Goal: Information Seeking & Learning: Learn about a topic

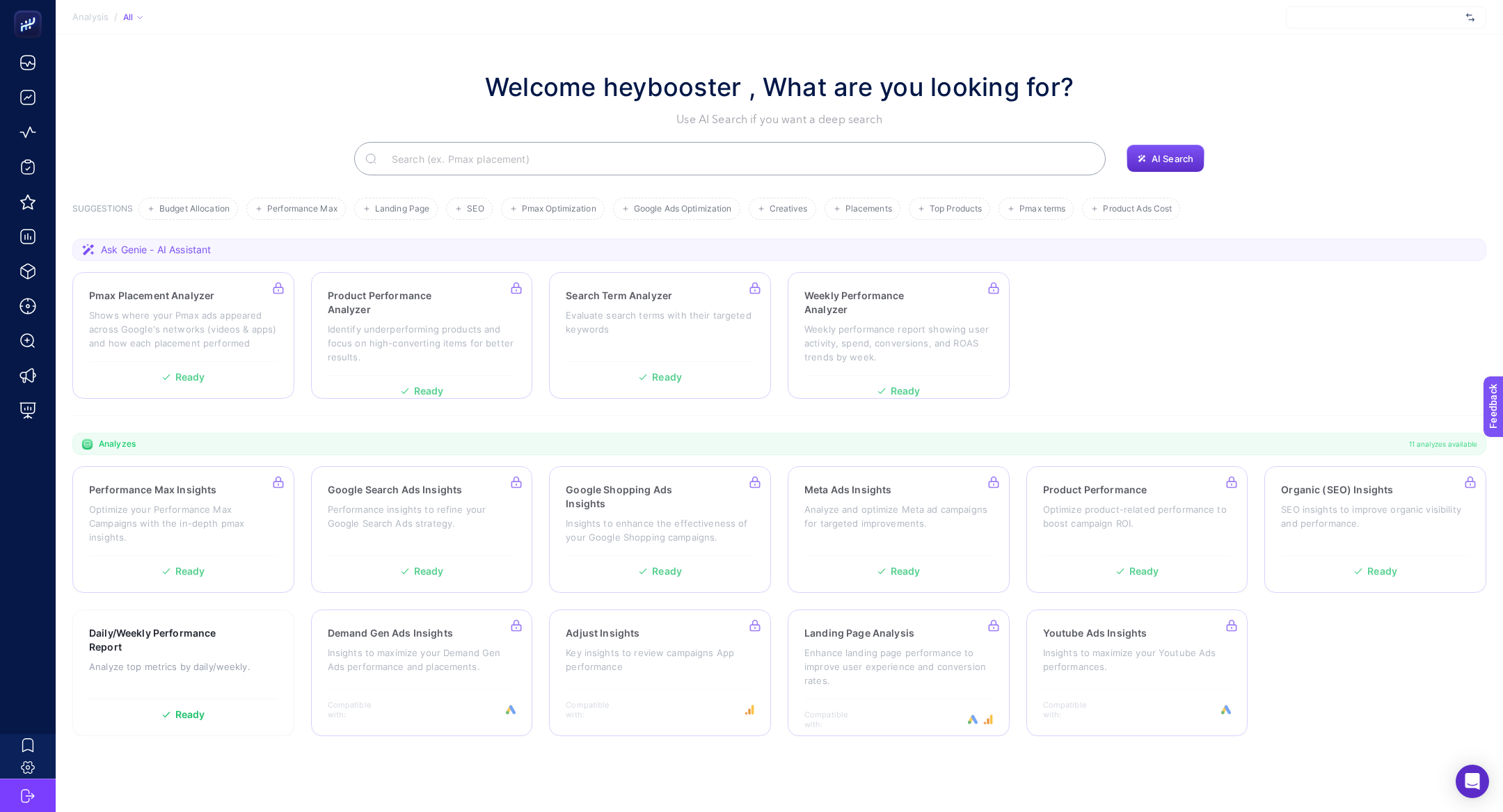
click at [1001, 53] on section "Welcome heybooster , What are you looking for? Use AI Search if you want a deep…" at bounding box center [779, 401] width 1447 height 732
click at [1001, 15] on div at bounding box center [1386, 17] width 200 height 22
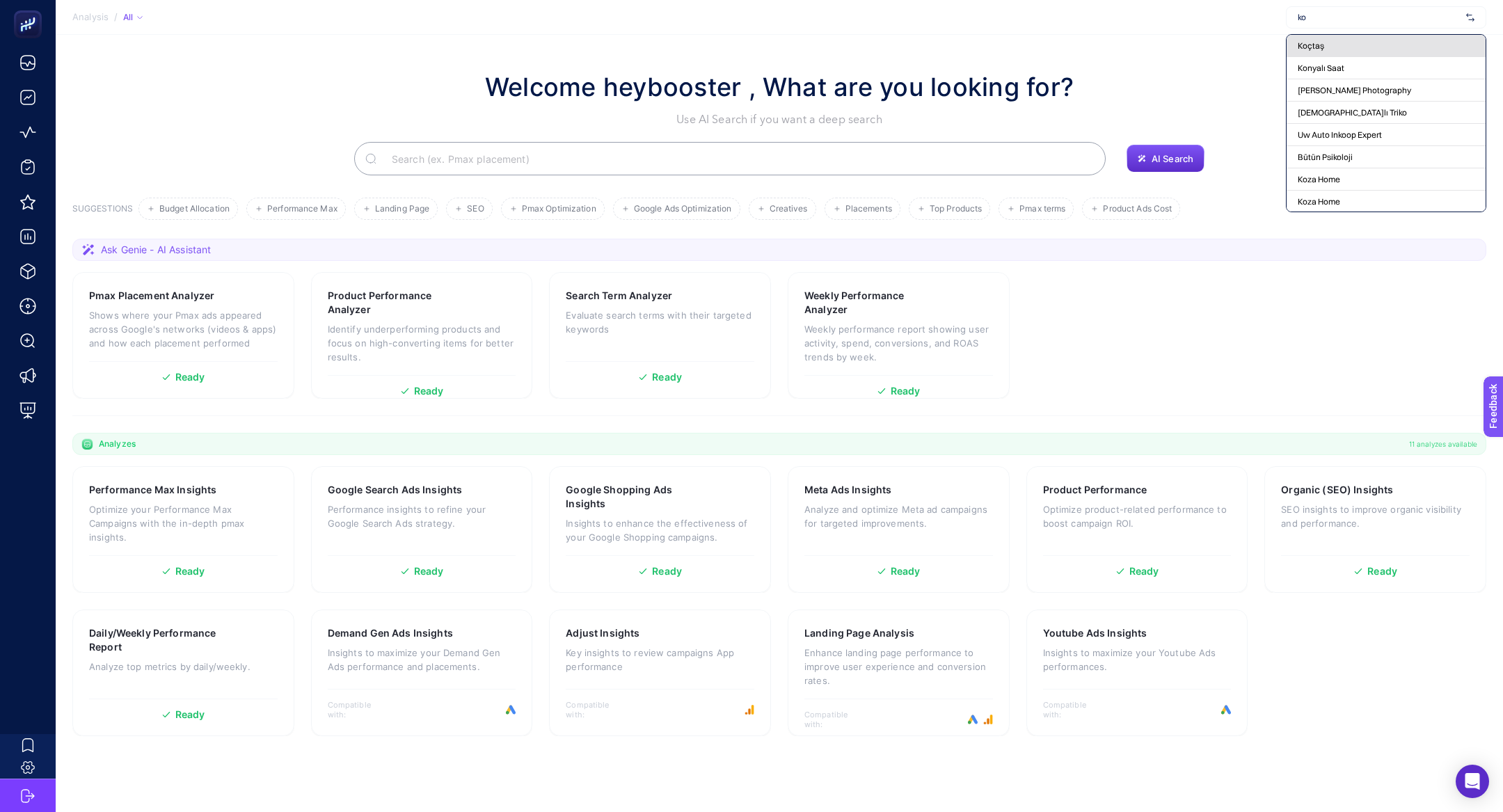
type input "ko"
click at [1001, 45] on div "Koçtaş" at bounding box center [1386, 46] width 199 height 22
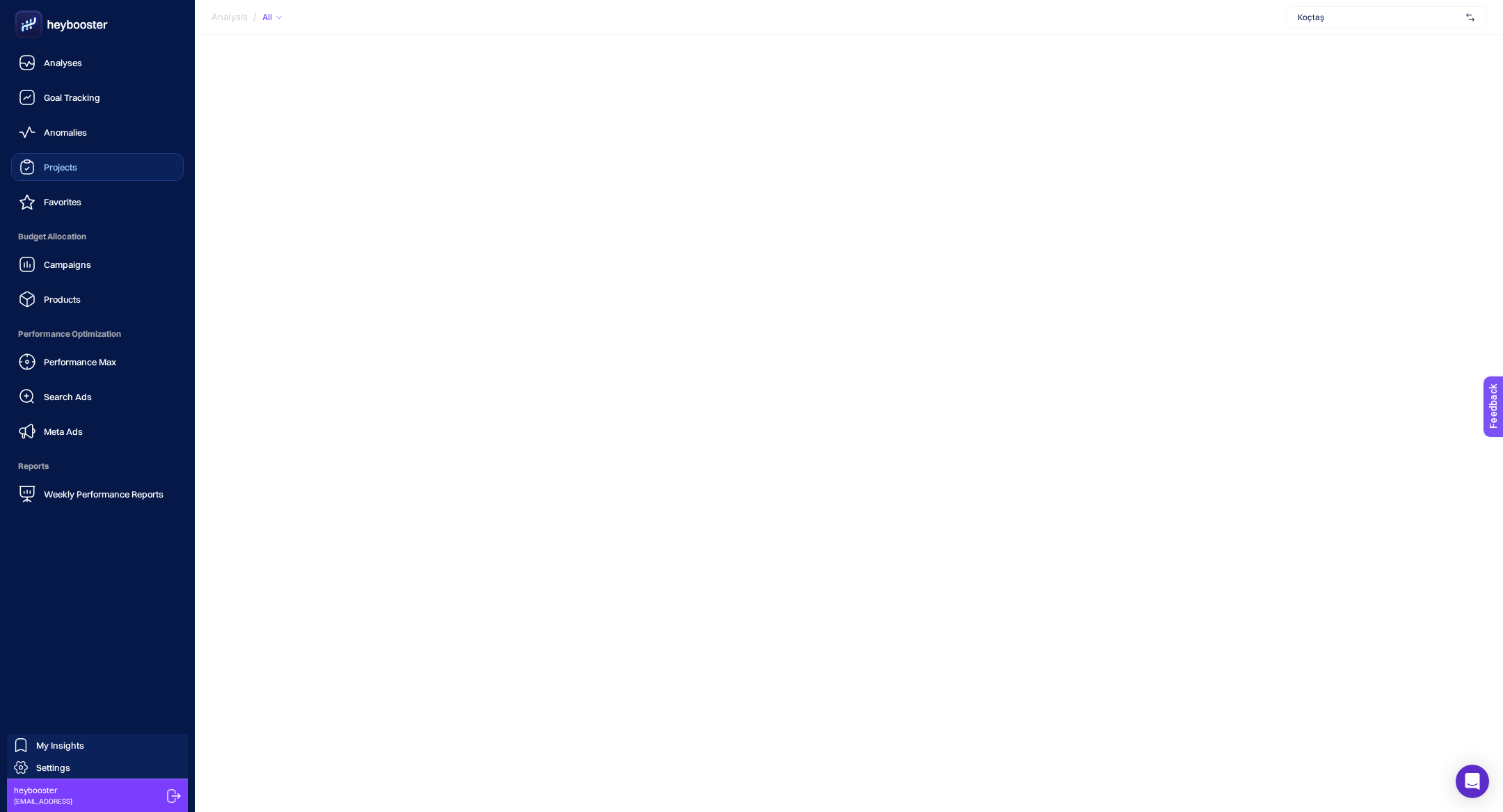
click at [79, 169] on link "Projects" at bounding box center [97, 167] width 173 height 27
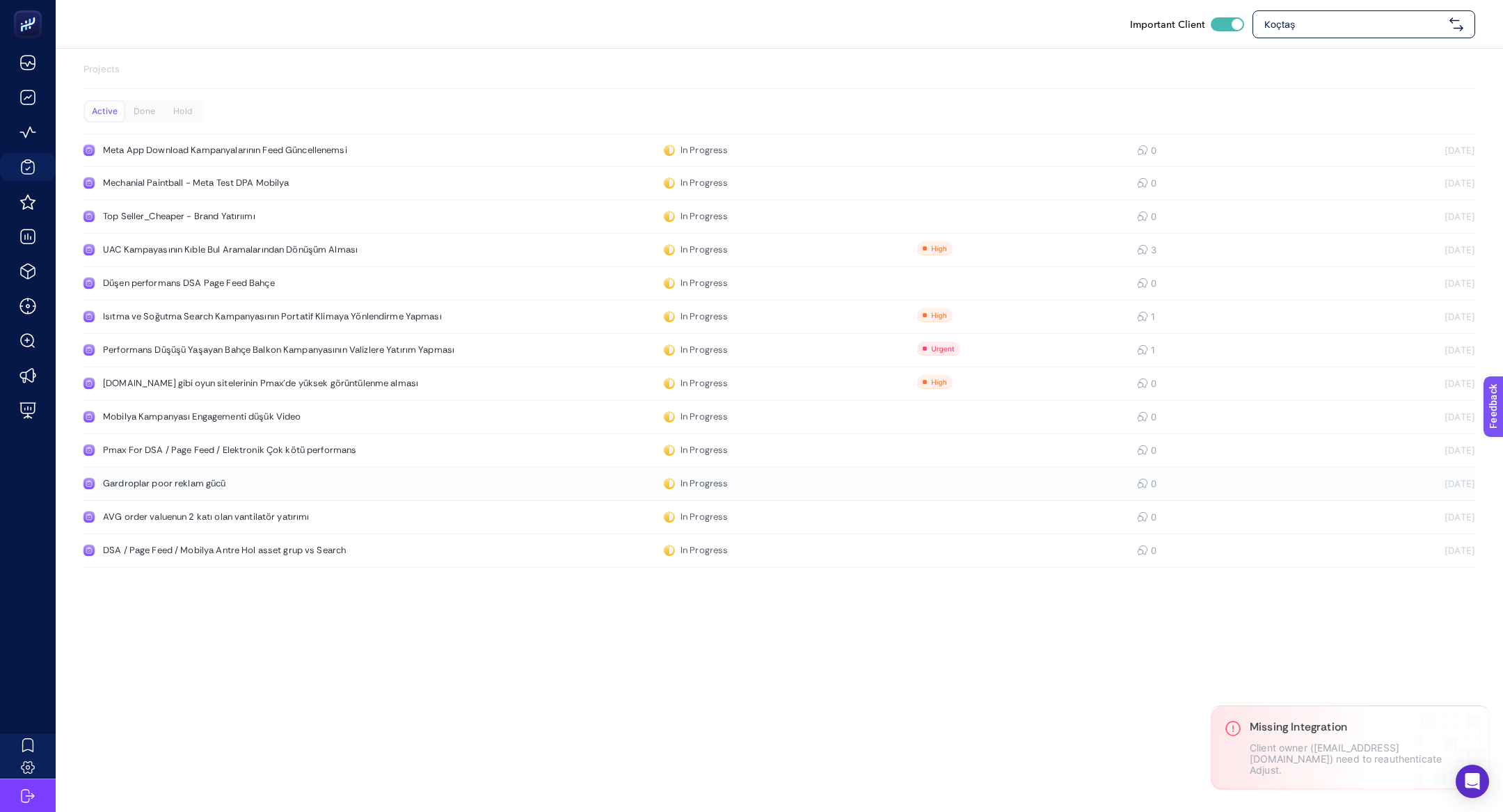
click at [229, 480] on div "Gardroplar poor reklam gücü" at bounding box center [263, 483] width 321 height 11
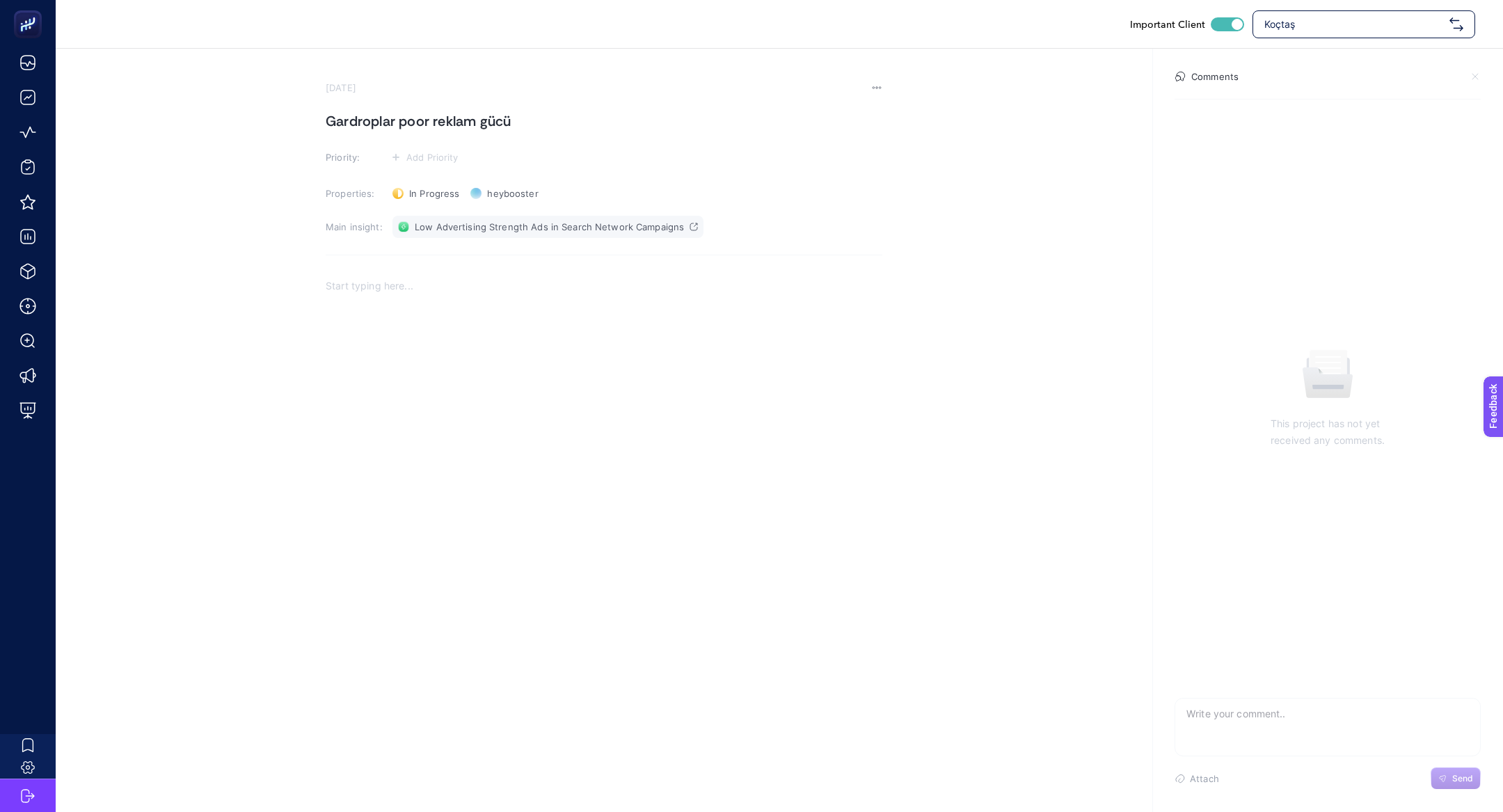
click at [497, 222] on span "Low Advertising Strength Ads in Search Network Campaigns" at bounding box center [549, 226] width 269 height 11
click at [424, 168] on section "September 23, 2025 Gardroplar poor reklam gücü Priority: Add Priority Propertie…" at bounding box center [604, 315] width 557 height 465
click at [427, 160] on span "Add Priority" at bounding box center [433, 157] width 52 height 11
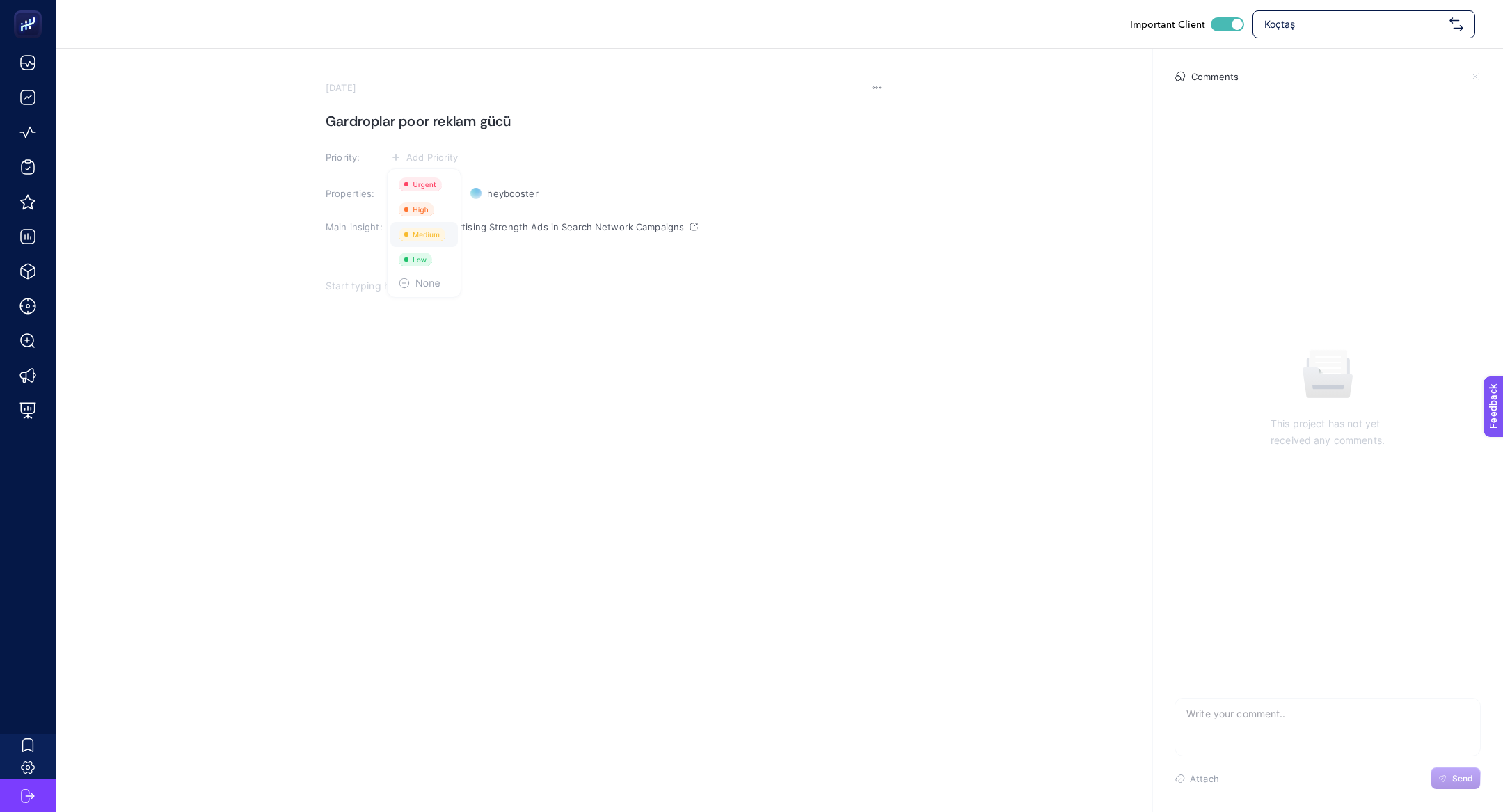
drag, startPoint x: 434, startPoint y: 218, endPoint x: 438, endPoint y: 232, distance: 14.6
click at [438, 234] on ul at bounding box center [424, 233] width 74 height 129
click at [438, 232] on rect at bounding box center [422, 234] width 46 height 14
click at [496, 351] on div "Rich Text Editor. Editing area: main" at bounding box center [604, 413] width 557 height 278
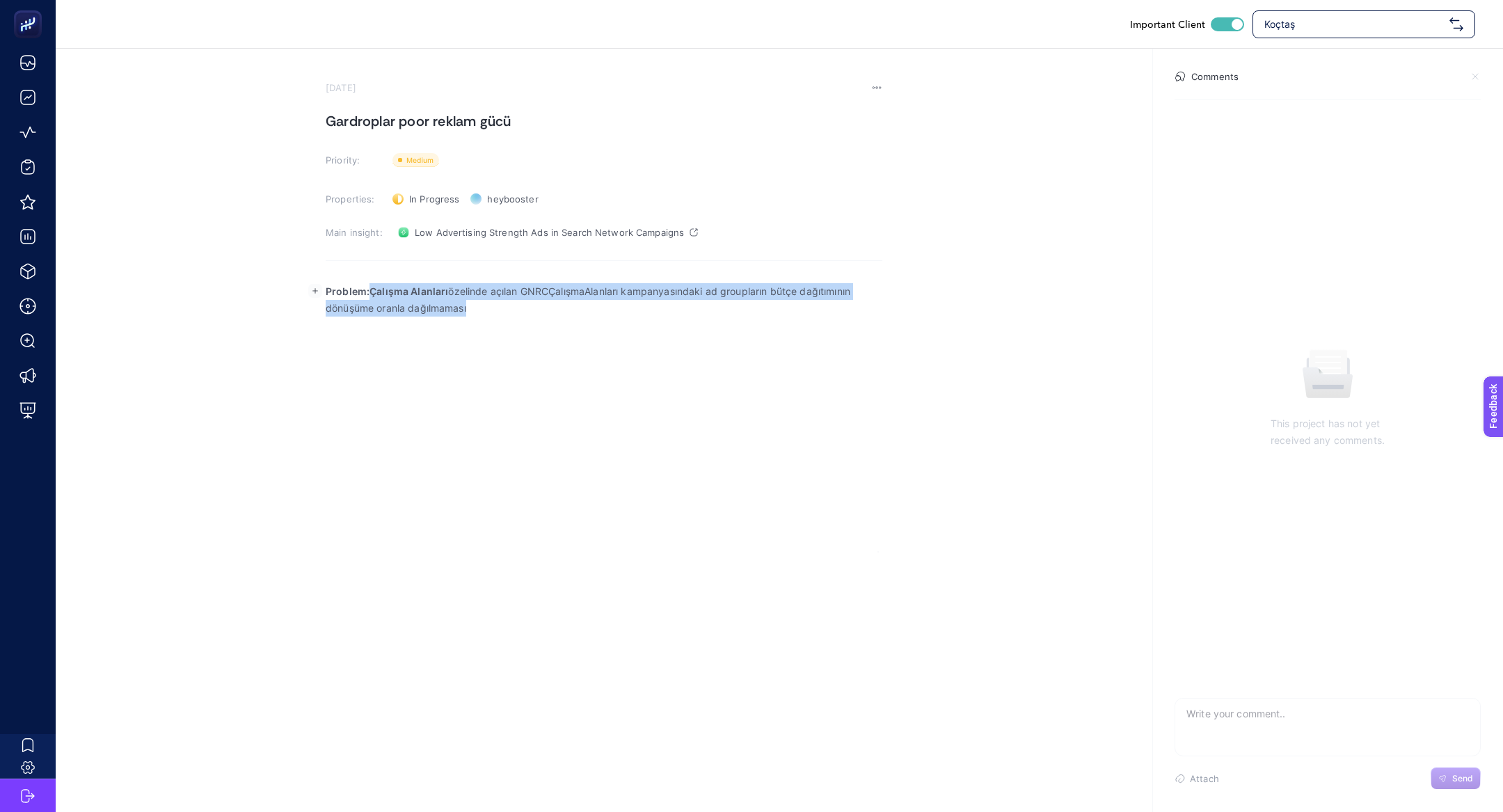
drag, startPoint x: 370, startPoint y: 290, endPoint x: 670, endPoint y: 325, distance: 302.0
click at [670, 327] on div "Problem:Çalışma Alanları özelinde açılan GNRCÇalışmaAlanları kampanyasındaki ad…" at bounding box center [604, 413] width 557 height 278
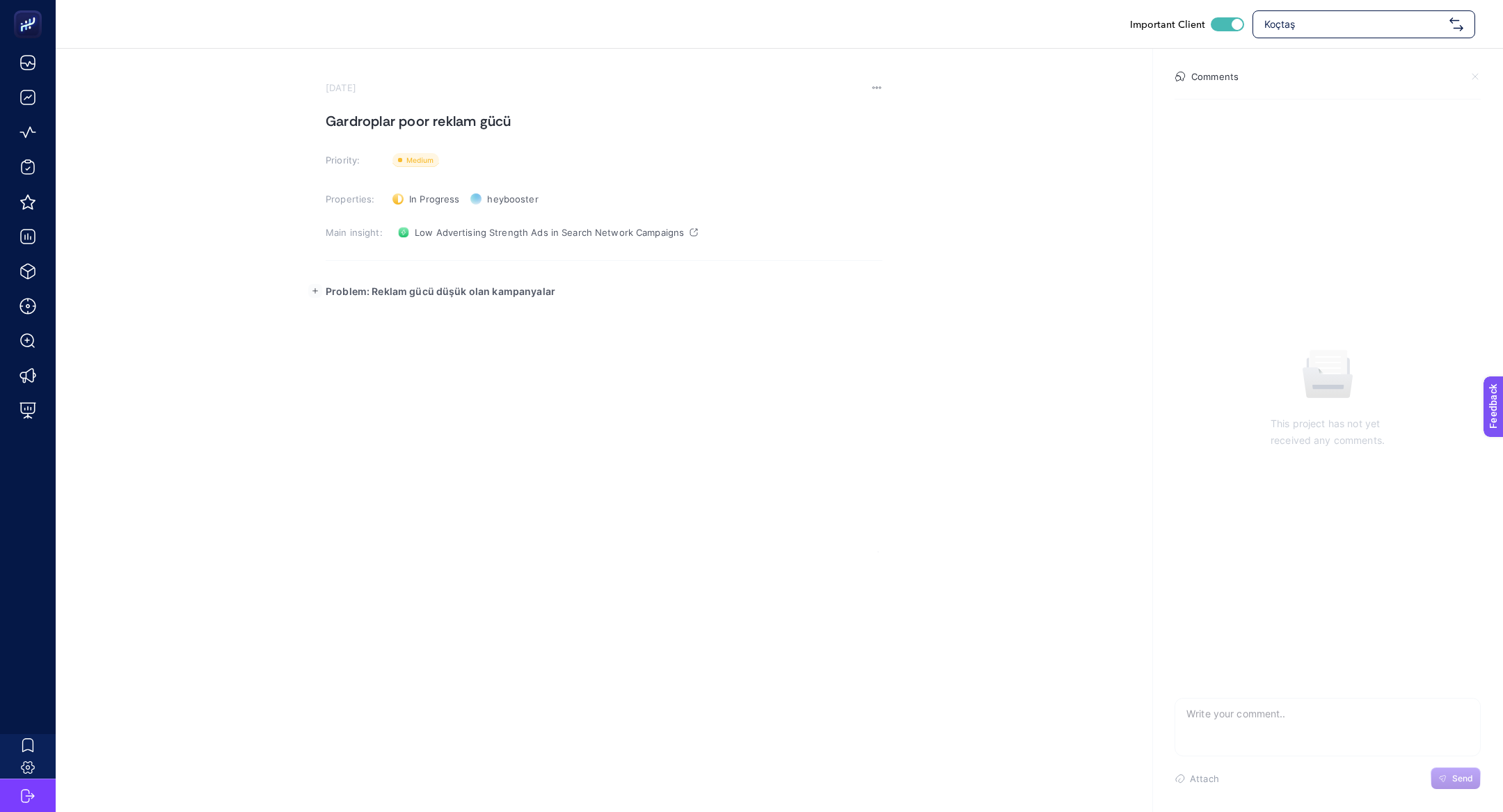
click at [377, 293] on strong "Problem: Reklam gücü düşük olan kampanyalar" at bounding box center [440, 291] width 229 height 12
drag, startPoint x: 370, startPoint y: 291, endPoint x: 940, endPoint y: 279, distance: 570.1
click at [940, 279] on section "September 23, 2025 Gardroplar poor reklam gücü Priority: Priority Properties: I…" at bounding box center [779, 300] width 1447 height 503
click at [903, 278] on section "September 23, 2025 Gardroplar poor reklam gücü Priority: Priority Properties: I…" at bounding box center [779, 300] width 1447 height 503
drag, startPoint x: 372, startPoint y: 290, endPoint x: 688, endPoint y: 302, distance: 316.2
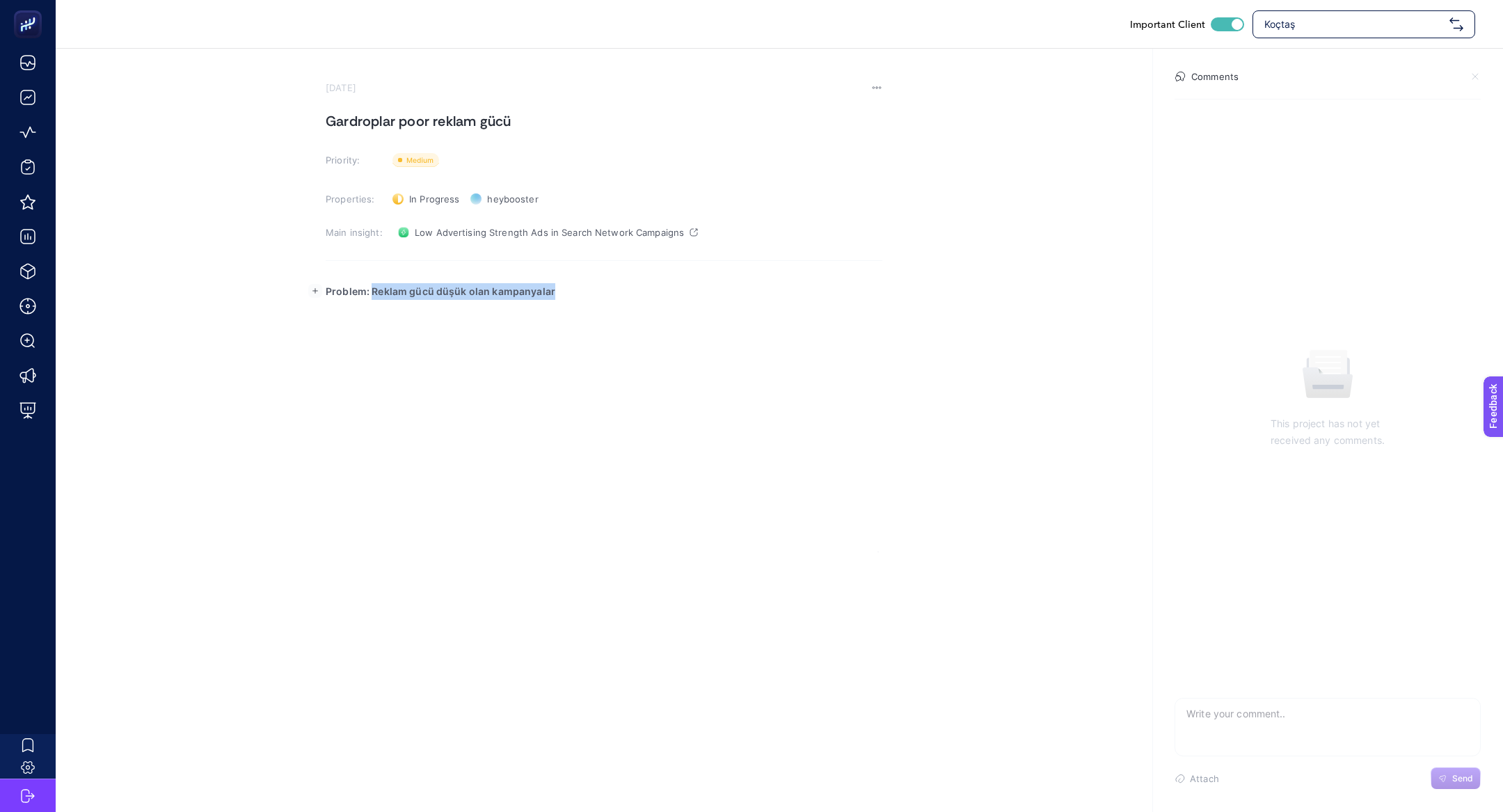
click at [688, 302] on div "Problem: Reklam gücü düşük olan kampanyalar" at bounding box center [604, 413] width 557 height 278
click at [672, 322] on div "Problem: Reklam gücü düşük olan kampanyalar" at bounding box center [604, 413] width 557 height 278
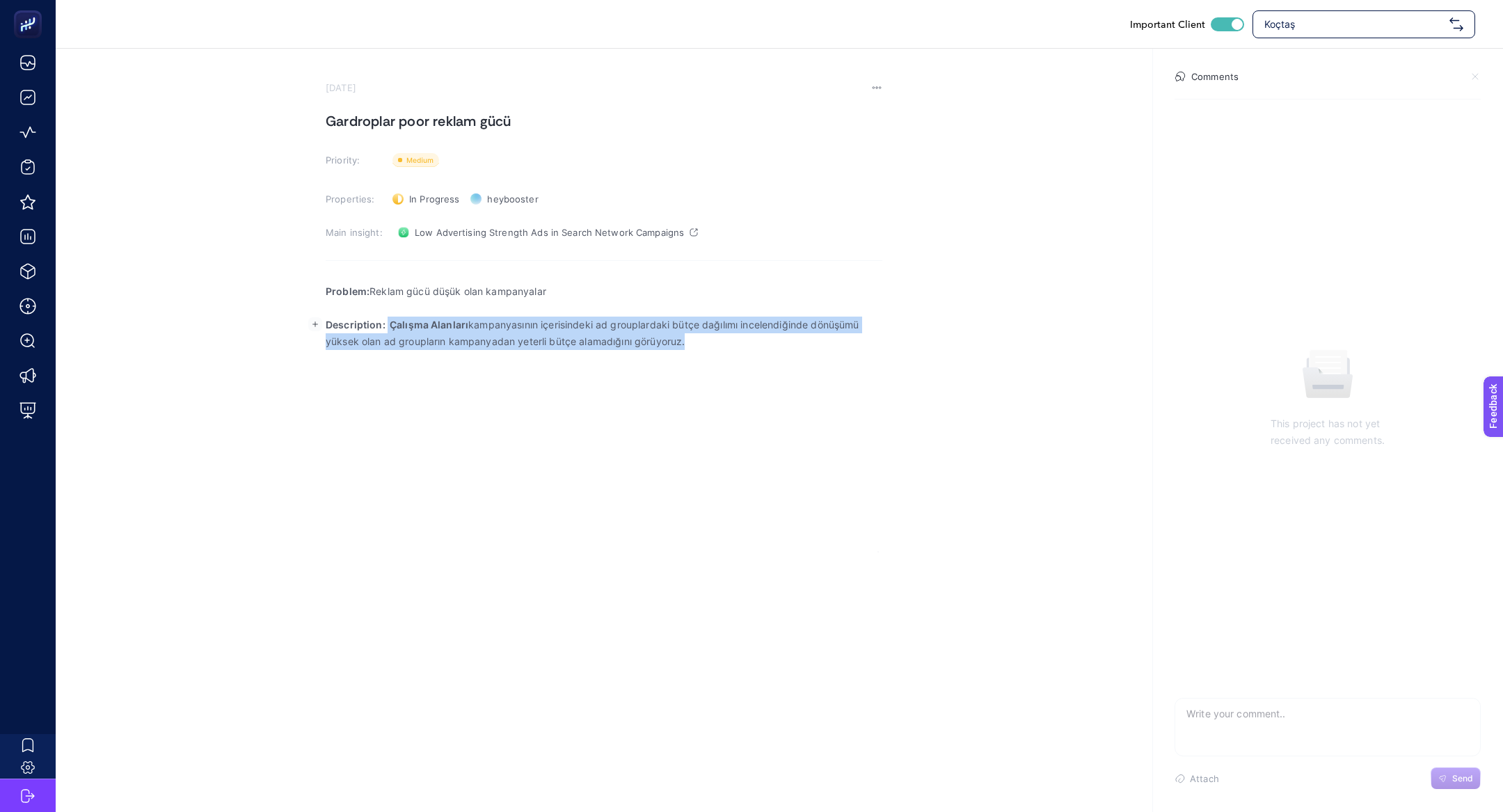
drag, startPoint x: 393, startPoint y: 322, endPoint x: 782, endPoint y: 343, distance: 389.6
click at [782, 343] on p "Description: Çalışma Alanları kampanyasının içerisindeki ad grouplardaki bütçe …" at bounding box center [604, 333] width 557 height 33
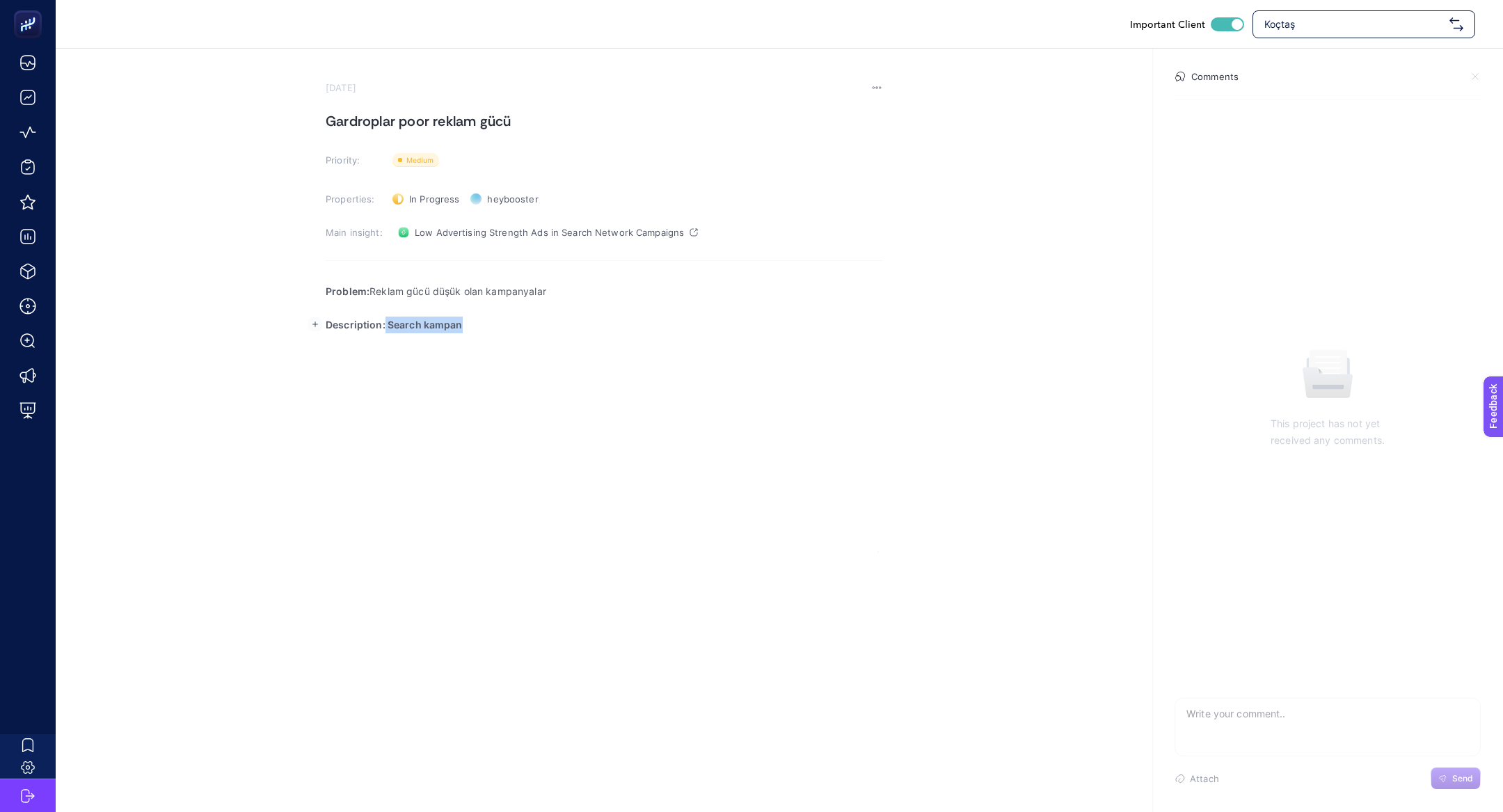
drag, startPoint x: 385, startPoint y: 324, endPoint x: 634, endPoint y: 336, distance: 249.3
click at [634, 336] on div "Problem: Reklam gücü düşük olan kampanyalar Description: Search kampan" at bounding box center [604, 413] width 557 height 278
click at [617, 329] on p "Description: Search kampan" at bounding box center [604, 325] width 557 height 17
click at [456, 238] on link "Low Advertising Strength Ads in Search Network Campaigns" at bounding box center [548, 232] width 311 height 22
click at [634, 342] on div "Problem: Reklam gücü düşük olan kampanyalar Description: Search kampanyalarının…" at bounding box center [604, 413] width 557 height 278
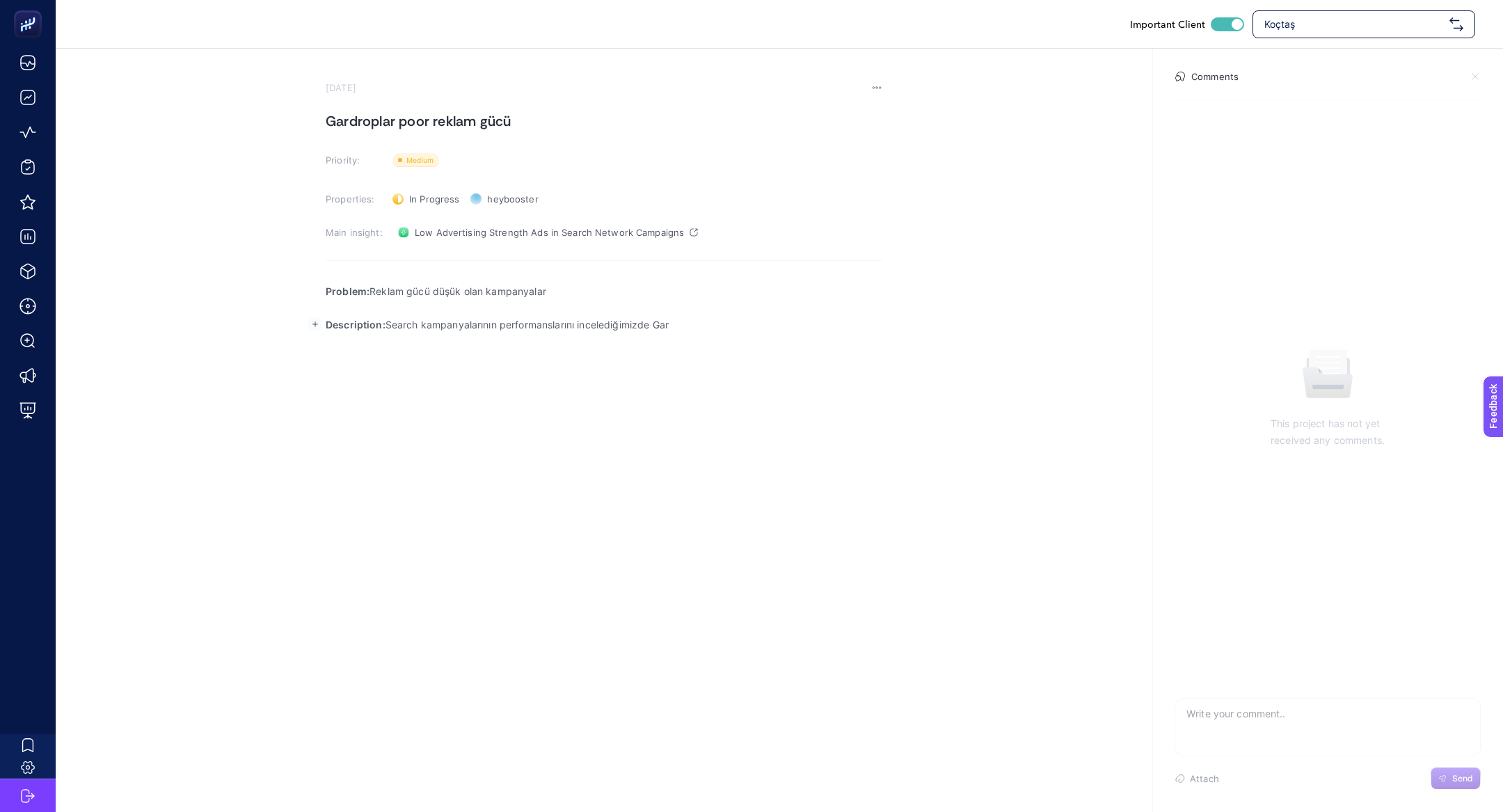
click at [370, 111] on h1 "Gardroplar poor reklam gücü" at bounding box center [604, 121] width 557 height 22
click at [370, 111] on h1 "G poor reklam gücüar" at bounding box center [604, 121] width 557 height 22
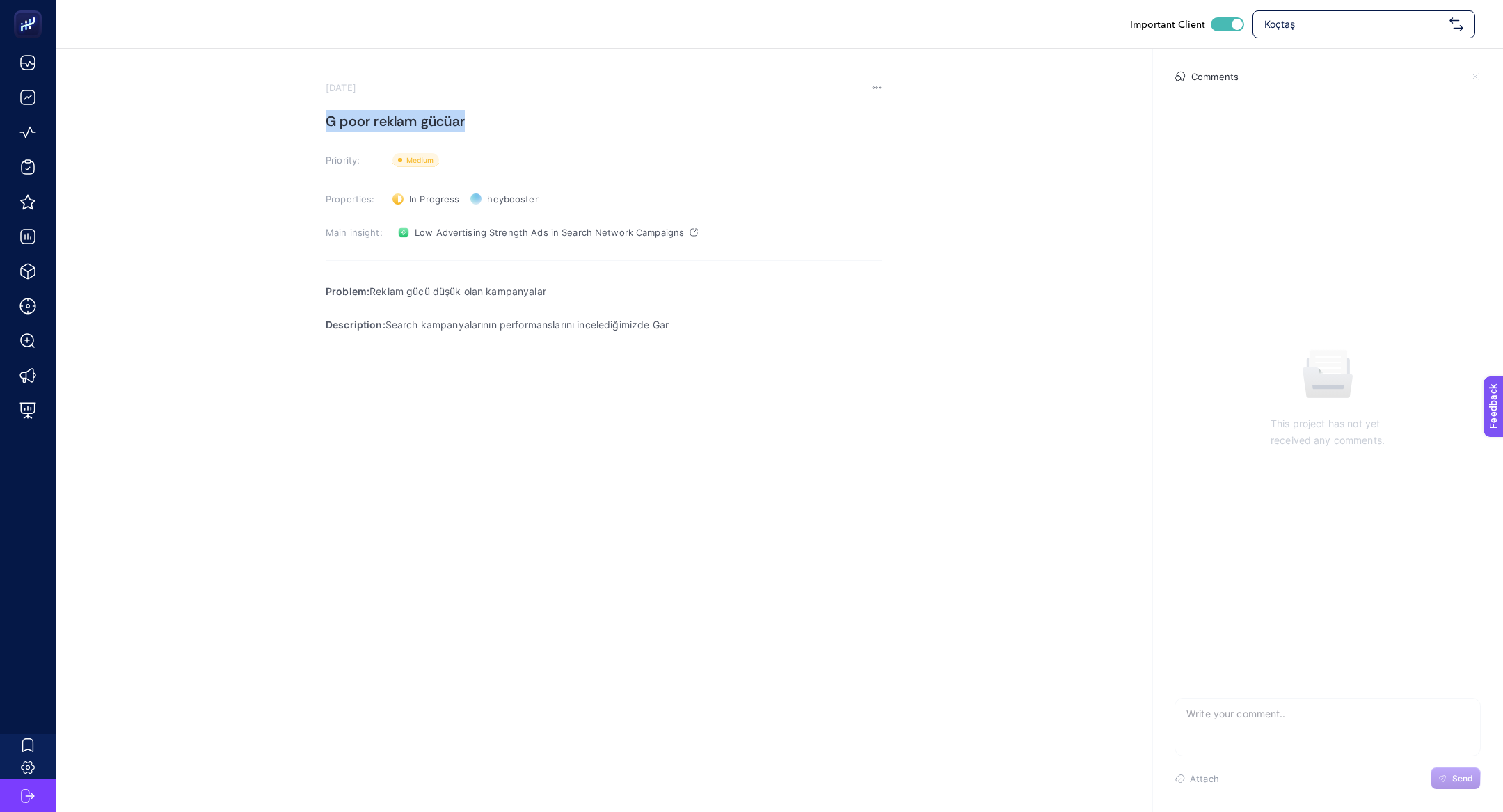
click at [370, 111] on h1 "G poor reklam gücüar" at bounding box center [604, 121] width 557 height 22
click at [685, 314] on p "Rich Text Editor. Editing area: main" at bounding box center [604, 308] width 557 height 17
click at [685, 317] on p "Description: Search kampanyalarının performanslarını incelediğimizde Gar" at bounding box center [604, 325] width 557 height 17
click at [683, 339] on p "Description: Search kampanyalarının performanslarını incelediğimizde Gardrop ka…" at bounding box center [604, 333] width 557 height 33
click at [678, 369] on div "Problem: Reklam gücü düşük olan kampanyalar Description: Search kampanyalarının…" at bounding box center [604, 413] width 557 height 278
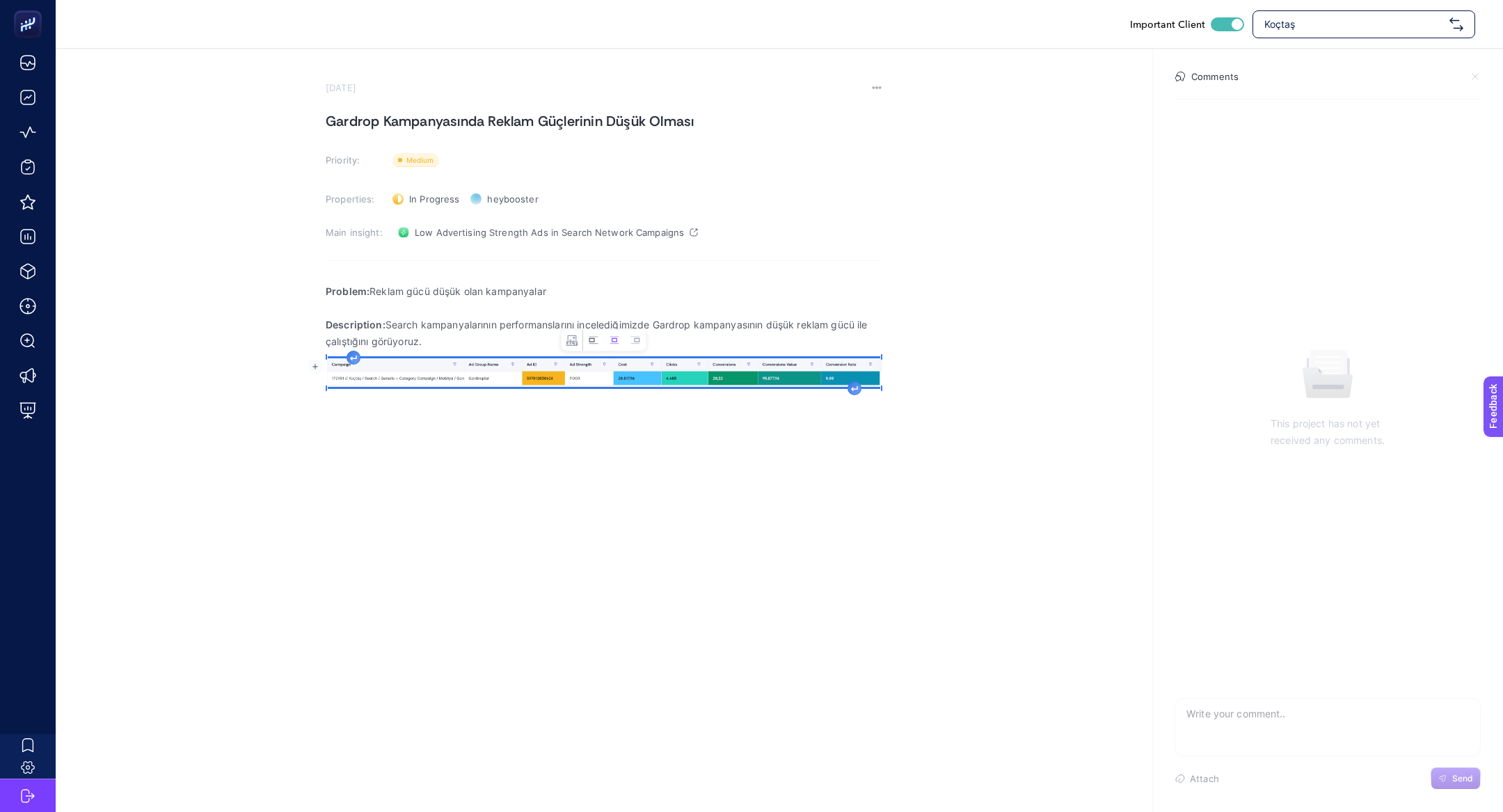
click at [595, 336] on icon "Image toolbar" at bounding box center [593, 340] width 11 height 11
click at [839, 388] on icon "Rich Text Editor. Editing area: main" at bounding box center [840, 388] width 7 height 6
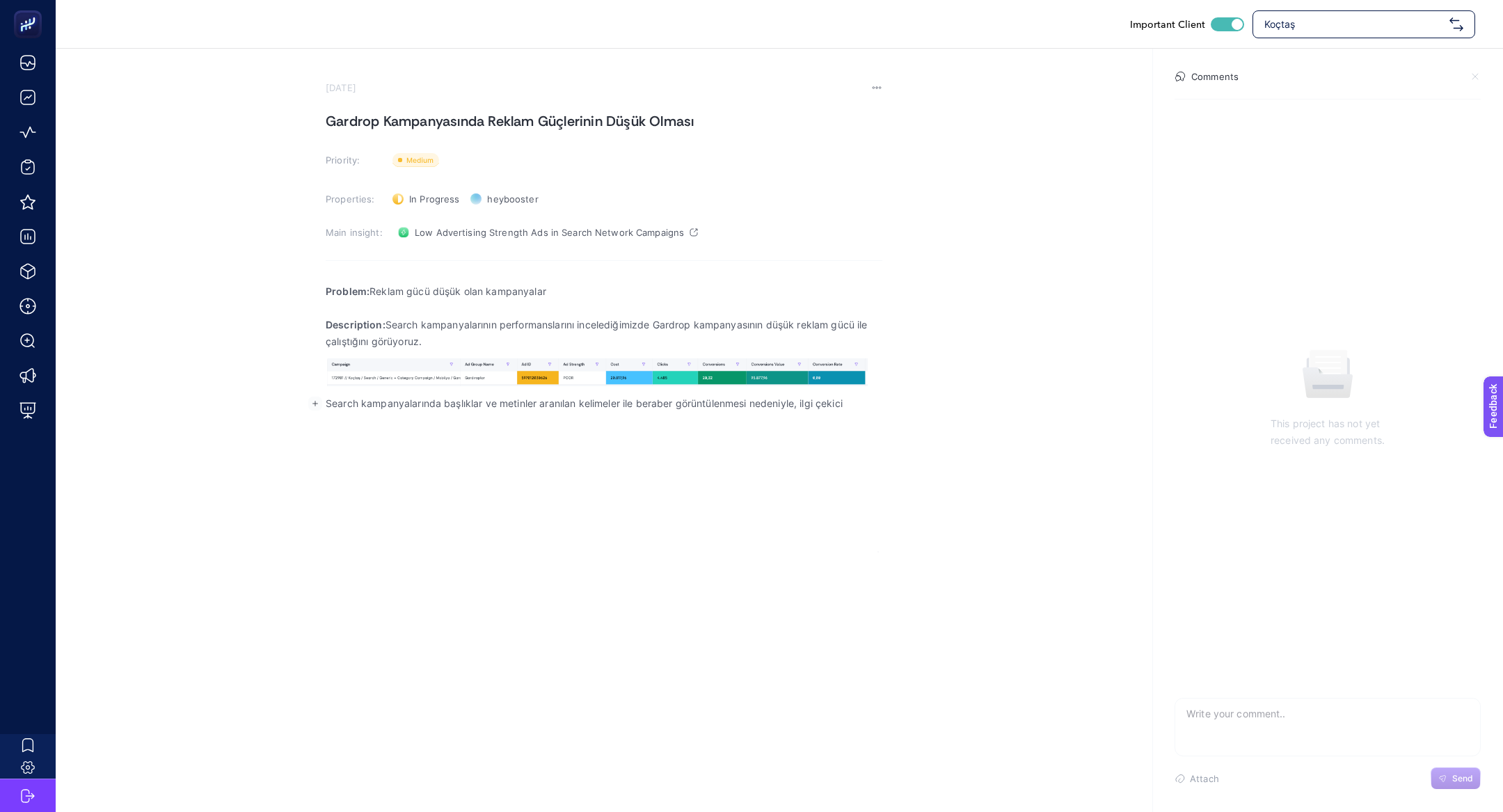
click at [806, 401] on p "Search kampanyalarında başlıklar ve metinler aranılan kelimeler ile beraber gör…" at bounding box center [604, 403] width 557 height 17
click at [877, 402] on p "Search kampanyalarında başlıklar ve metinler aranılan kelimeler ile beraber gör…" at bounding box center [604, 403] width 557 height 17
drag, startPoint x: 806, startPoint y: 403, endPoint x: 886, endPoint y: 401, distance: 80.0
click at [886, 401] on section "September 23, 2025 Gardrop Kampanyasında Reklam Güçlerinin Düşük Olması Priorit…" at bounding box center [779, 300] width 1447 height 503
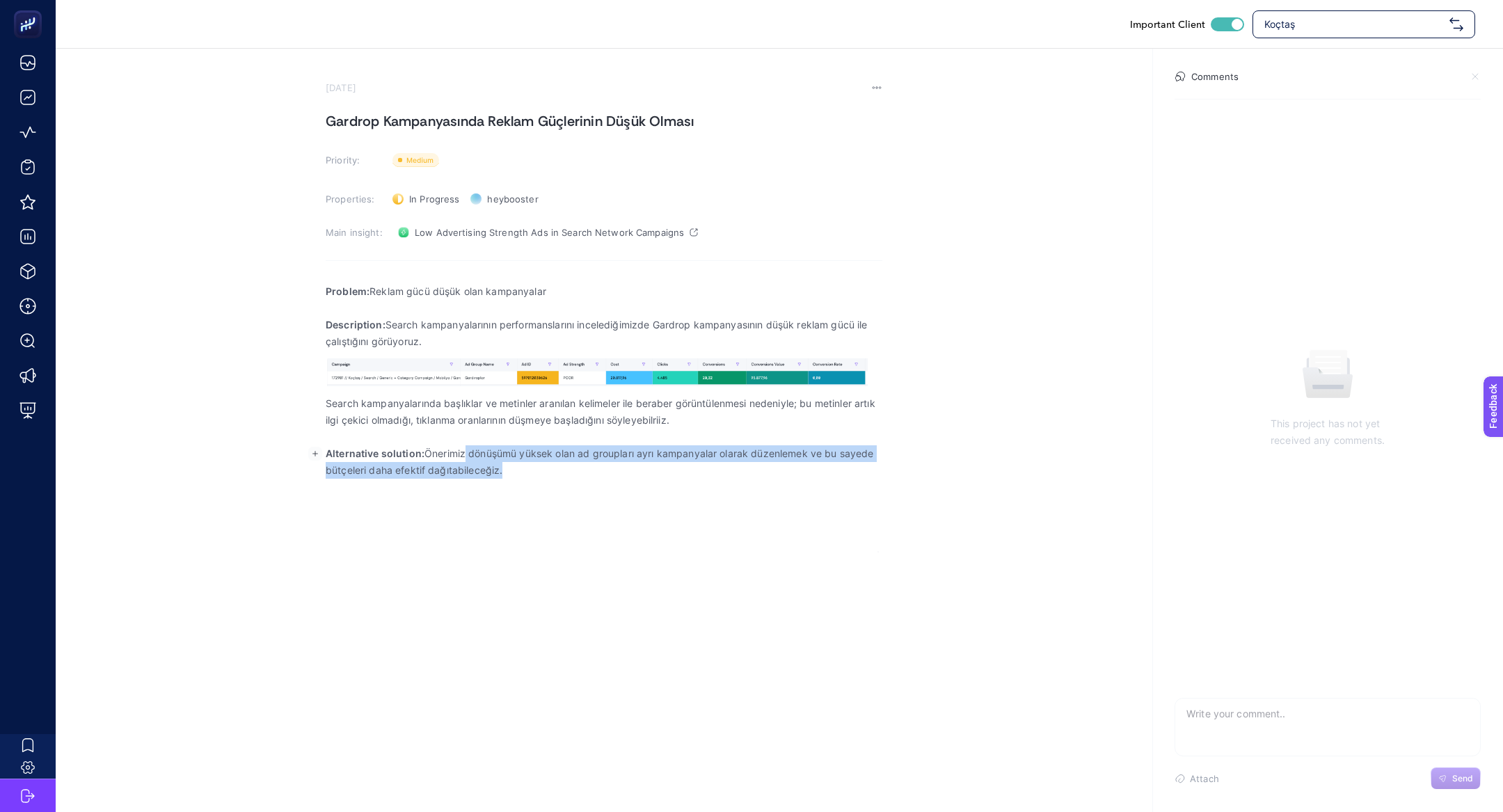
drag, startPoint x: 467, startPoint y: 452, endPoint x: 646, endPoint y: 521, distance: 191.8
click at [646, 521] on div "Problem: Reklam gücü düşük olan kampanyalar Description: Search kampanyalarının…" at bounding box center [604, 413] width 557 height 278
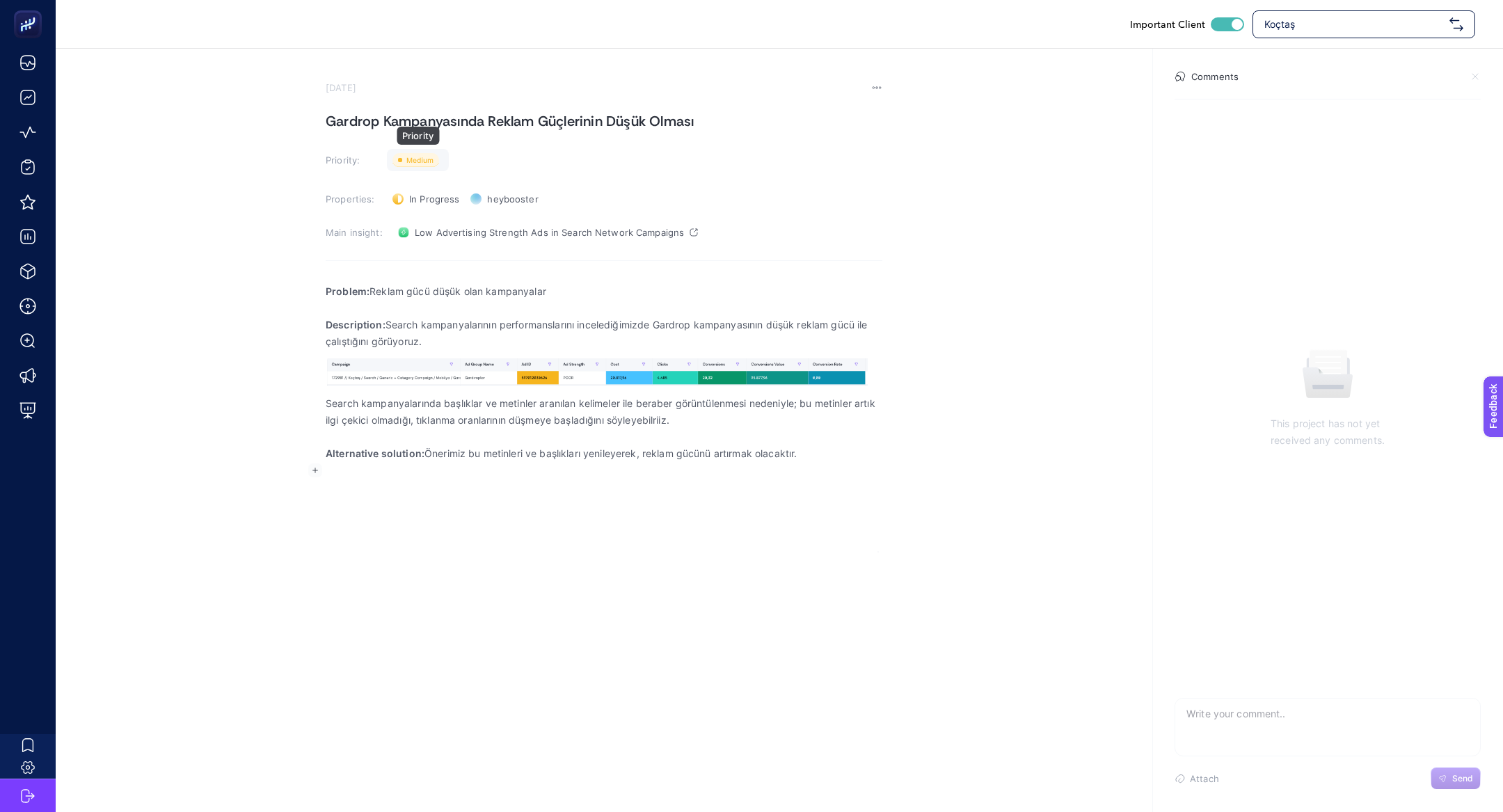
click at [446, 161] on div "Priority" at bounding box center [418, 160] width 62 height 22
click at [434, 266] on div at bounding box center [417, 265] width 38 height 14
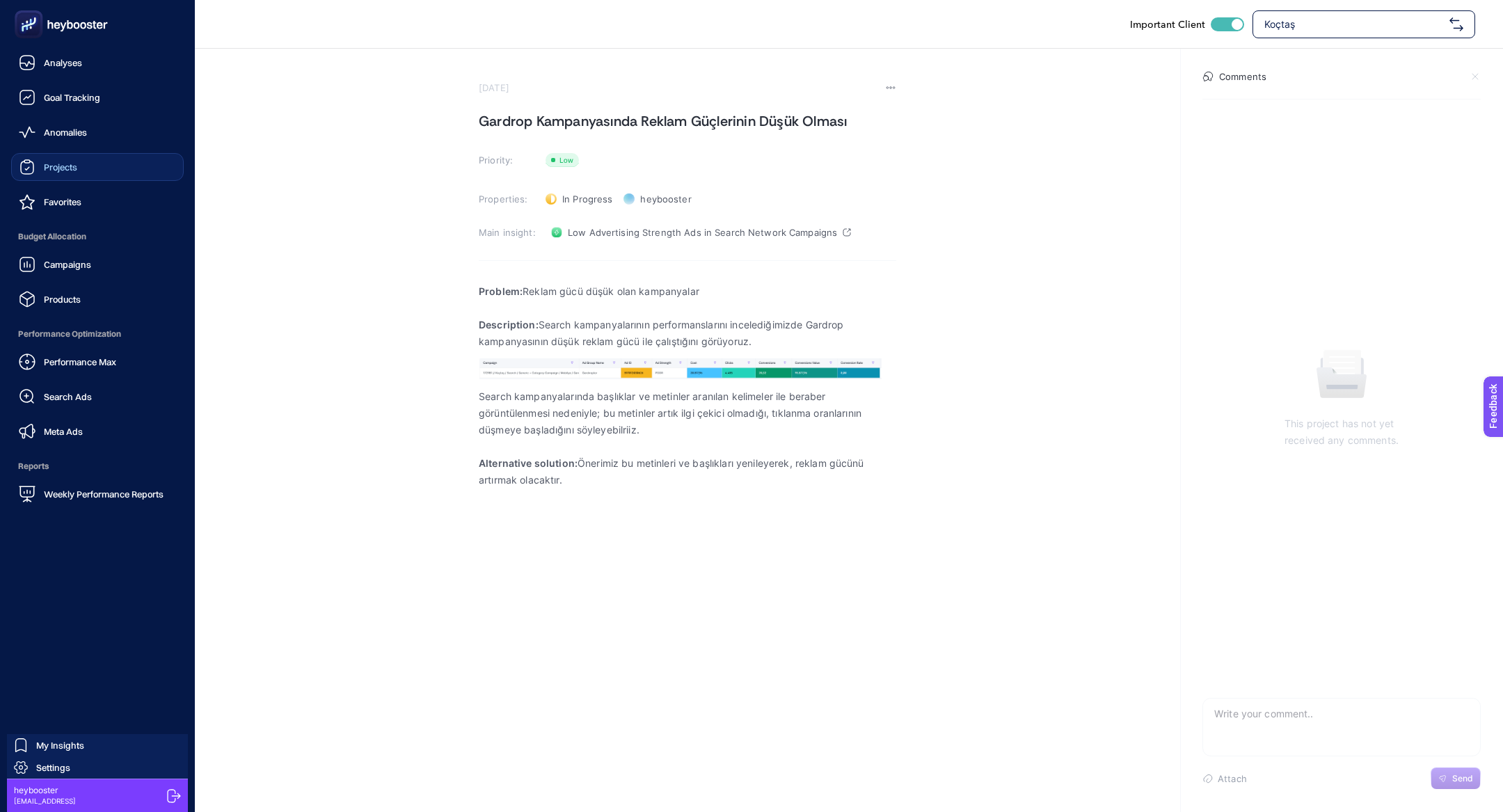
click at [95, 171] on link "Projects" at bounding box center [97, 167] width 173 height 27
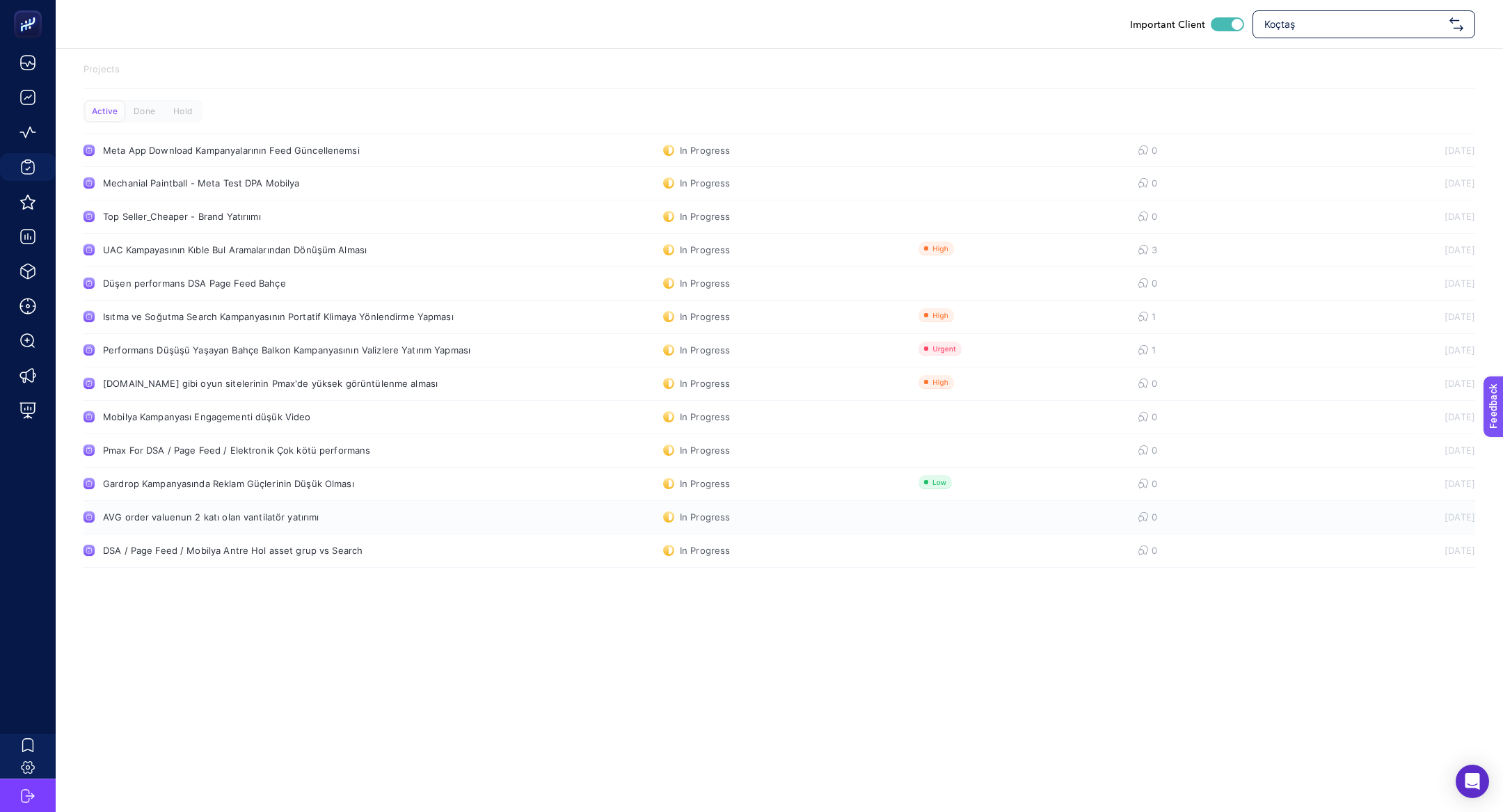
click at [226, 510] on link "AVG order valuenun 2 katı olan vantilatör yatırımı In Progress 0 24.09.2025" at bounding box center [779, 518] width 1392 height 33
click at [294, 530] on link "AVG order valuenun 2 katı olan vantilatör yatırımı In Progress 0 24.09.2025" at bounding box center [779, 518] width 1392 height 33
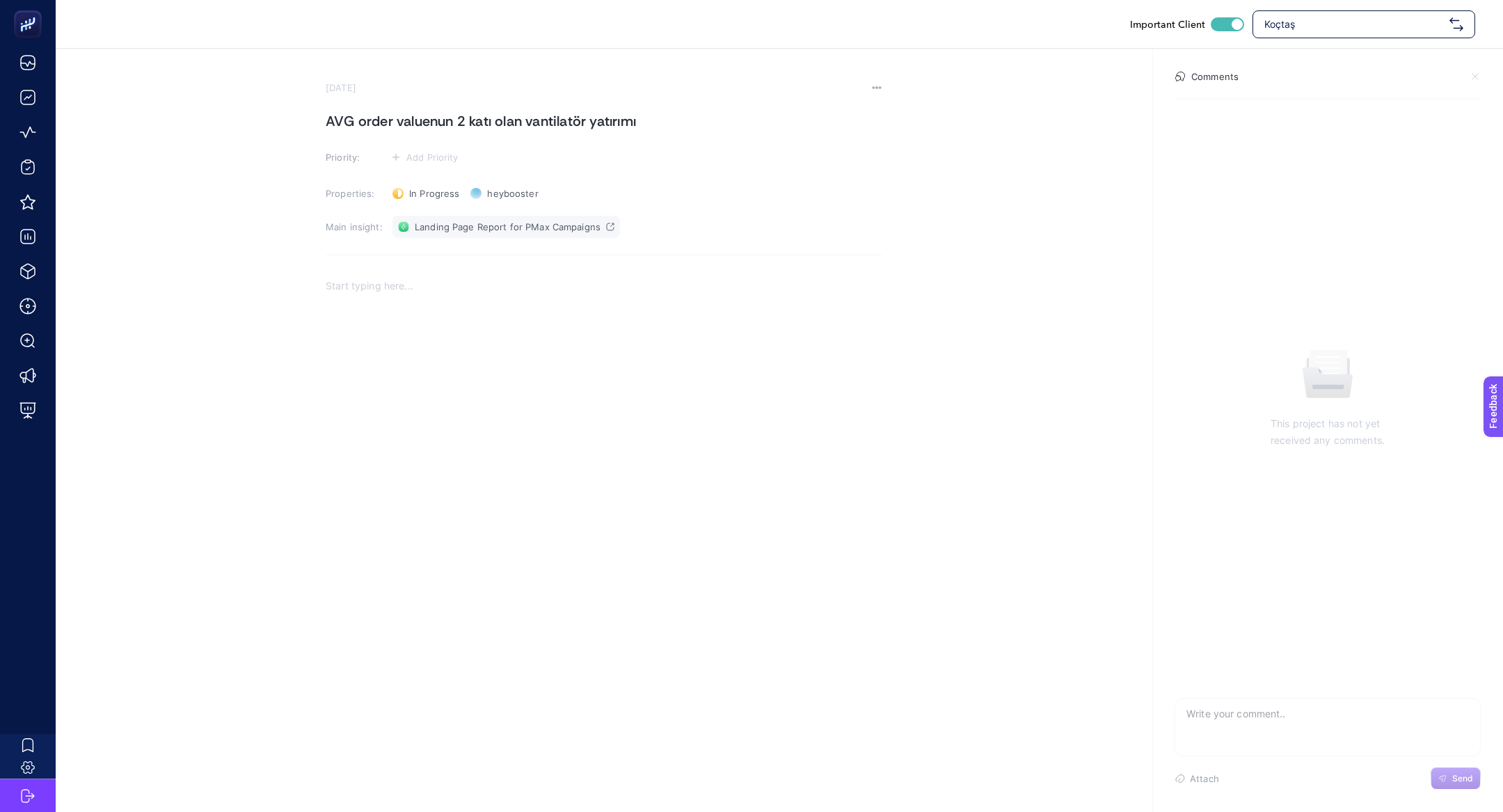
click at [461, 215] on link "Landing Page Report for PMax Campaigns" at bounding box center [506, 226] width 228 height 22
click at [401, 126] on h1 "AVG order valuenun 2 katı olan vantilatör yatırımı" at bounding box center [604, 121] width 557 height 22
click at [545, 129] on h1 "AVG order valuenun 2 katı olan vantilatör yatırımı" at bounding box center [604, 121] width 557 height 22
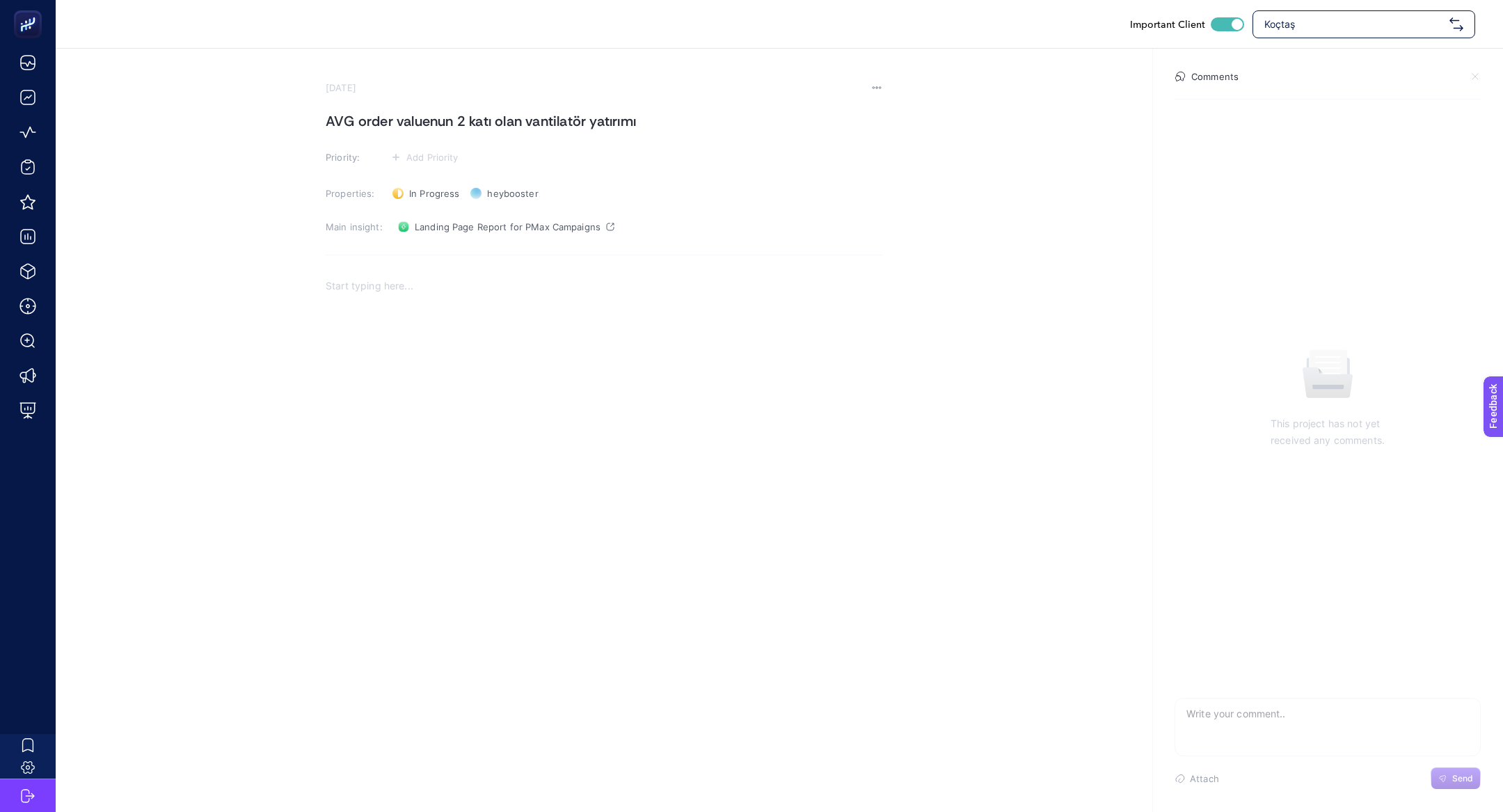
click at [545, 129] on h1 "AVG order valuenun 2 katı olan vantilatör yatırımı" at bounding box center [604, 121] width 557 height 22
click at [724, 114] on h1 "Klimasız Kampanyasının Ortalama Sepet Tutarının 2 Katı Kadar" at bounding box center [604, 121] width 557 height 22
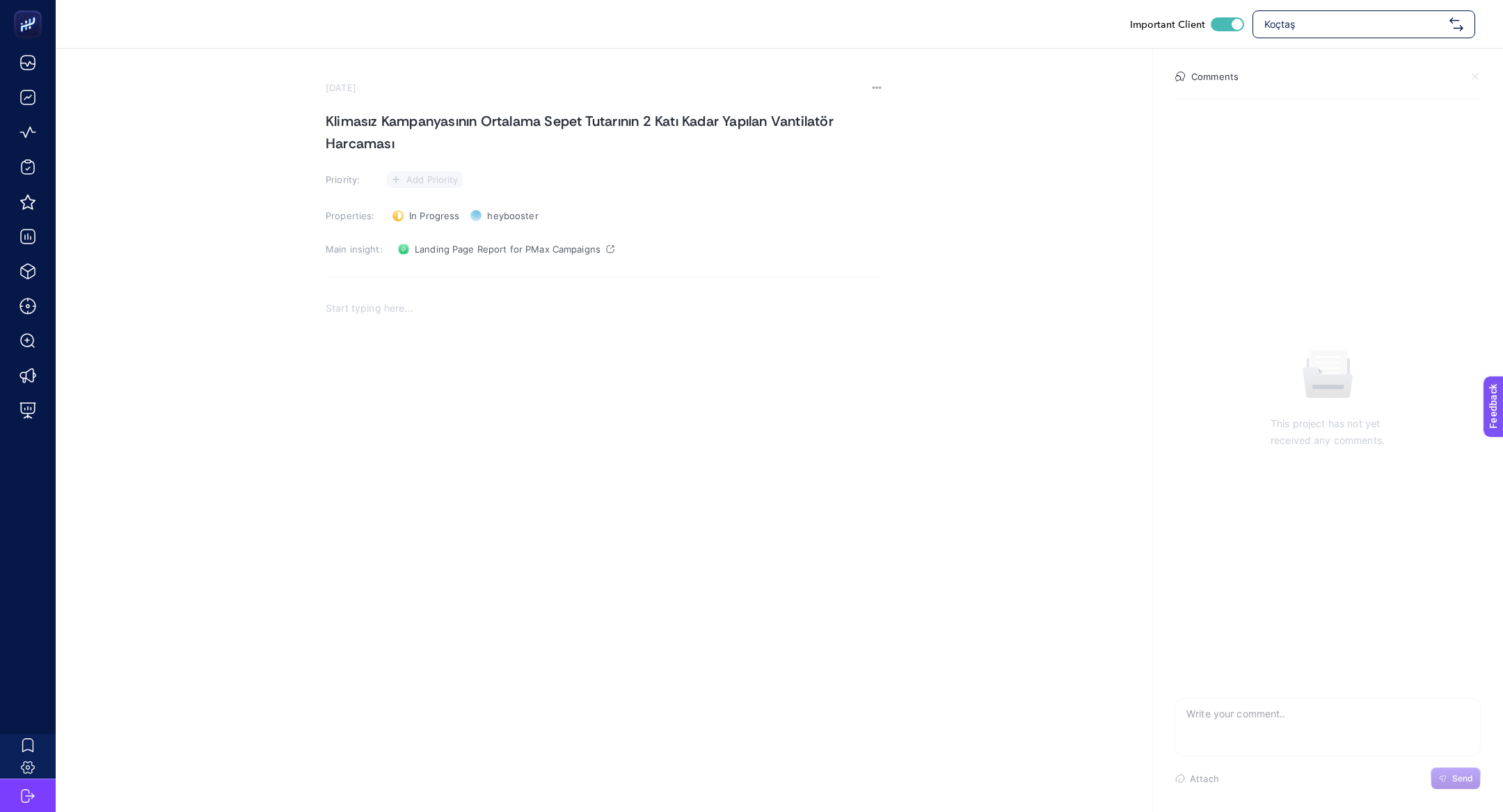
click at [430, 183] on span "Add Priority" at bounding box center [433, 179] width 52 height 11
click at [425, 239] on li at bounding box center [424, 231] width 67 height 25
click at [488, 315] on p "Rich Text Editor. Editing area: main" at bounding box center [604, 313] width 557 height 17
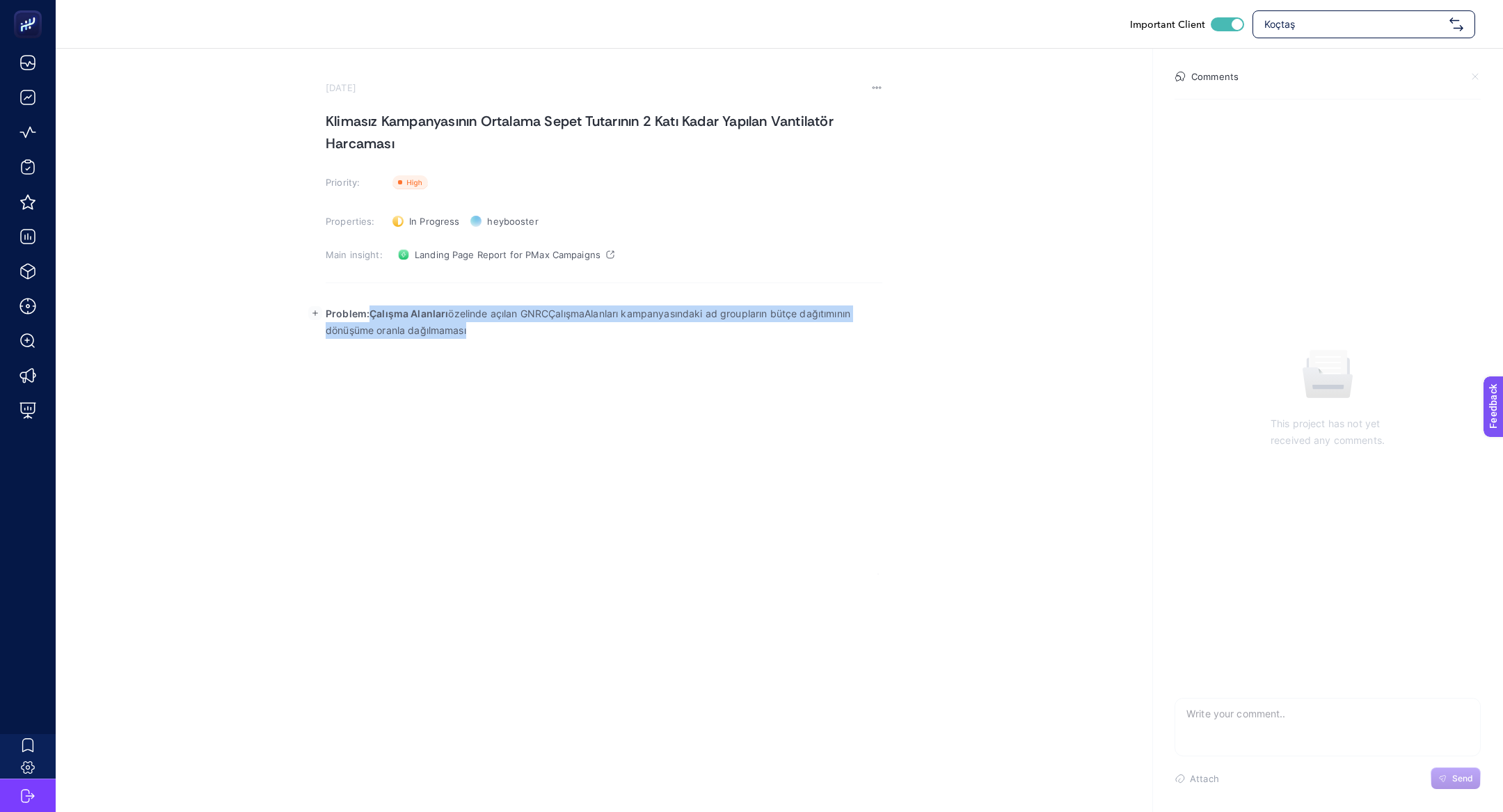
drag, startPoint x: 370, startPoint y: 318, endPoint x: 524, endPoint y: 343, distance: 156.0
click at [524, 343] on div "Problem:Çalışma Alanları özelinde açılan GNRCÇalışmaAlanları kampanyasındaki ad…" at bounding box center [604, 435] width 557 height 278
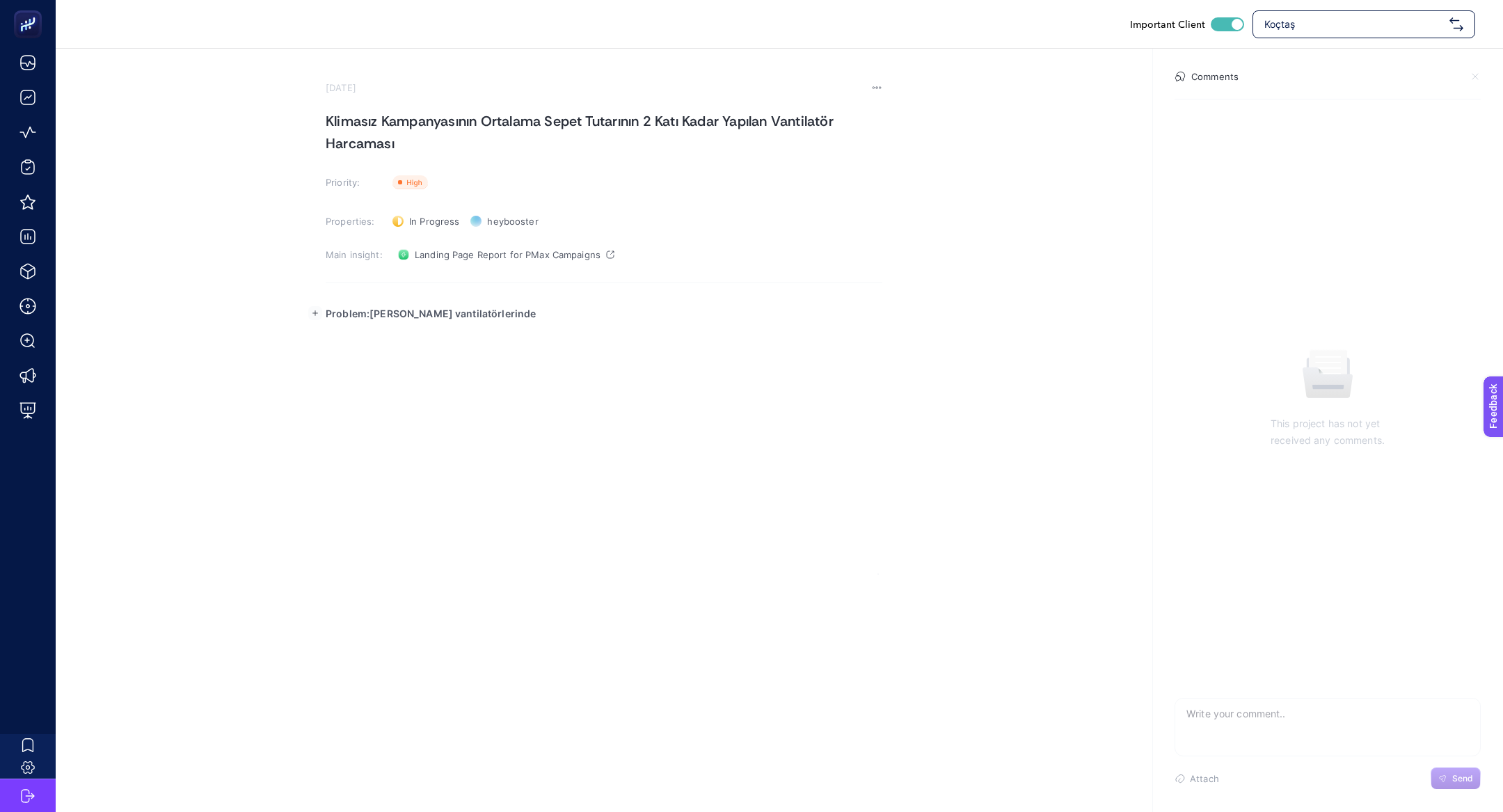
drag, startPoint x: 371, startPoint y: 310, endPoint x: 516, endPoint y: 317, distance: 145.2
click at [516, 317] on p "Problem:Tavan vantilatörlerinde" at bounding box center [604, 313] width 557 height 17
click at [372, 315] on strong "Problem:Tavan vantilatörlerinde ortalama sepet tutarının 2 katı bütçe harcanması" at bounding box center [549, 313] width 447 height 12
drag, startPoint x: 373, startPoint y: 314, endPoint x: 907, endPoint y: 334, distance: 534.4
click at [907, 334] on section "September 24, 2025 Klimasız Kampanyasının Ortalama Sepet Tutarının 2 Katı Kadar…" at bounding box center [779, 311] width 1447 height 526
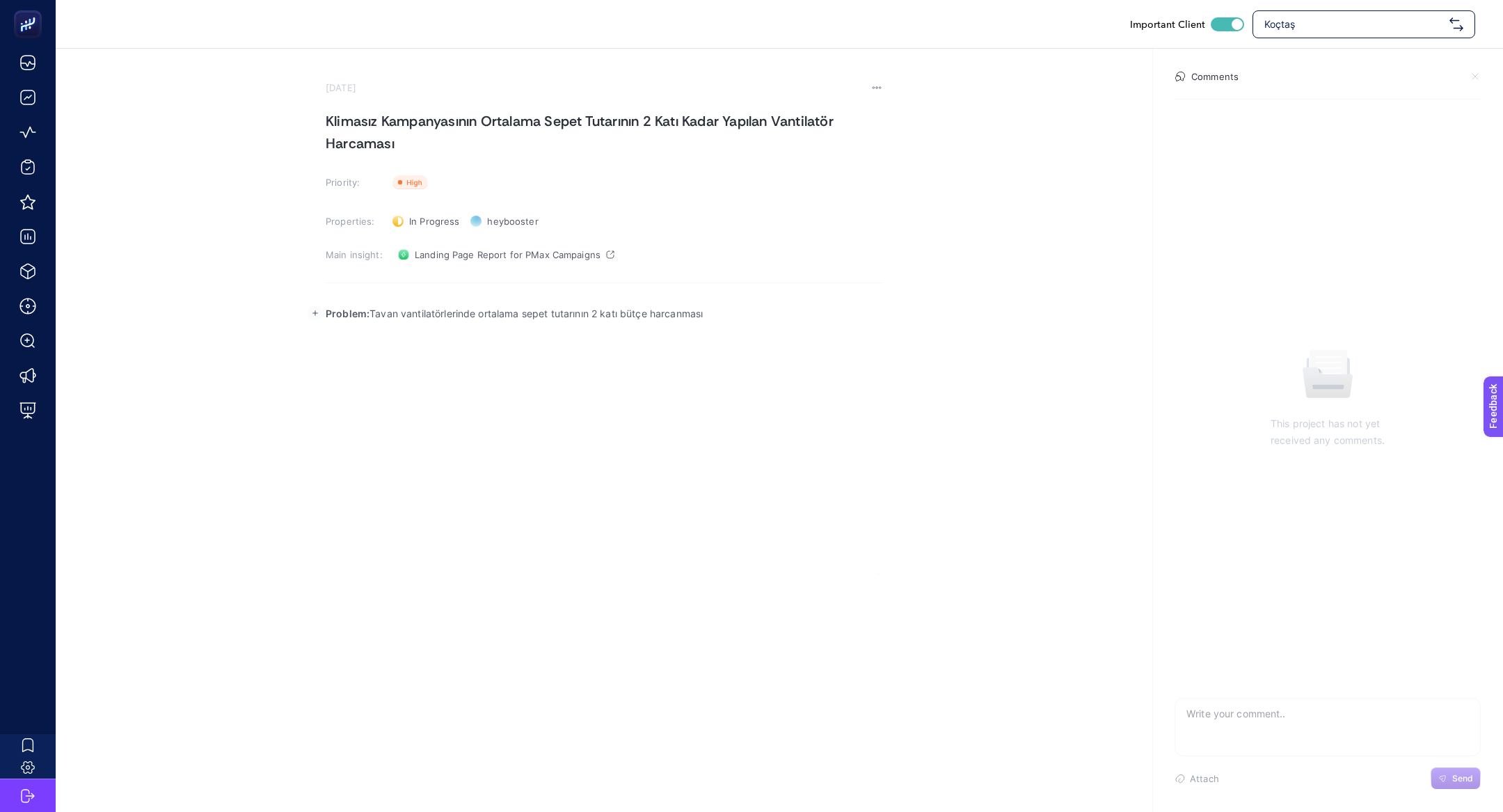
click at [531, 320] on p "Problem: Tavan vantilatörlerinde ortalama sepet tutarının 2 katı bütçe harcanma…" at bounding box center [604, 313] width 557 height 17
click at [543, 347] on div "Problem: Tavan vantilatörlerinde ortalama sepet tutarının 2 katı bütçe harcanma…" at bounding box center [604, 435] width 557 height 278
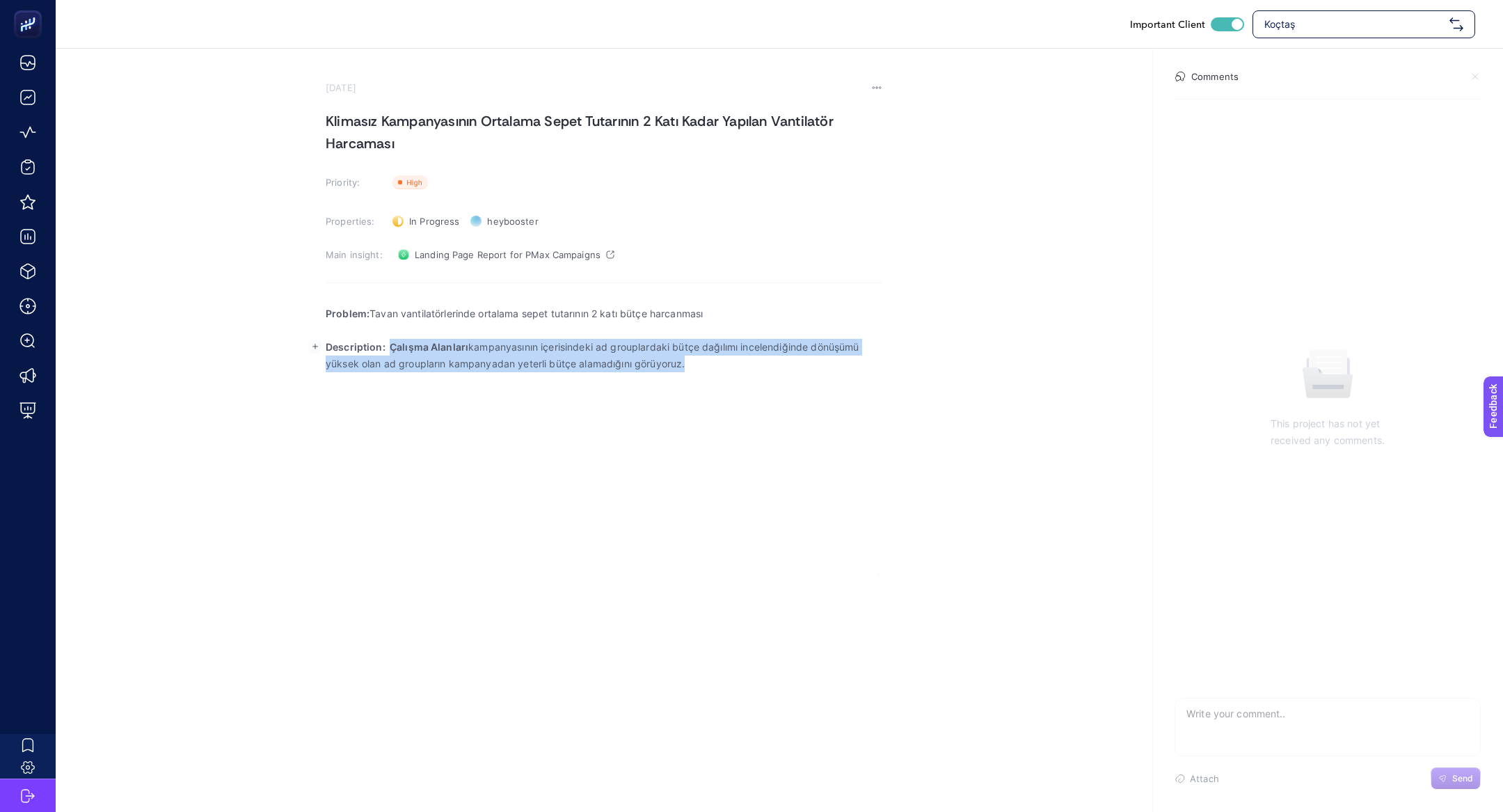
drag, startPoint x: 390, startPoint y: 344, endPoint x: 895, endPoint y: 451, distance: 516.2
click at [895, 451] on section "September 24, 2025 Klimasız Kampanyasının Ortalama Sepet Tutarının 2 Katı Kadar…" at bounding box center [779, 311] width 1447 height 526
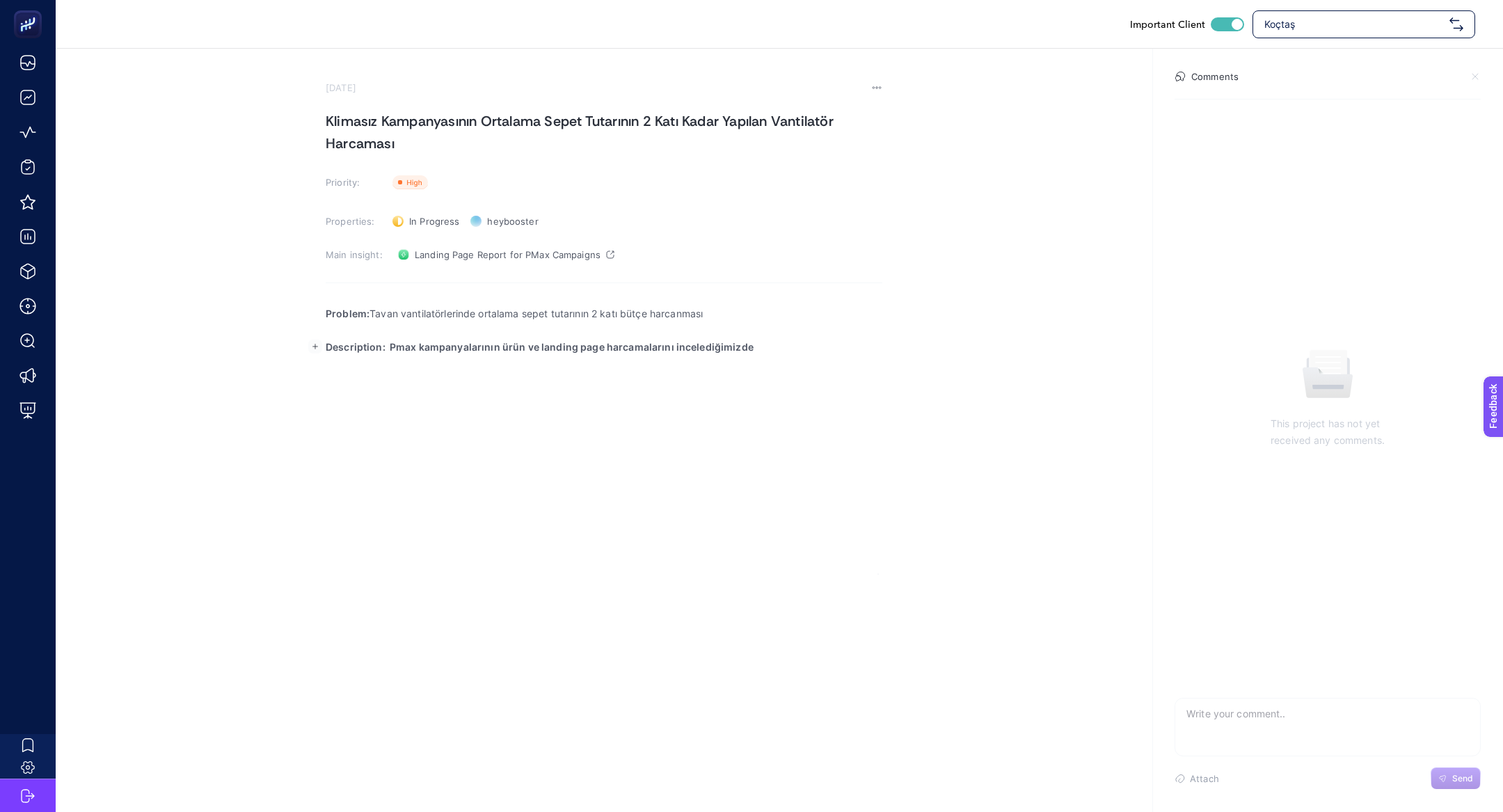
click at [791, 367] on body "Important Client Koçtaş September 24, 2025 Klimasız Kampanyasının Ortalama Sepe…" at bounding box center [752, 406] width 1503 height 812
click at [776, 350] on p "Description: Pmax kampanyalarının ürün ve landing page harcamalarını incelediği…" at bounding box center [604, 346] width 557 height 17
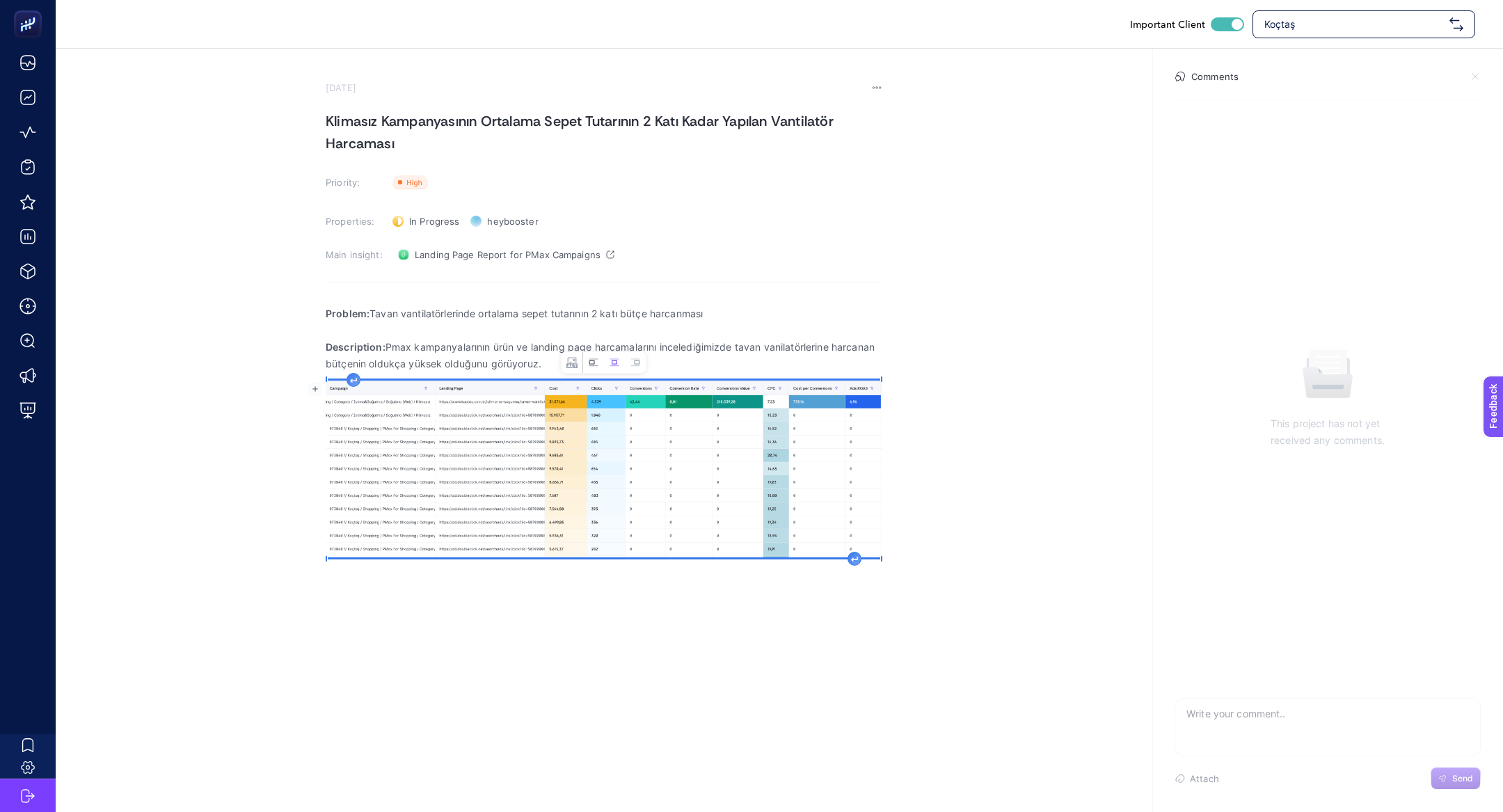
click at [595, 369] on button "Left aligned image" at bounding box center [593, 362] width 21 height 21
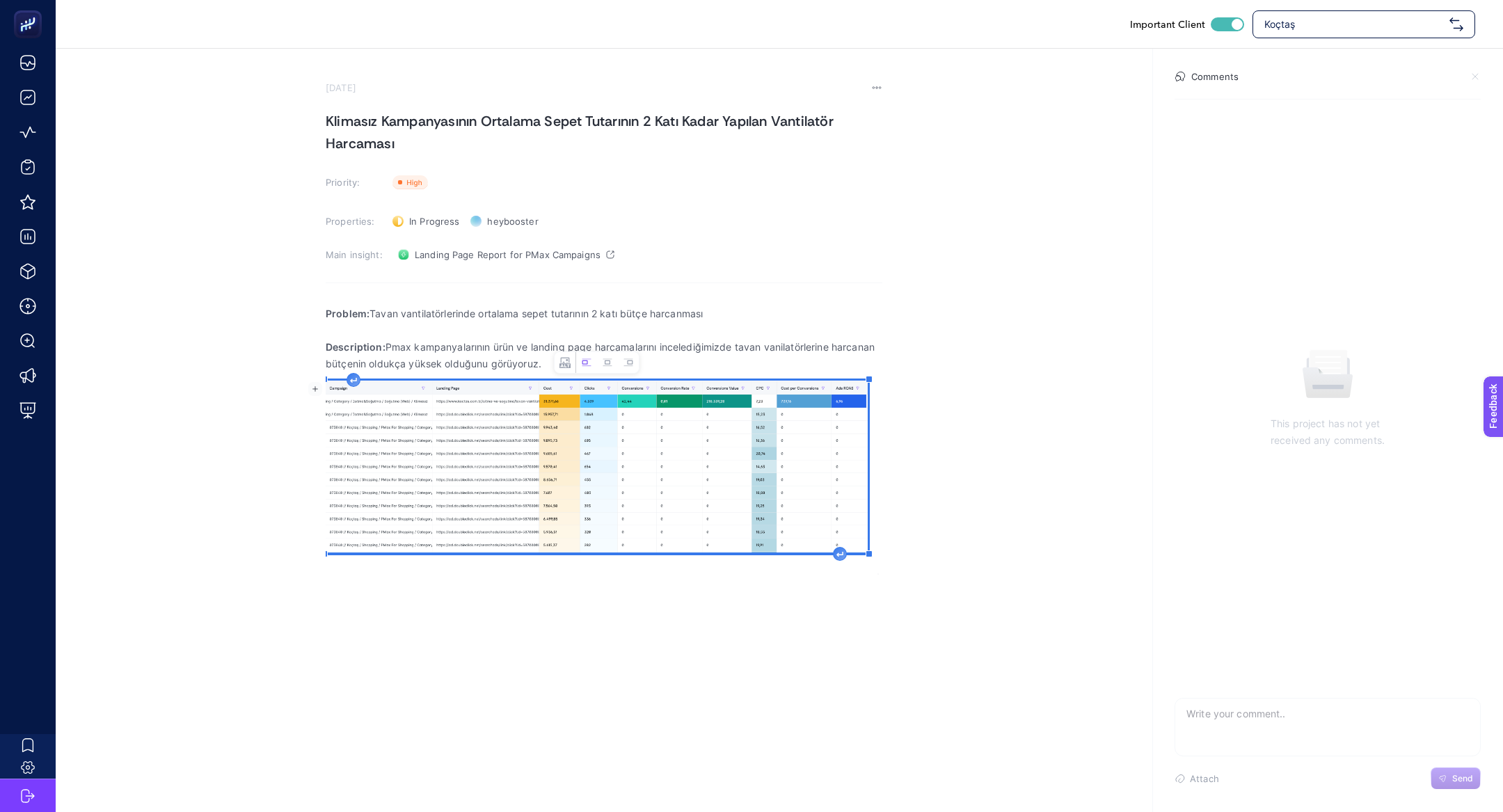
click at [840, 540] on icon "Rich Text Editor. Editing area: main" at bounding box center [840, 554] width 6 height 4
click at [488, 540] on p "Fakat bu ürünlerin fiyatları" at bounding box center [604, 569] width 557 height 17
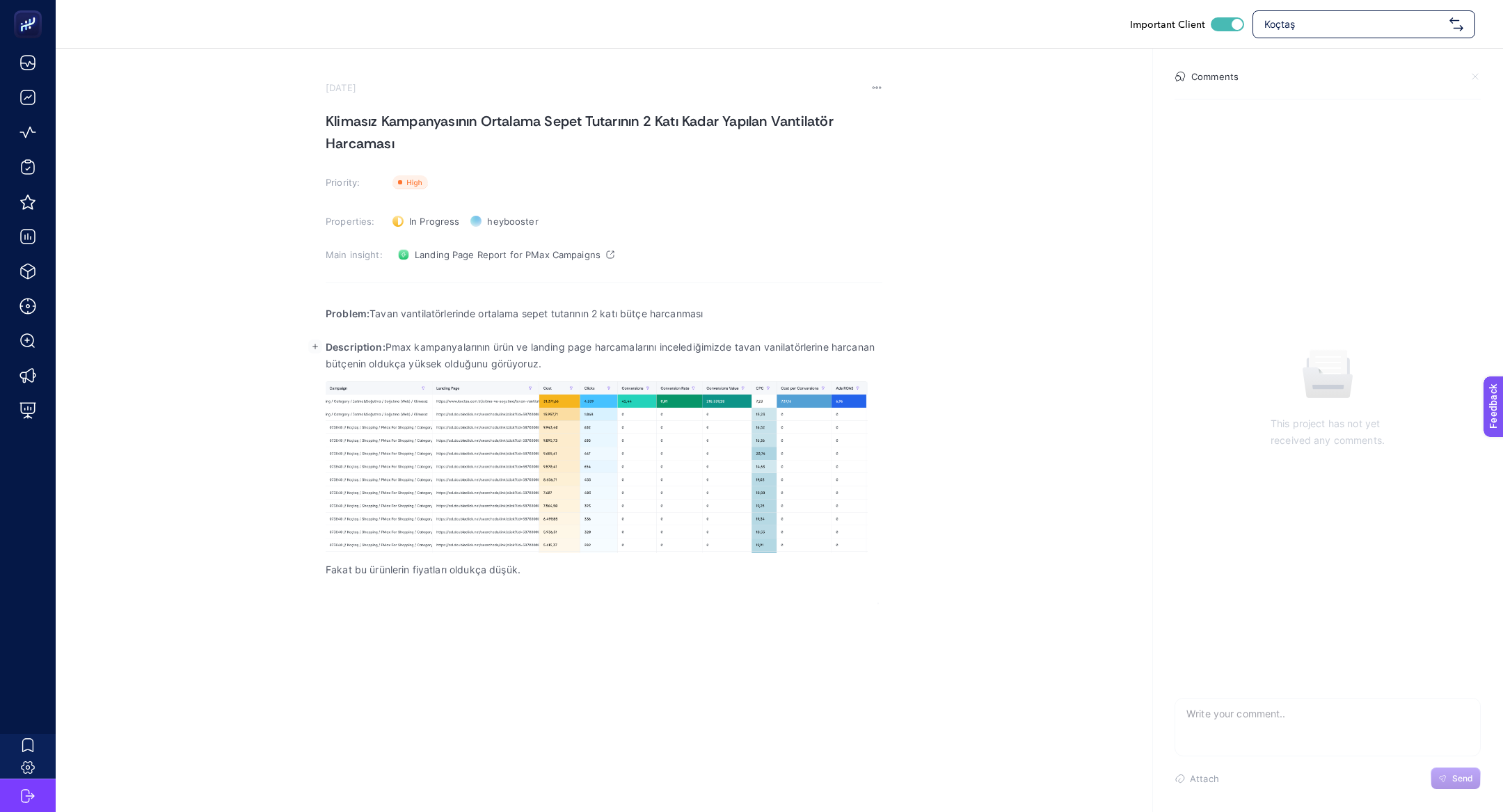
click at [579, 367] on p "Description: Pmax kampanyalarının ürün ve landing page harcamalarını incelediği…" at bounding box center [604, 355] width 557 height 33
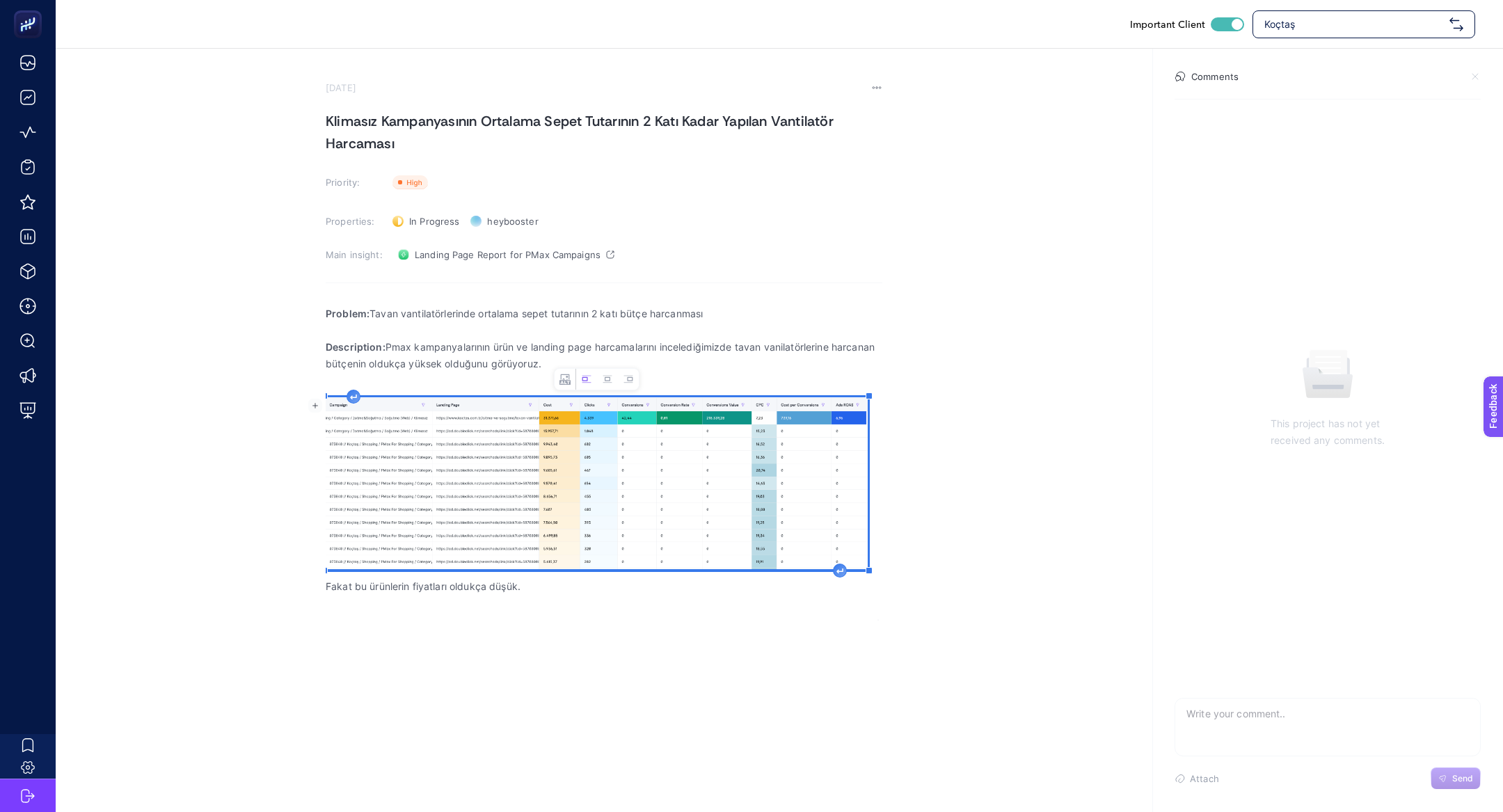
drag, startPoint x: 490, startPoint y: 345, endPoint x: 547, endPoint y: 394, distance: 75.2
click at [548, 396] on div "Problem: Tavan vantilatörlerinde ortalama sepet tutarının 2 katı bütçe harcanma…" at bounding box center [604, 458] width 557 height 324
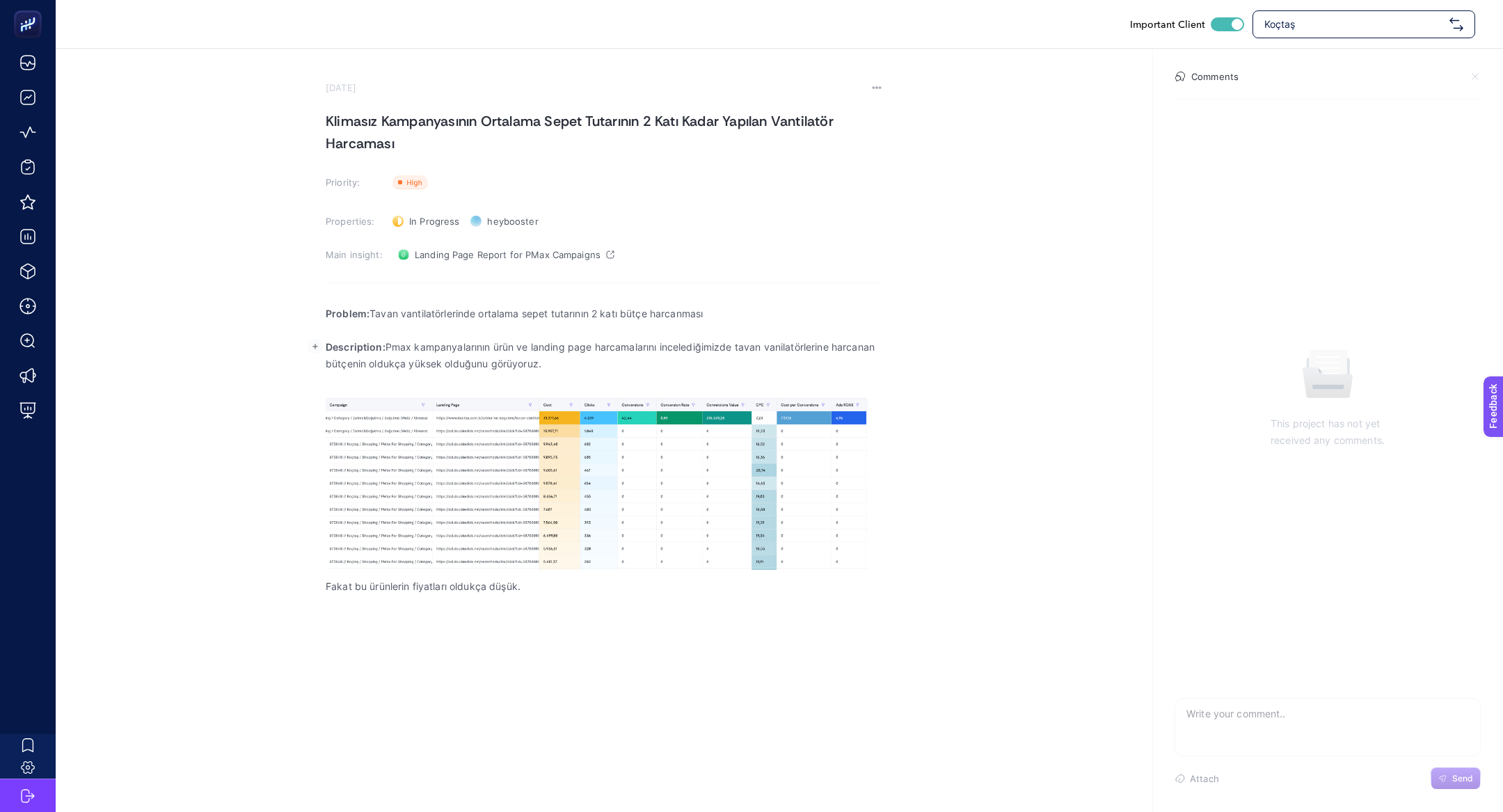
click at [494, 351] on p "Description: Pmax kampanyalarının ürün ve landing page harcamalarını incelediği…" at bounding box center [604, 355] width 557 height 33
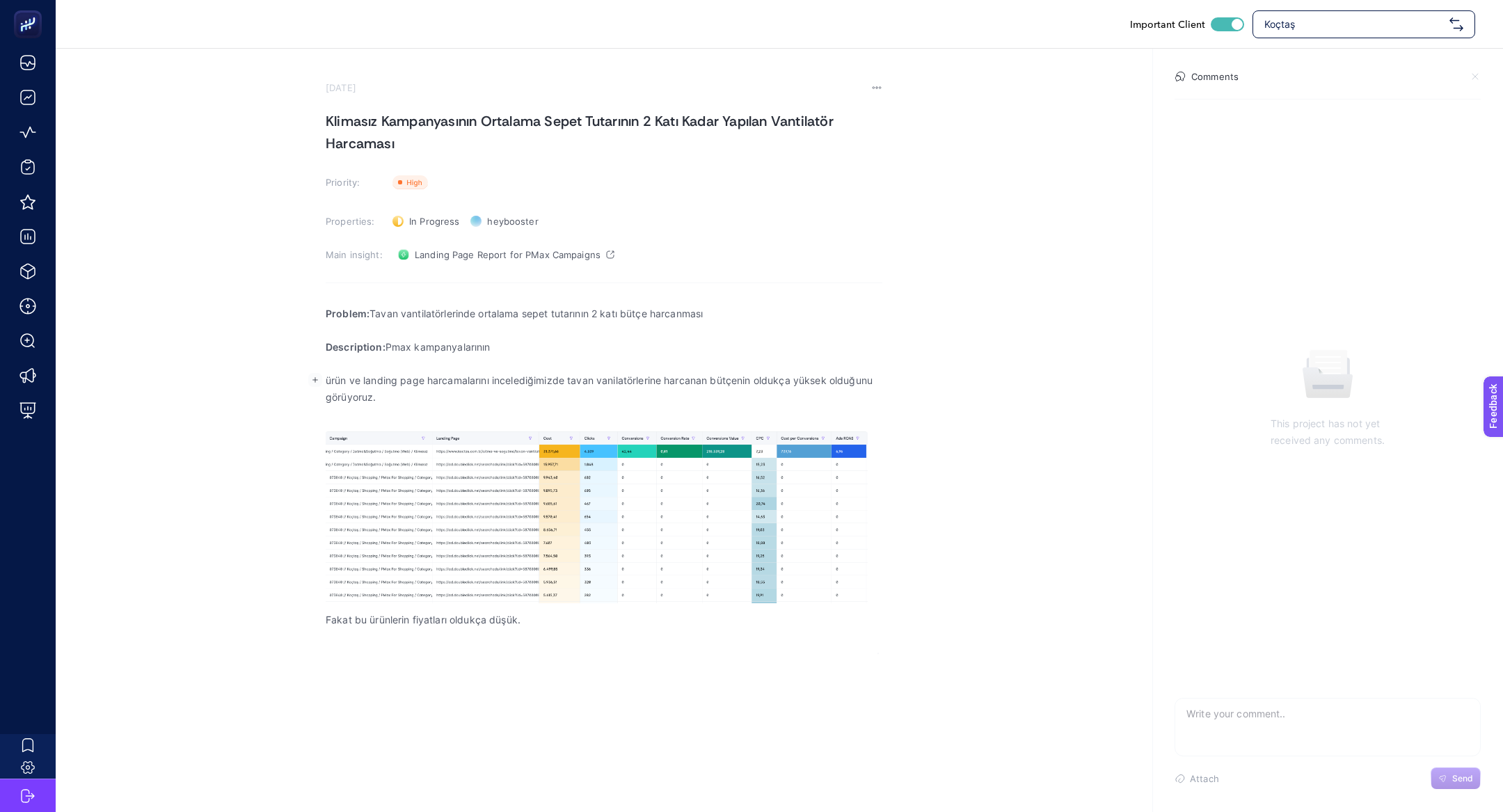
click at [474, 363] on p "Rich Text Editor. Editing area: main" at bounding box center [604, 364] width 557 height 17
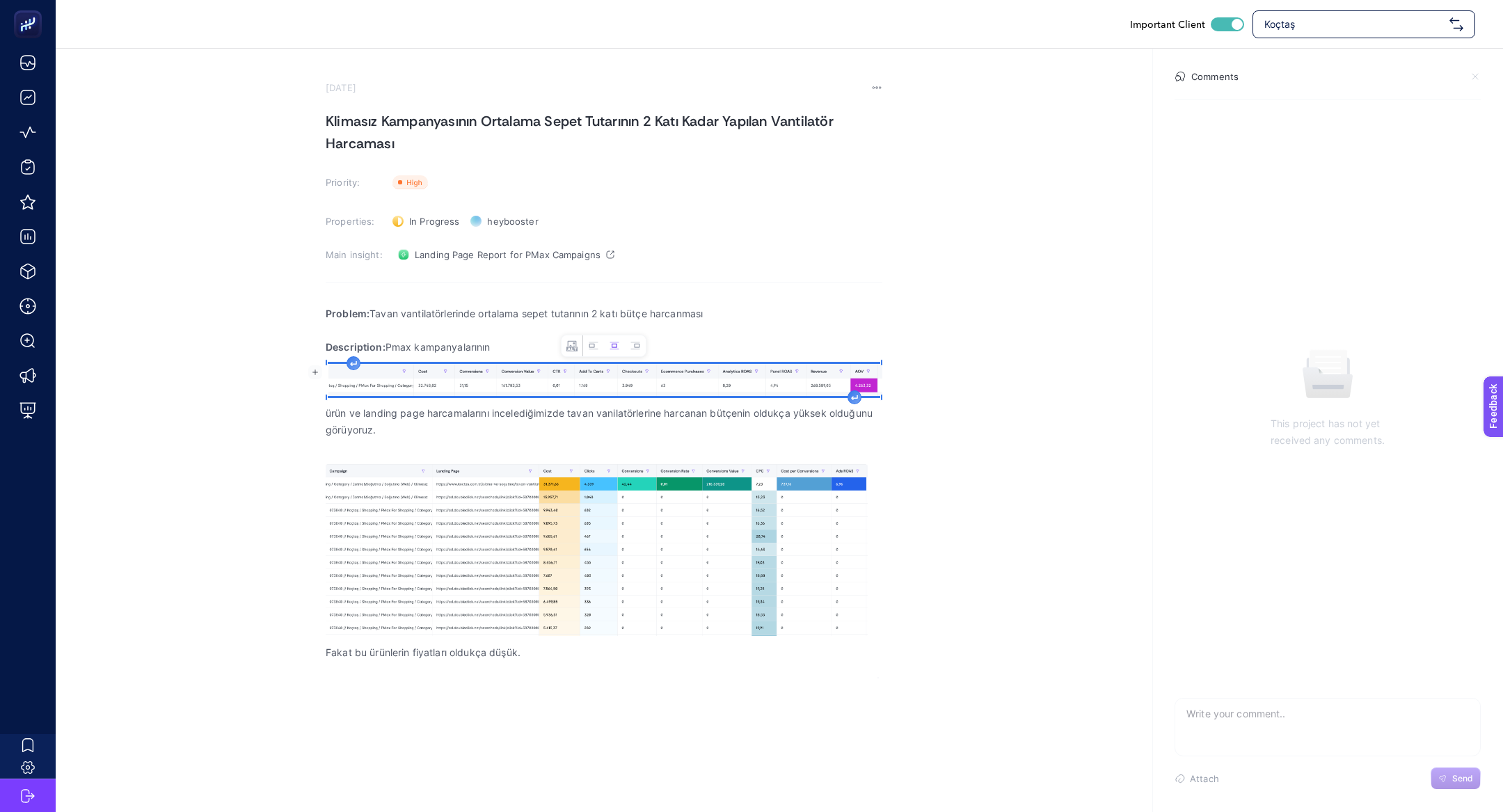
click at [535, 347] on p "Description: Pmax kampanyalarının" at bounding box center [604, 346] width 557 height 17
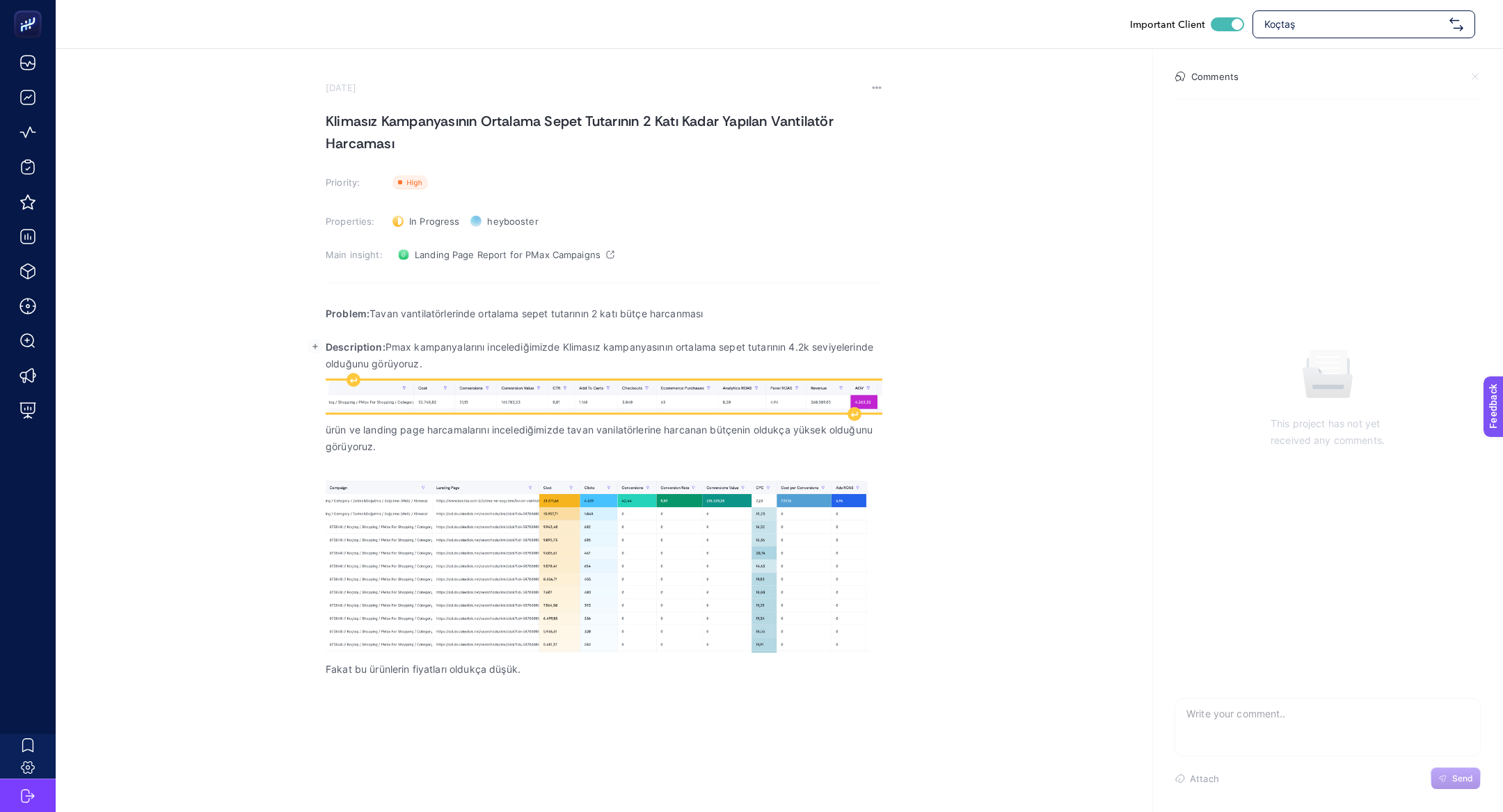
click at [342, 399] on img "Rich Text Editor. Editing area: main" at bounding box center [604, 396] width 557 height 32
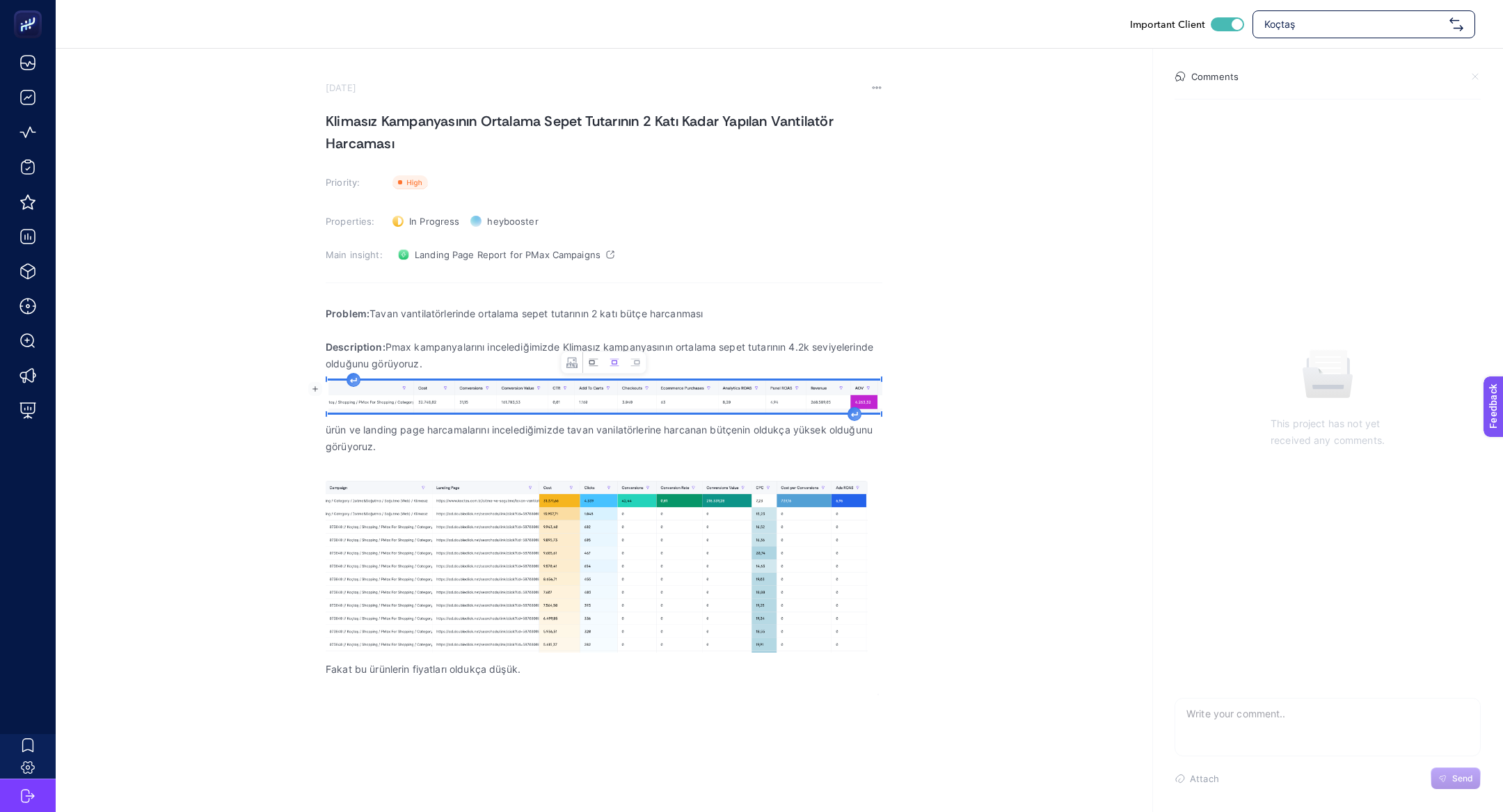
click at [593, 365] on icon "Image toolbar" at bounding box center [593, 362] width 9 height 8
click at [332, 423] on p "ürün ve landing page harcamalarını incelediğimizde tavan vanilatörlerine harcan…" at bounding box center [604, 437] width 557 height 33
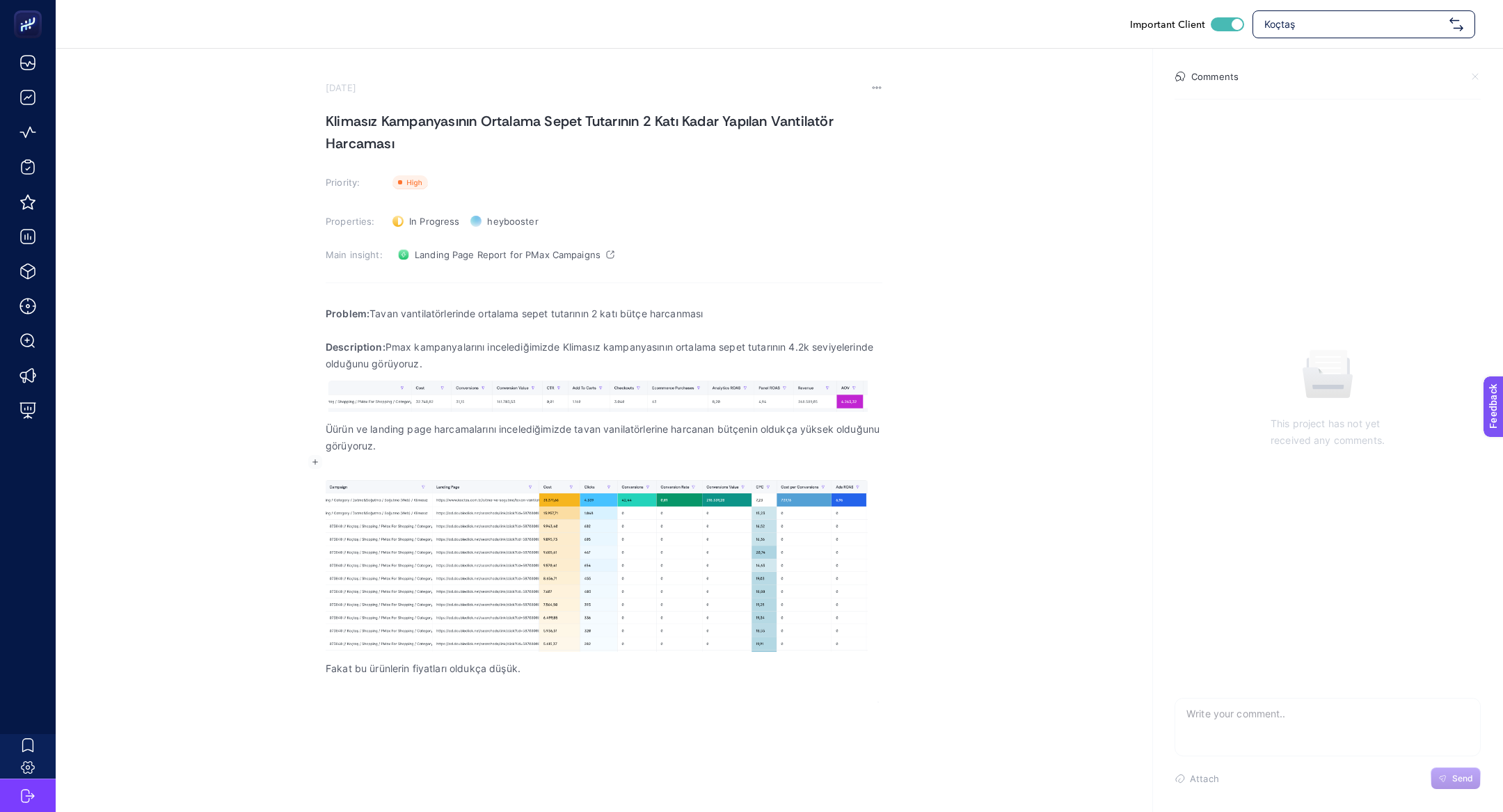
click at [617, 457] on p "Rich Text Editor. Editing area: main" at bounding box center [604, 462] width 557 height 17
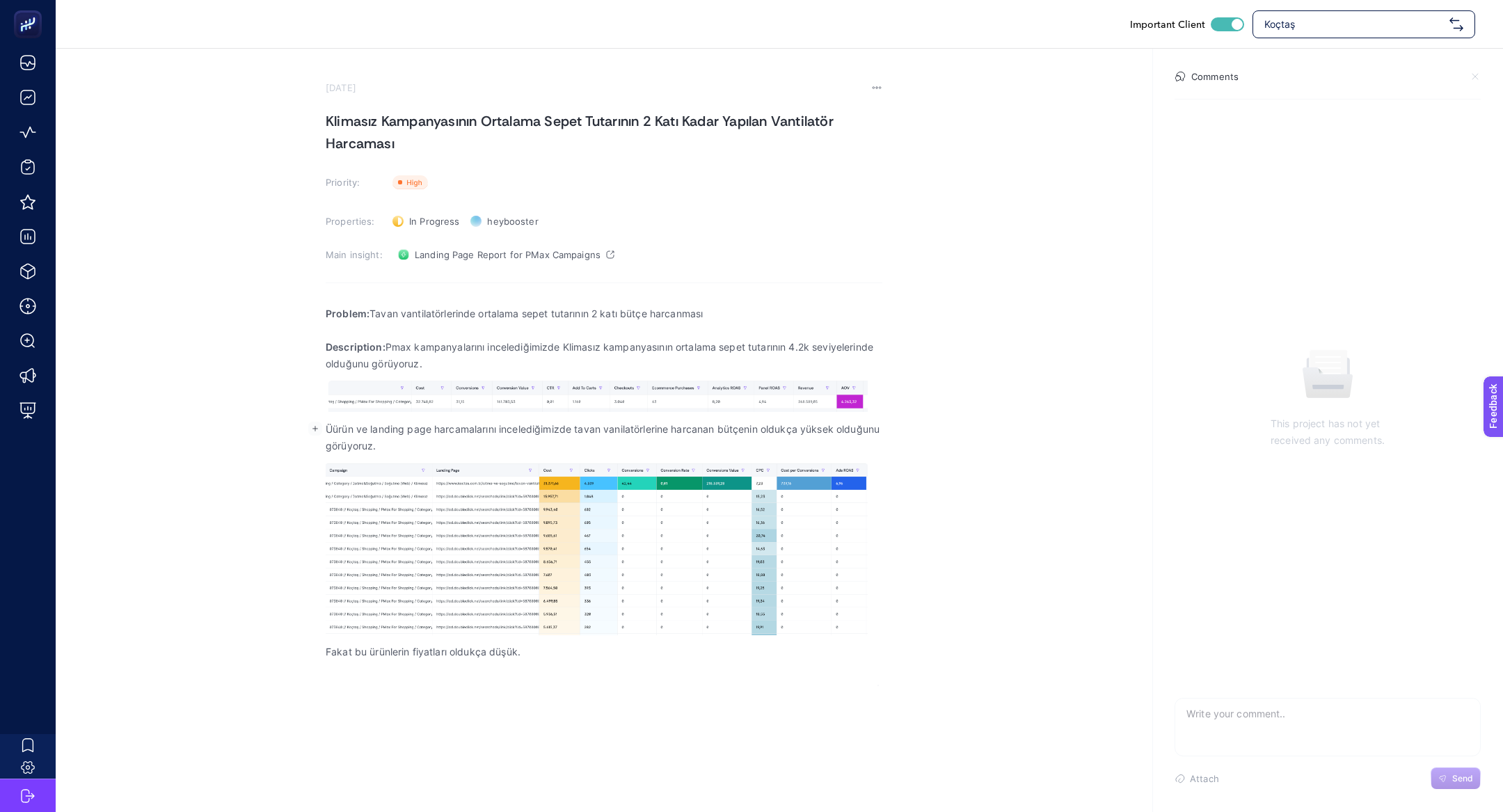
click at [592, 450] on p "Üürün ve landing page harcamalarını incelediğimizde tavan vanilatörlerine harca…" at bounding box center [604, 437] width 557 height 33
click at [475, 265] on link "Landing Page Report for PMax Campaigns" at bounding box center [506, 255] width 228 height 22
click at [580, 540] on p "Fakat bu ürünlerin fiyatları oldukça düşük." at bounding box center [604, 651] width 557 height 17
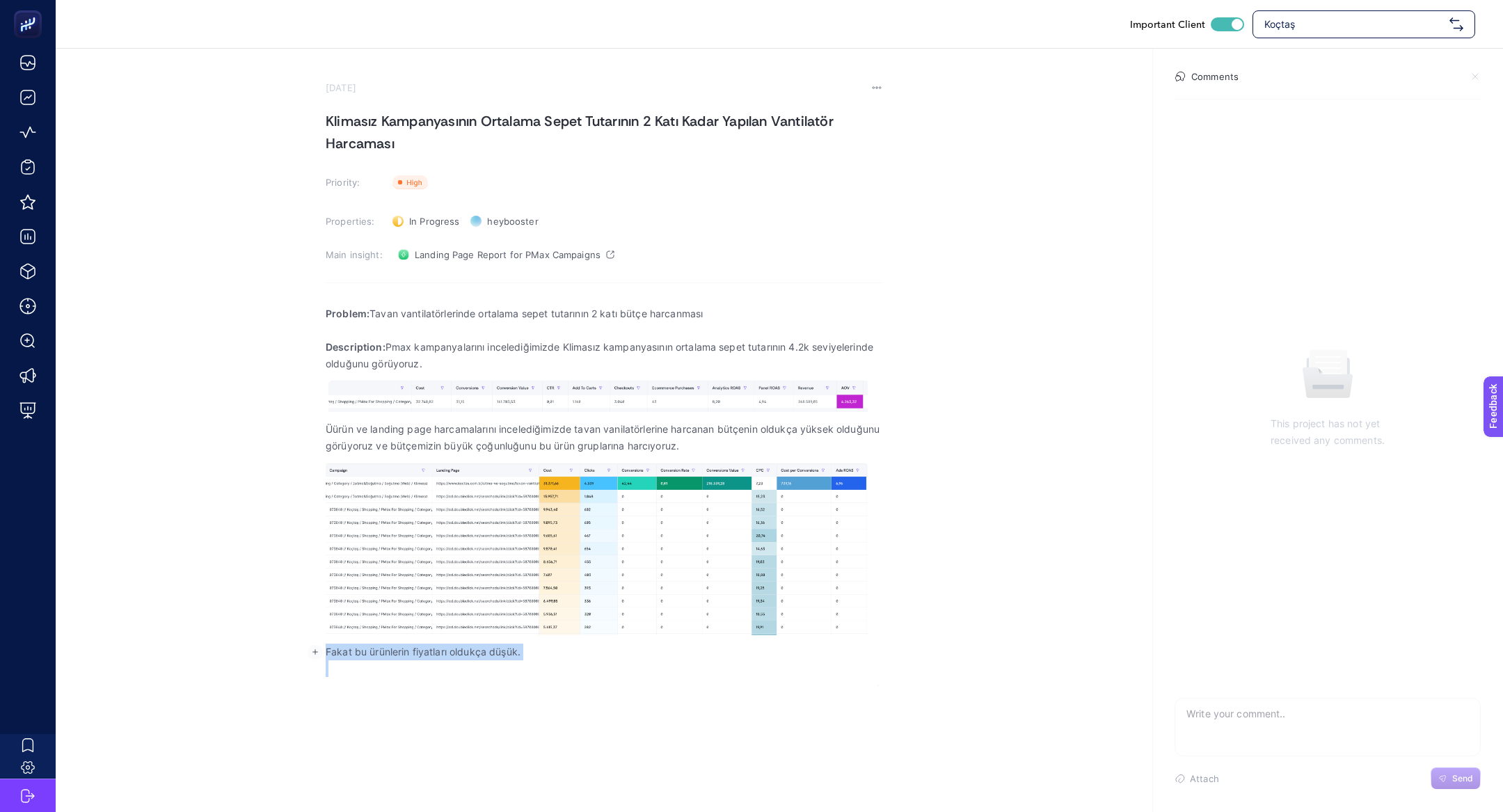
click at [580, 540] on p "Fakat bu ürünlerin fiyatları oldukça düşük." at bounding box center [604, 651] width 557 height 17
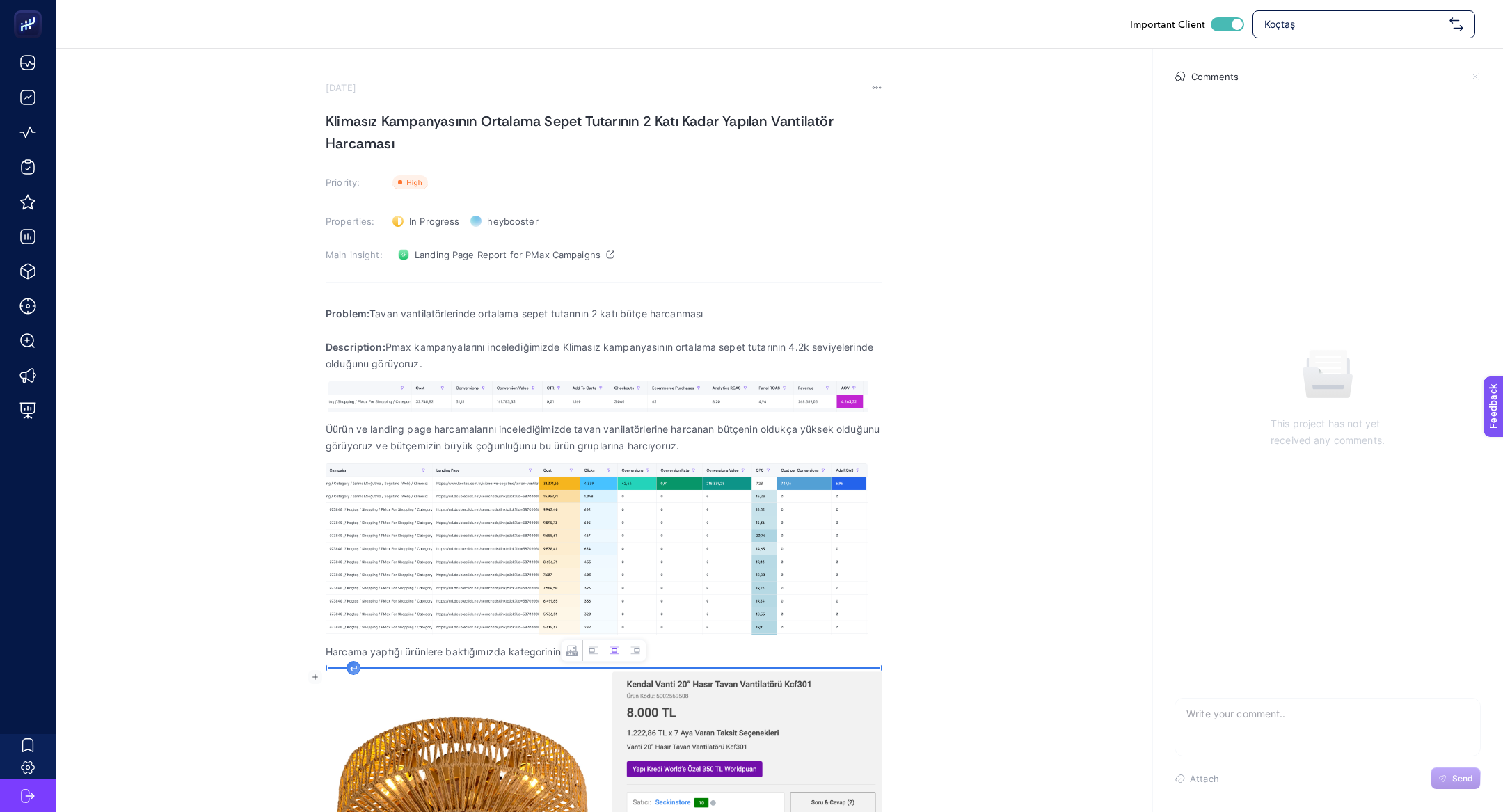
scroll to position [35, 0]
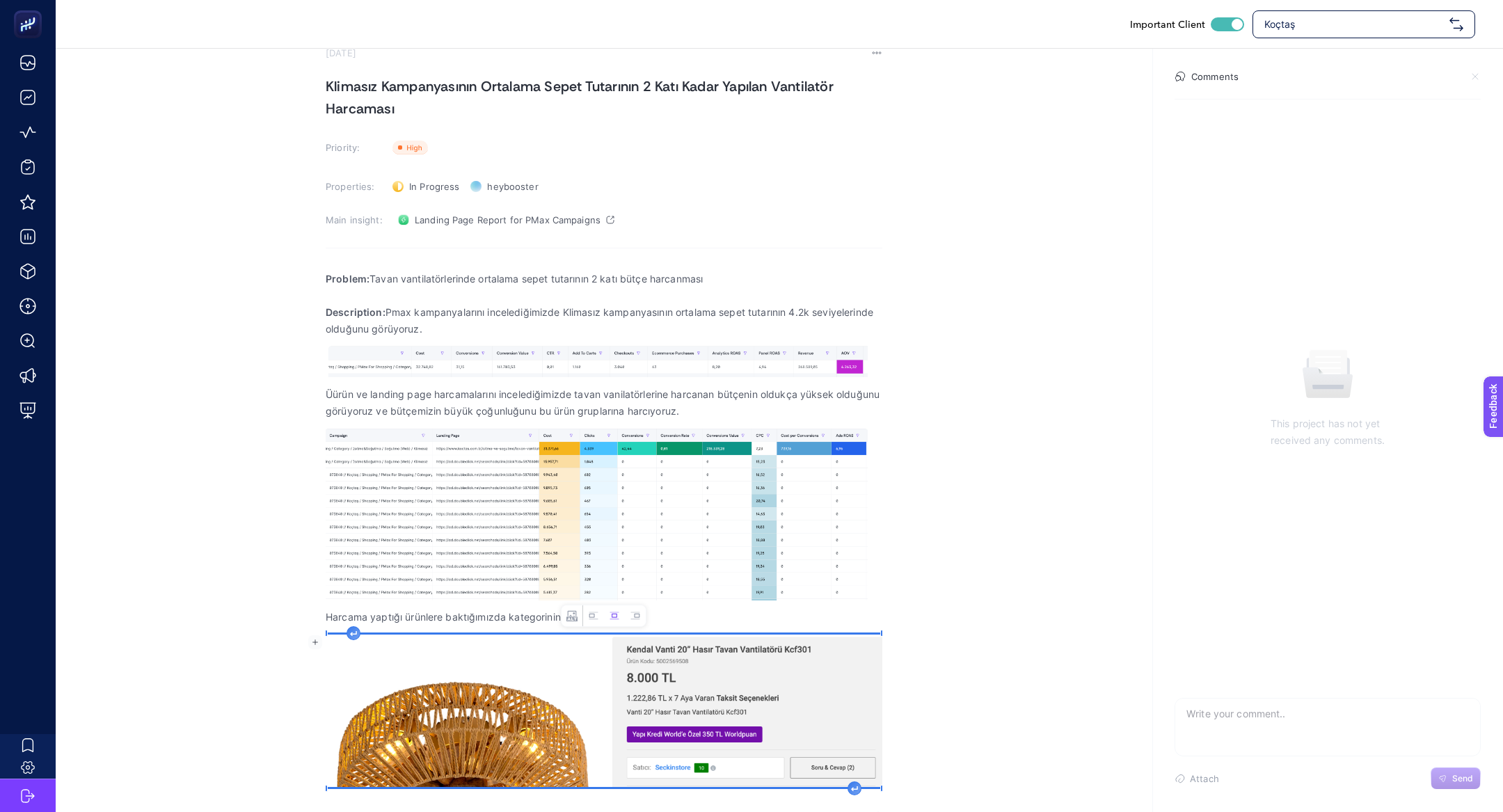
click at [851, 540] on div "Problem: Tavan vantilatörlerinde ortalama sepet tutarının 2 katı bütçe harcanma…" at bounding box center [604, 537] width 557 height 551
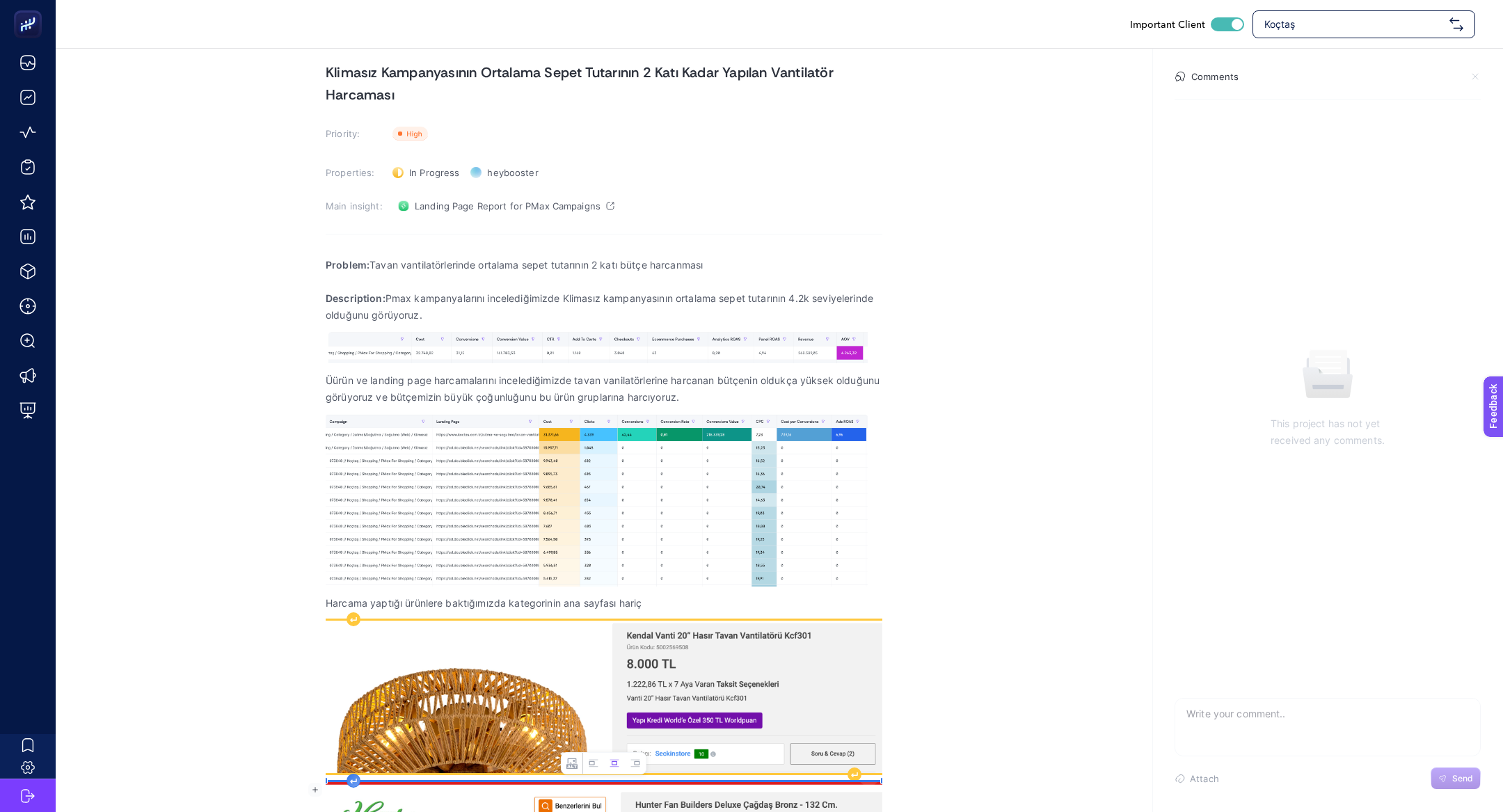
click at [516, 540] on img "Rich Text Editor. Editing area: main" at bounding box center [604, 696] width 557 height 153
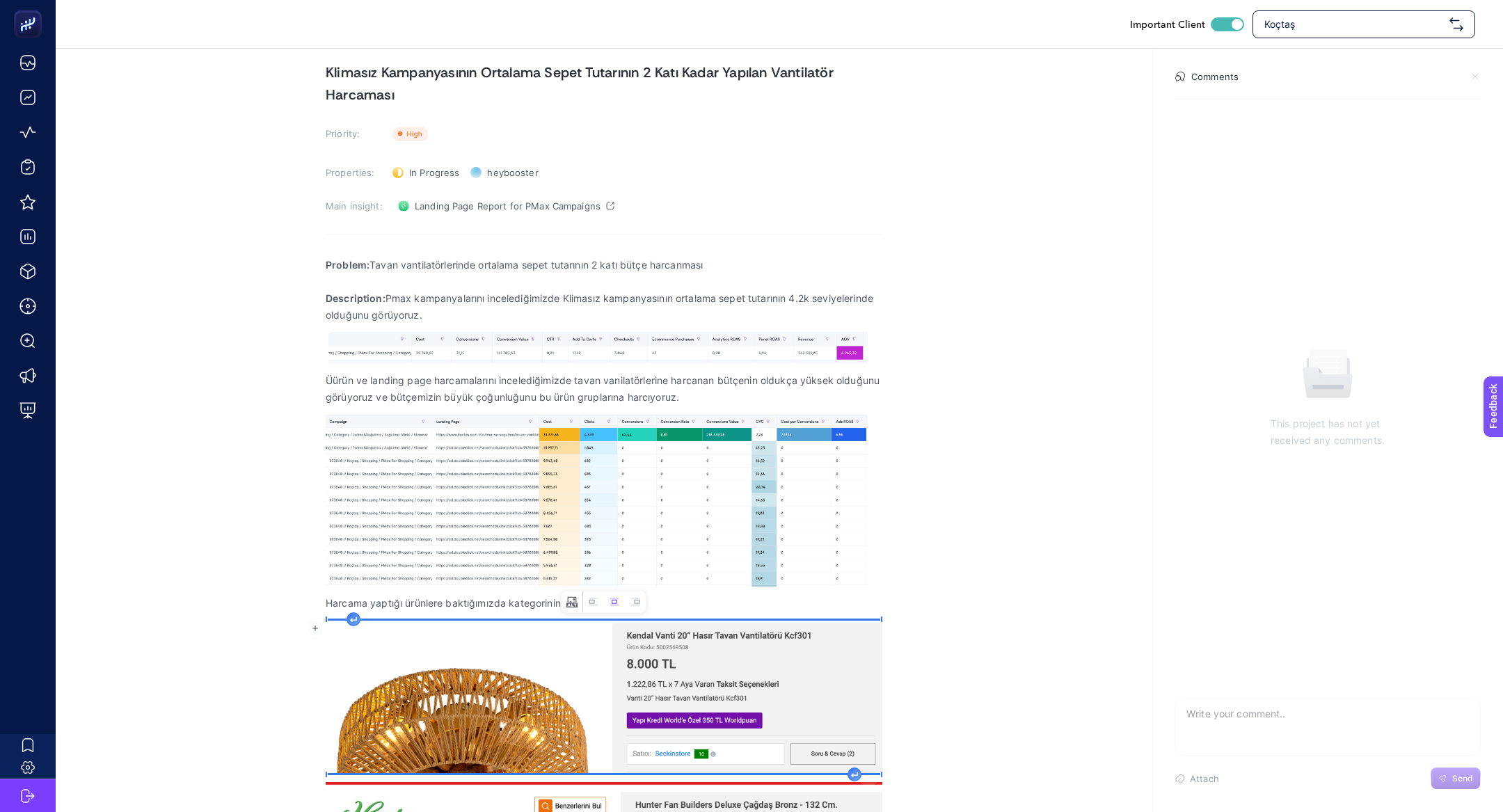
click at [580, 540] on button "Change image text alternative" at bounding box center [571, 602] width 21 height 21
click at [690, 540] on button "Cancel" at bounding box center [700, 594] width 21 height 21
click at [597, 540] on icon "Image toolbar" at bounding box center [593, 601] width 11 height 11
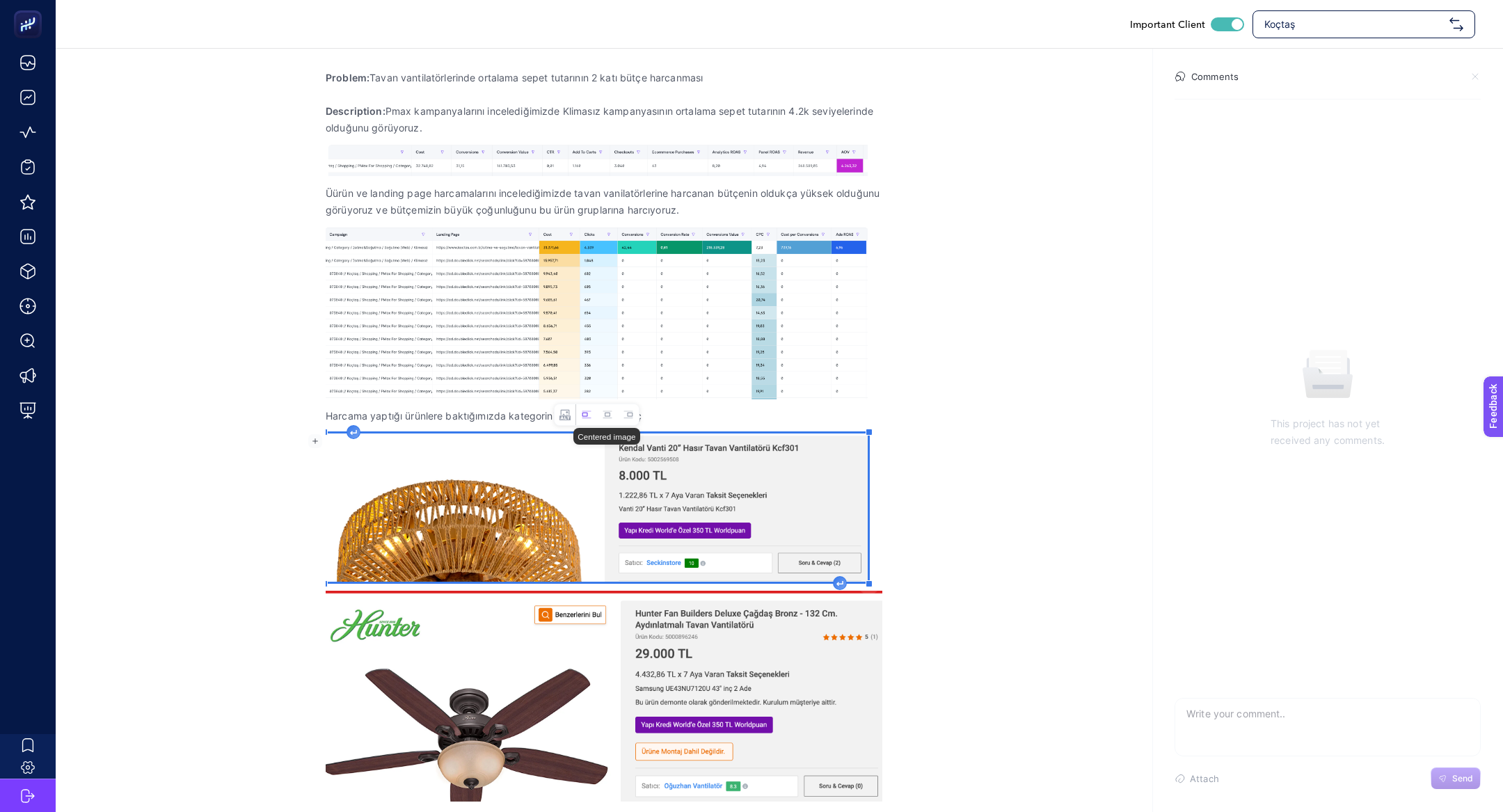
scroll to position [250, 0]
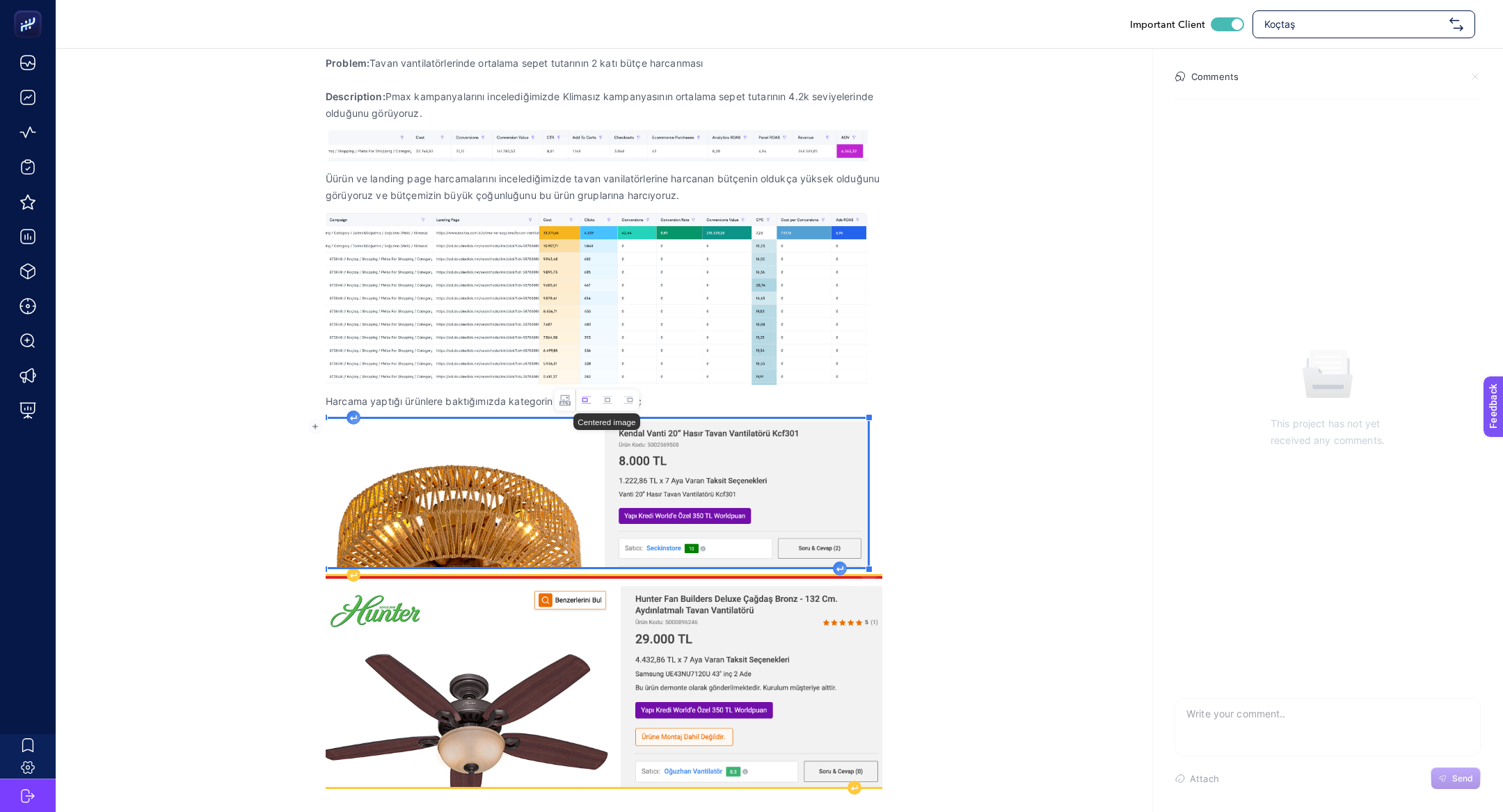
click at [527, 540] on img "Rich Text Editor. Editing area: main" at bounding box center [604, 681] width 557 height 210
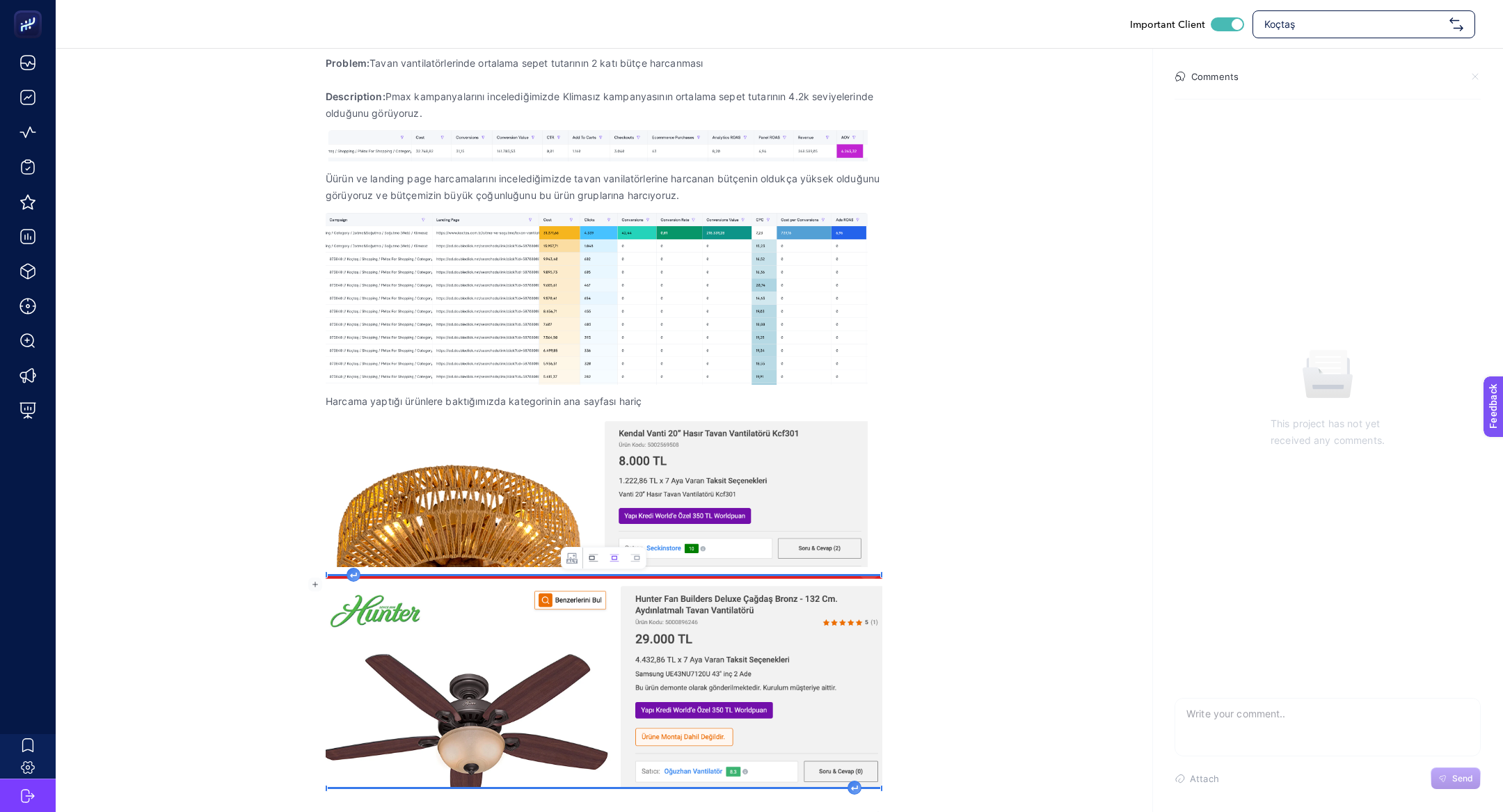
click at [589, 540] on icon "Image toolbar" at bounding box center [593, 557] width 11 height 11
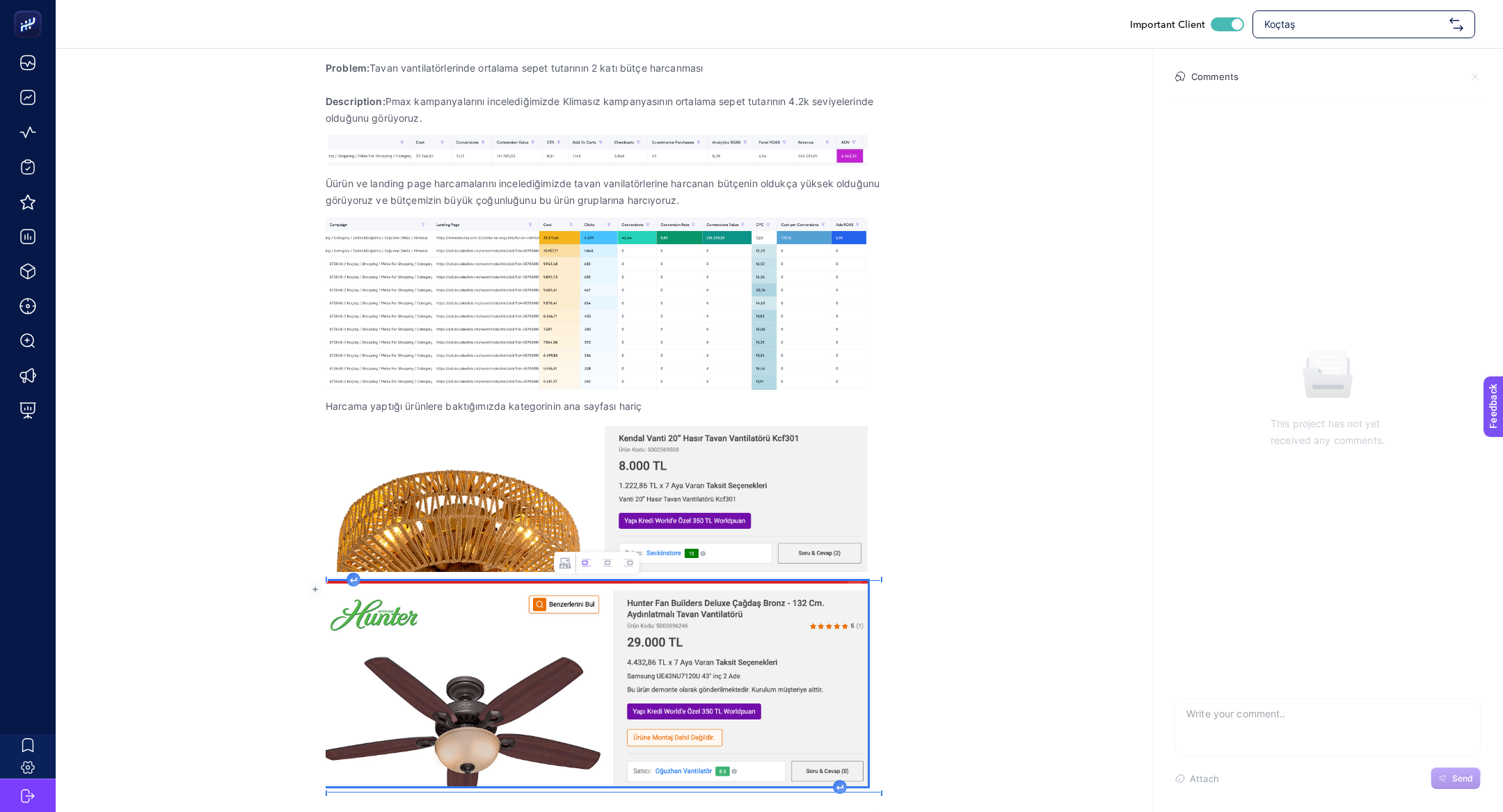
scroll to position [245, 0]
click at [676, 405] on p "Harcama yaptığı ürünlere baktığımızda kategorinin ana sayfası hariç" at bounding box center [604, 406] width 557 height 17
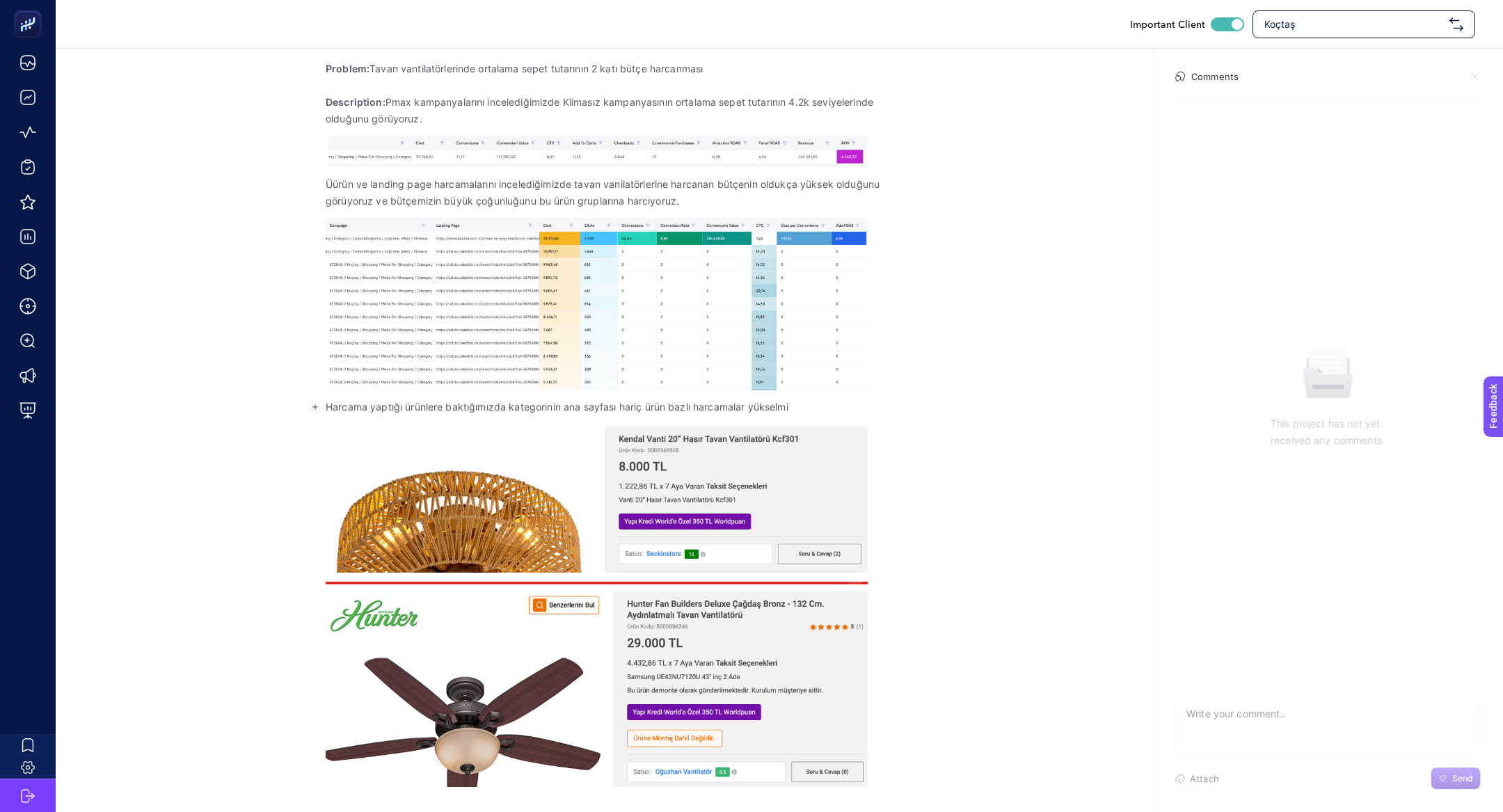
click at [672, 410] on p "Harcama yaptığı ürünlere baktığımızda kategorinin ana sayfası hariç ürün bazlı …" at bounding box center [604, 406] width 557 height 17
click at [818, 406] on p "Harcama yaptığı ürünlere baktığımızda kategorinin ana sayfası hariç ürün odaklı…" at bounding box center [604, 406] width 557 height 17
click at [885, 403] on section "September 24, 2025 Klimasız Kampanyasının Ortalama Sepet Tutarının 2 Katı Kadar…" at bounding box center [779, 312] width 1447 height 1017
click at [861, 406] on p "Harcama yaptığı ürünlere baktığımızda kategorinin ana sayfası hariç ürün odaklı…" at bounding box center [604, 406] width 557 height 17
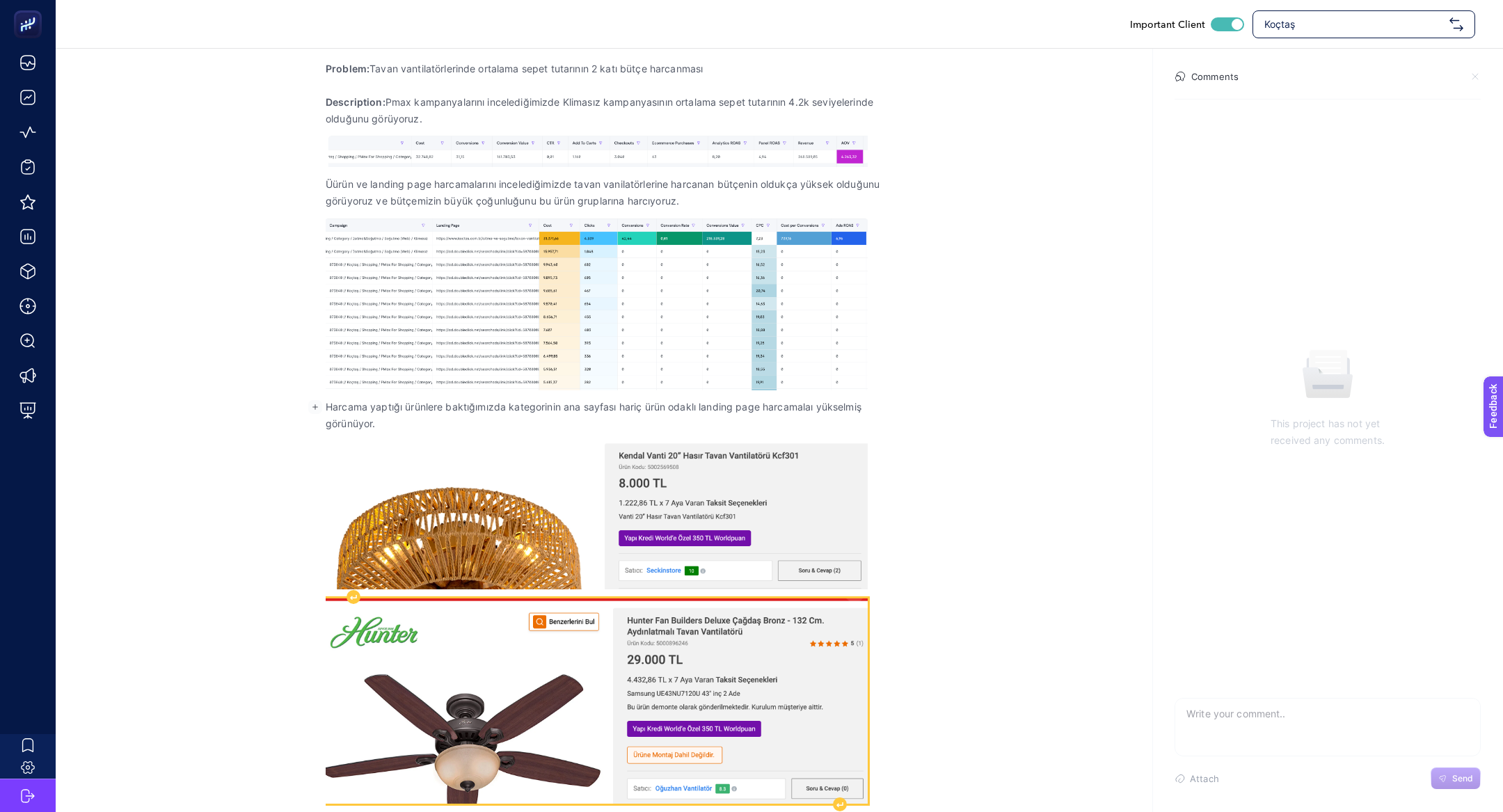
click at [707, 540] on img "Rich Text Editor. Editing area: main" at bounding box center [596, 701] width 542 height 205
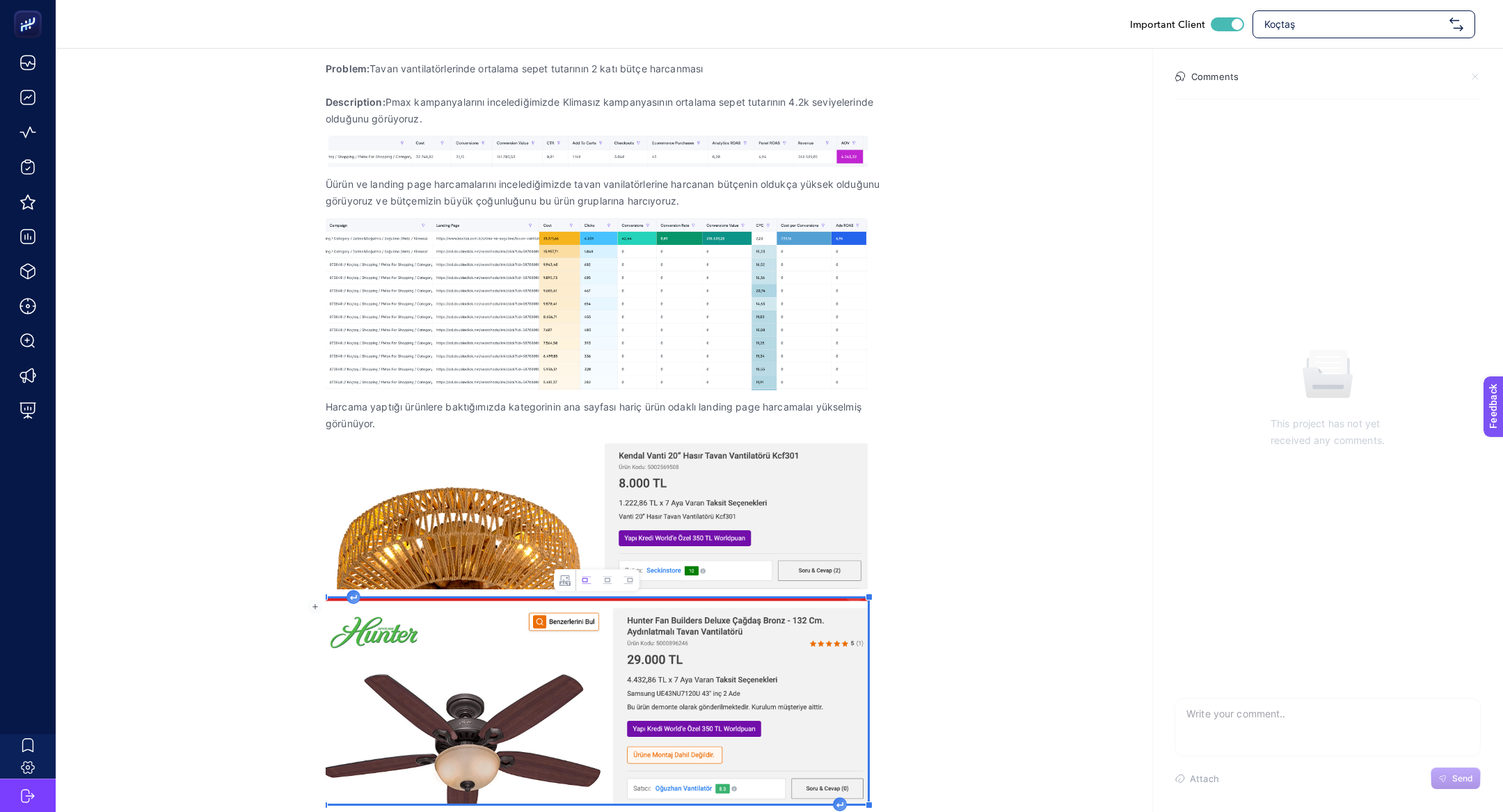
click at [842, 540] on div "Problem: Tavan vantilatörlerinde ortalama sepet tutarının 2 katı bütçe harcanma…" at bounding box center [604, 440] width 557 height 777
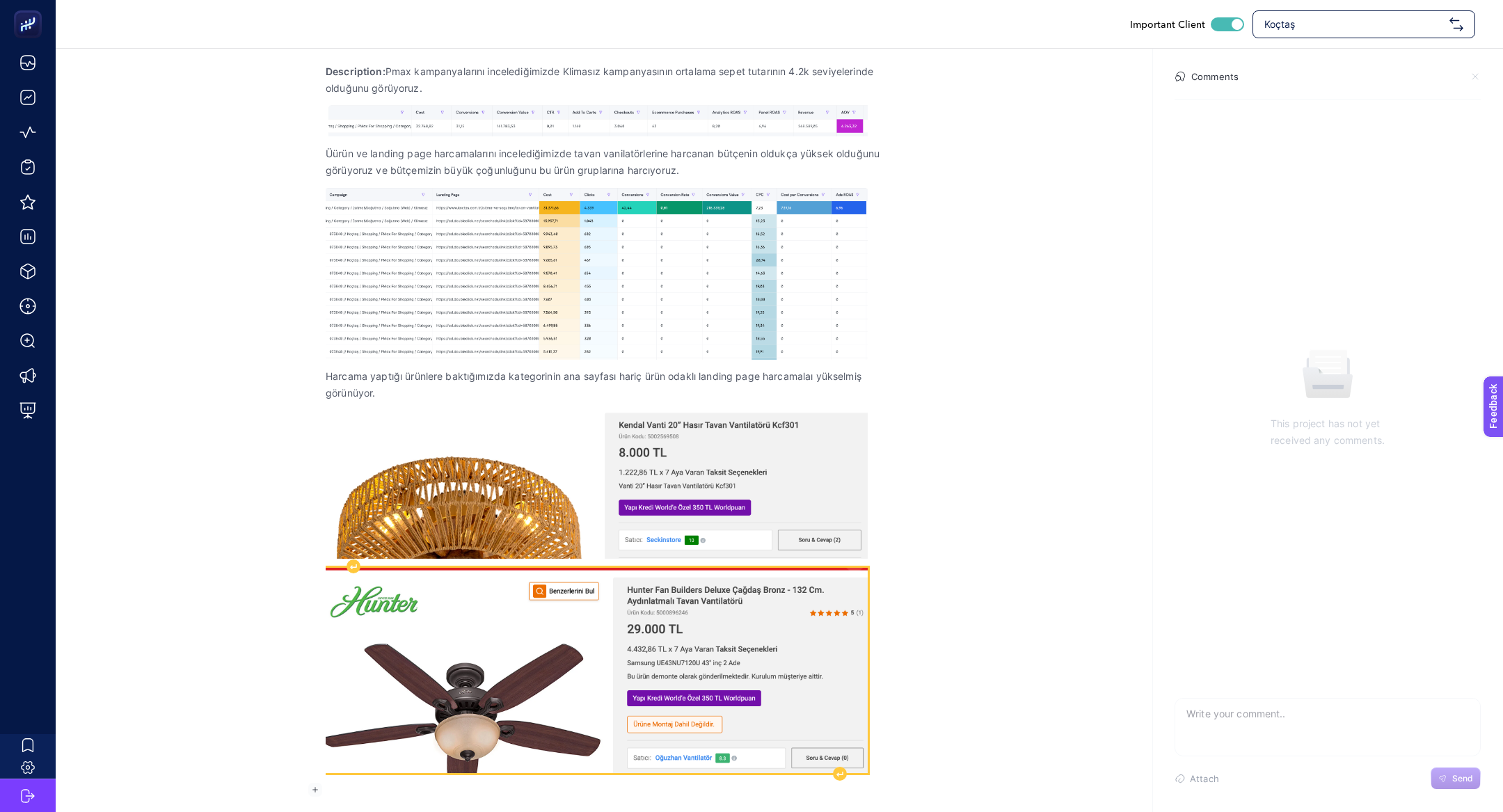
click at [631, 540] on img "Rich Text Editor. Editing area: main" at bounding box center [596, 670] width 542 height 205
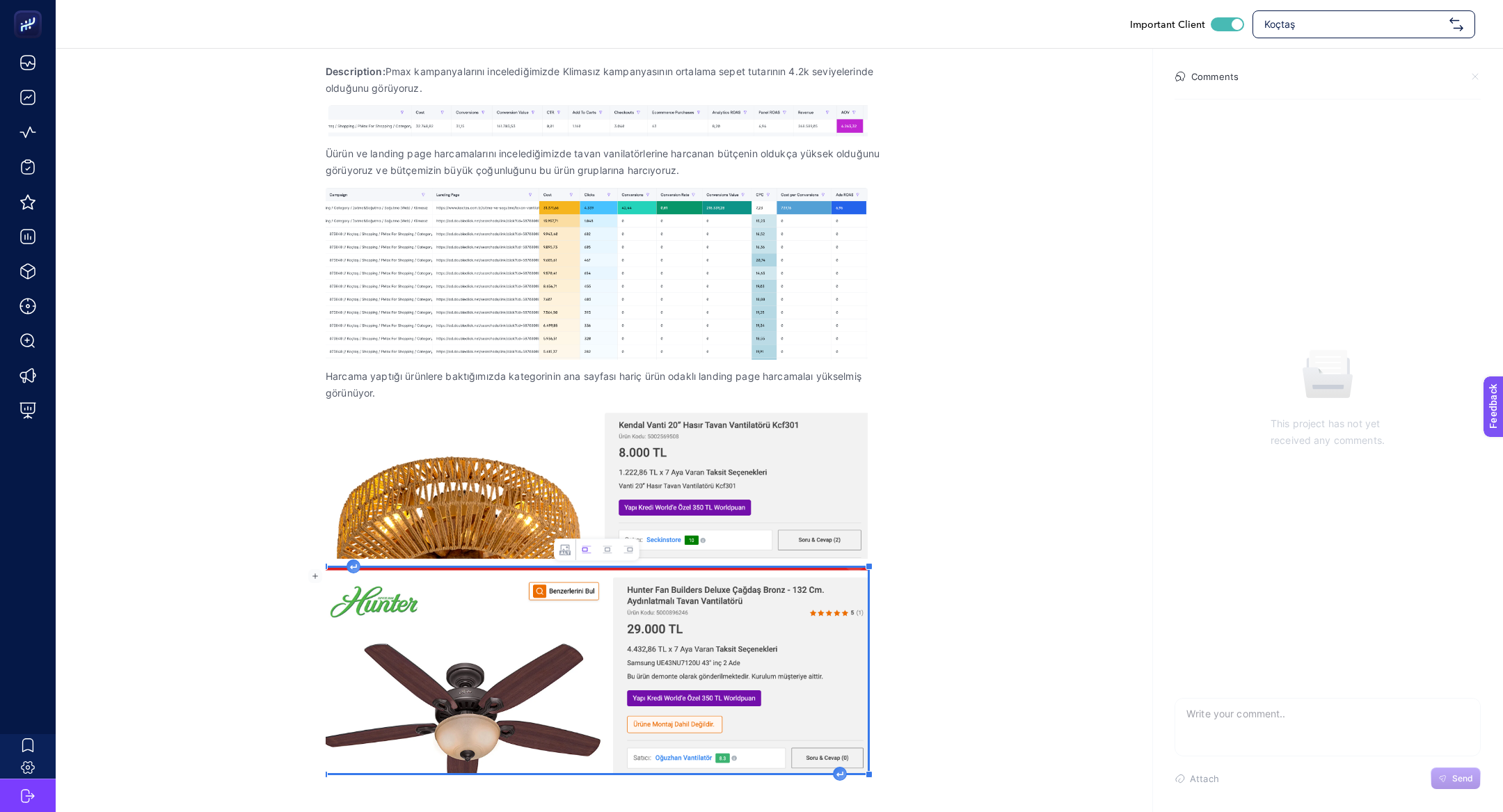
click at [521, 540] on div "Problem: Tavan vantilatörlerinde ortalama sepet tutarının 2 katı bütçe harcanma…" at bounding box center [604, 418] width 557 height 794
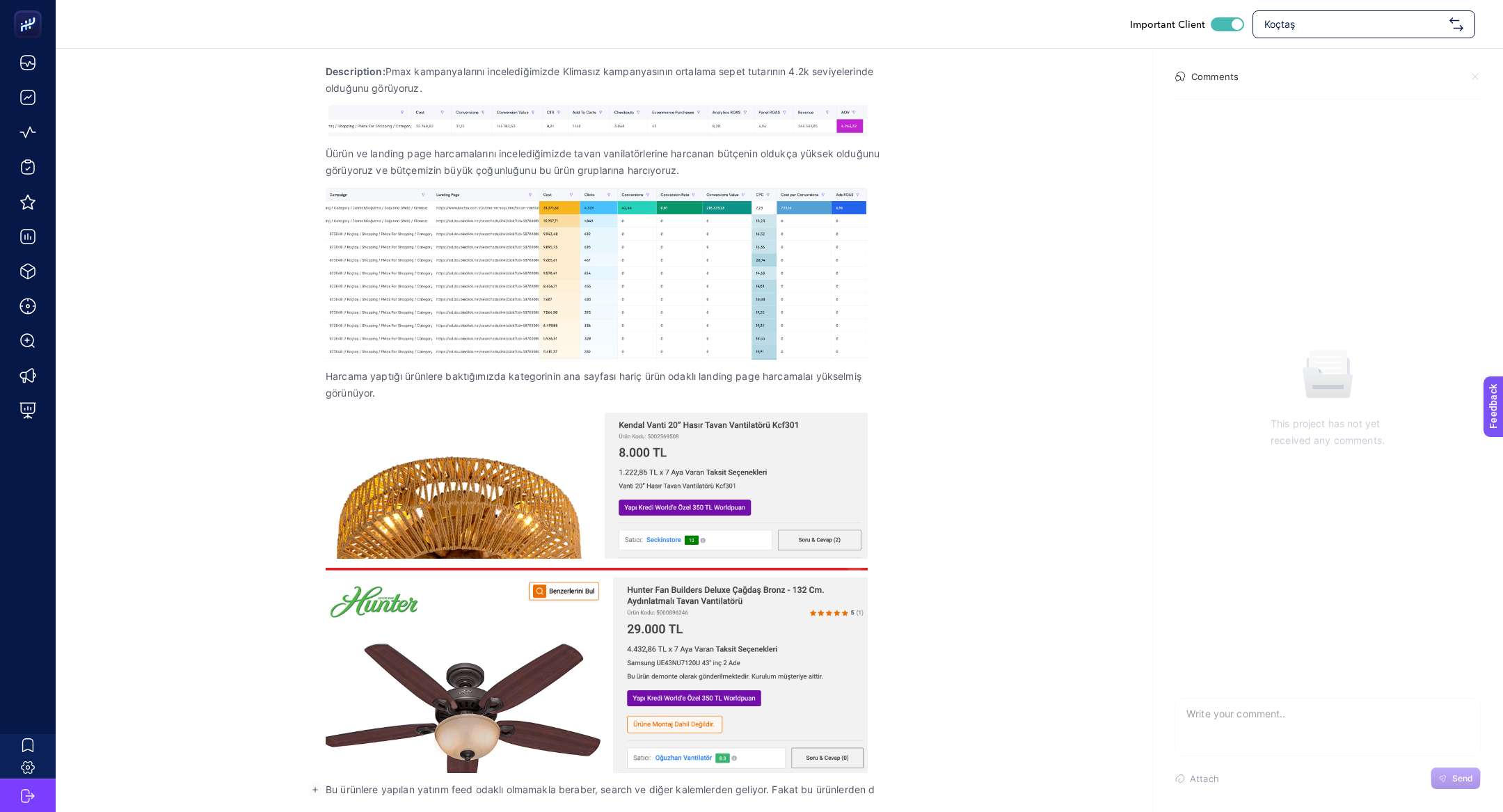
scroll to position [289, 0]
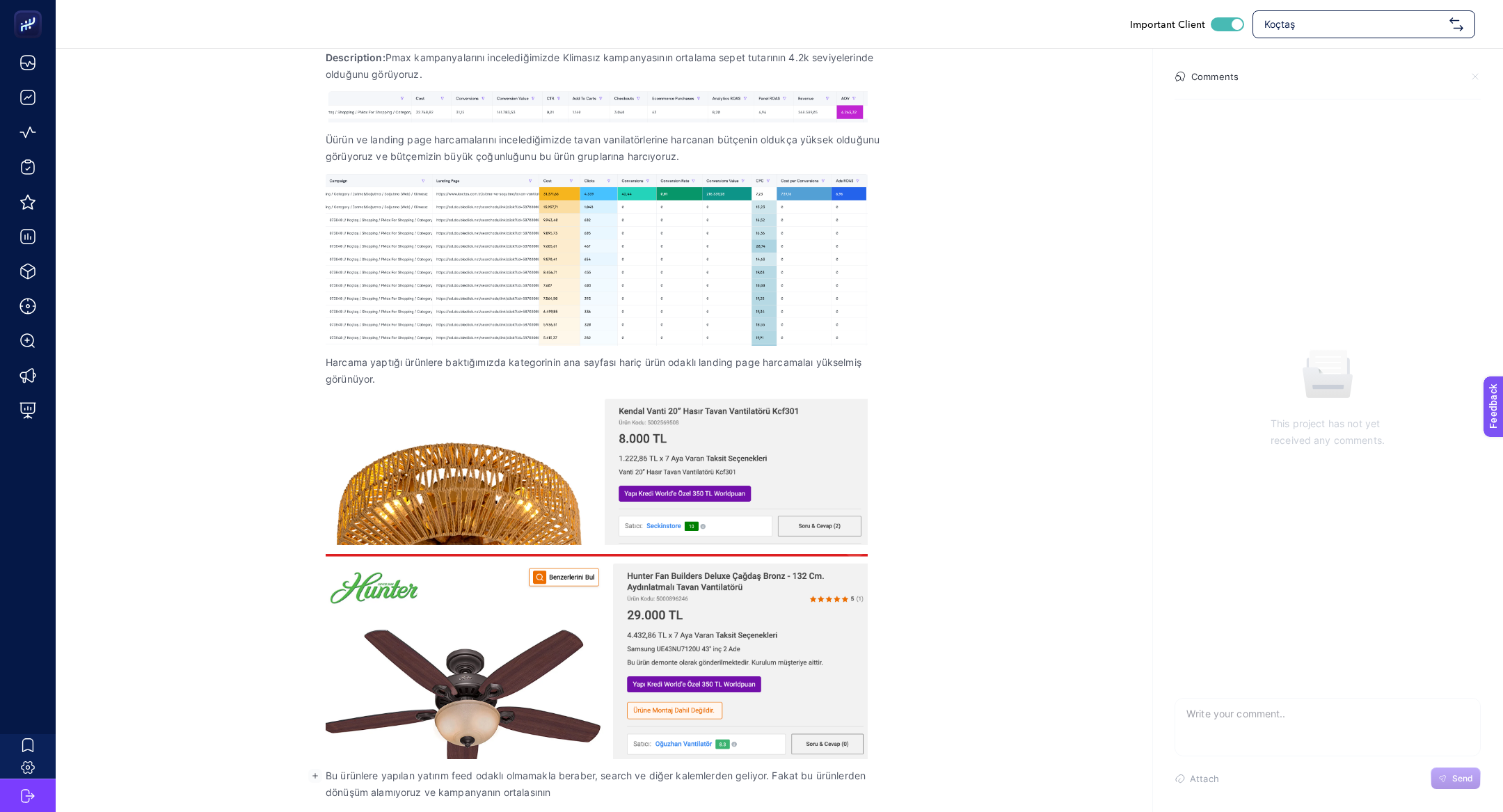
click at [817, 540] on p "Bu ürünlere yapılan yatırım feed odaklı olmamakla beraber, search ve diğer kale…" at bounding box center [604, 784] width 557 height 33
click at [684, 540] on p "Bu ürünlere yapılan yatırım feed odaklı olmamakla beraber, search ve diğer kale…" at bounding box center [604, 792] width 557 height 50
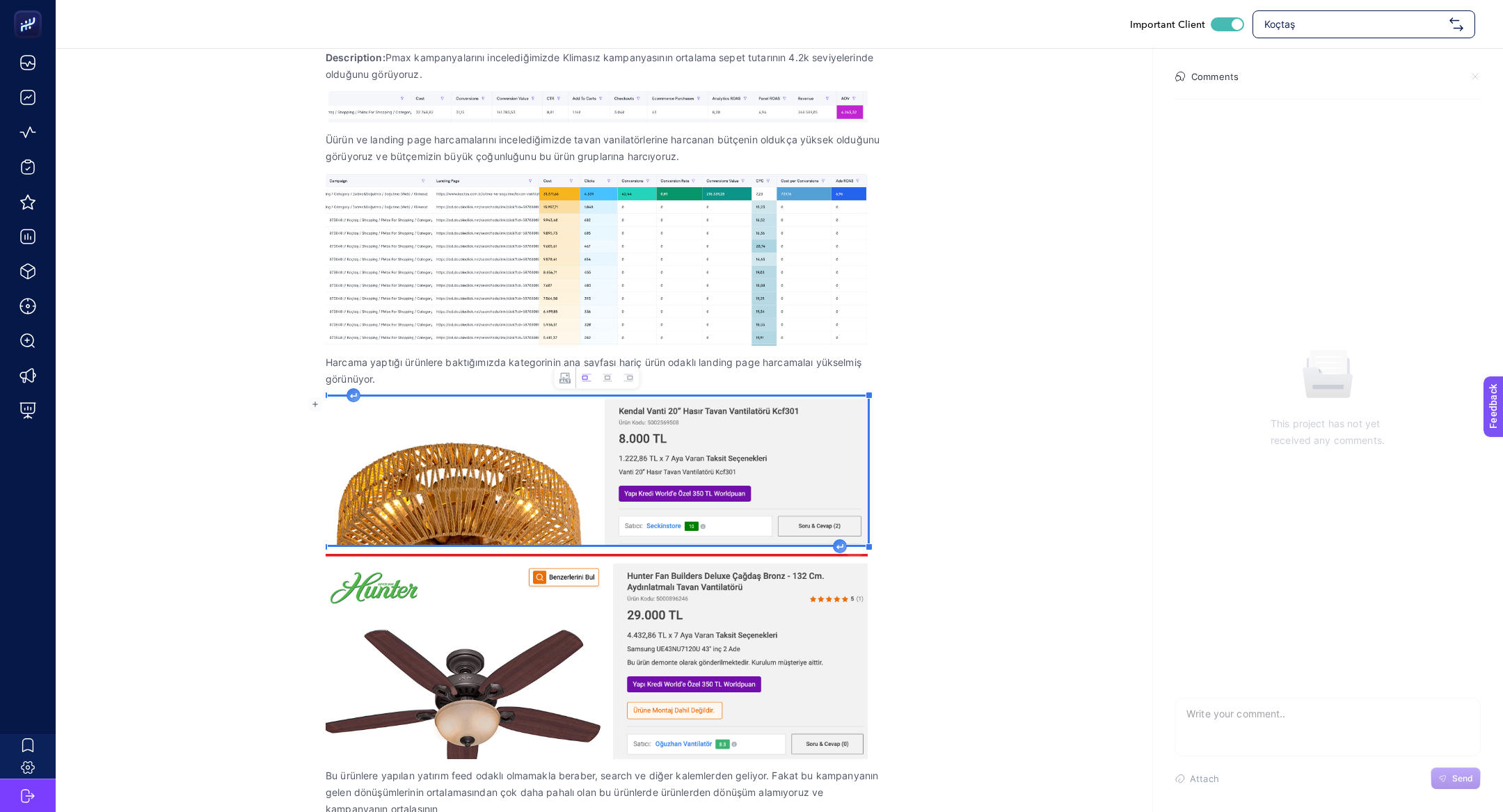
click at [676, 497] on img "Rich Text Editor. Editing area: main" at bounding box center [596, 471] width 542 height 149
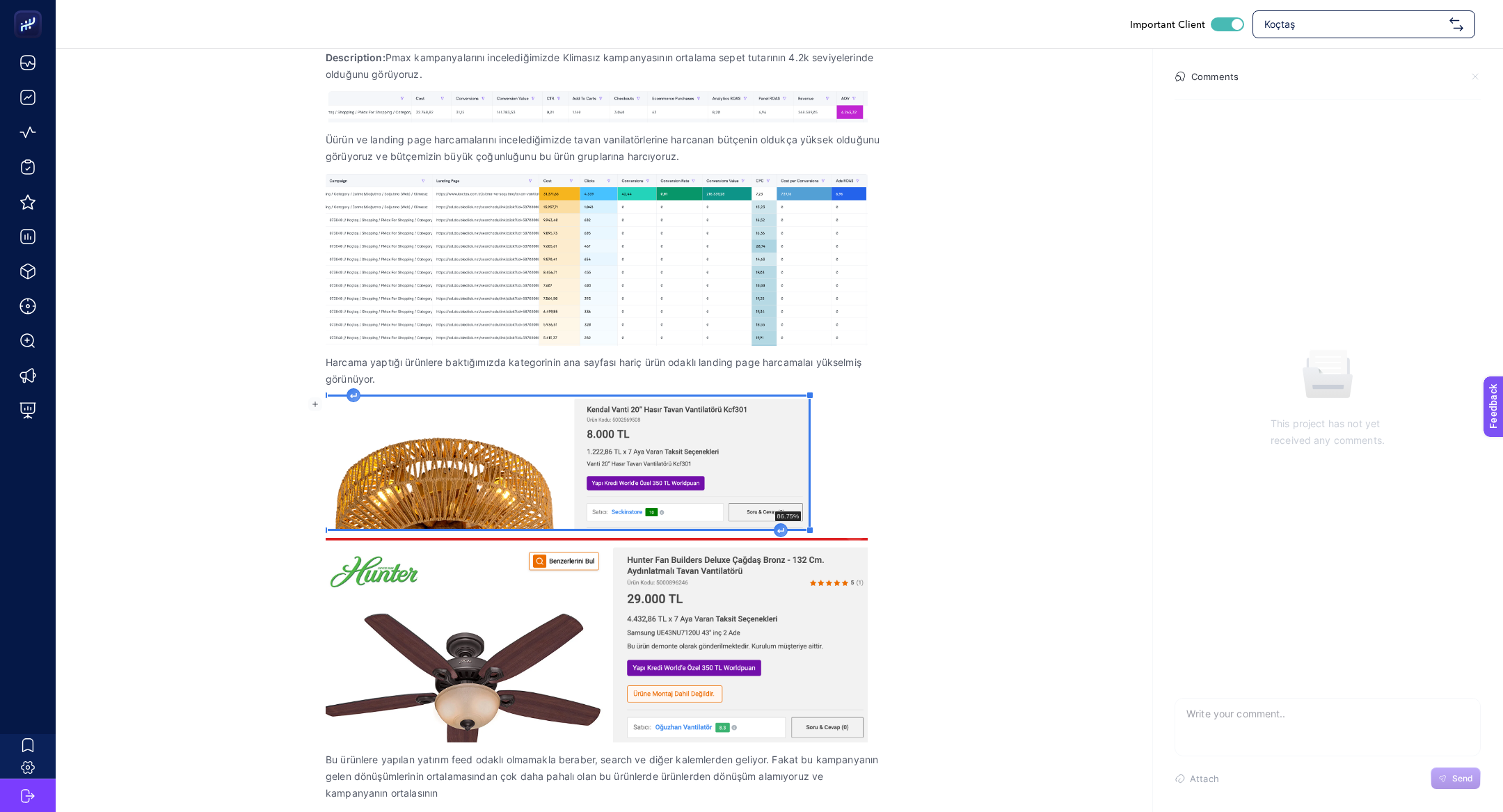
drag, startPoint x: 869, startPoint y: 547, endPoint x: 798, endPoint y: 497, distance: 86.8
click at [798, 497] on div "Problem: Tavan vantilatörlerinde ortalama sepet tutarının 2 katı bütçe harcanma…" at bounding box center [604, 413] width 557 height 811
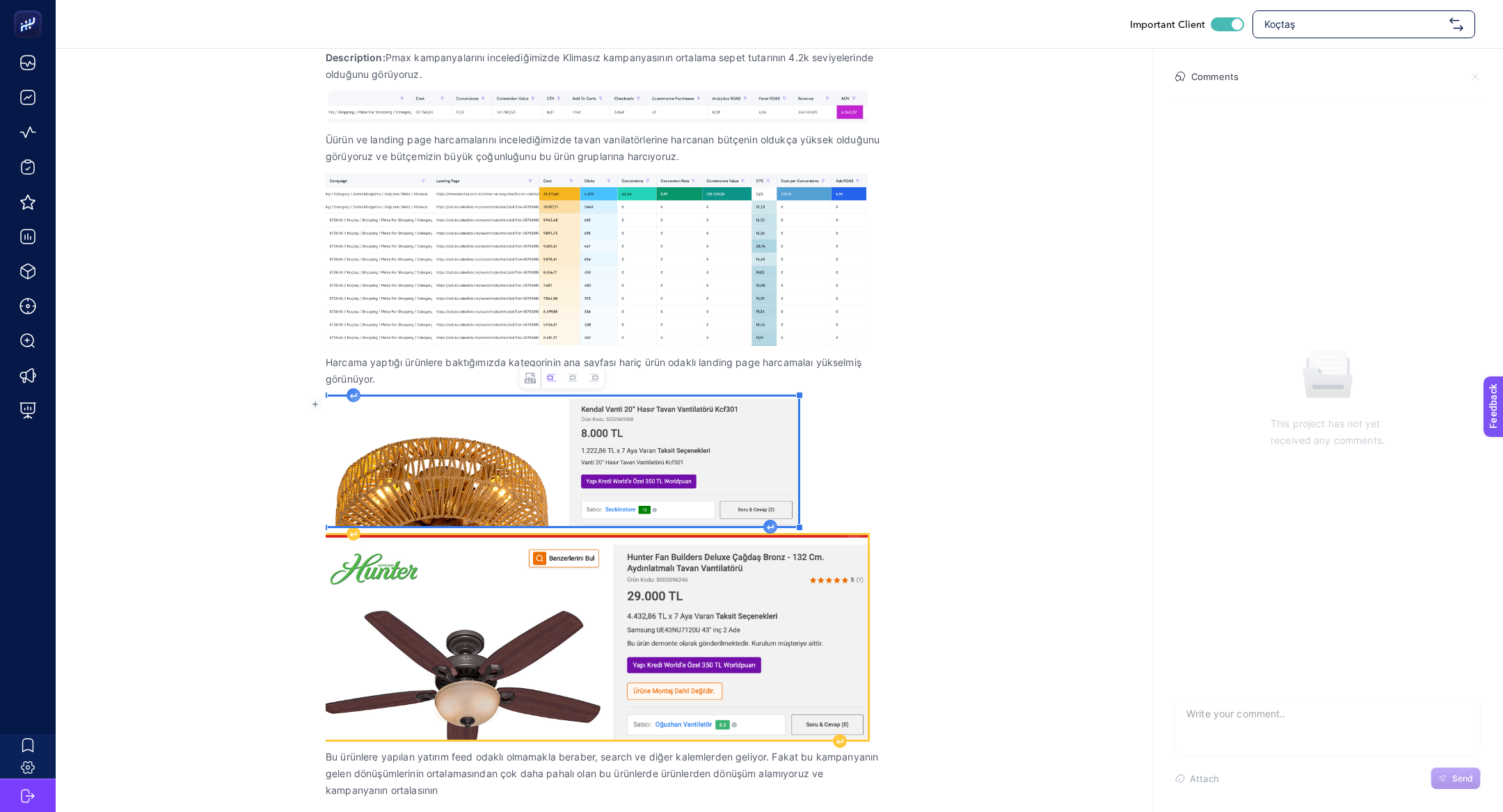
click at [829, 540] on img "Rich Text Editor. Editing area: main" at bounding box center [596, 638] width 542 height 205
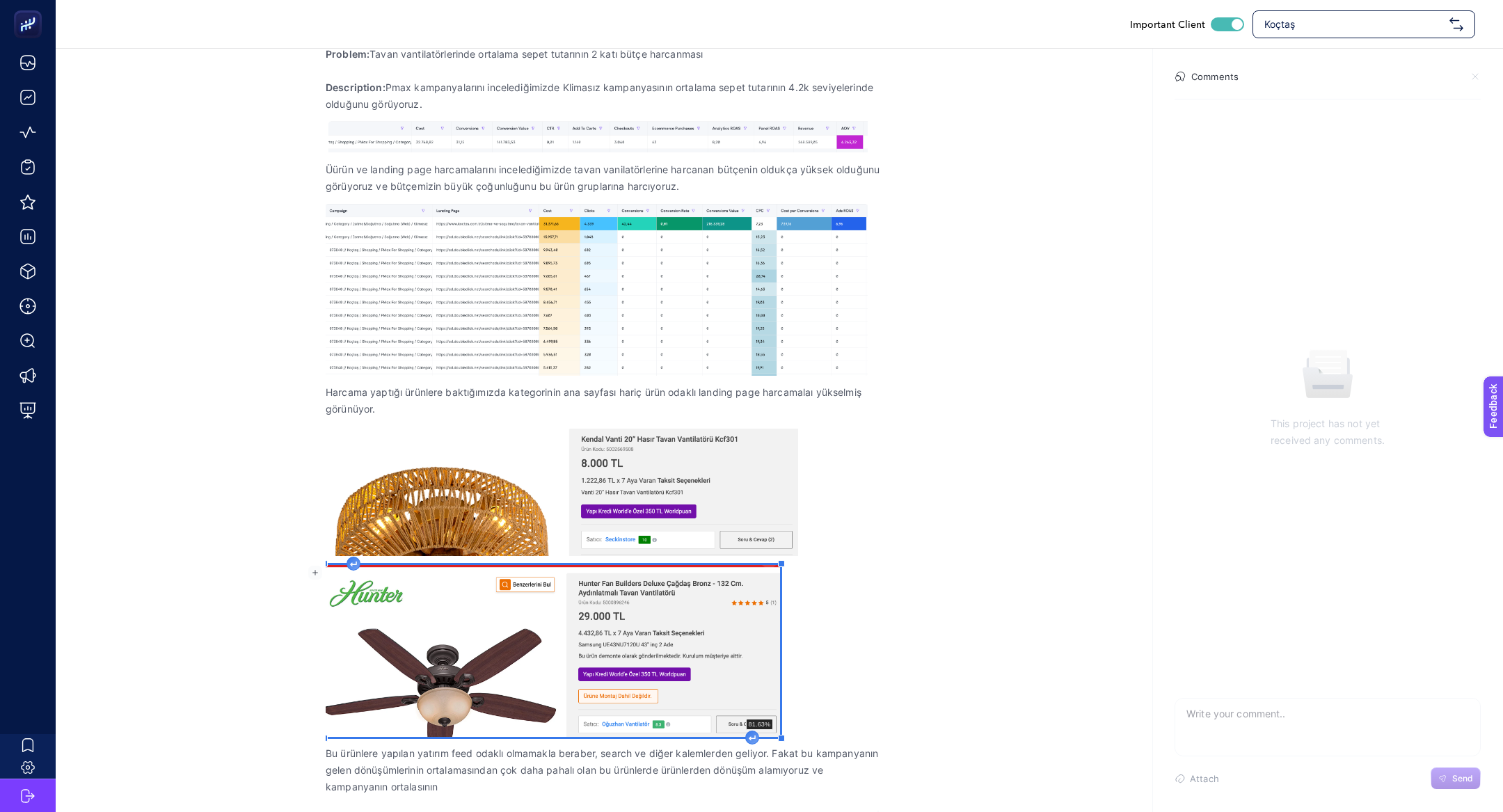
scroll to position [266, 0]
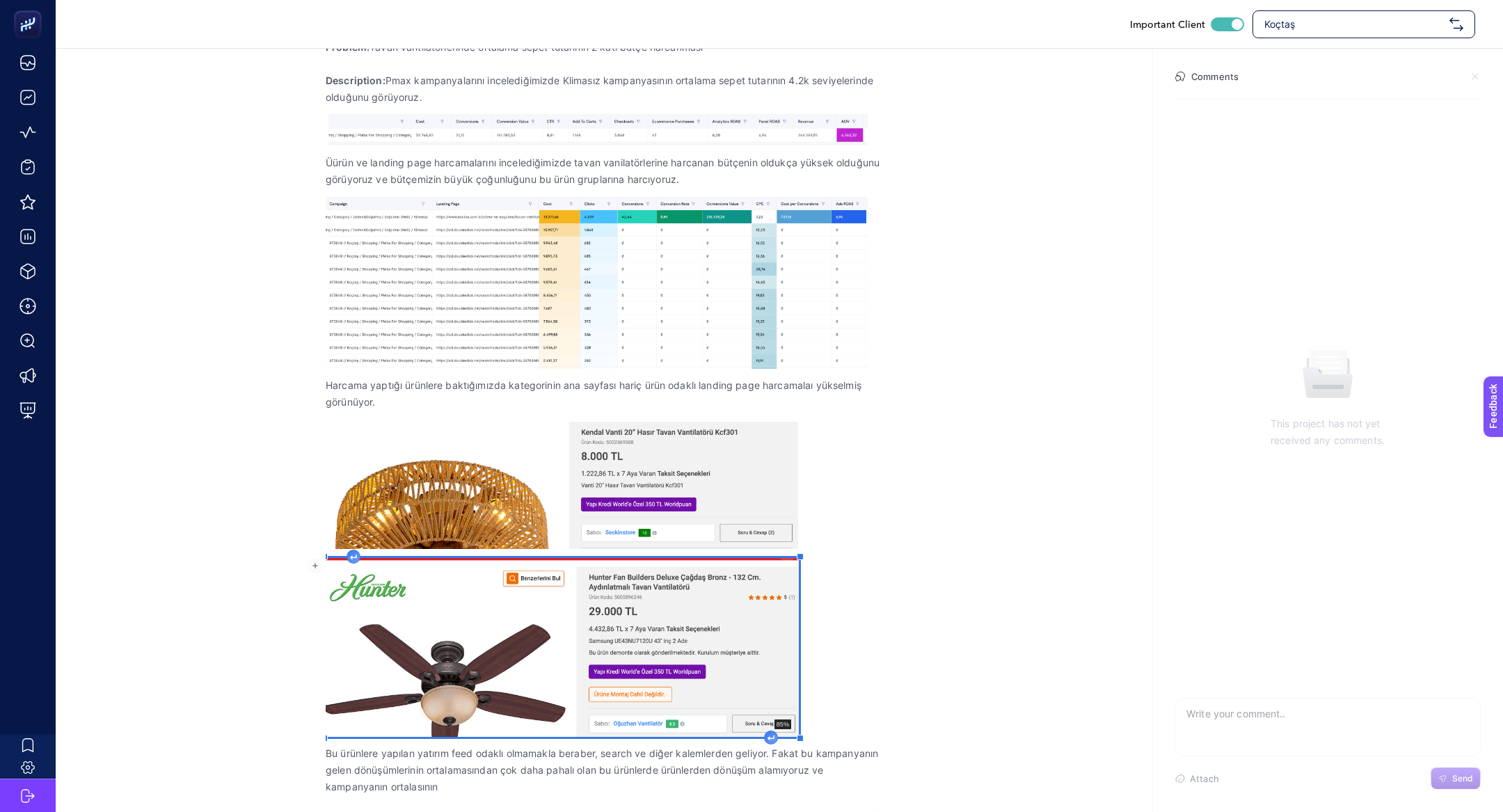
drag, startPoint x: 868, startPoint y: 738, endPoint x: 799, endPoint y: 698, distance: 79.8
click at [799, 540] on div "Problem: Tavan vantilatörlerinde ortalama sepet tutarının 2 katı bütçe harcanma…" at bounding box center [604, 420] width 557 height 782
click at [820, 540] on p "Bu ürünlere yapılan yatırım feed odaklı olmamakla beraber, search ve diğer kale…" at bounding box center [604, 769] width 557 height 50
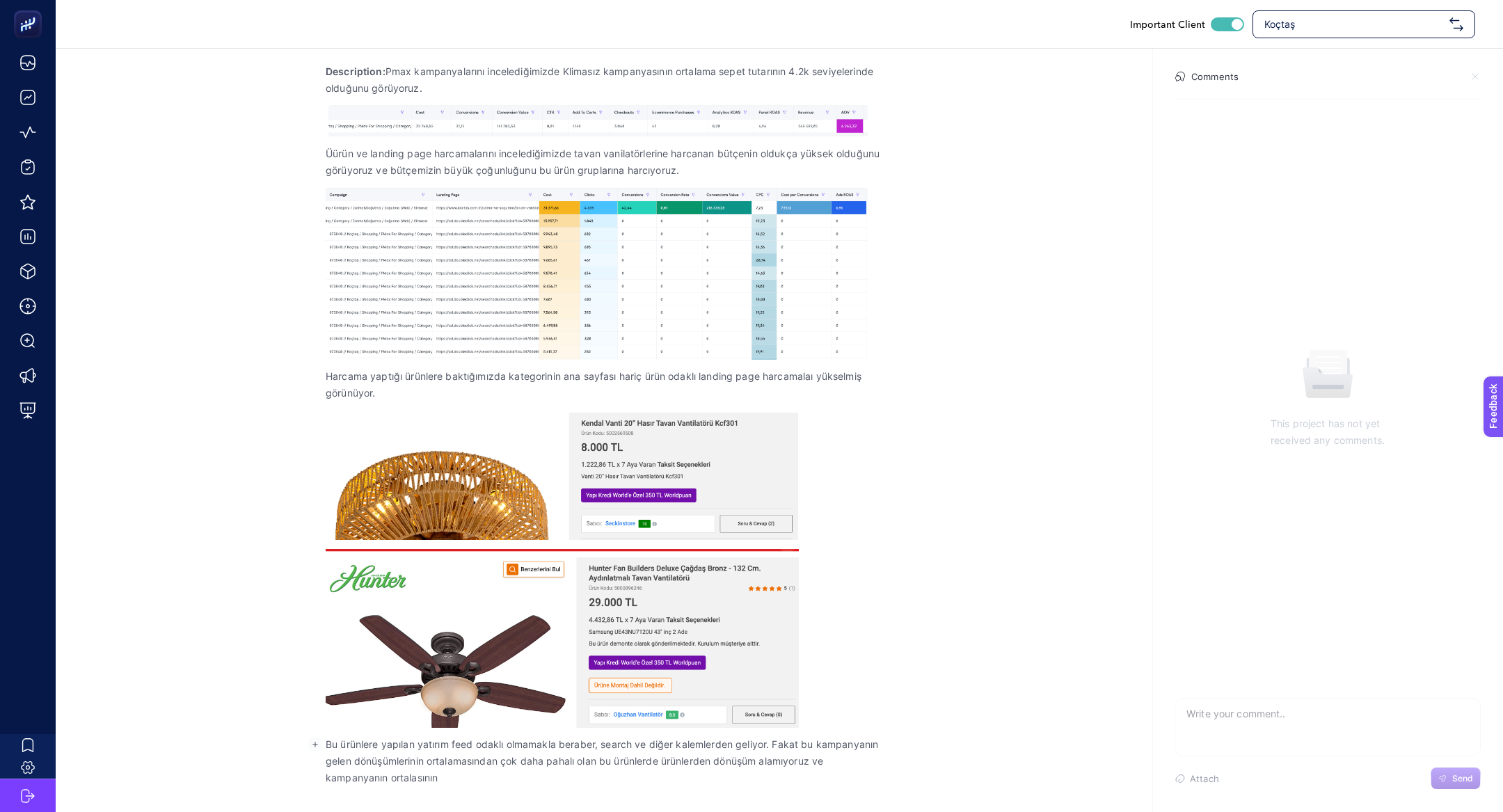
click at [820, 540] on p "Bu ürünlere yapılan yatırım feed odaklı olmamakla beraber, search ve diğer kale…" at bounding box center [604, 761] width 557 height 50
click at [757, 540] on p "Bu ürünlere yapılan yatırım feed odaklı olmamakla beraber, search ve diğer kale…" at bounding box center [604, 761] width 557 height 50
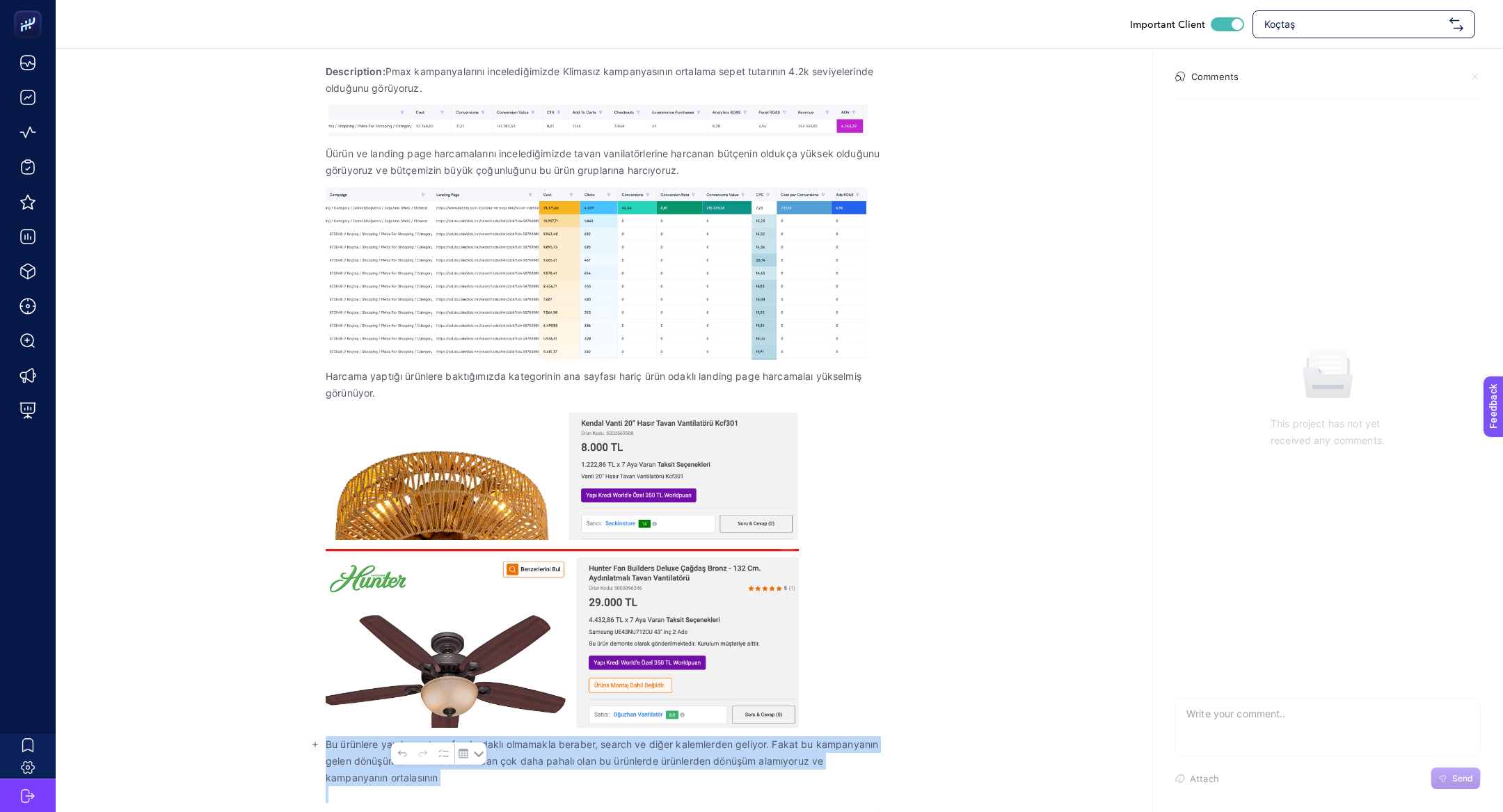
click at [757, 540] on p "Bu ürünlere yapılan yatırım feed odaklı olmamakla beraber, search ve diğer kale…" at bounding box center [604, 761] width 557 height 50
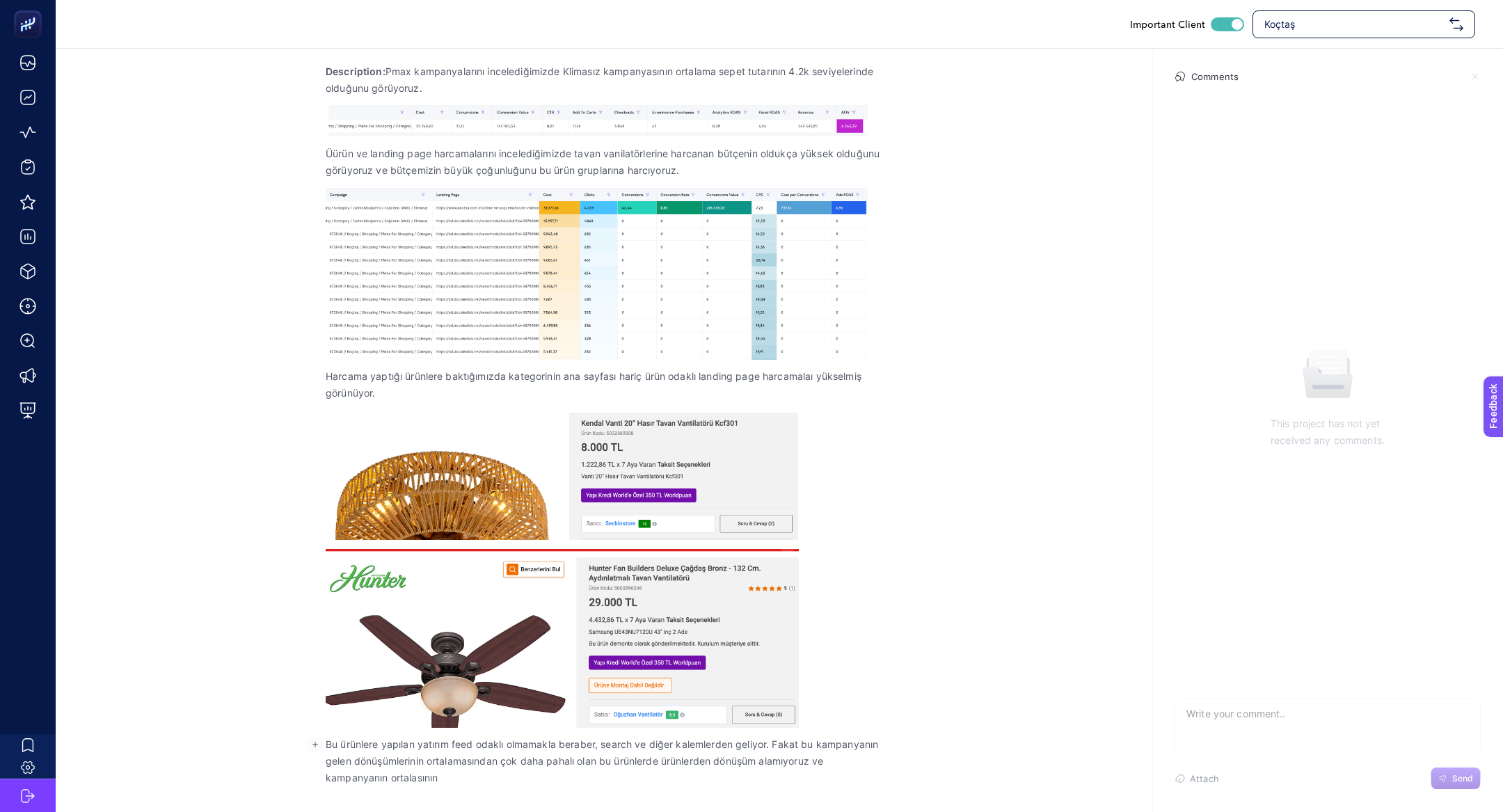
click at [757, 540] on p "Bu ürünlere yapılan yatırım feed odaklı olmamakla beraber, search ve diğer kale…" at bounding box center [604, 761] width 557 height 50
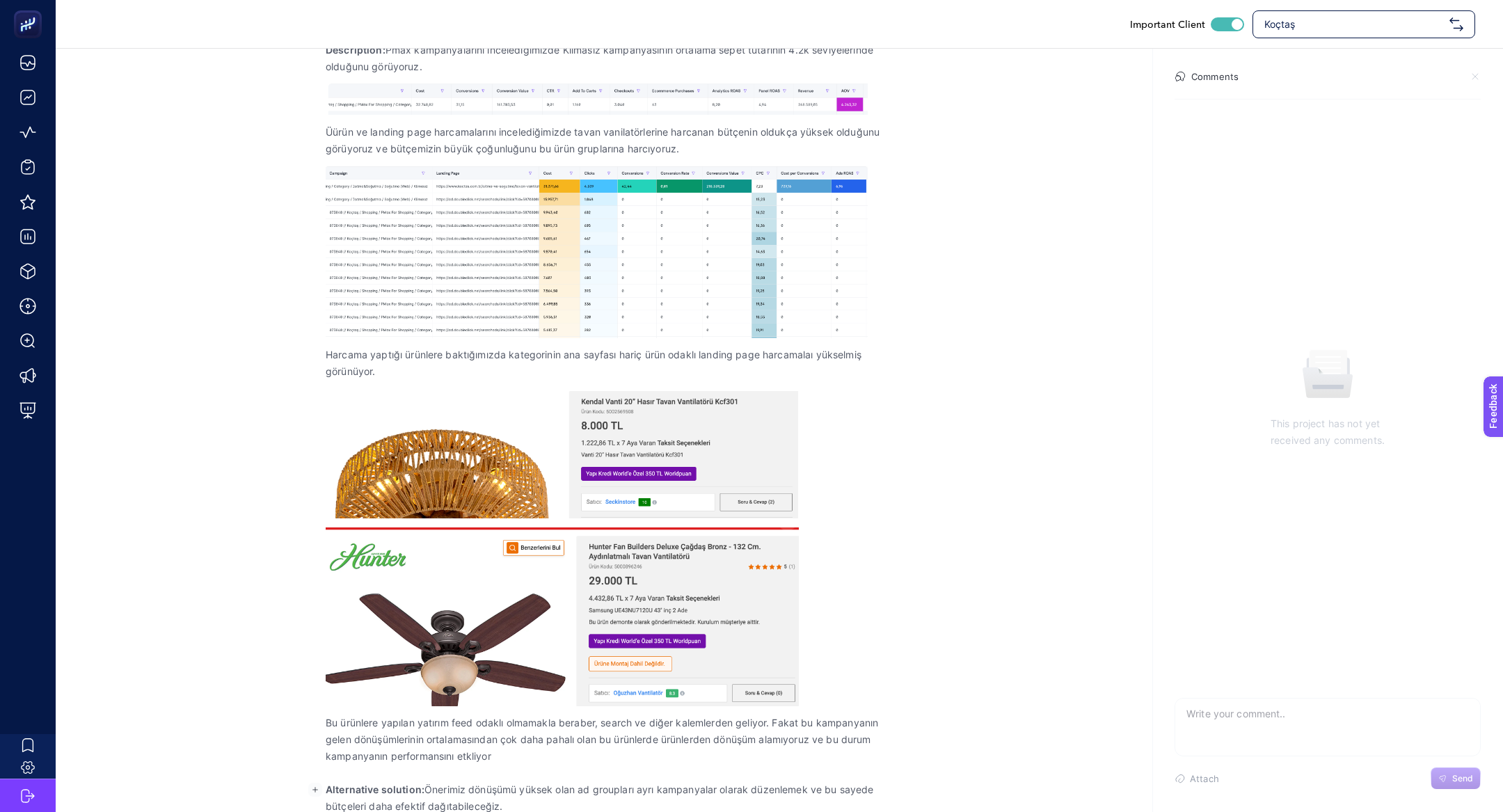
scroll to position [311, 0]
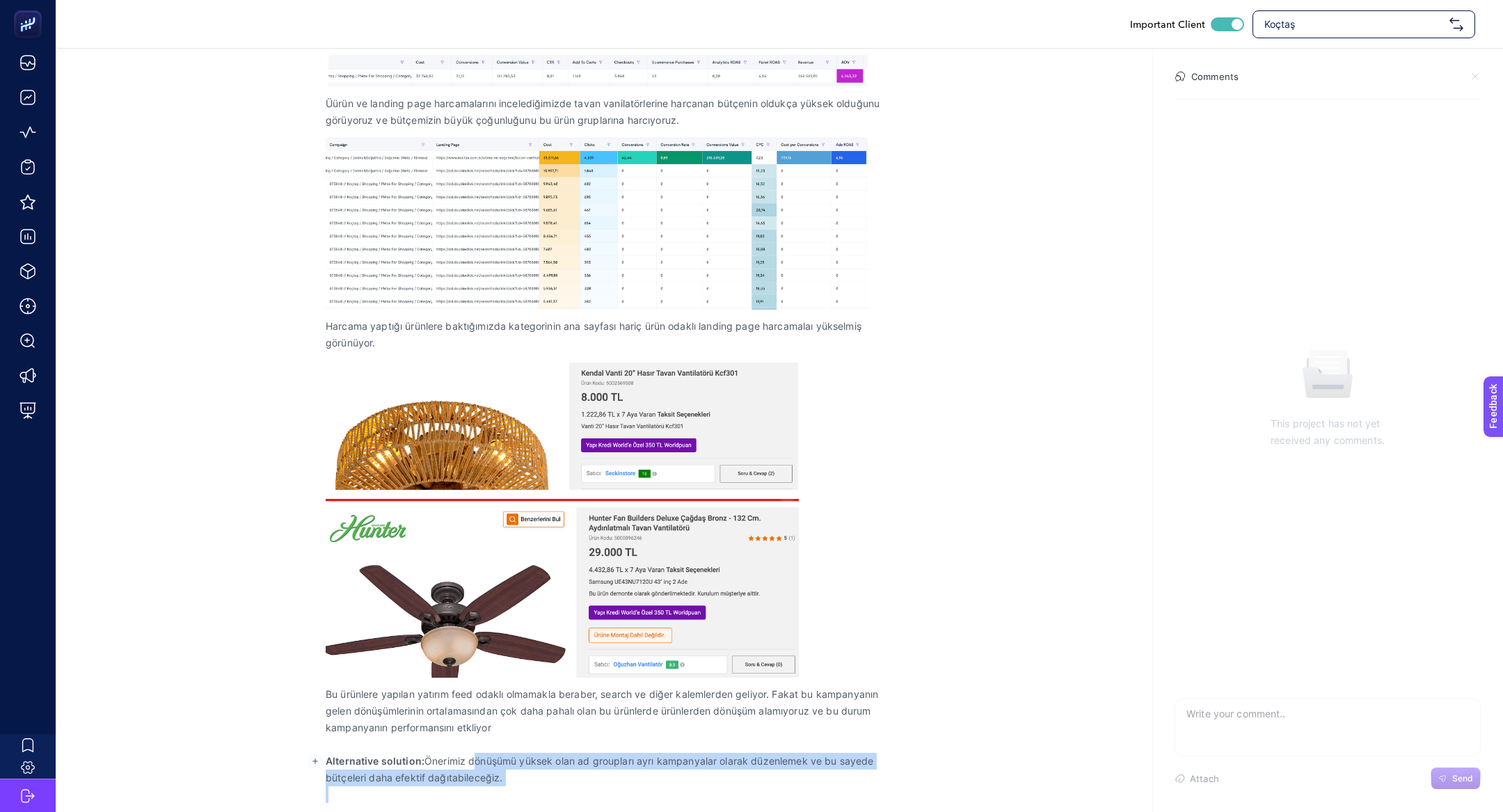
drag, startPoint x: 474, startPoint y: 777, endPoint x: 564, endPoint y: 811, distance: 96.2
click at [564, 540] on div "Problem: Tavan vantilatörlerinde ortalama sepet tutarının 2 katı bütçe harcanma…" at bounding box center [604, 391] width 557 height 841
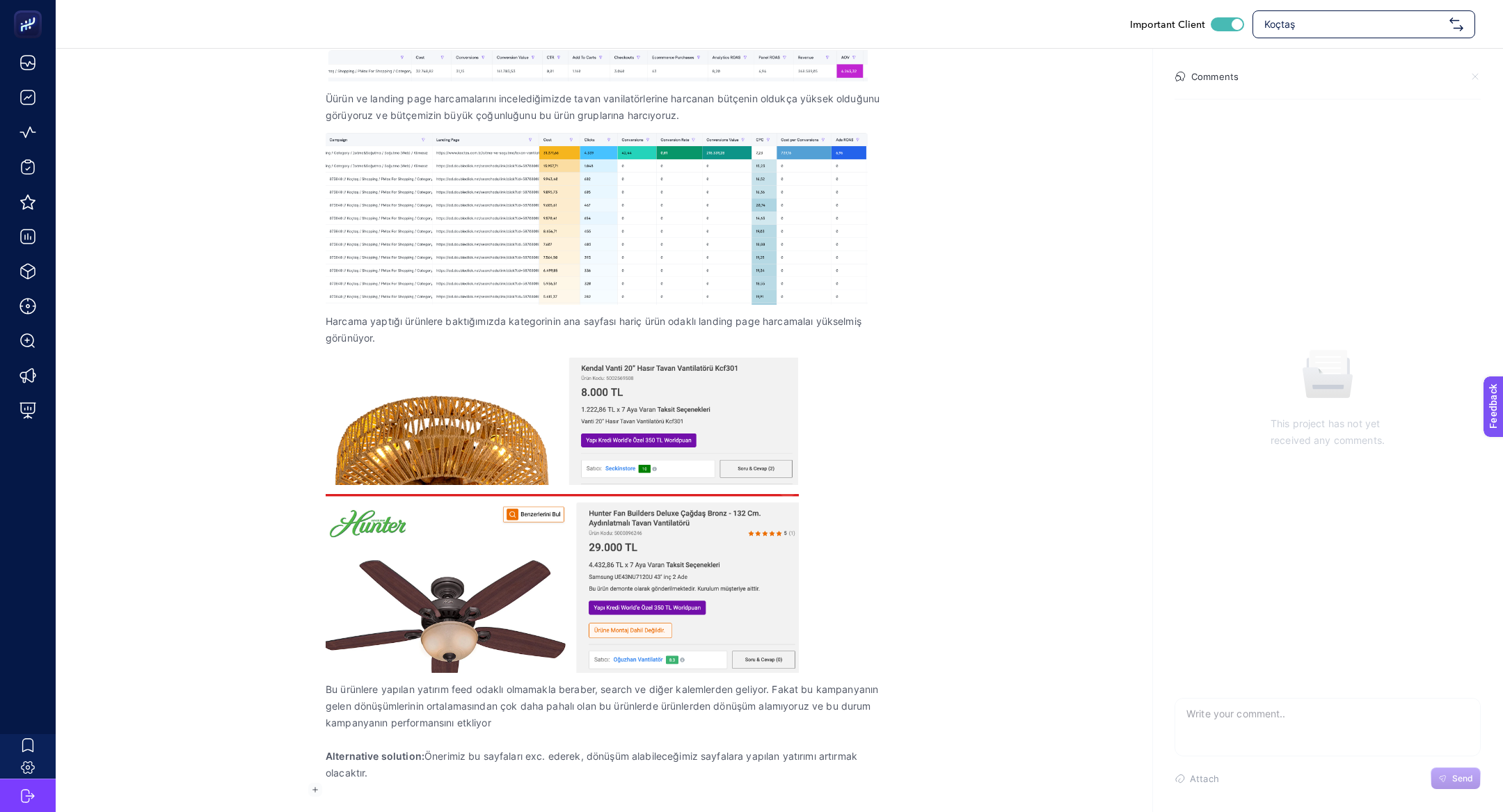
scroll to position [320, 0]
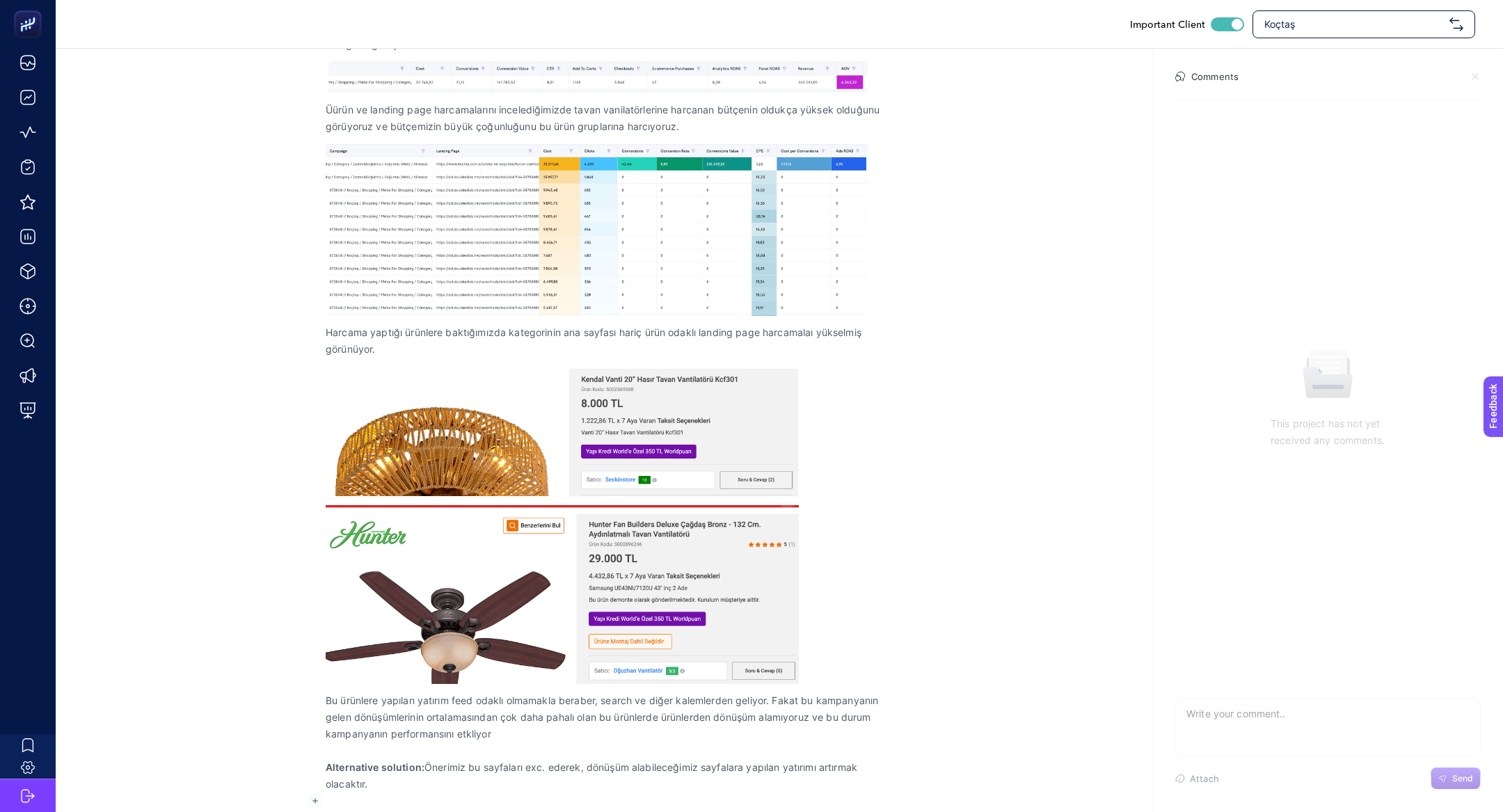
click at [1001, 540] on textarea at bounding box center [1327, 721] width 305 height 45
paste textarea "https://www.koctas.com.tr/taflan-t52045-uzaktan-kumandali-dekoratif-tavan-vanti…"
type textarea "https://www.koctas.com.tr/taflan-t52045-uzaktan-kumandali-dekoratif-tavan-vanti…"
click at [1001, 540] on button "Send" at bounding box center [1455, 778] width 50 height 22
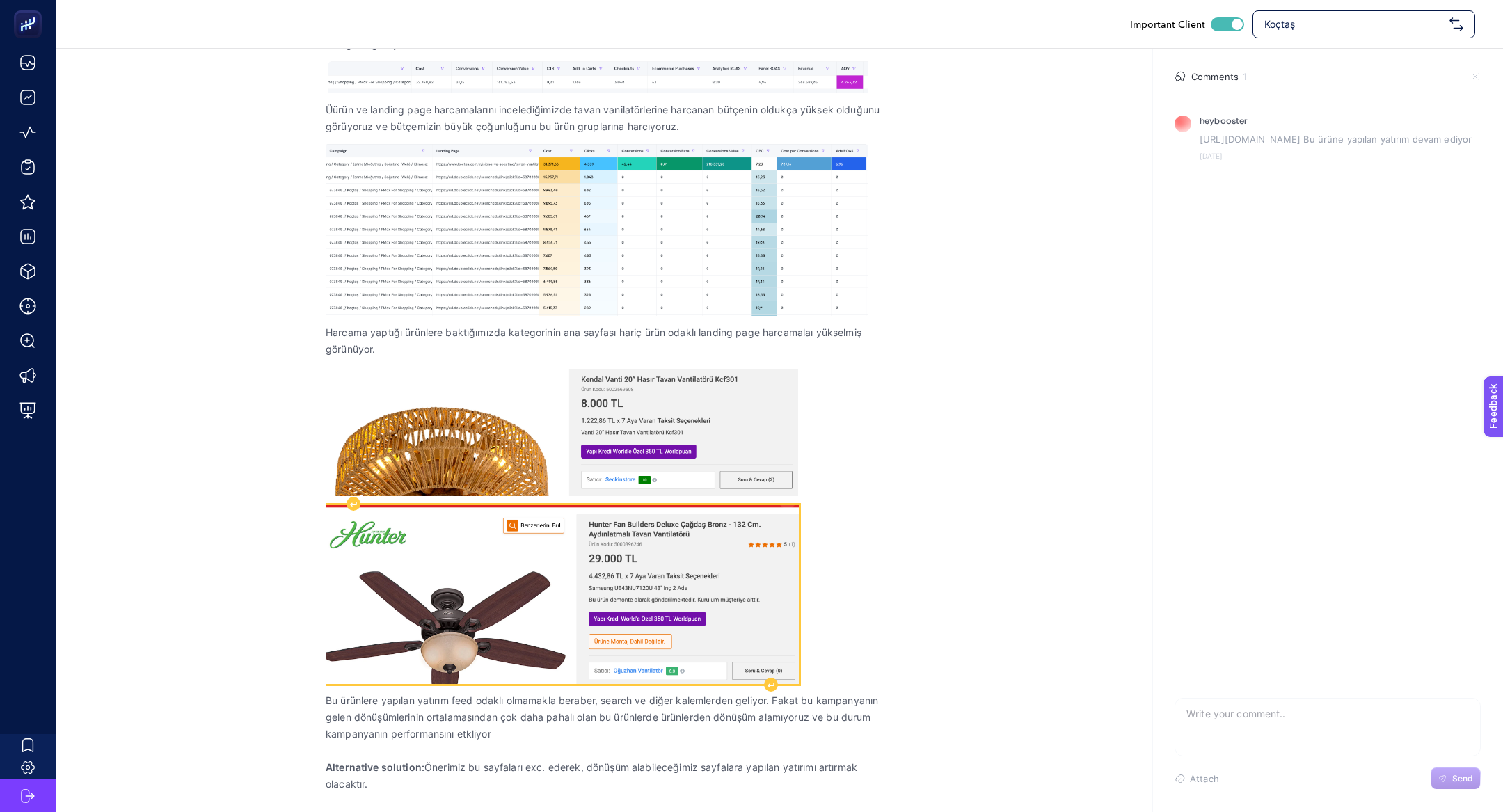
scroll to position [0, 0]
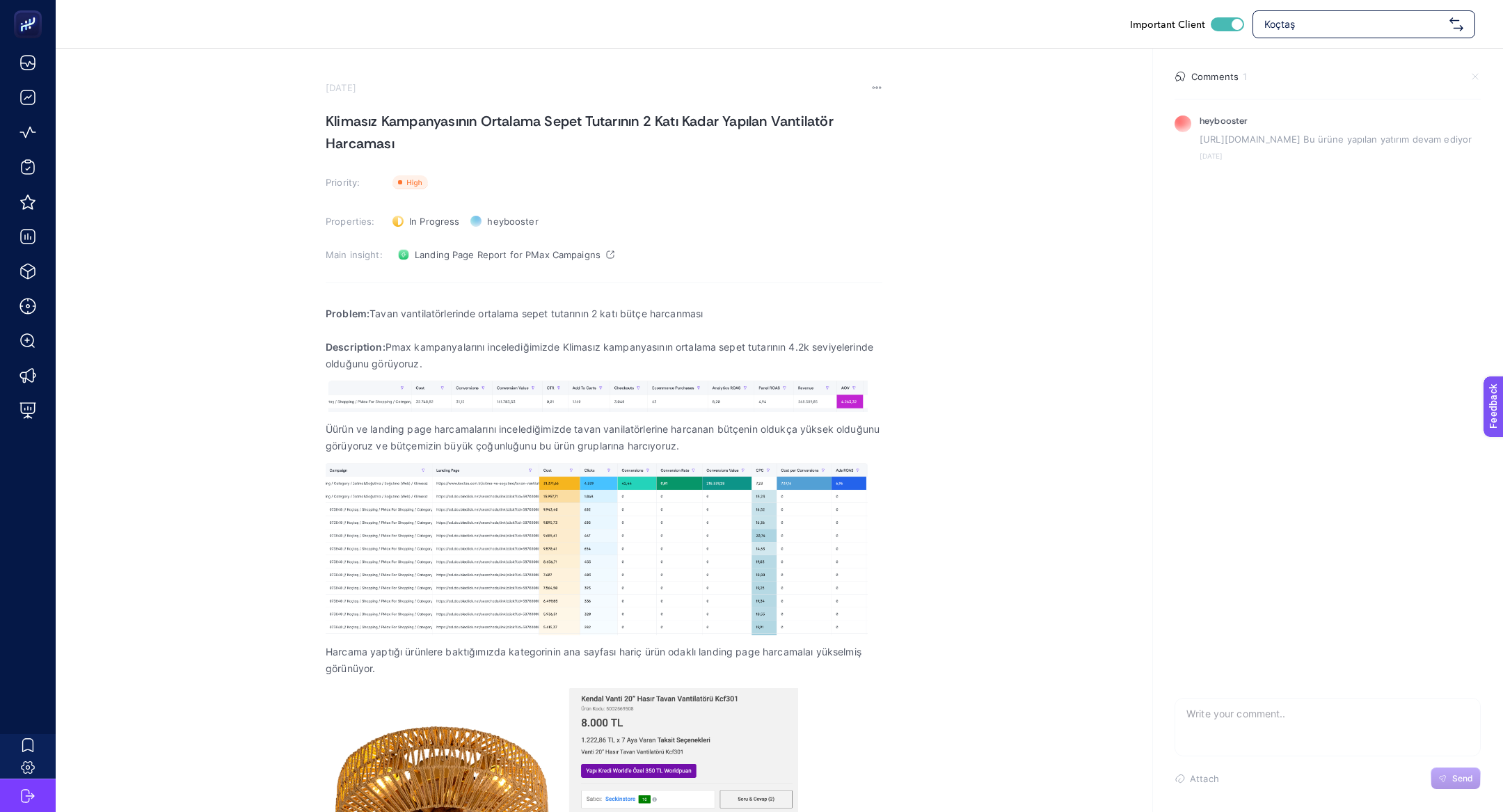
click at [397, 119] on h1 "Klimasız Kampanyasının Ortalama Sepet Tutarının 2 Katı Kadar Yapılan Vantilatör…" at bounding box center [604, 132] width 557 height 45
copy h1 "Klimasız Kampanyasının Ortalama Sepet Tutarının 2 Katı Kadar Yapılan Vantilatör…"
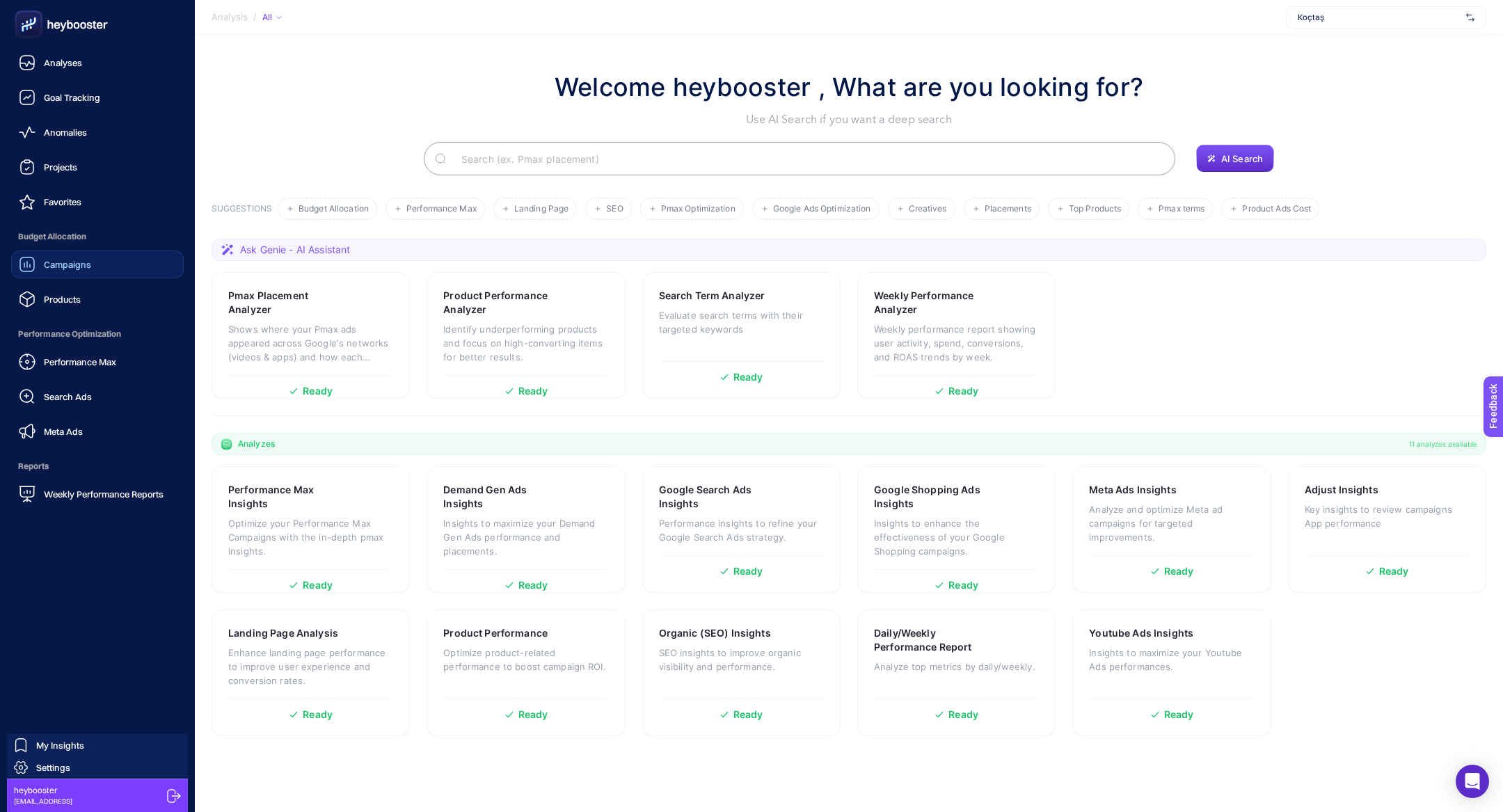
click at [87, 268] on span "Campaigns" at bounding box center [67, 264] width 47 height 11
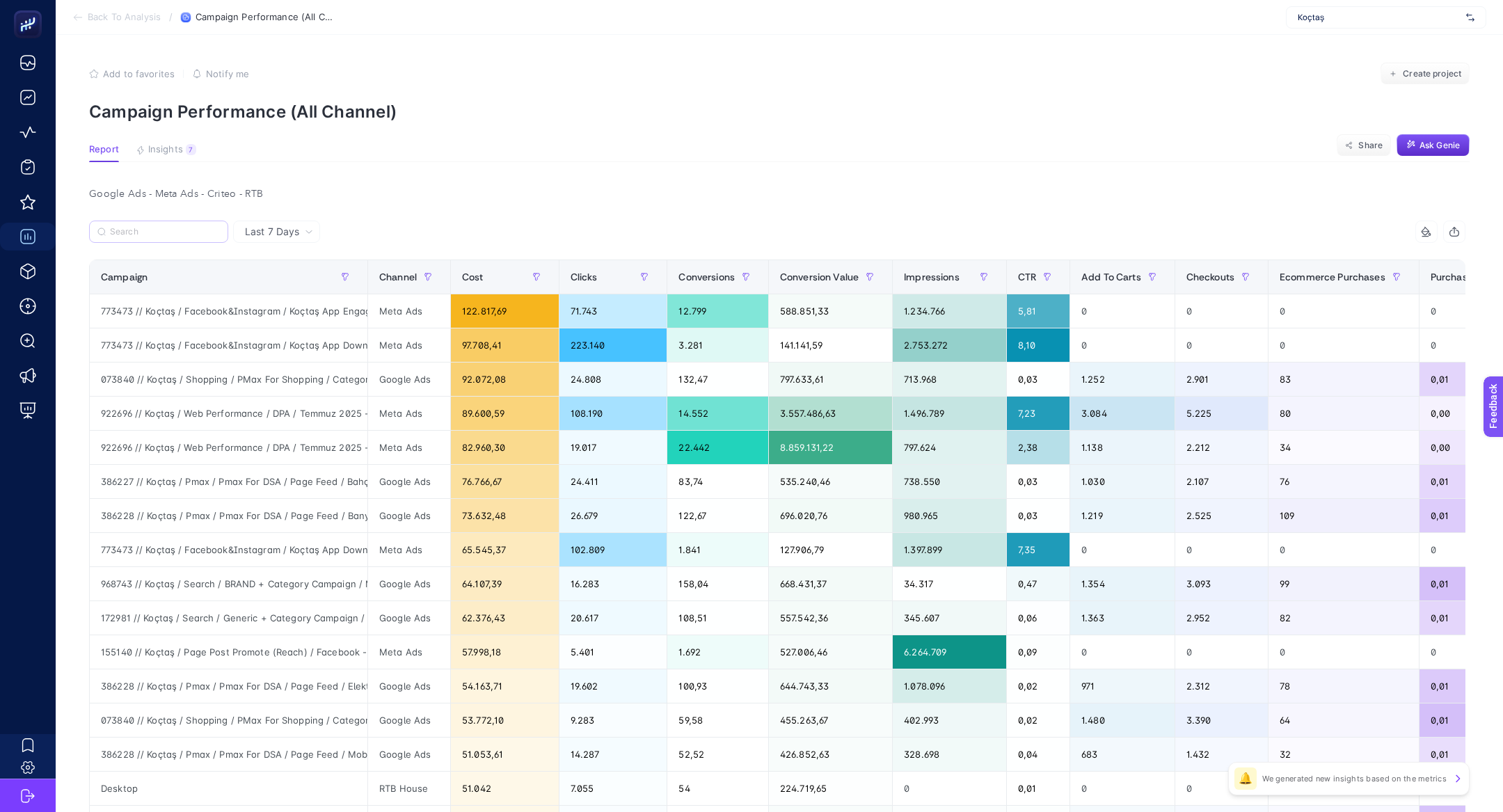
click at [152, 237] on label at bounding box center [158, 231] width 139 height 22
click at [152, 237] on input "Search" at bounding box center [165, 232] width 110 height 10
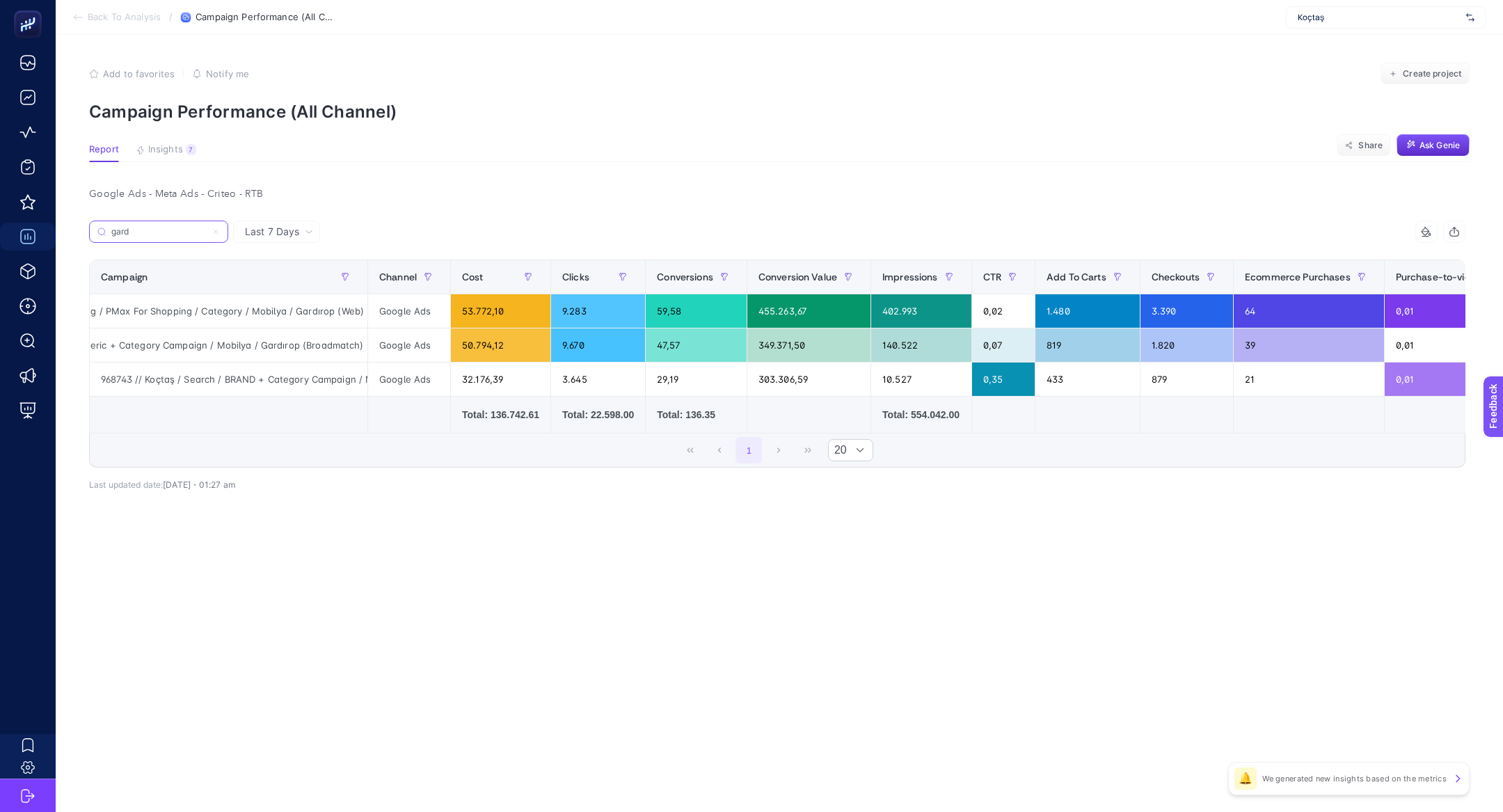
scroll to position [0, 88]
type input "gard"
click at [393, 351] on div "Google Ads" at bounding box center [409, 345] width 82 height 33
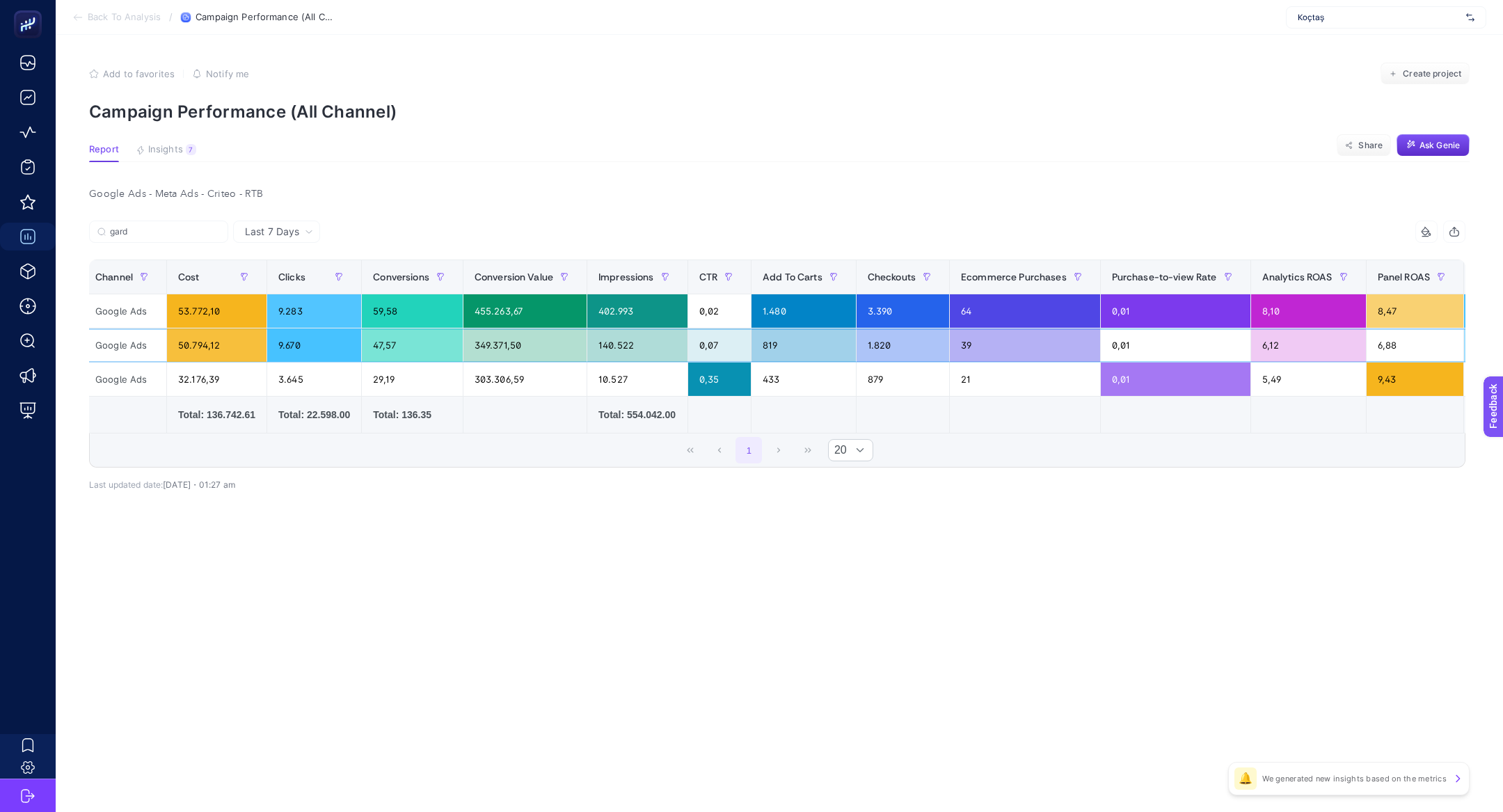
scroll to position [0, 286]
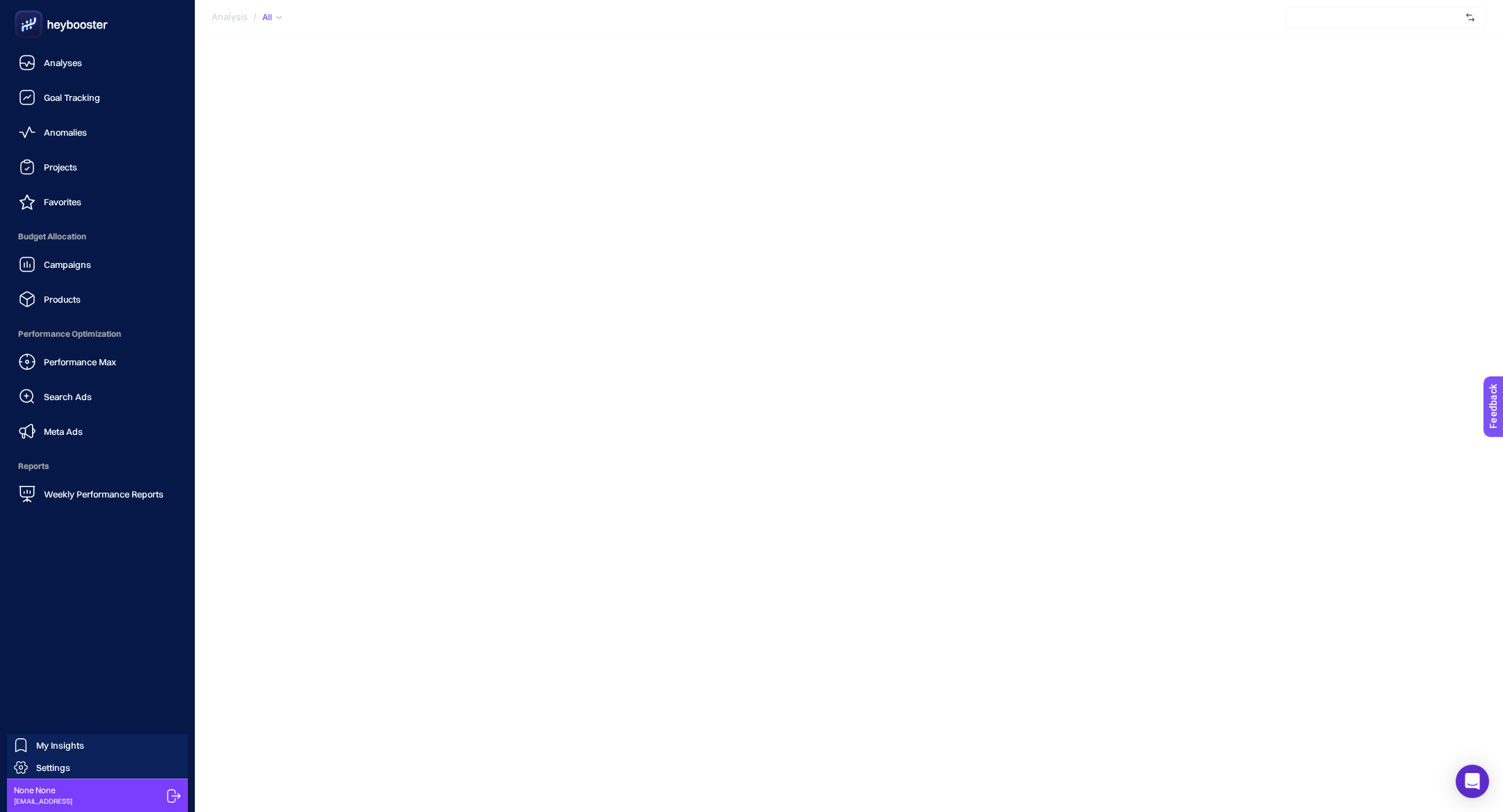
click at [109, 279] on div "Campaigns Products" at bounding box center [97, 281] width 173 height 63
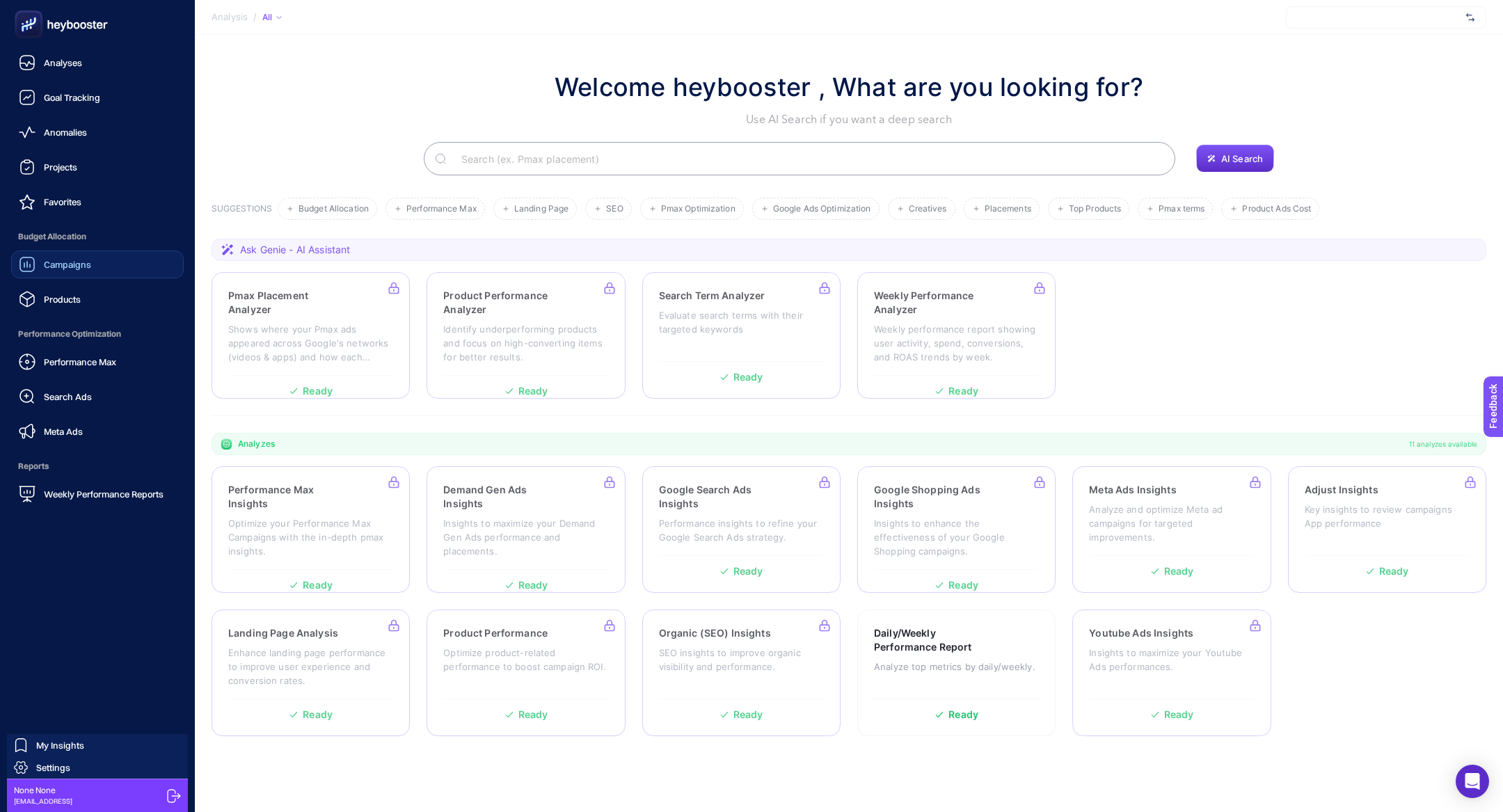
click at [109, 270] on link "Campaigns" at bounding box center [97, 264] width 173 height 27
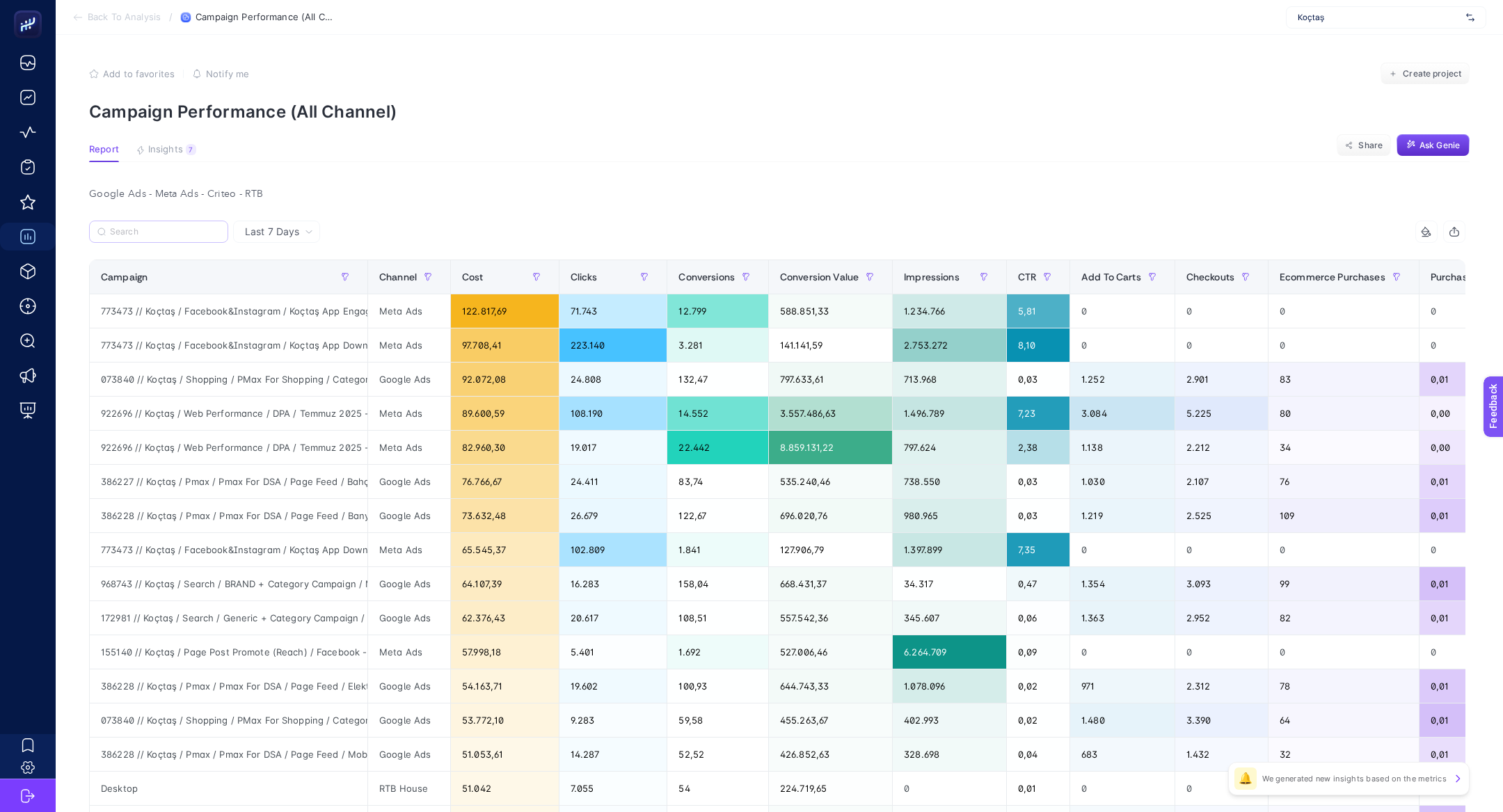
click at [165, 239] on label at bounding box center [158, 231] width 139 height 22
click at [165, 237] on input "Search" at bounding box center [165, 232] width 110 height 10
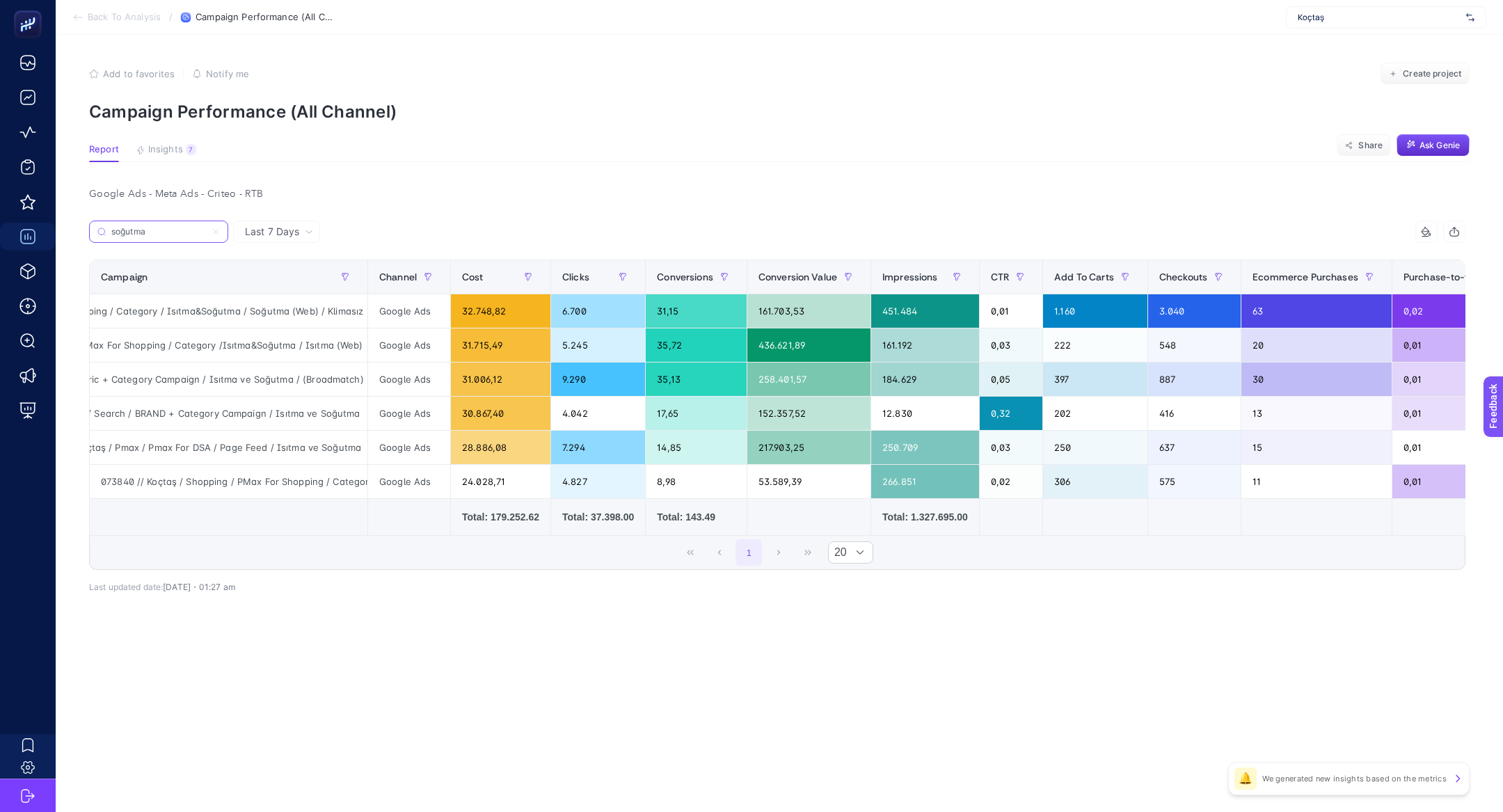
scroll to position [0, 176]
click at [309, 311] on div "073840 // Koçtaş / Shopping / PMax For Shopping / Category / Isıtma&Soğutma / S…" at bounding box center [229, 311] width 278 height 33
click at [309, 309] on div "073840 // Koçtaş / Shopping / PMax For Shopping / Category / Isıtma&Soğutma / S…" at bounding box center [229, 311] width 278 height 33
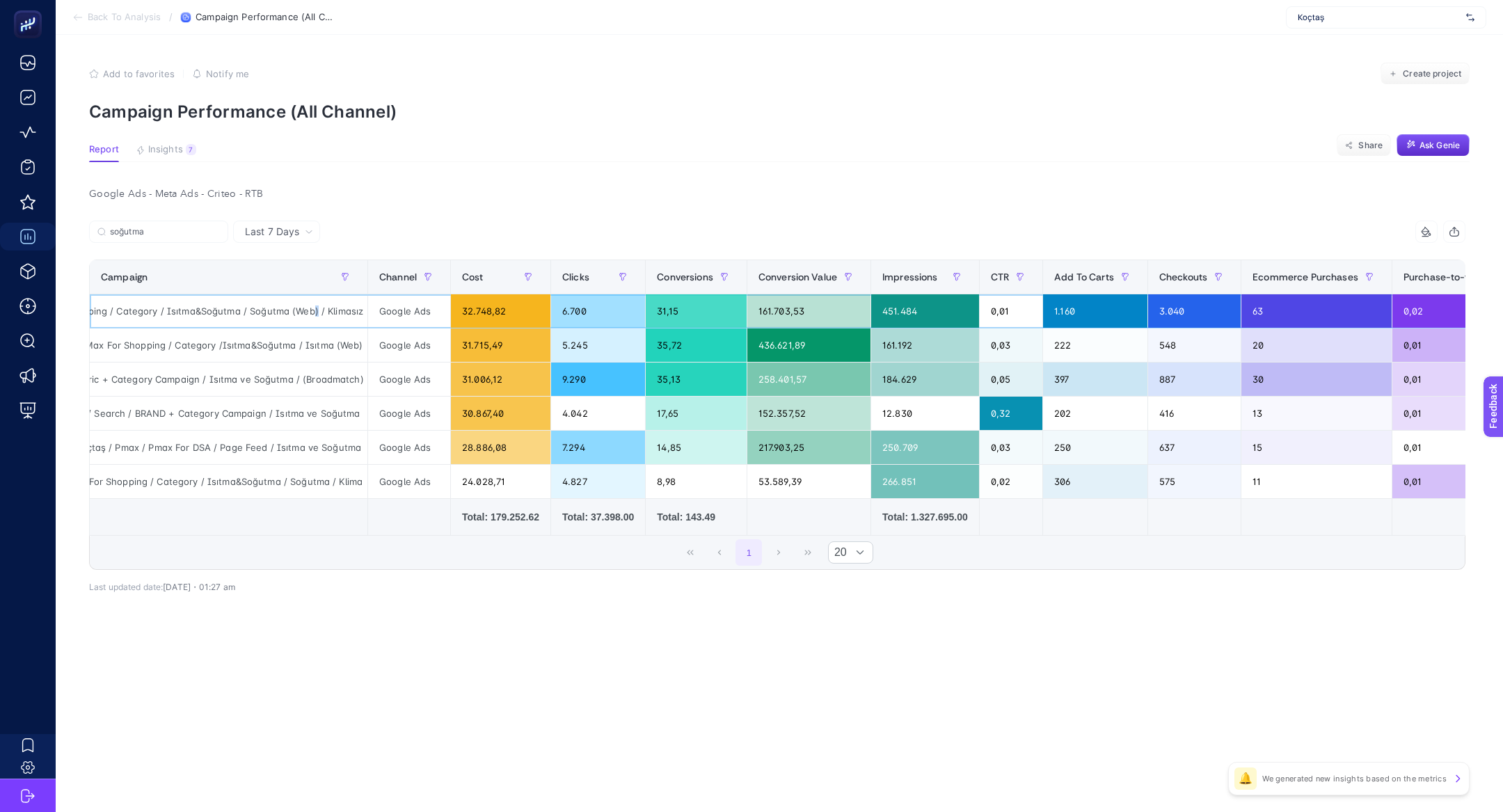
click at [309, 309] on div "073840 // Koçtaş / Shopping / PMax For Shopping / Category / Isıtma&Soğutma / S…" at bounding box center [229, 311] width 278 height 33
click at [124, 228] on input "soğutma" at bounding box center [165, 232] width 110 height 10
click at [124, 228] on input "soğutma" at bounding box center [158, 232] width 95 height 10
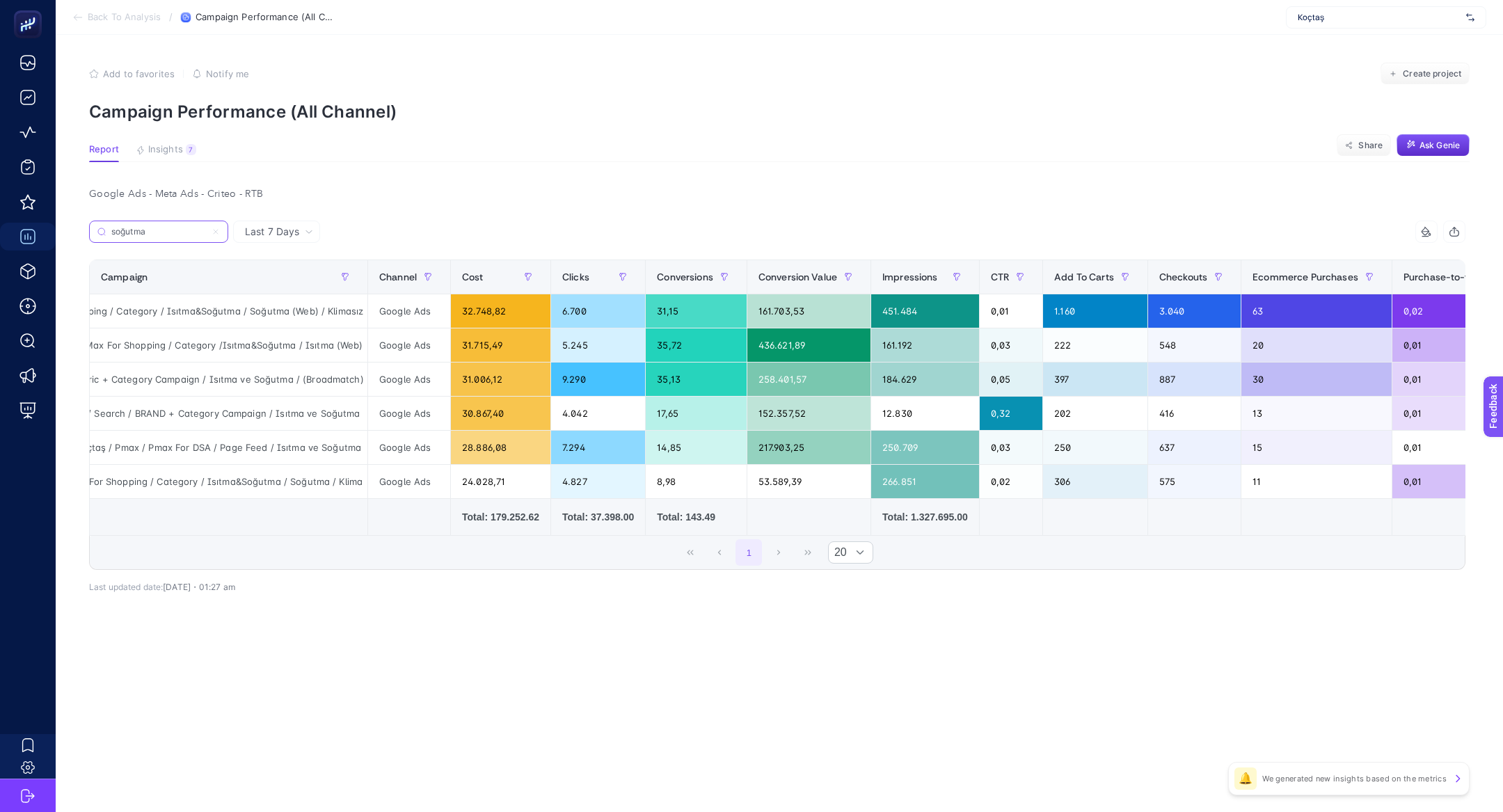
click at [124, 228] on input "soğutma" at bounding box center [158, 232] width 95 height 10
paste input "073840 // Koçtaş / Shopping / PMax For Shopping / Category / Isıtma&Soğutma / S…"
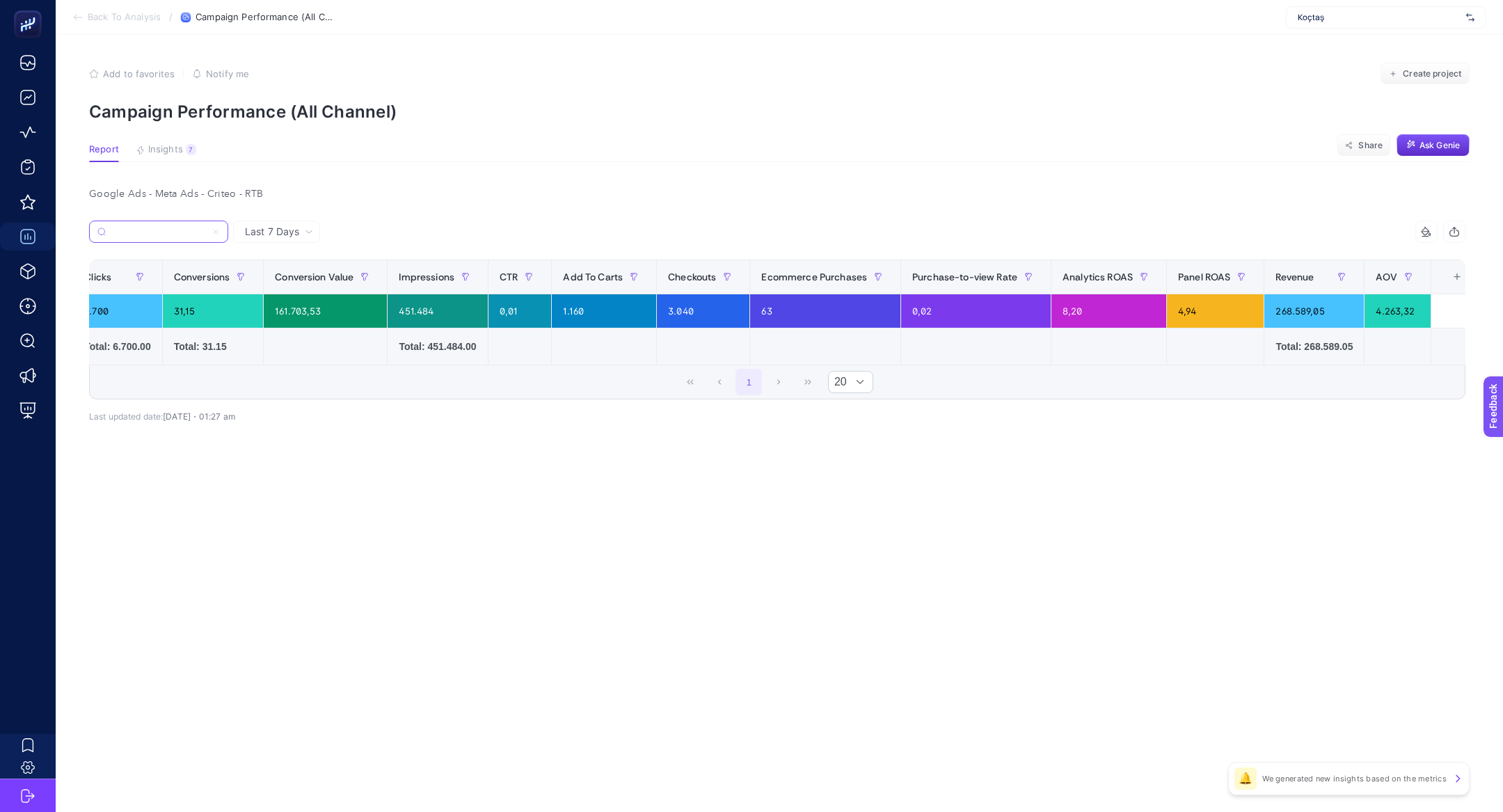
scroll to position [0, 503]
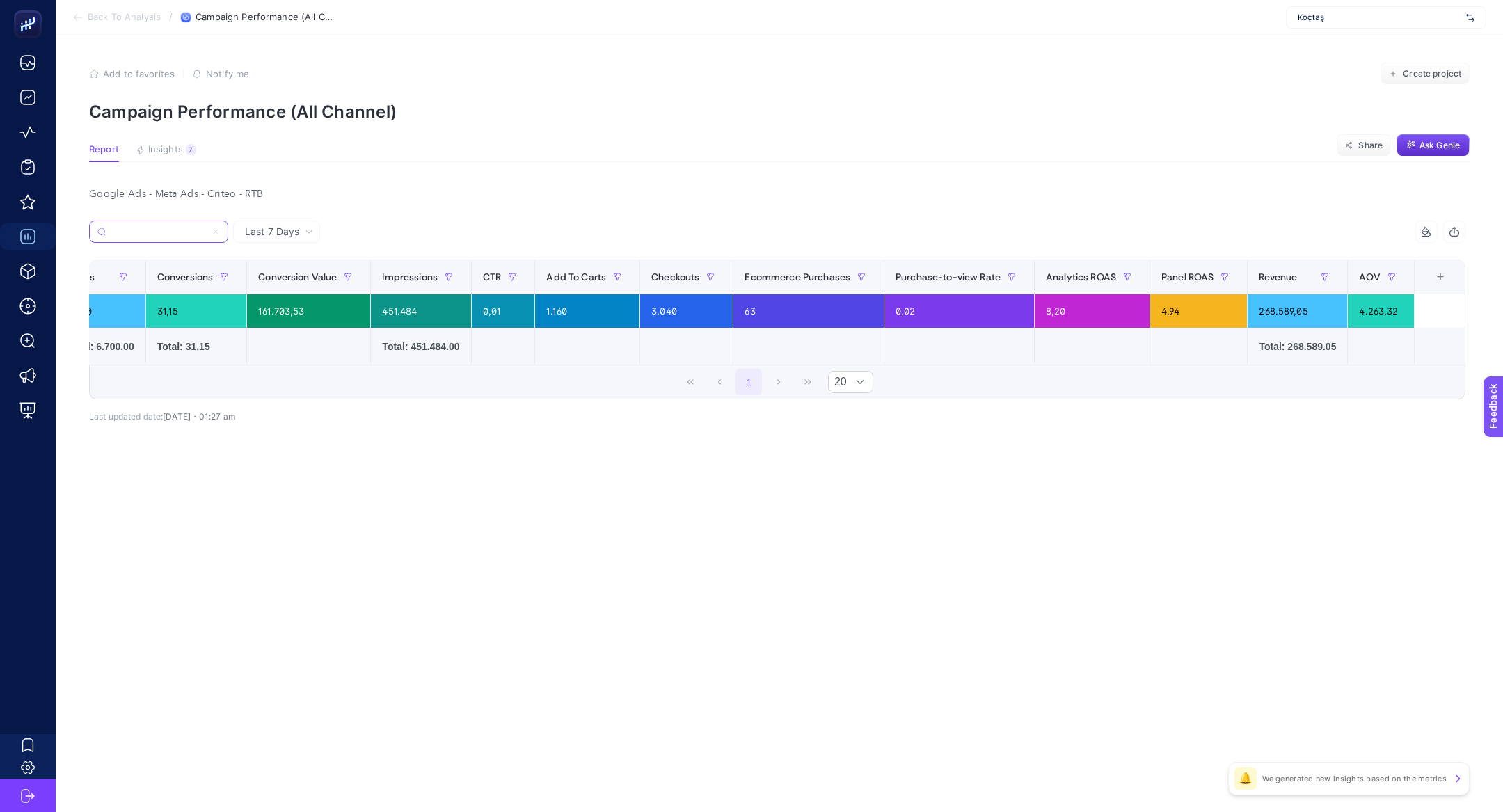
type input "073840 // Koçtaş / Shopping / PMax For Shopping / Category / Isıtma&Soğutma / S…"
click at [1442, 278] on div "+" at bounding box center [1440, 276] width 27 height 11
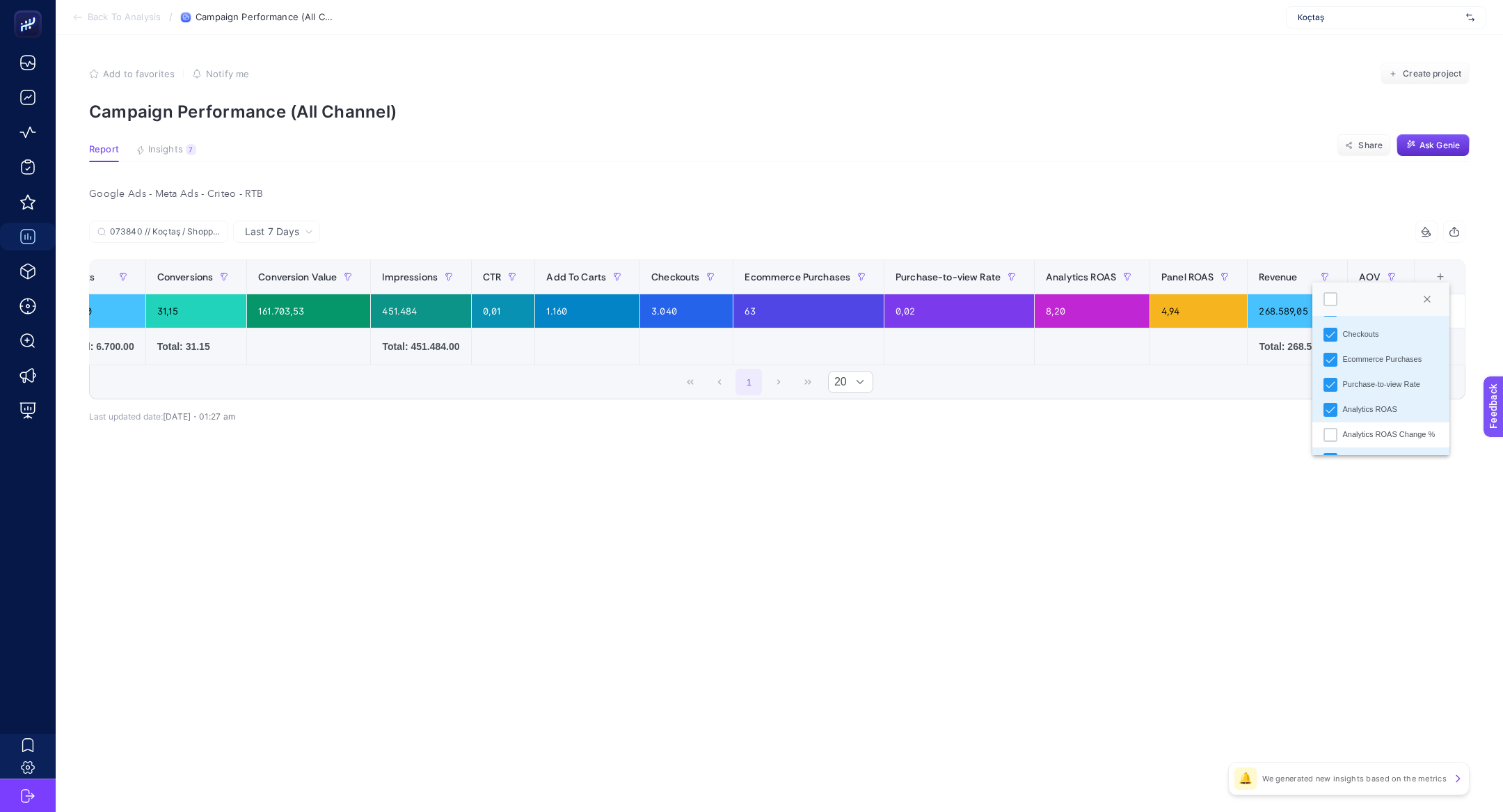
scroll to position [447, 0]
click at [1331, 386] on icon "Purchase-to-view Rate" at bounding box center [1330, 388] width 9 height 9
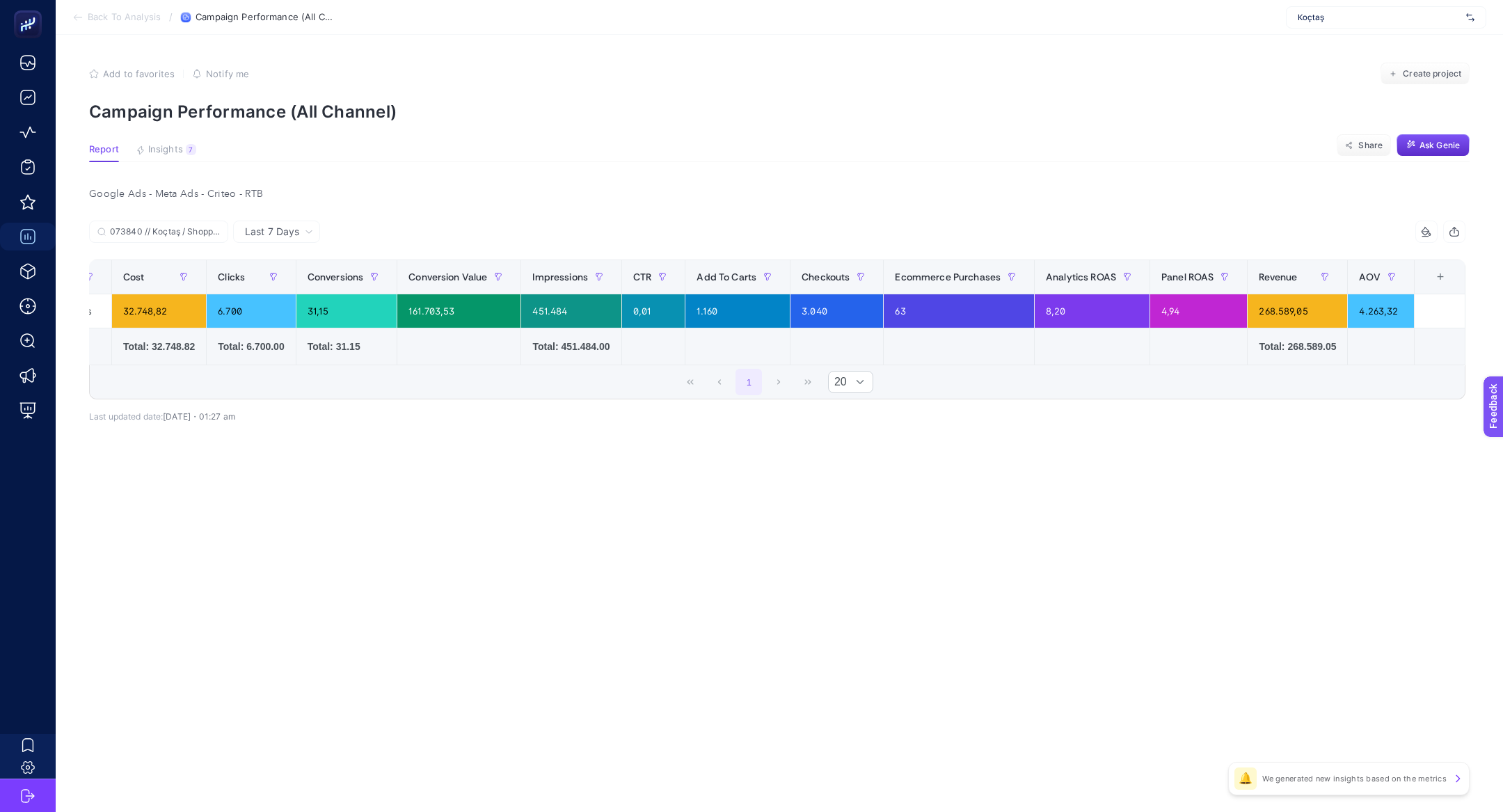
scroll to position [0, 355]
click at [1443, 275] on div "+" at bounding box center [1440, 276] width 27 height 11
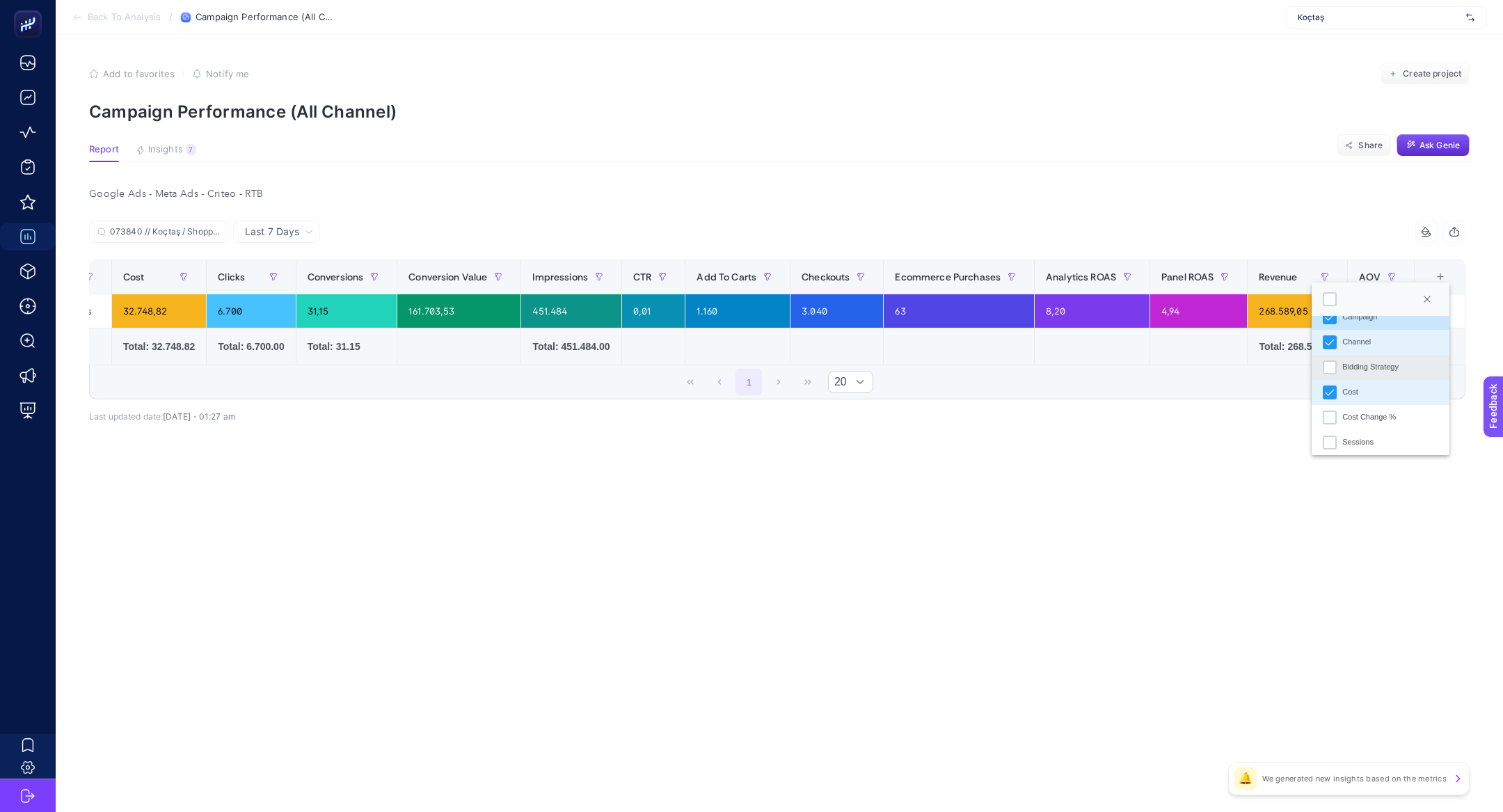
scroll to position [0, 0]
drag, startPoint x: 1332, startPoint y: 343, endPoint x: 1337, endPoint y: 354, distance: 12.1
click at [1337, 356] on ul "Campaign Channel Bidding Strategy Cost Cost Change % Sessions Session Change % …" at bounding box center [1380, 697] width 137 height 762
click at [1337, 354] on li "Channel" at bounding box center [1380, 359] width 137 height 25
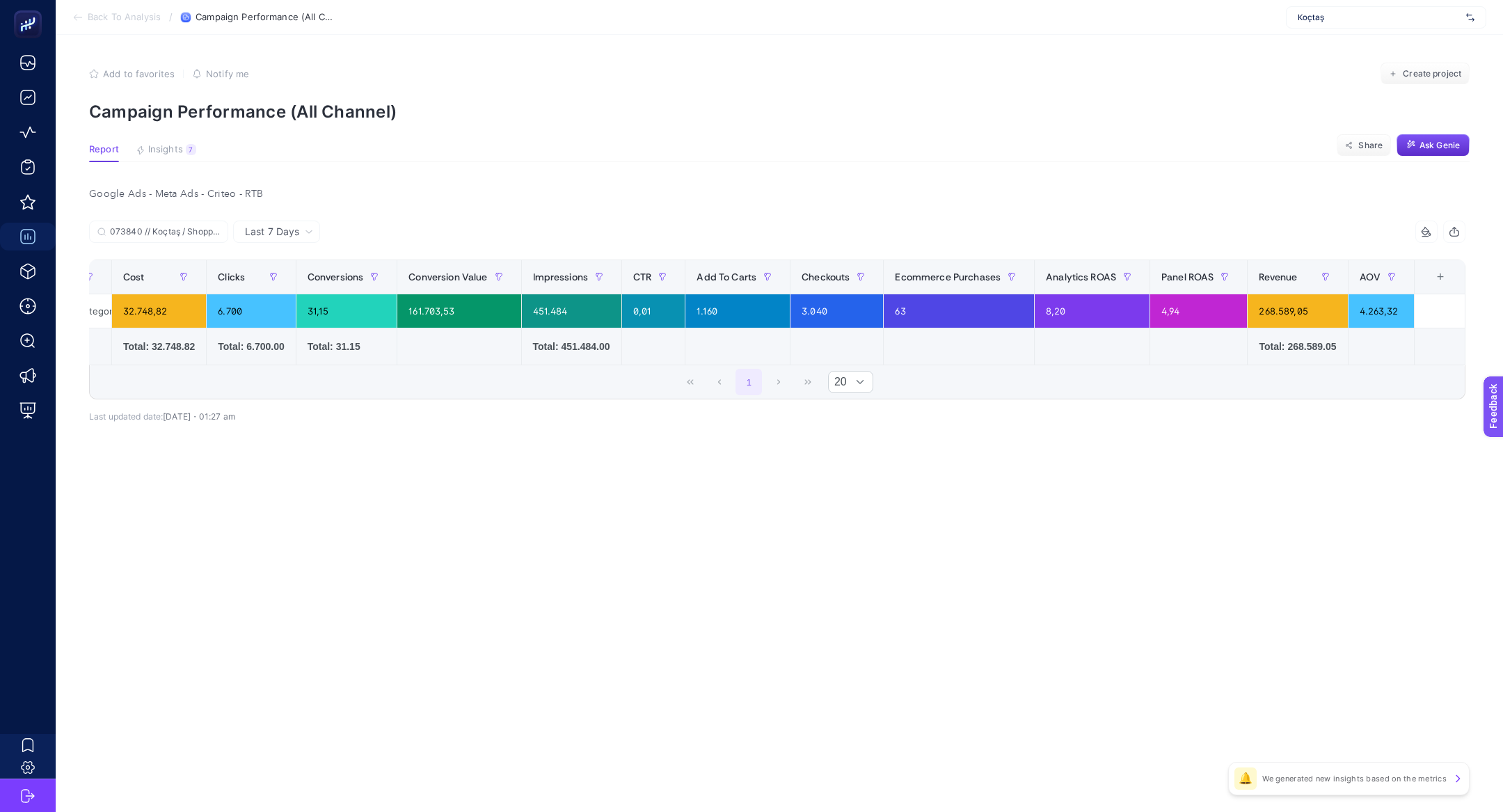
click at [1433, 283] on th "14 items selected +" at bounding box center [1439, 277] width 51 height 34
click at [1440, 278] on div "+" at bounding box center [1440, 276] width 27 height 11
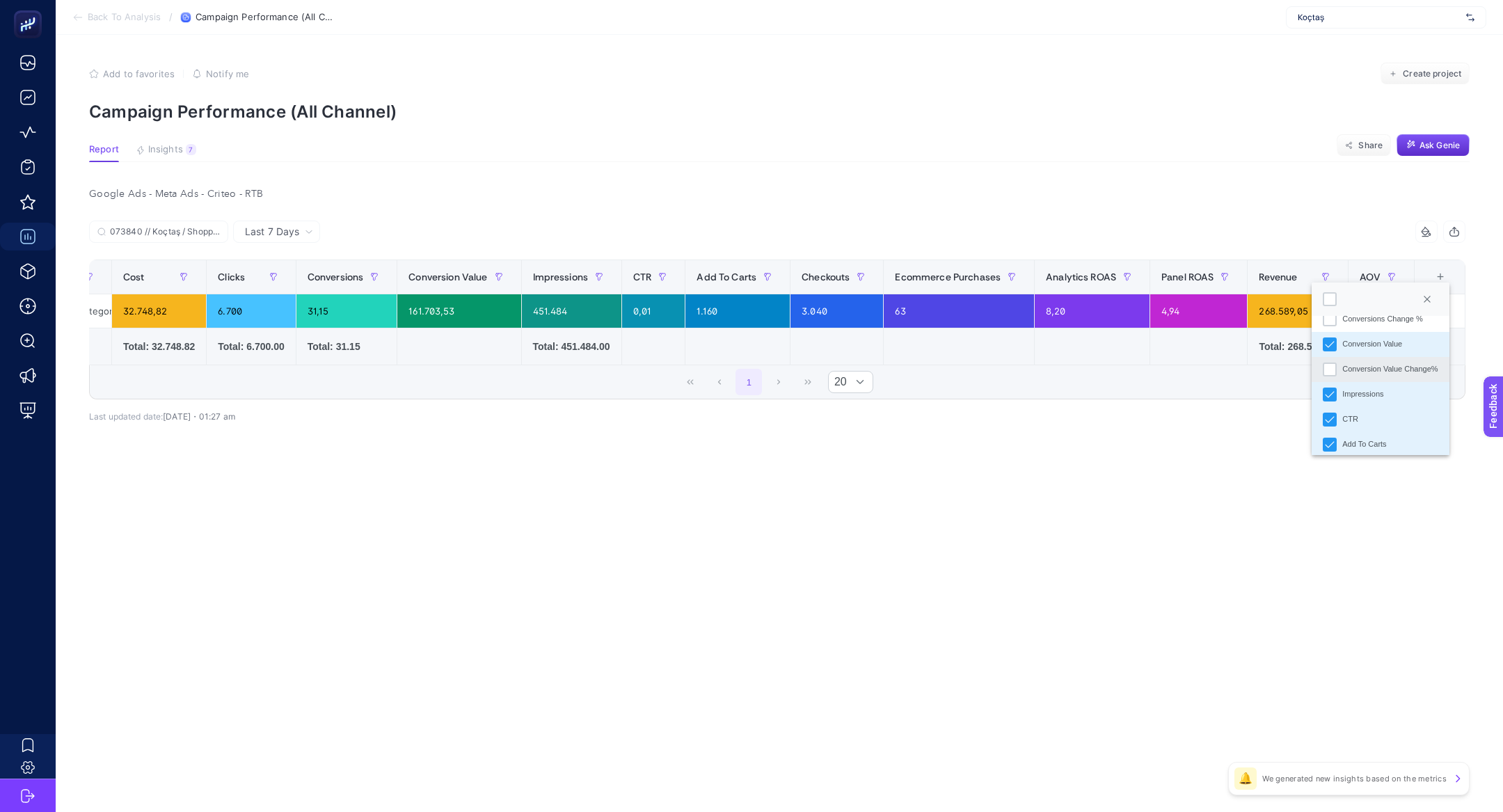
scroll to position [336, 0]
click at [1345, 375] on div "Impressions" at bounding box center [1363, 373] width 41 height 12
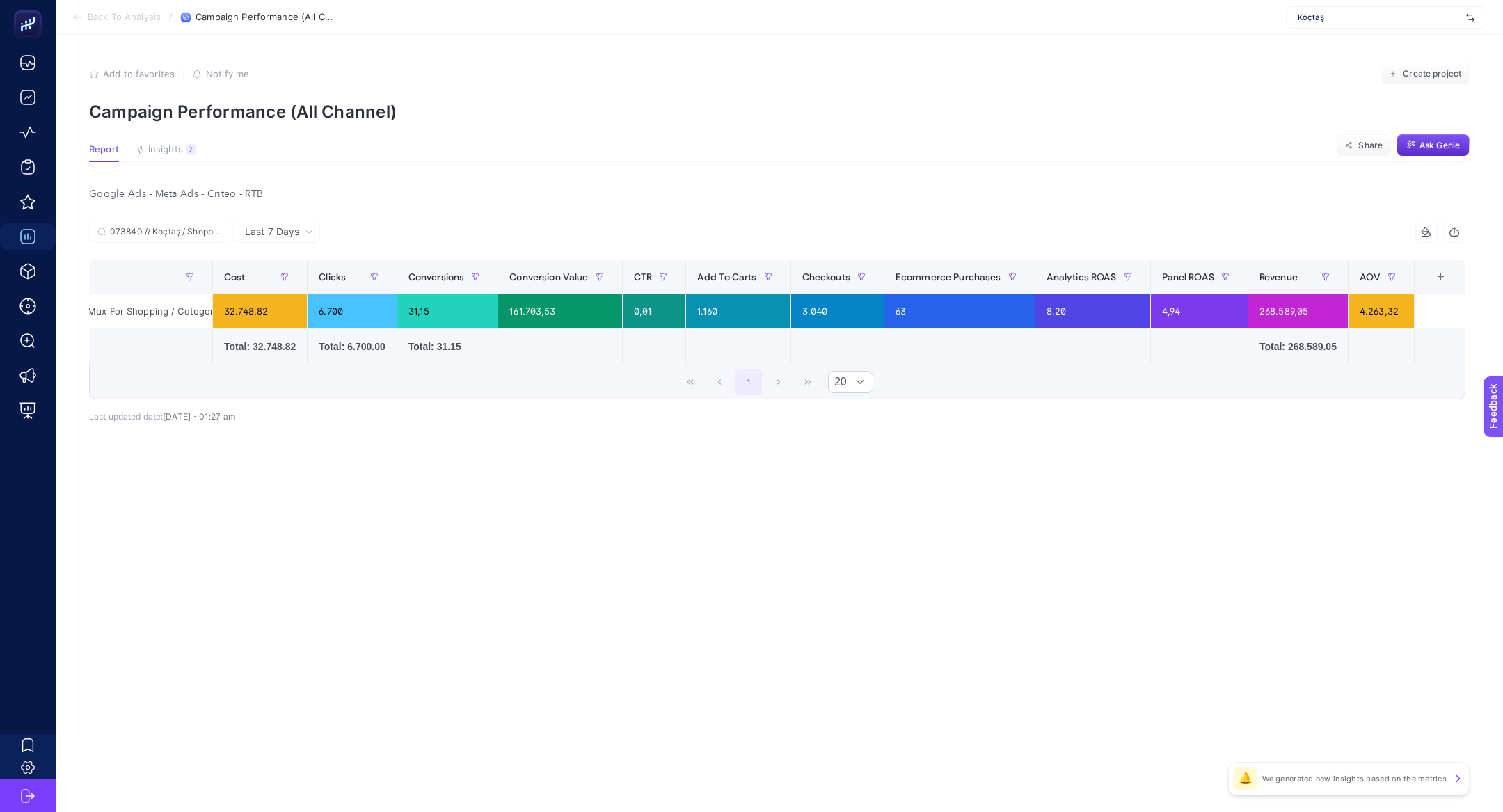
scroll to position [0, 166]
click at [1436, 274] on div "+" at bounding box center [1441, 276] width 27 height 11
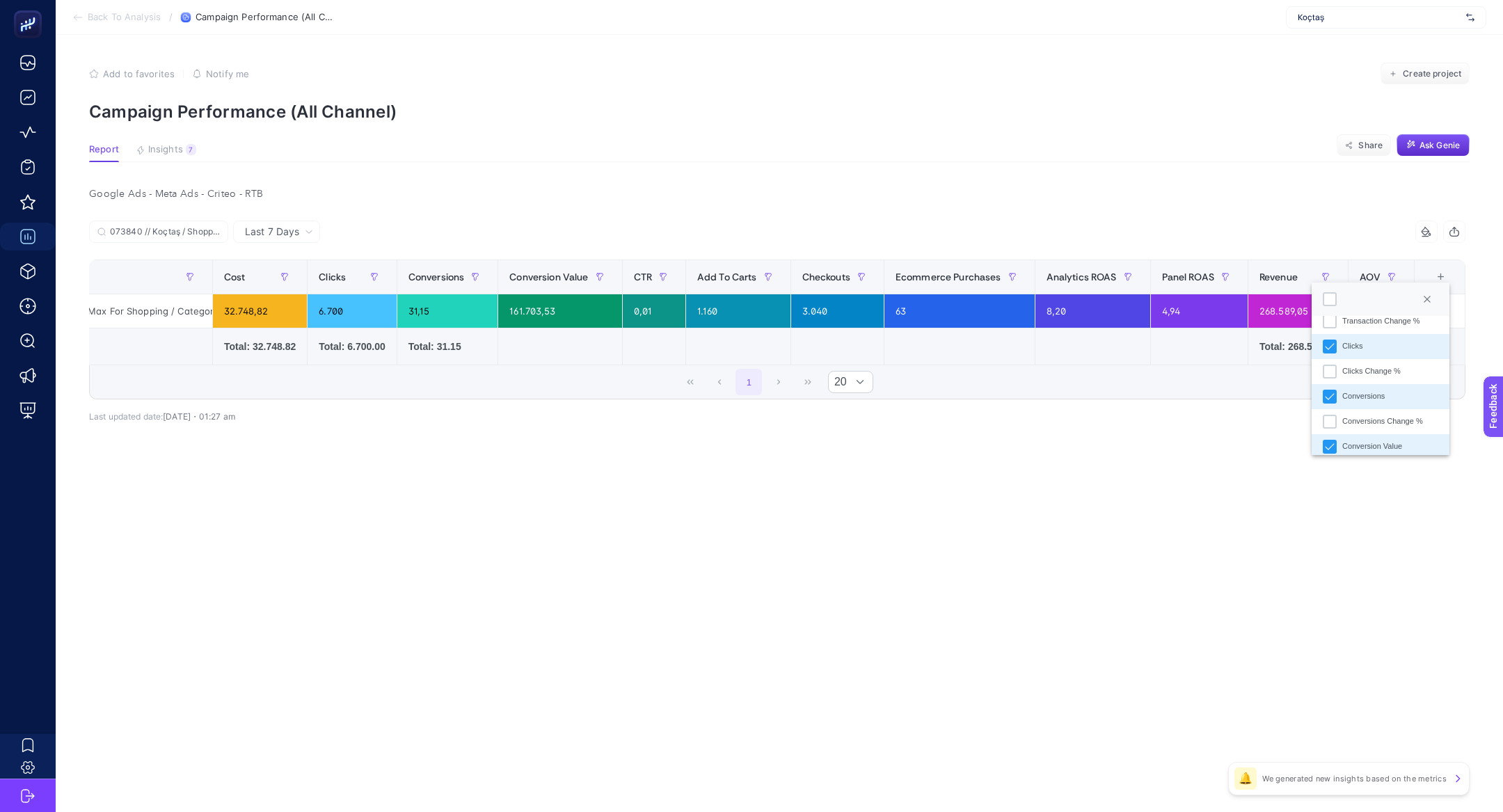
scroll to position [232, 0]
click at [1366, 333] on li "Clicks" at bounding box center [1380, 327] width 137 height 25
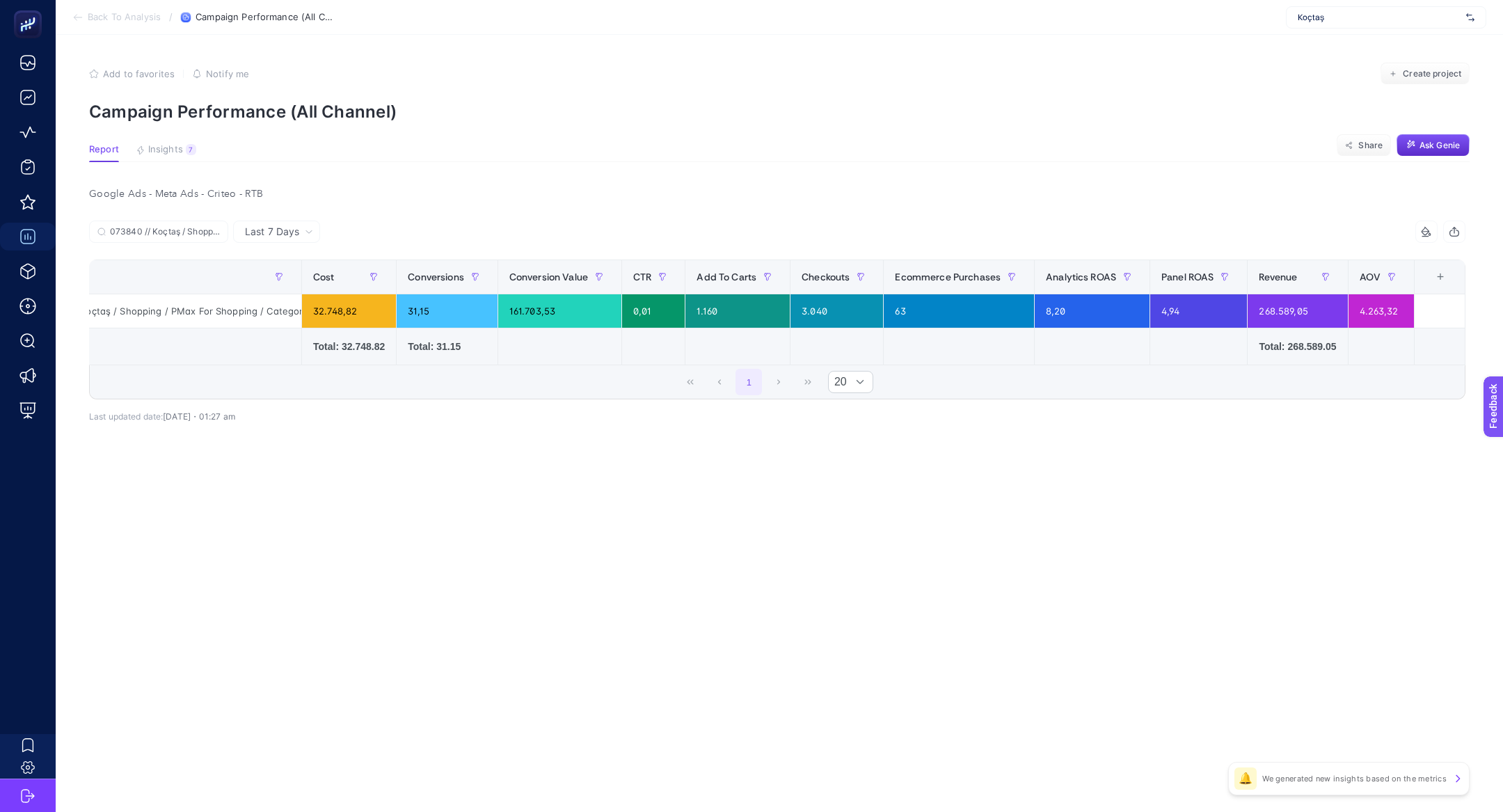
scroll to position [0, 73]
click at [1248, 419] on div "073840 // Koçtaş / Shopping / PMax For Shopping / Category / Isıtma&Soğutma / S…" at bounding box center [777, 332] width 1376 height 179
click at [1429, 232] on icon at bounding box center [1426, 231] width 11 height 11
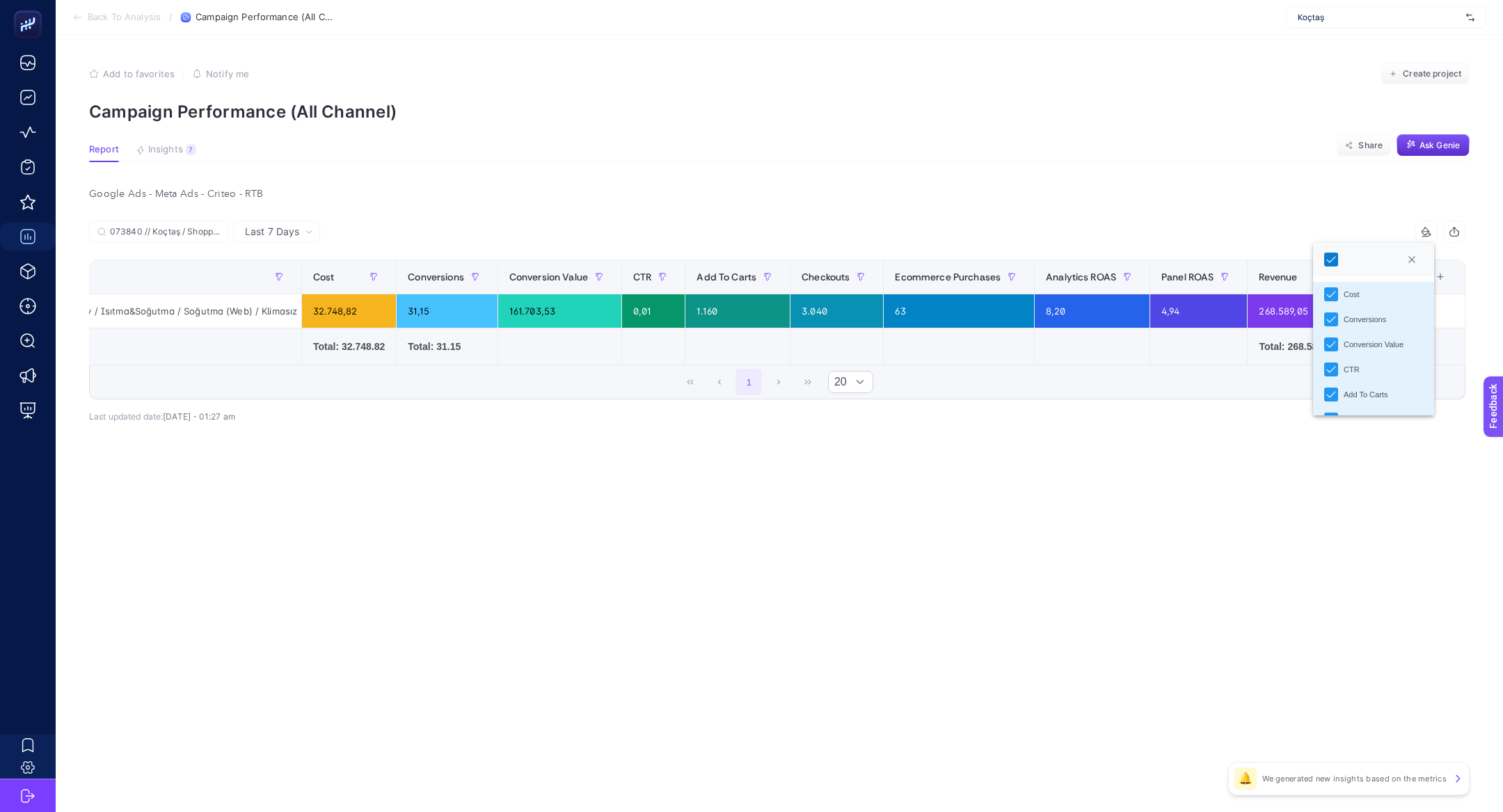
click at [1330, 263] on icon at bounding box center [1331, 259] width 9 height 9
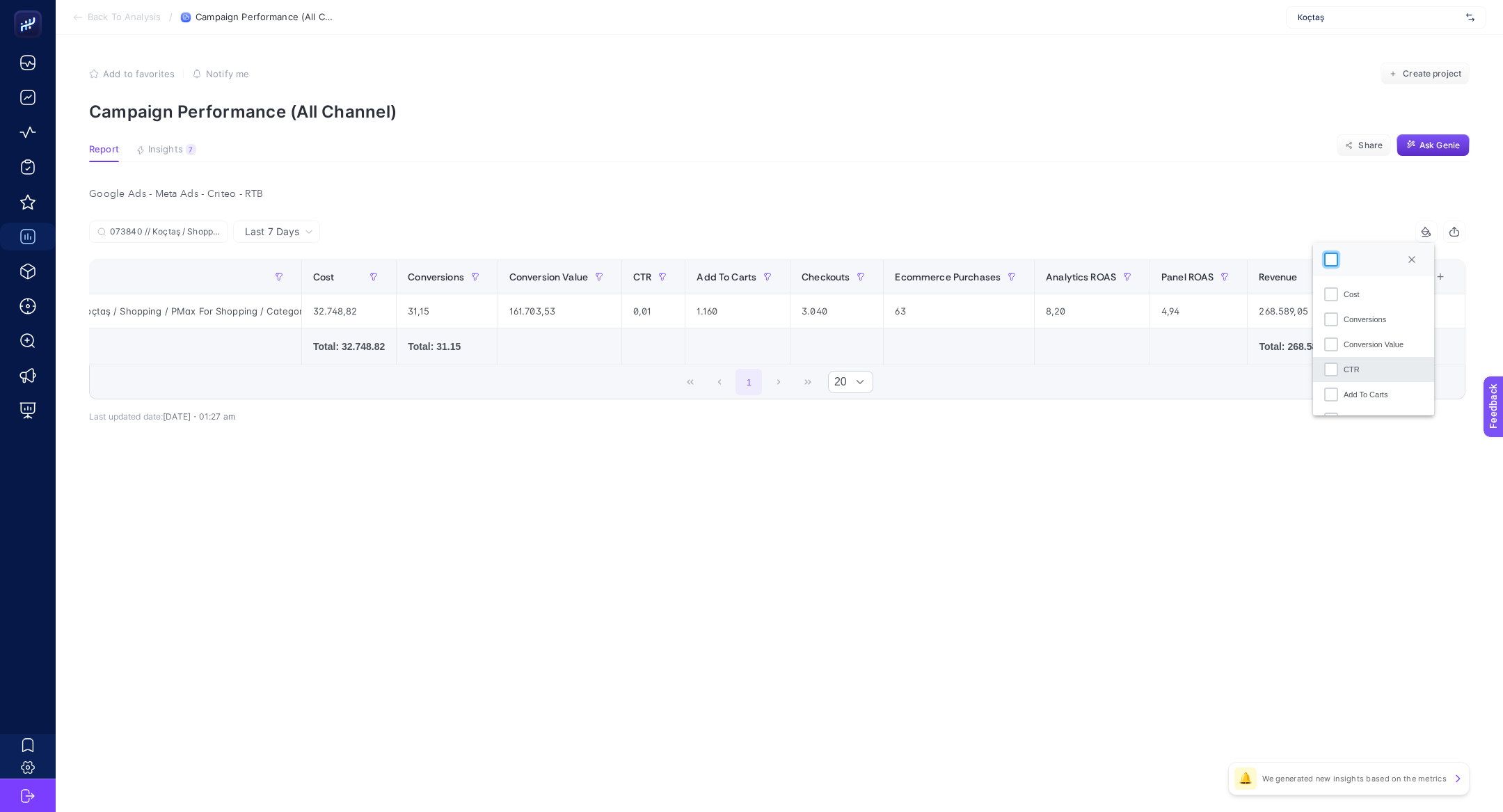
scroll to position [147, 0]
click at [1338, 398] on li "AOV" at bounding box center [1373, 398] width 121 height 25
click at [1223, 479] on div "Last 7 Days 073840 // Koçtaş / Shopping / PMax For Shopping / Category / Isıtma…" at bounding box center [778, 351] width 1399 height 262
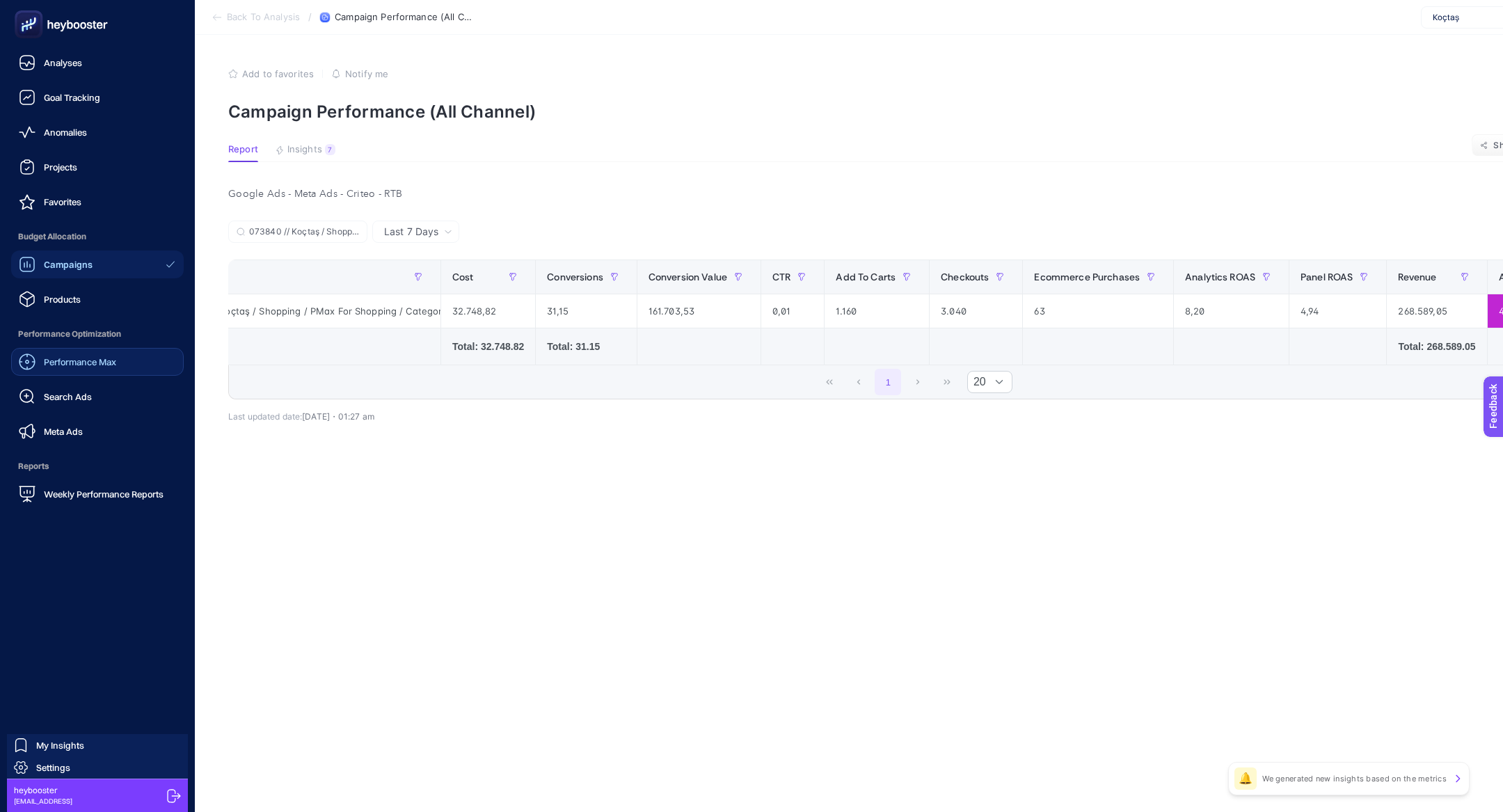
click at [107, 357] on span "Performance Max" at bounding box center [80, 362] width 72 height 11
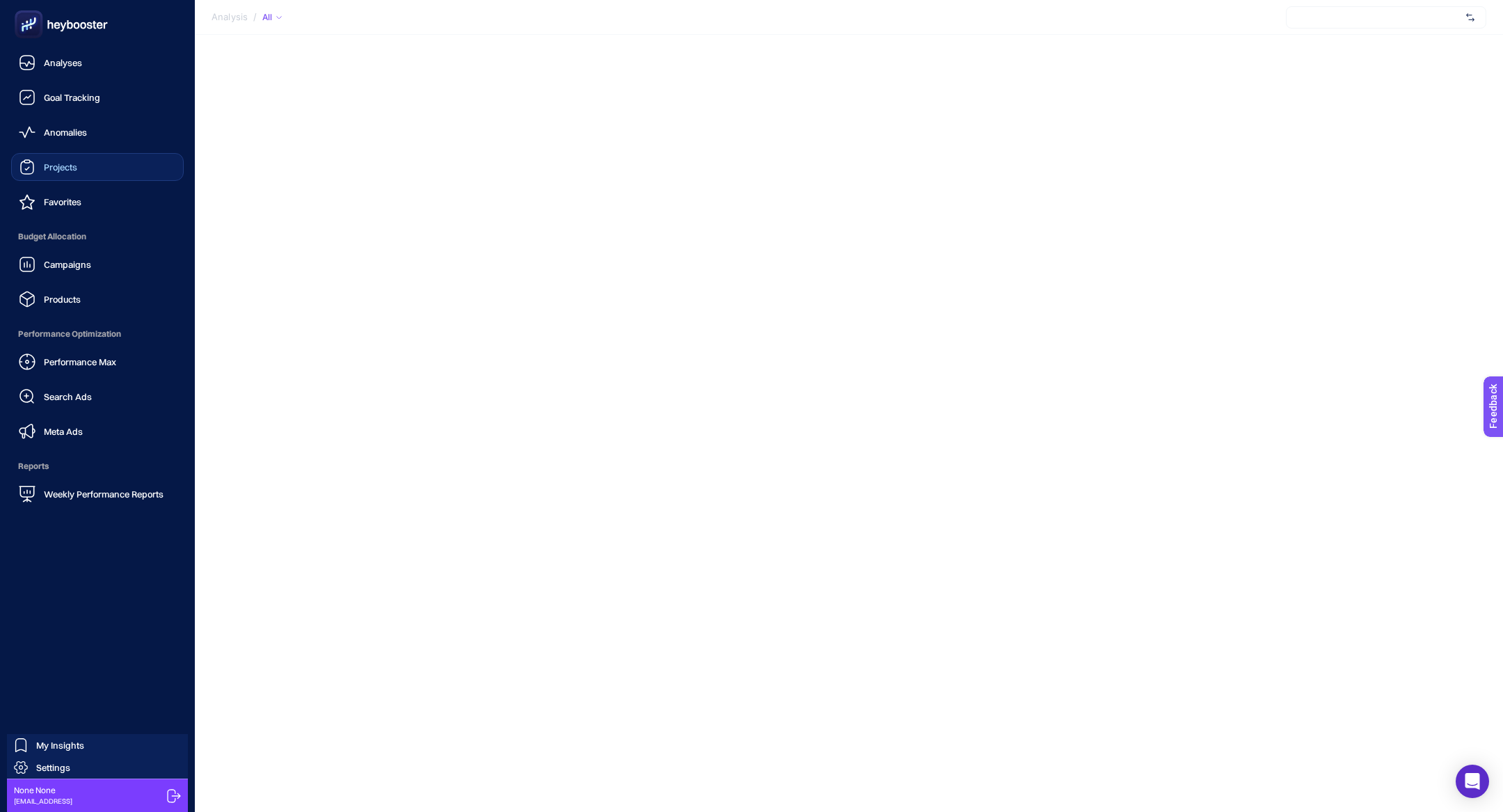
click at [83, 175] on link "Projects" at bounding box center [97, 167] width 173 height 27
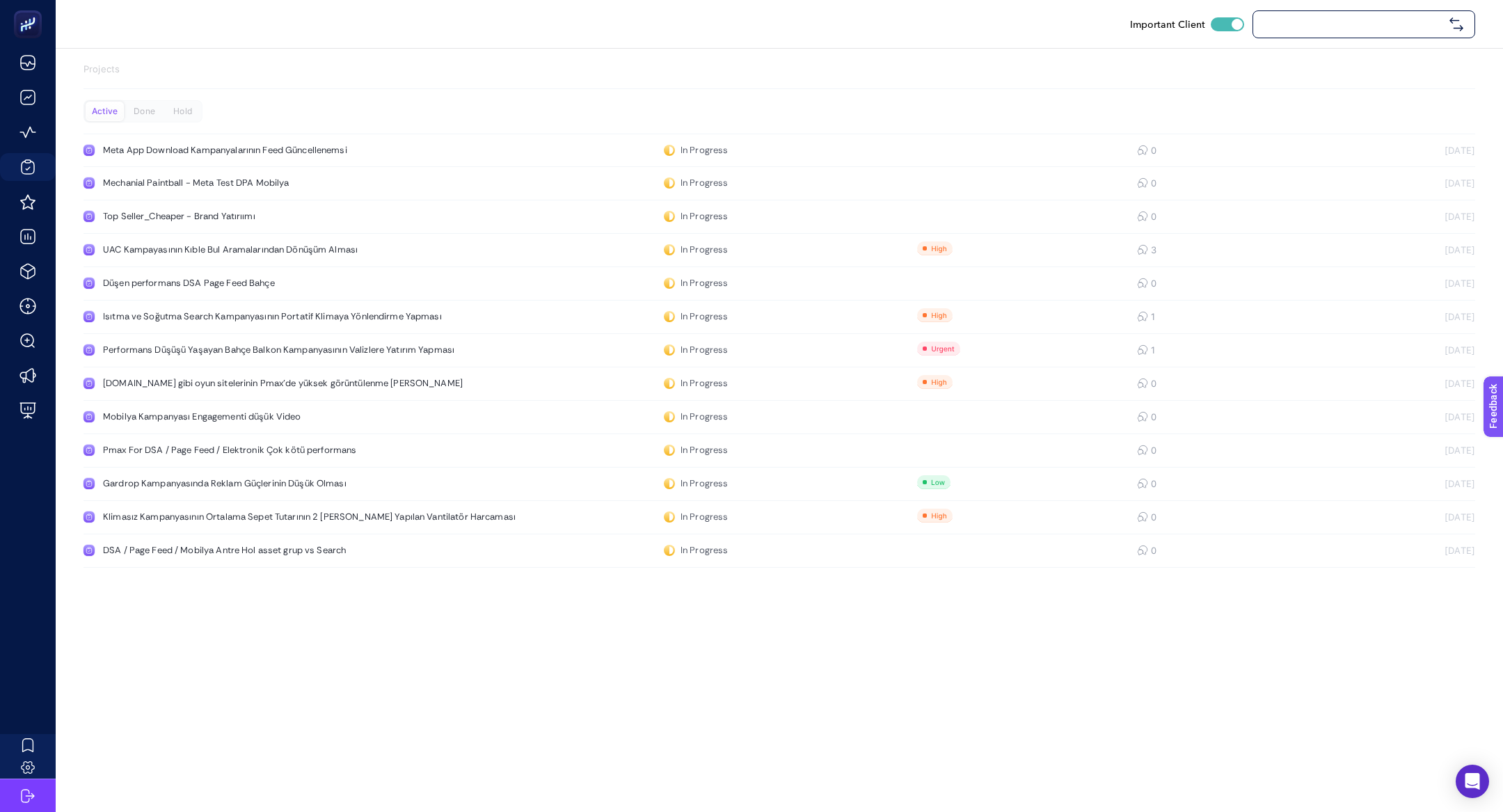
checkbox input "true"
click at [260, 539] on link "DSA / Page Feed / Mobilya Antre Hol asset grup vs Search In Progress 0 24.09.20…" at bounding box center [779, 551] width 1392 height 33
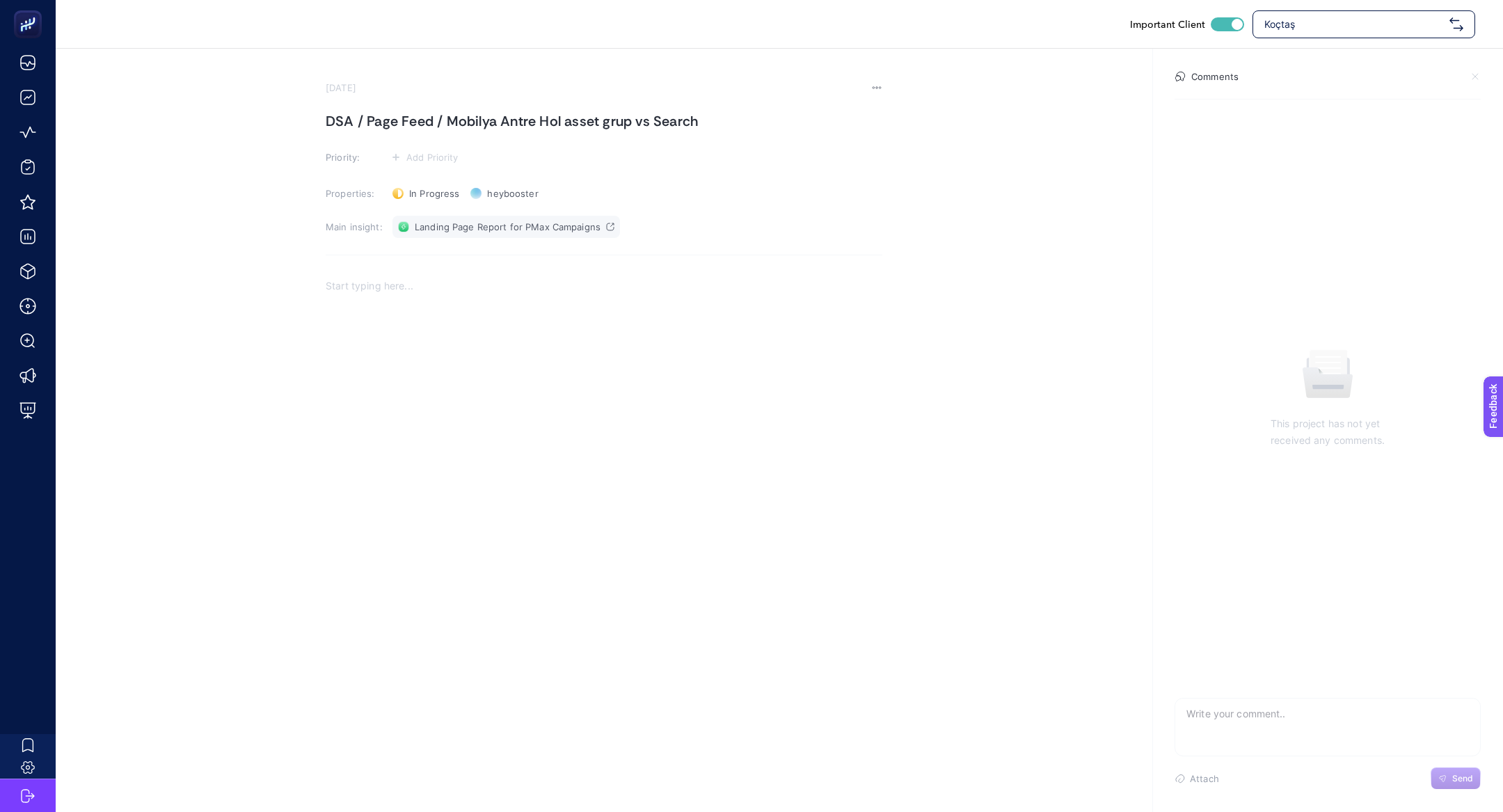
click at [518, 228] on span "Landing Page Report for PMax Campaigns" at bounding box center [507, 226] width 186 height 11
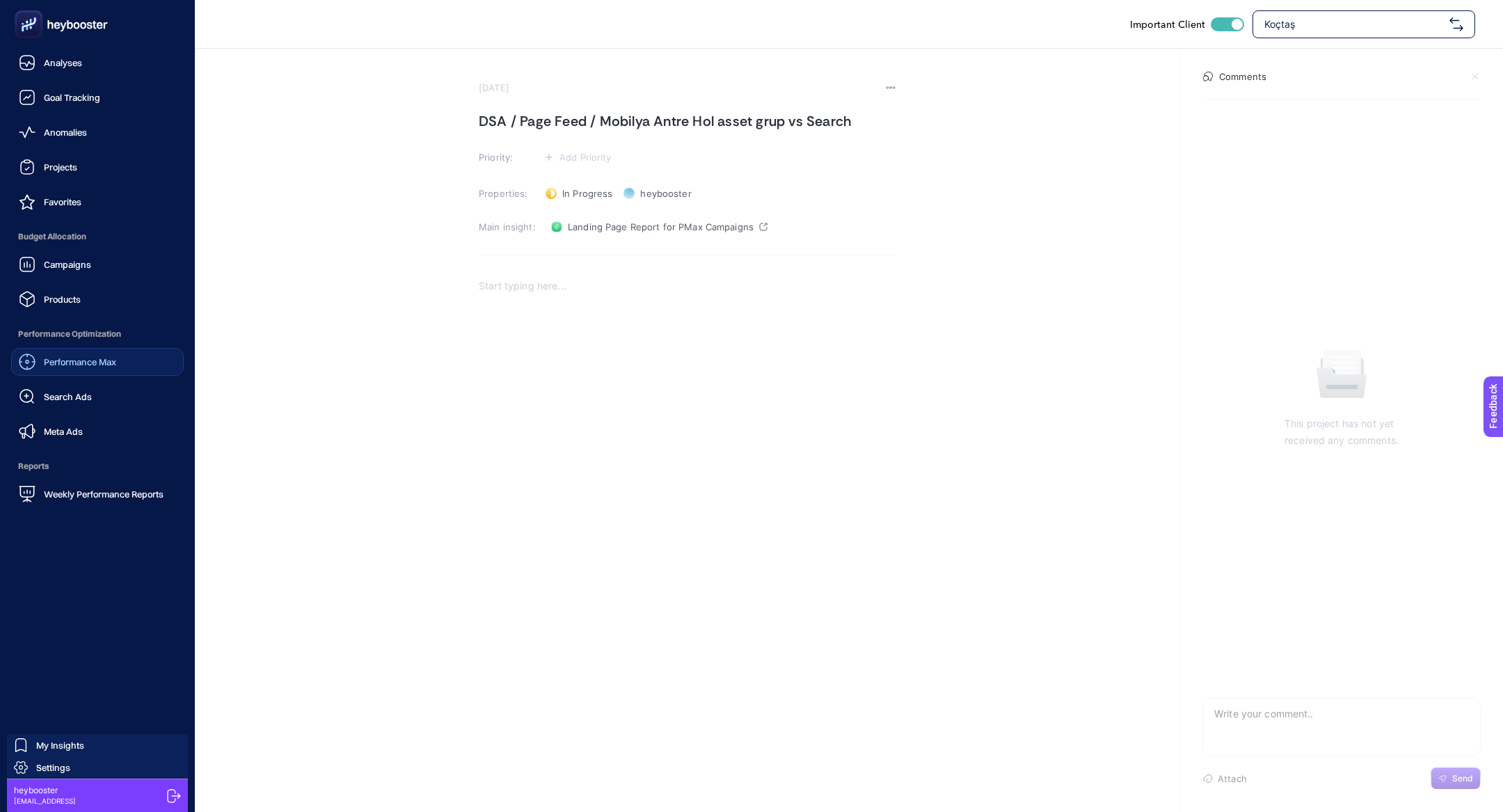
click at [97, 349] on link "Performance Max" at bounding box center [97, 362] width 173 height 27
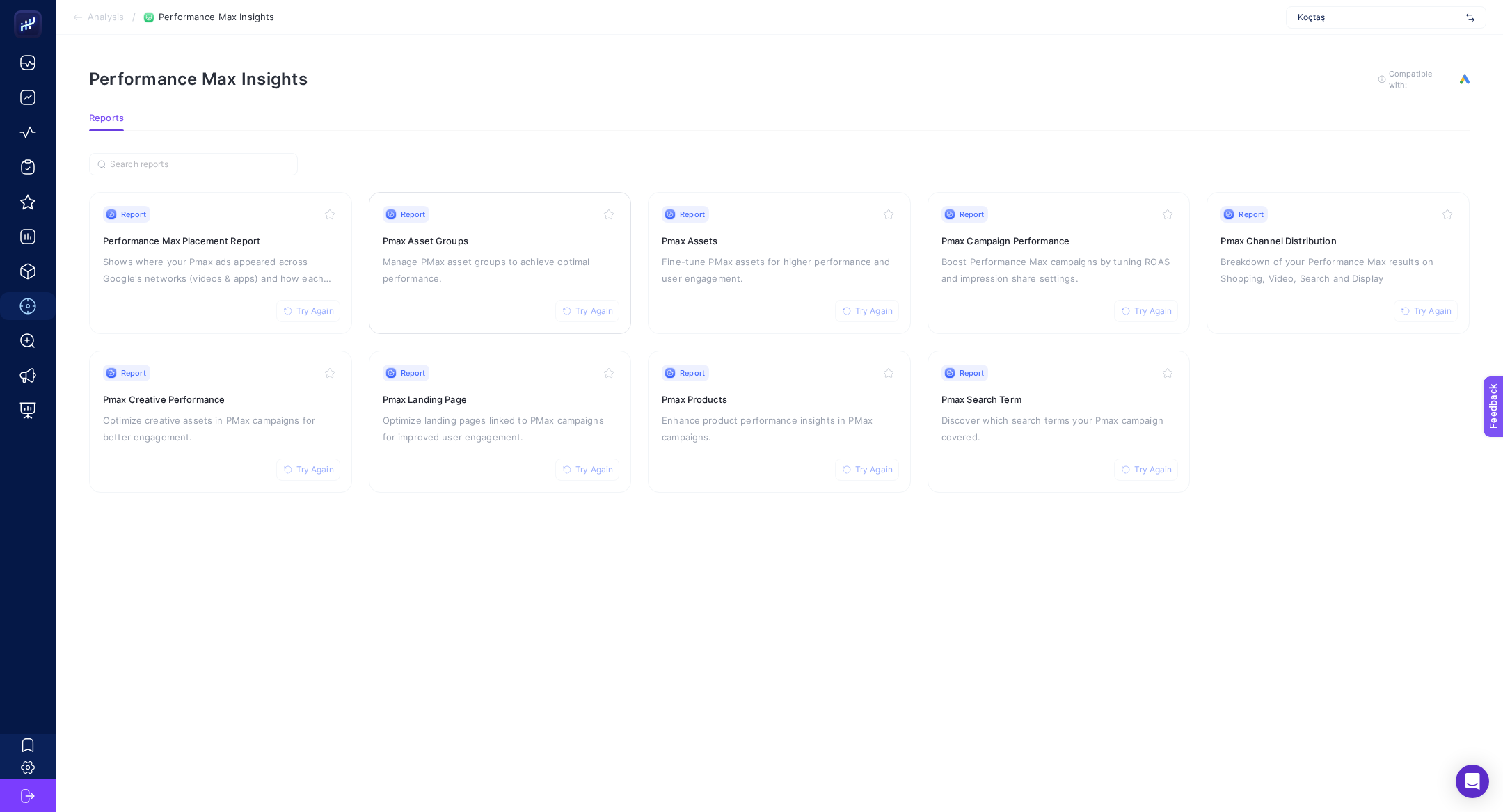
click at [493, 274] on p "Manage PMax asset groups to achieve optimal performance." at bounding box center [500, 270] width 235 height 33
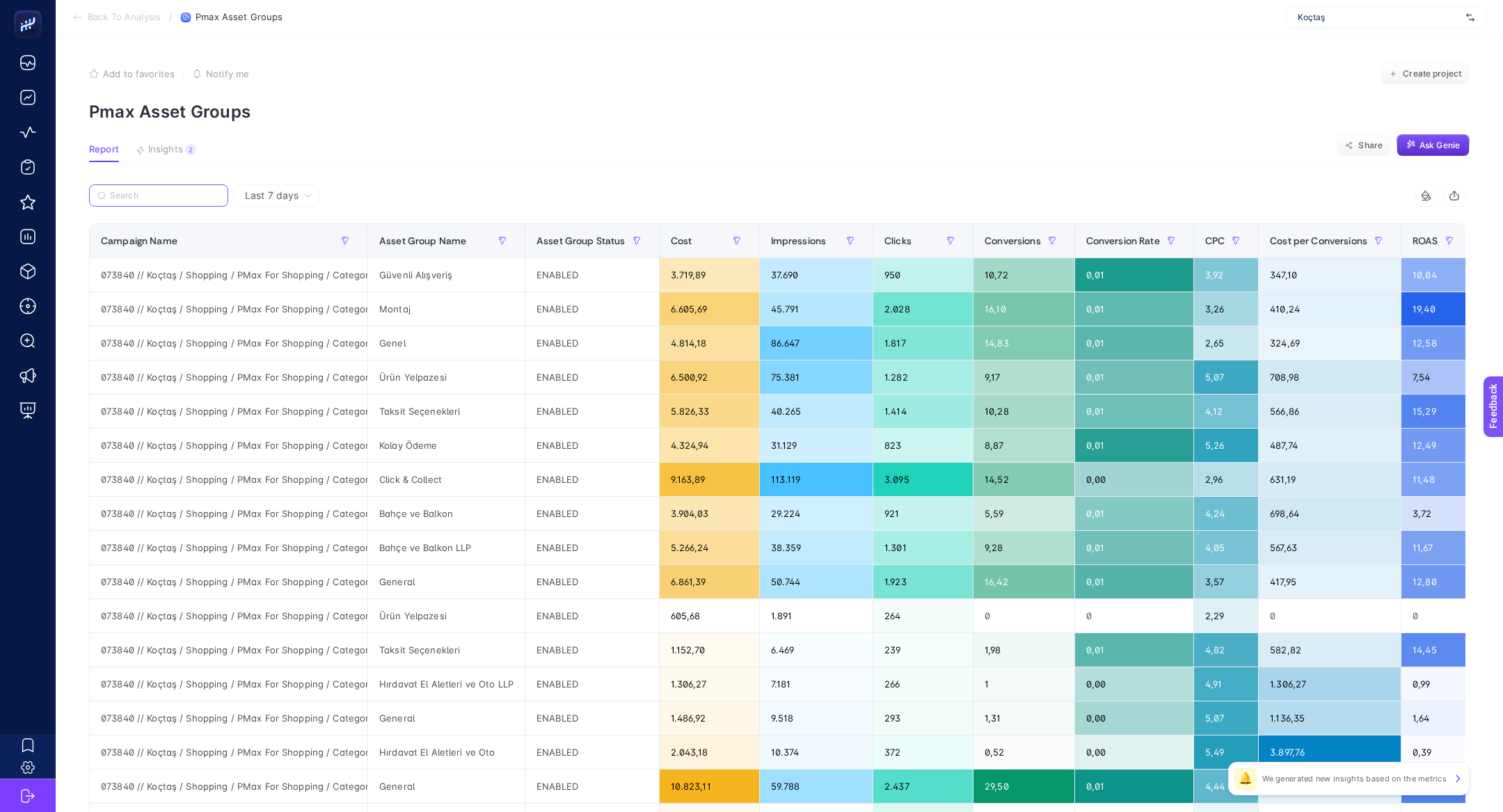
click at [145, 197] on input "Search" at bounding box center [165, 196] width 110 height 10
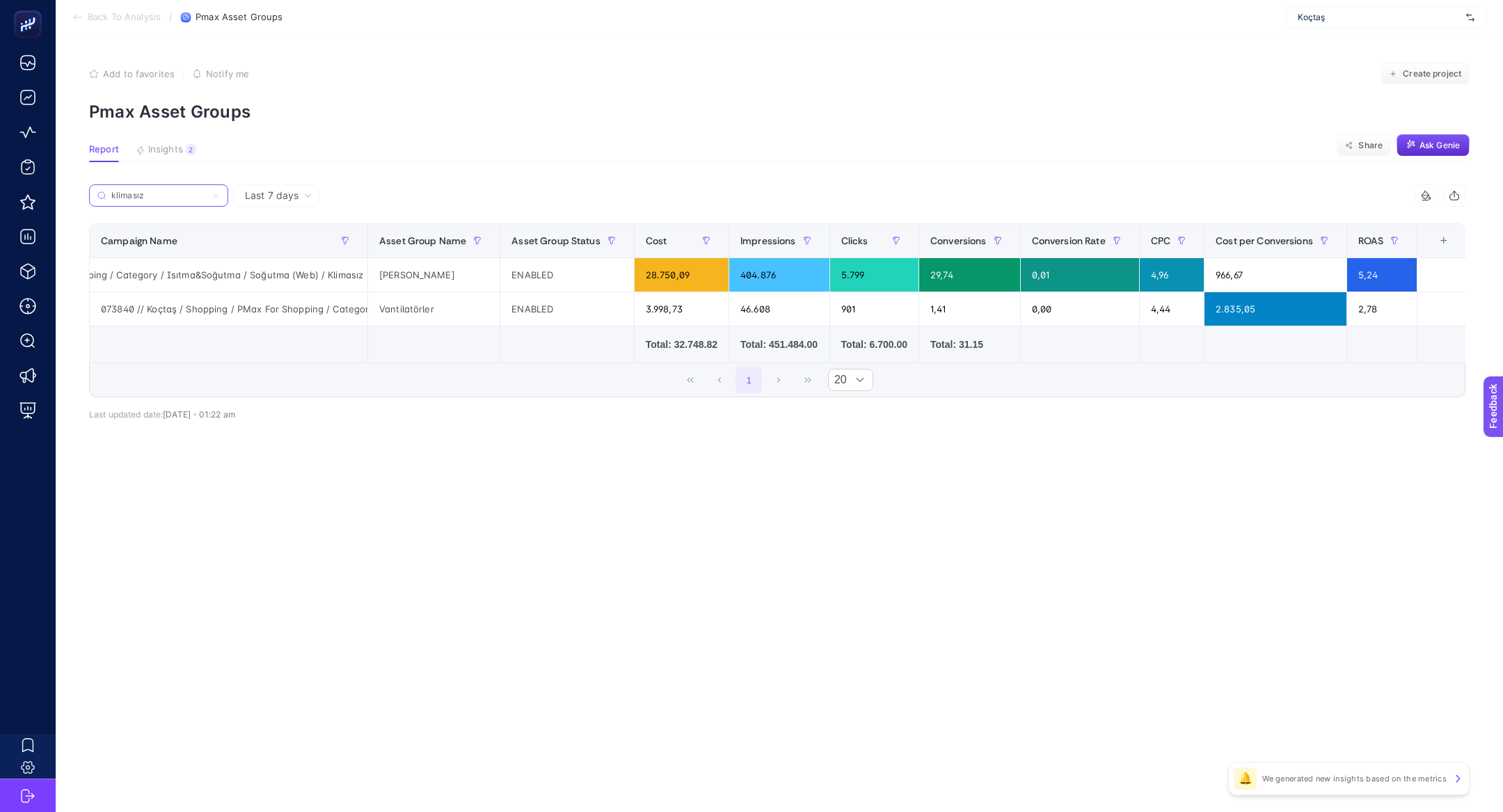
scroll to position [0, 14]
type input "klimasız"
click at [1440, 244] on div "+" at bounding box center [1441, 240] width 27 height 11
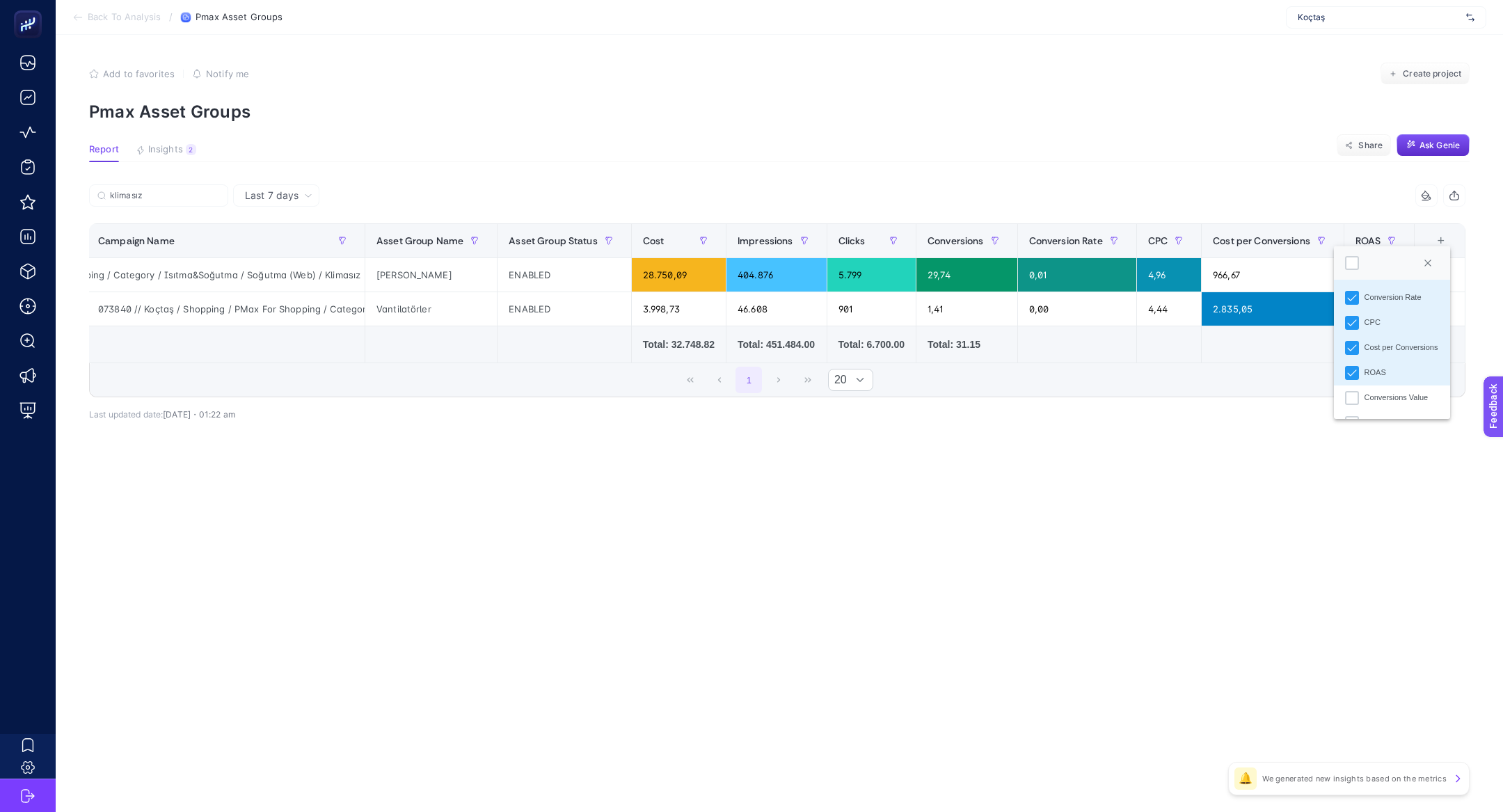
scroll to position [272, 0]
click at [1368, 301] on div "Conversions Value" at bounding box center [1396, 301] width 64 height 12
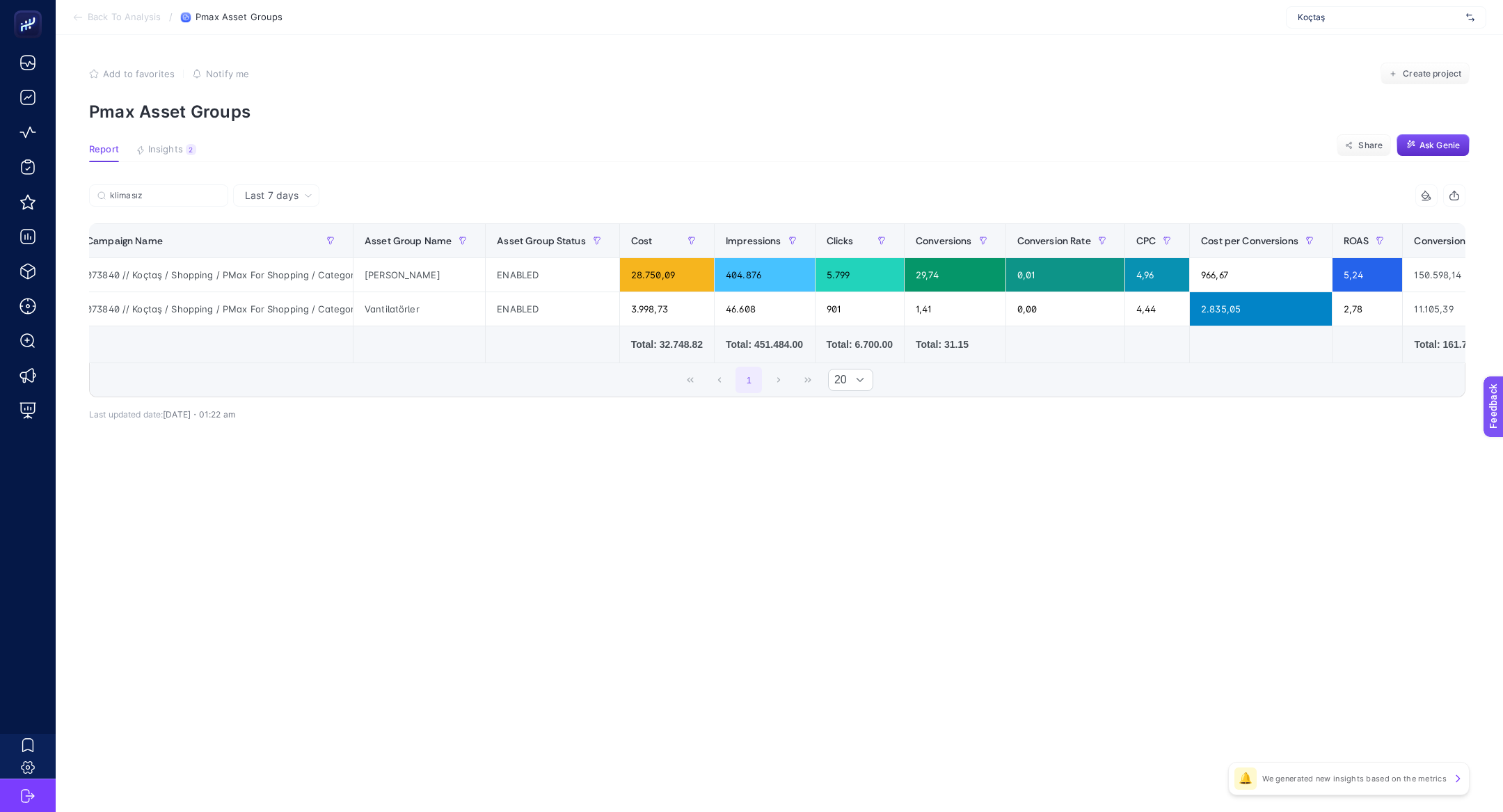
click at [1421, 199] on icon at bounding box center [1426, 195] width 11 height 11
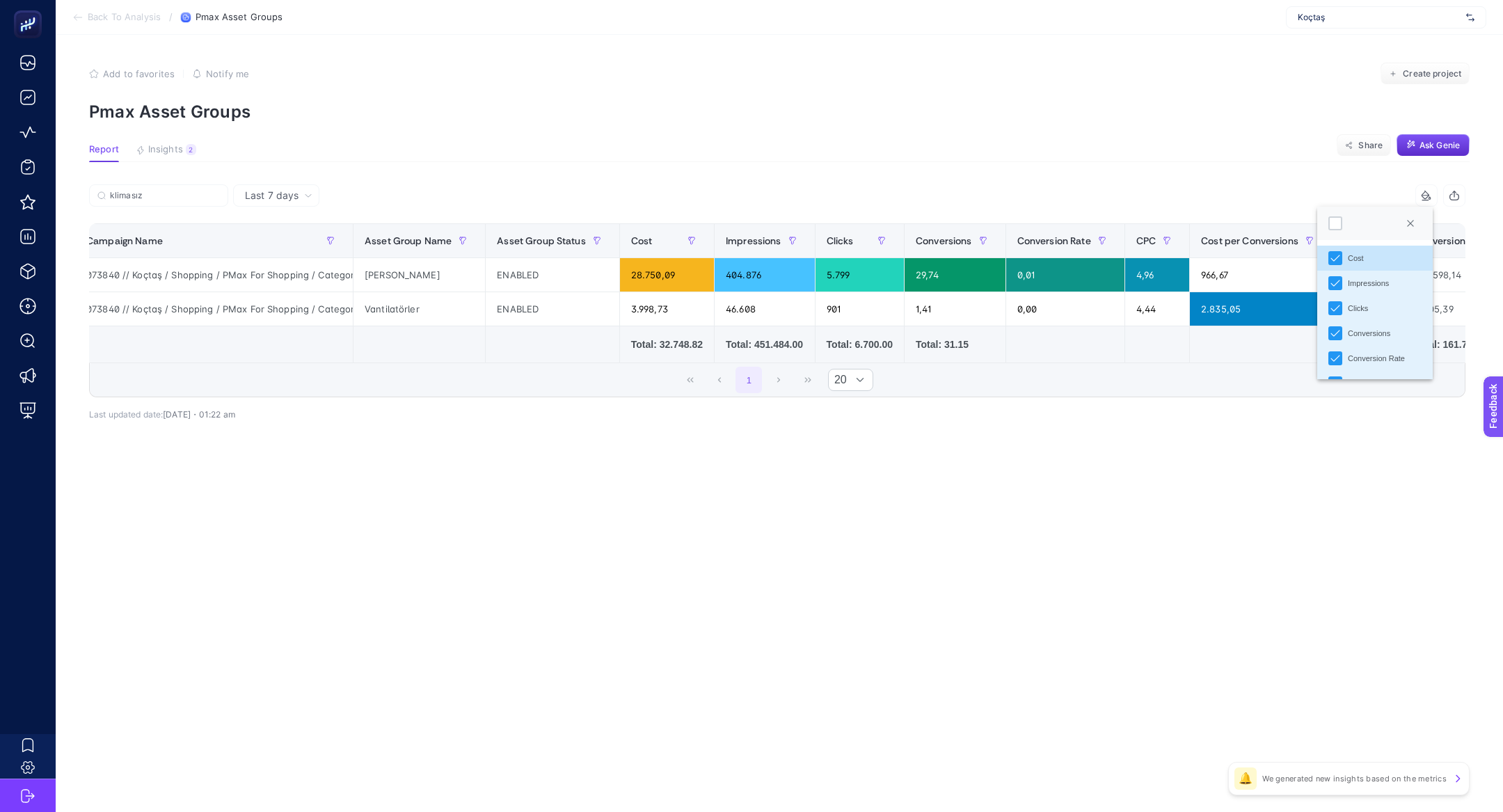
click at [1337, 234] on div at bounding box center [1375, 223] width 116 height 33
click at [1337, 227] on div at bounding box center [1334, 223] width 14 height 14
drag, startPoint x: 1248, startPoint y: 476, endPoint x: 887, endPoint y: 495, distance: 361.5
click at [887, 495] on article "Add to favorites false Notify me Create project Pmax Asset Groups Report Insigh…" at bounding box center [779, 423] width 1447 height 777
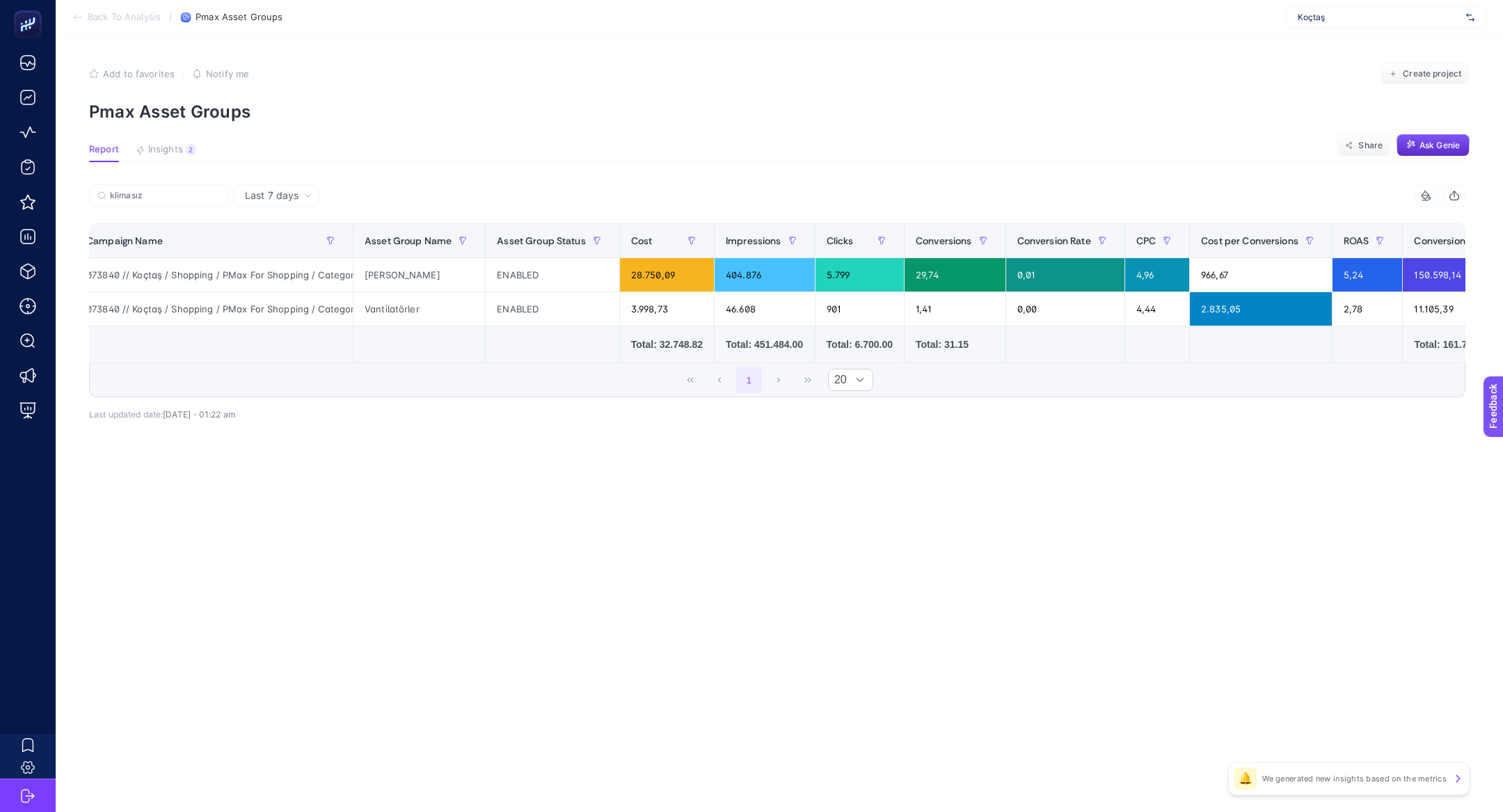
click at [887, 495] on article "Add to favorites false Notify me Create project Pmax Asset Groups Report Insigh…" at bounding box center [779, 423] width 1447 height 777
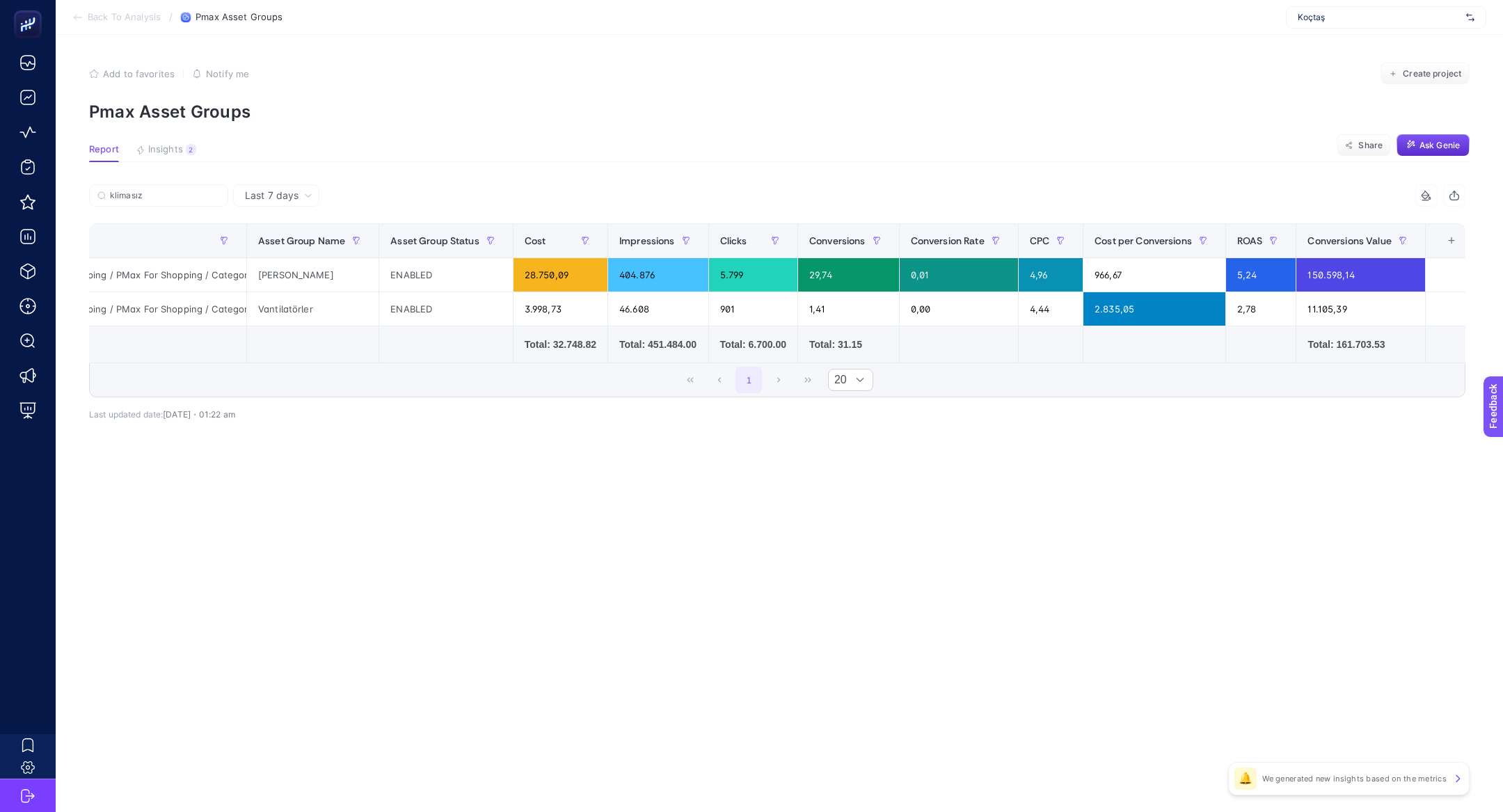
scroll to position [0, 122]
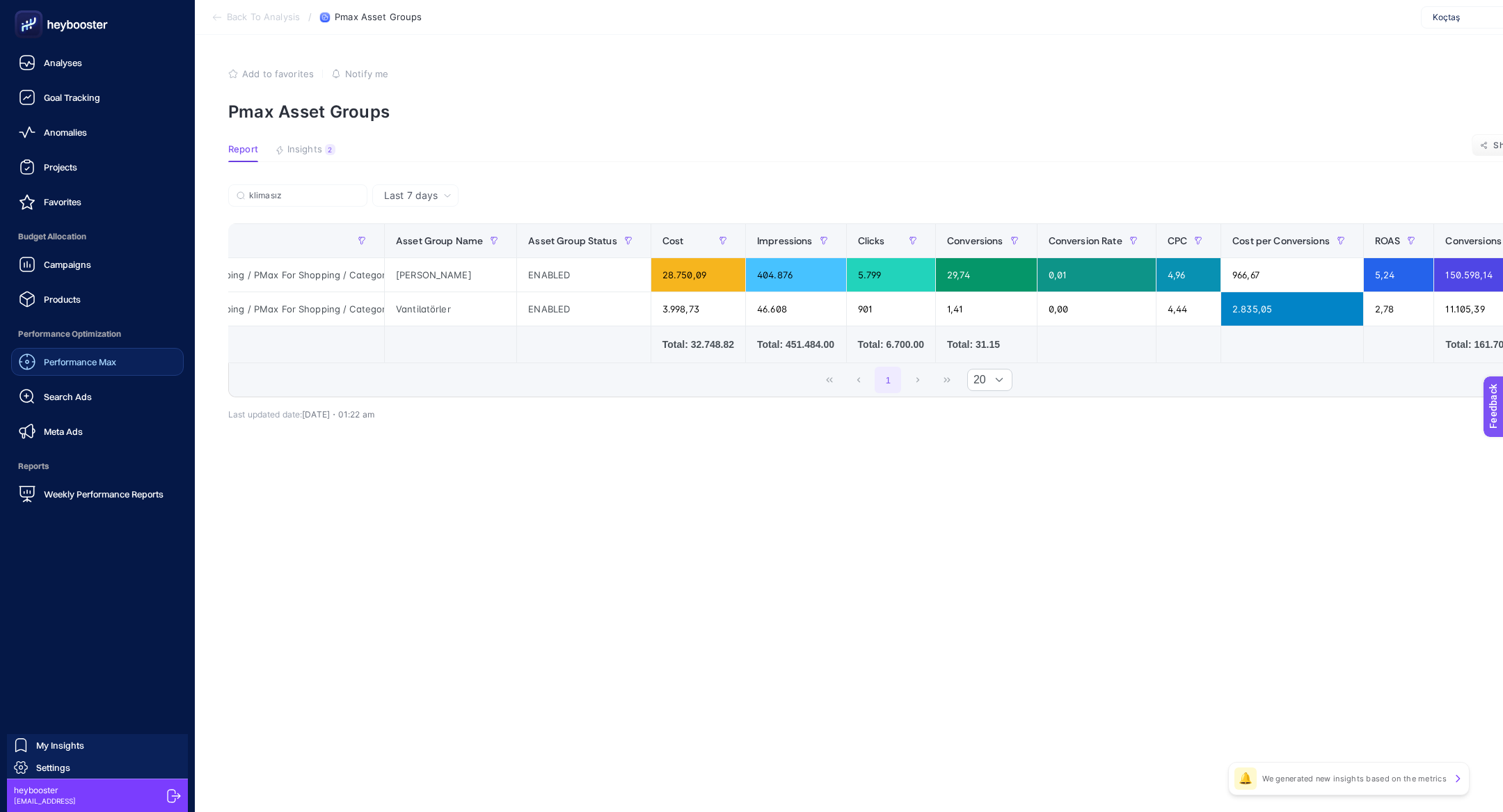
drag, startPoint x: 111, startPoint y: 393, endPoint x: 111, endPoint y: 375, distance: 18.0
click at [111, 393] on link "Search Ads" at bounding box center [97, 396] width 173 height 27
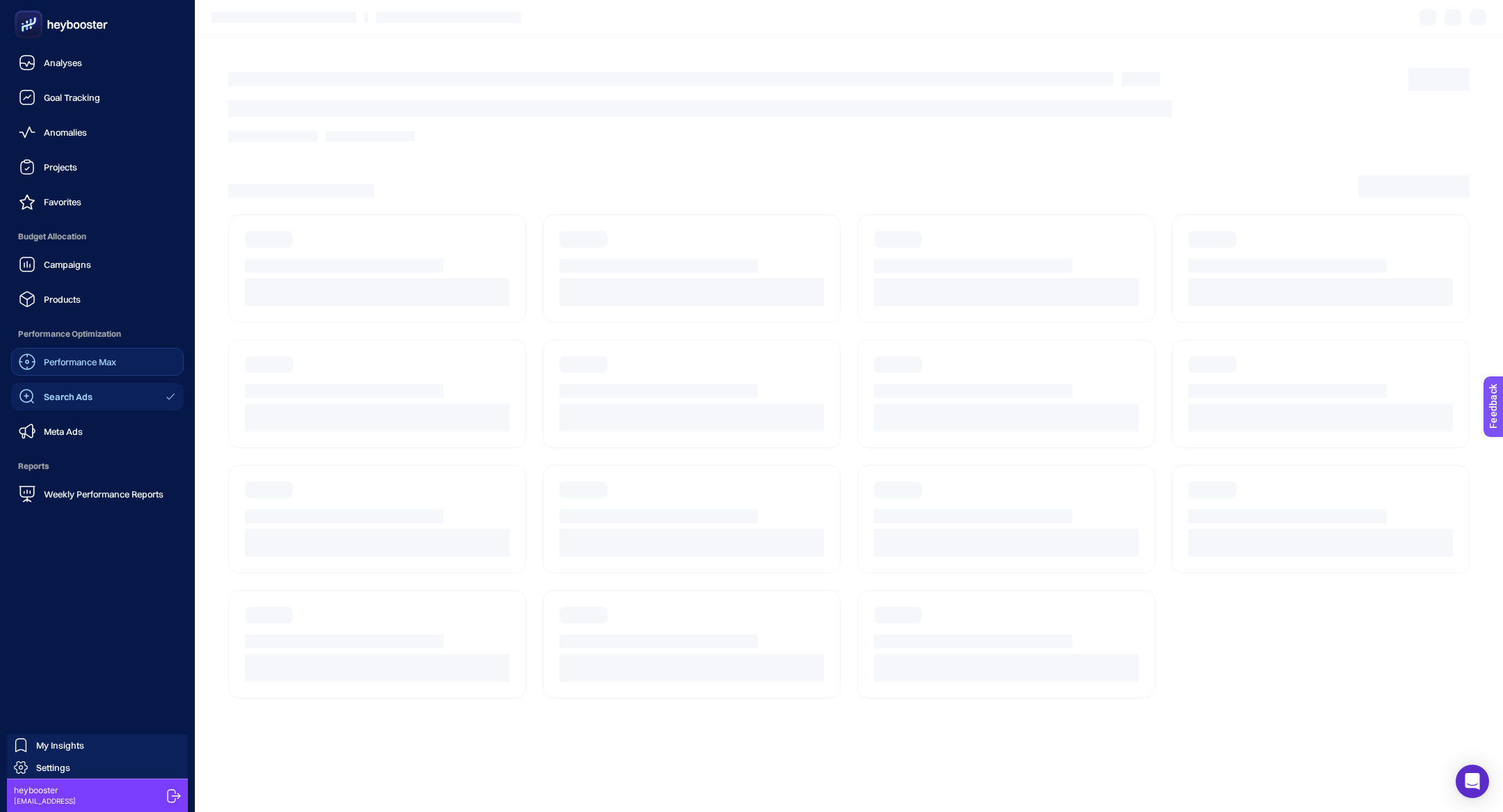
click at [108, 362] on span "Performance Max" at bounding box center [80, 362] width 72 height 11
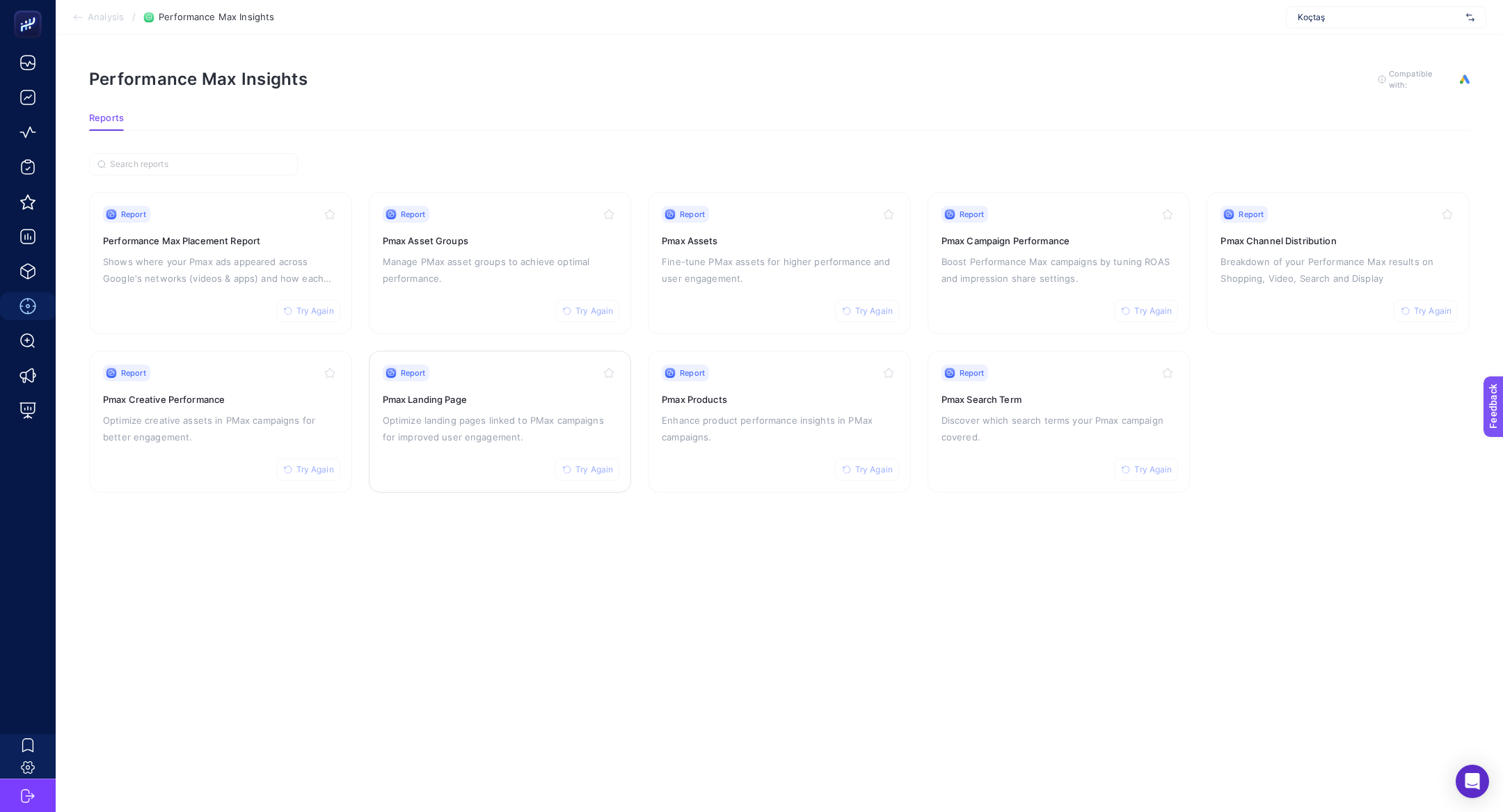
click at [421, 416] on p "Optimize landing pages linked to PMax campaigns for improved user engagement." at bounding box center [500, 428] width 235 height 33
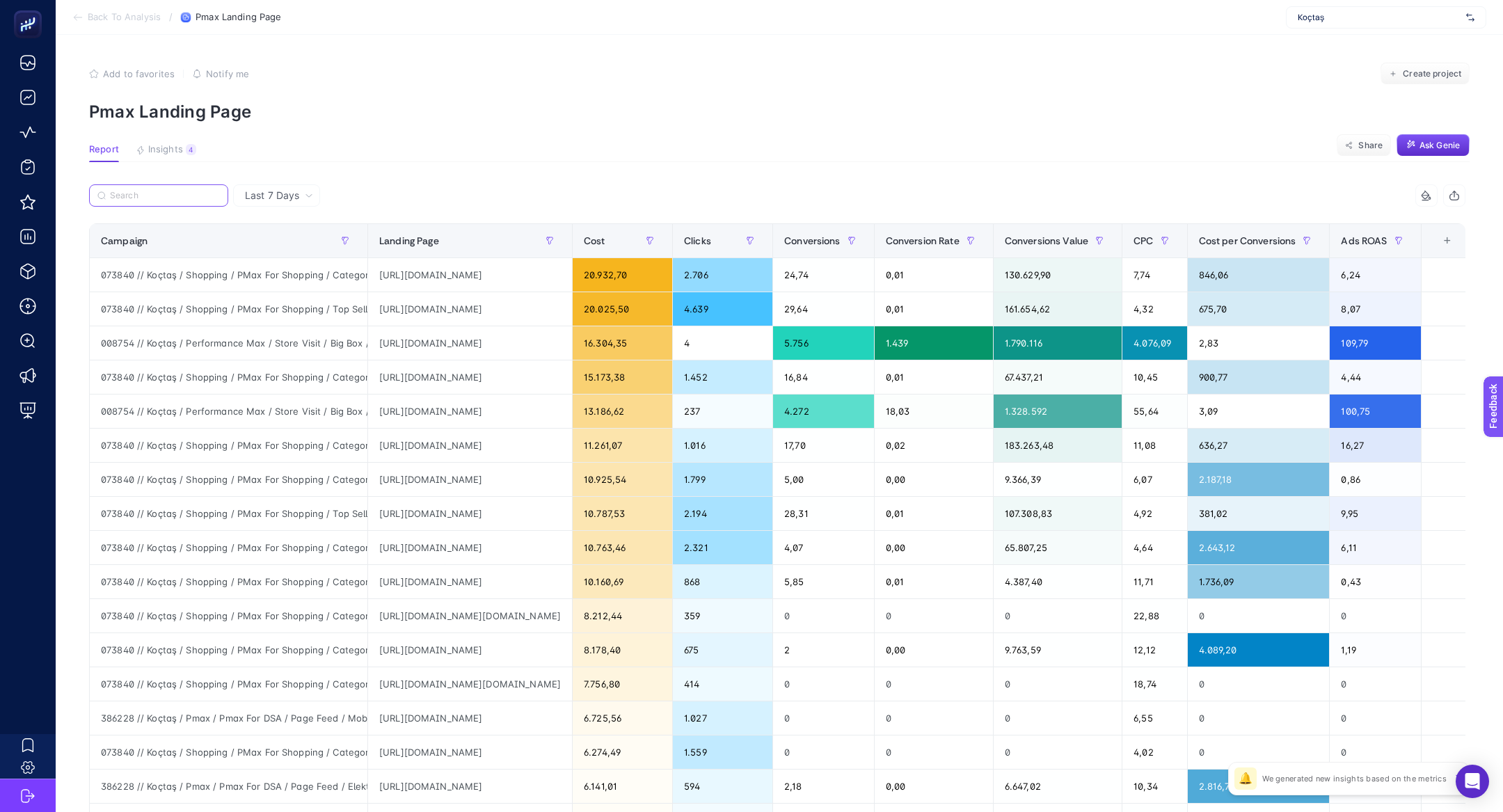
click at [187, 200] on label at bounding box center [158, 195] width 139 height 22
click at [187, 200] on input "Search" at bounding box center [165, 196] width 110 height 10
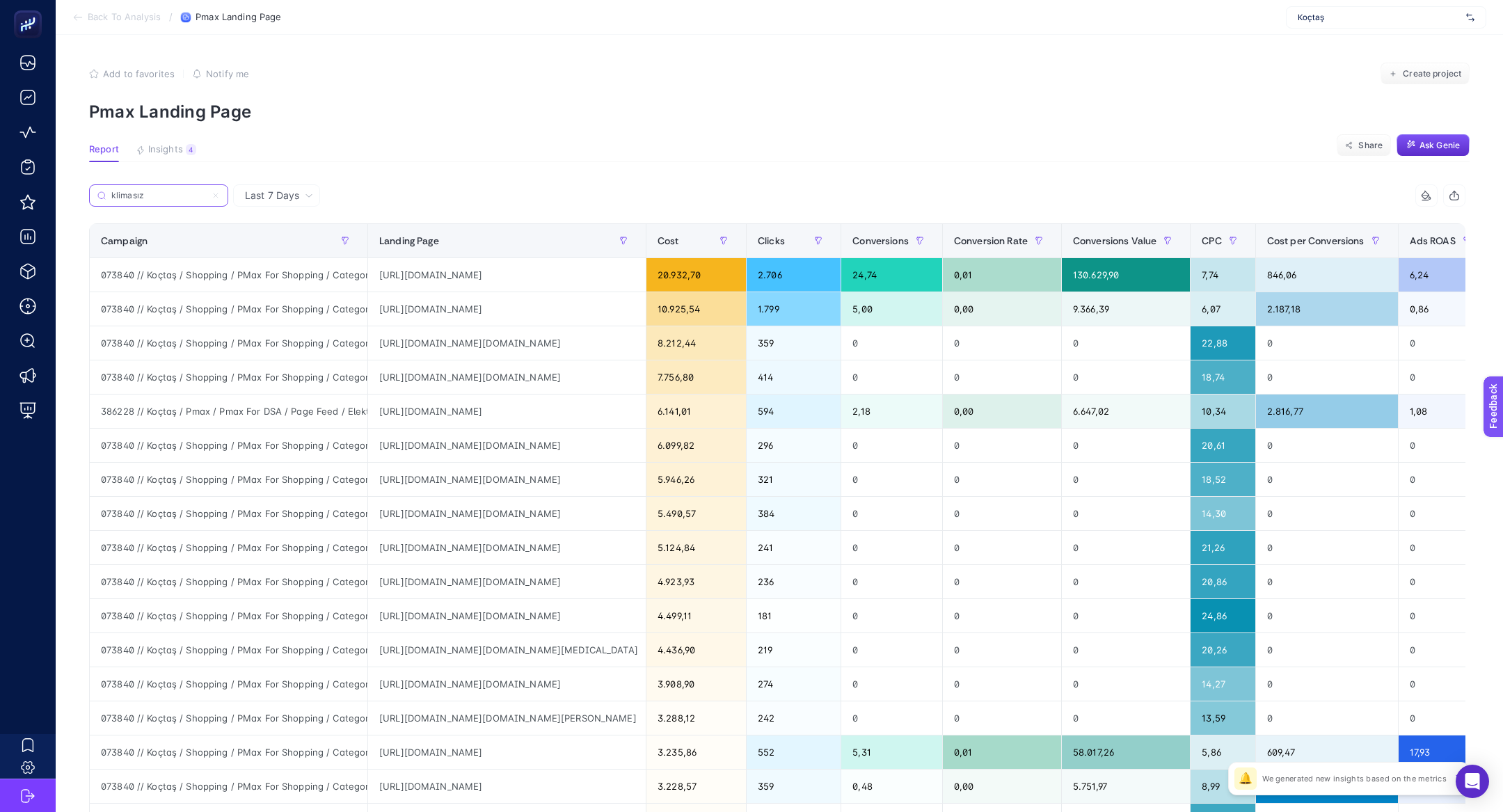
type input "klimasız"
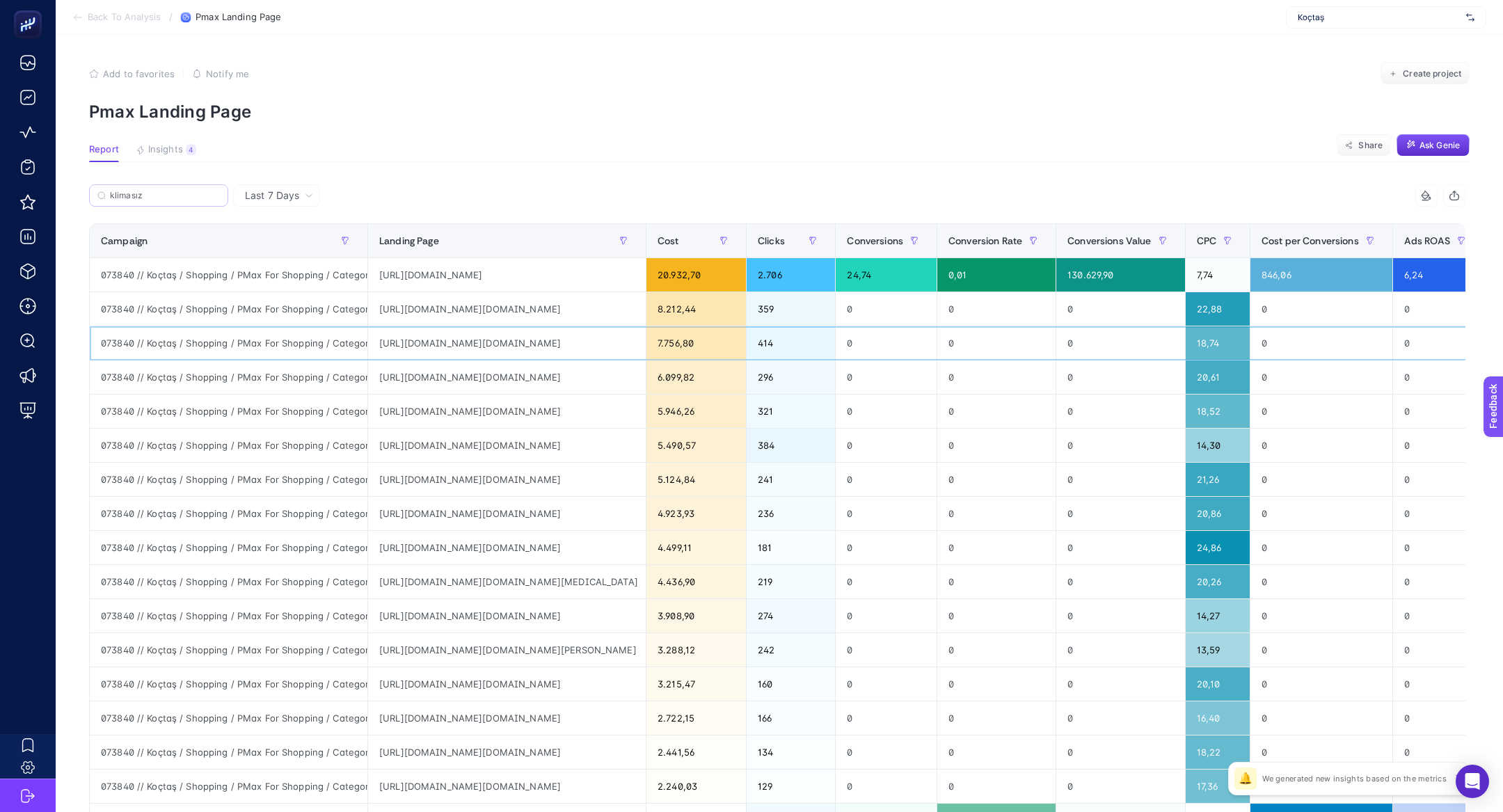
click at [441, 344] on div "[URL][DOMAIN_NAME][DOMAIN_NAME]" at bounding box center [507, 343] width 278 height 33
click at [441, 344] on div "https://ad.doubleclick.net/searchads/link/click?lid=58700008624864423&ds_a_cid=…" at bounding box center [507, 343] width 278 height 33
click at [438, 312] on div "https://ad.doubleclick.net/searchads/link/click?lid=58700008624864423&ds_a_cid=…" at bounding box center [507, 309] width 278 height 33
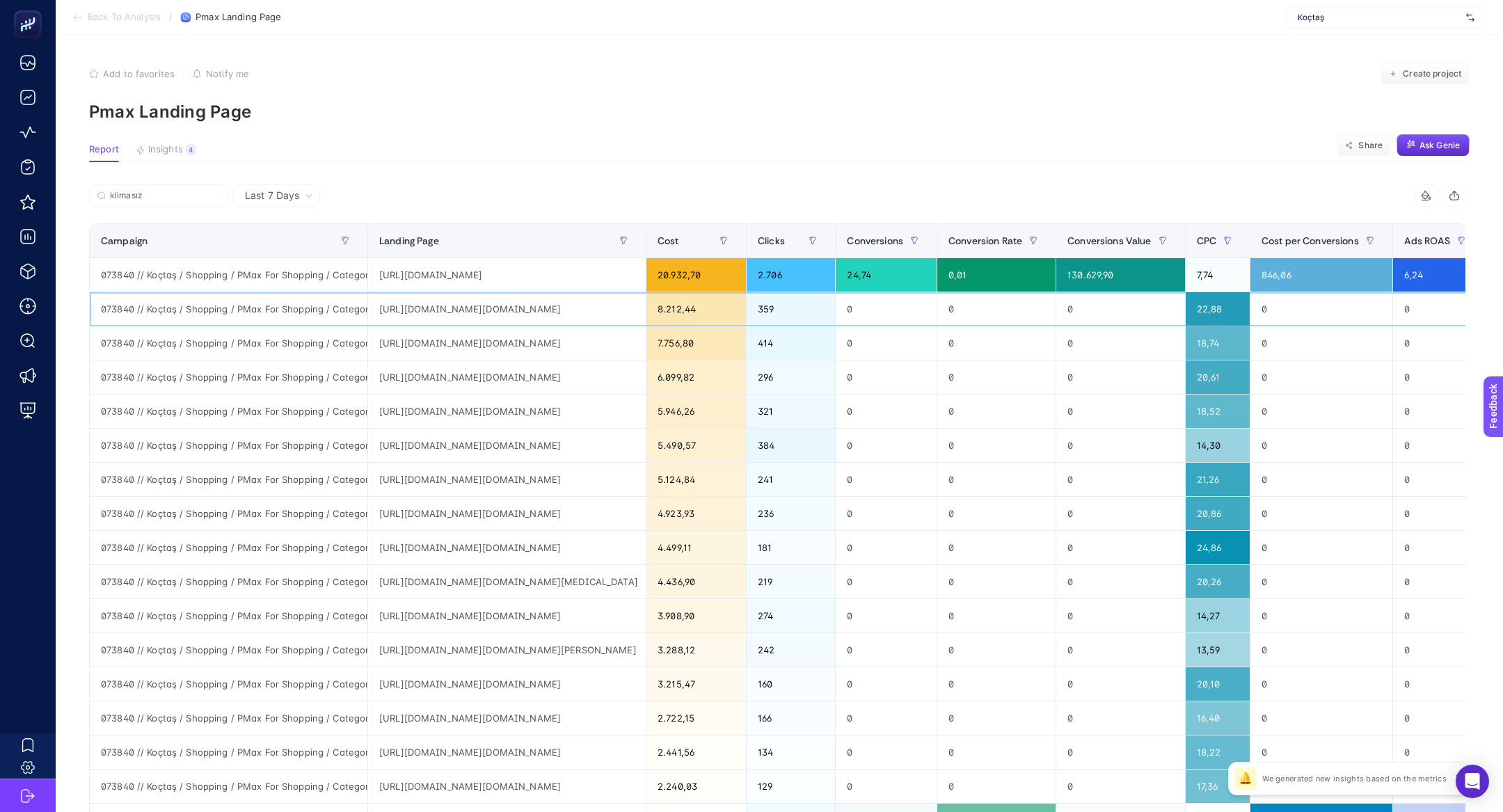
click at [438, 312] on div "https://ad.doubleclick.net/searchads/link/click?lid=58700008624864423&ds_a_cid=…" at bounding box center [507, 309] width 278 height 33
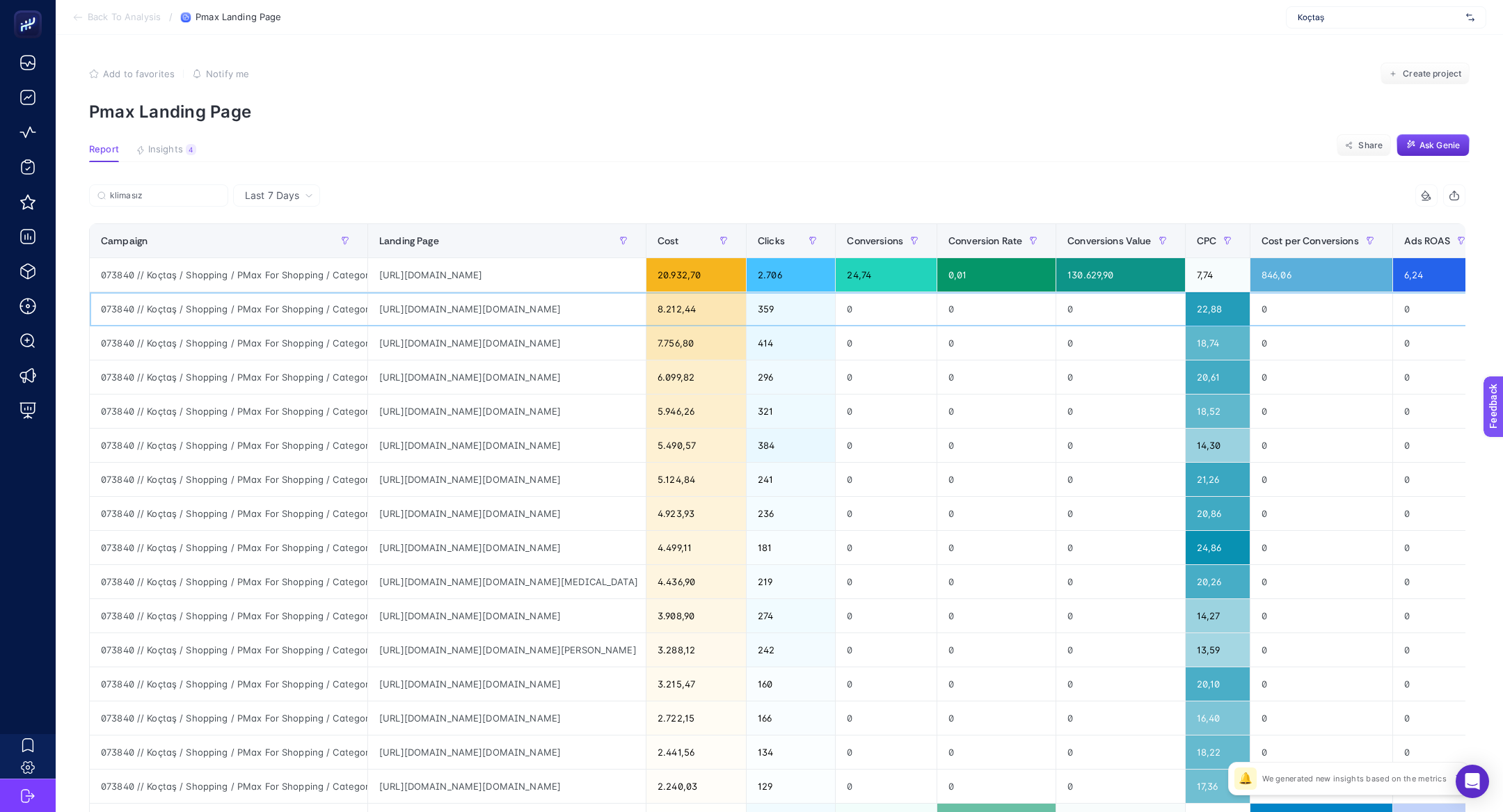
click at [438, 312] on div "https://ad.doubleclick.net/searchads/link/click?lid=58700008624864423&ds_a_cid=…" at bounding box center [507, 309] width 278 height 33
click at [438, 318] on div "https://ad.doubleclick.net/searchads/link/click?lid=58700008624864423&ds_a_cid=…" at bounding box center [507, 309] width 278 height 33
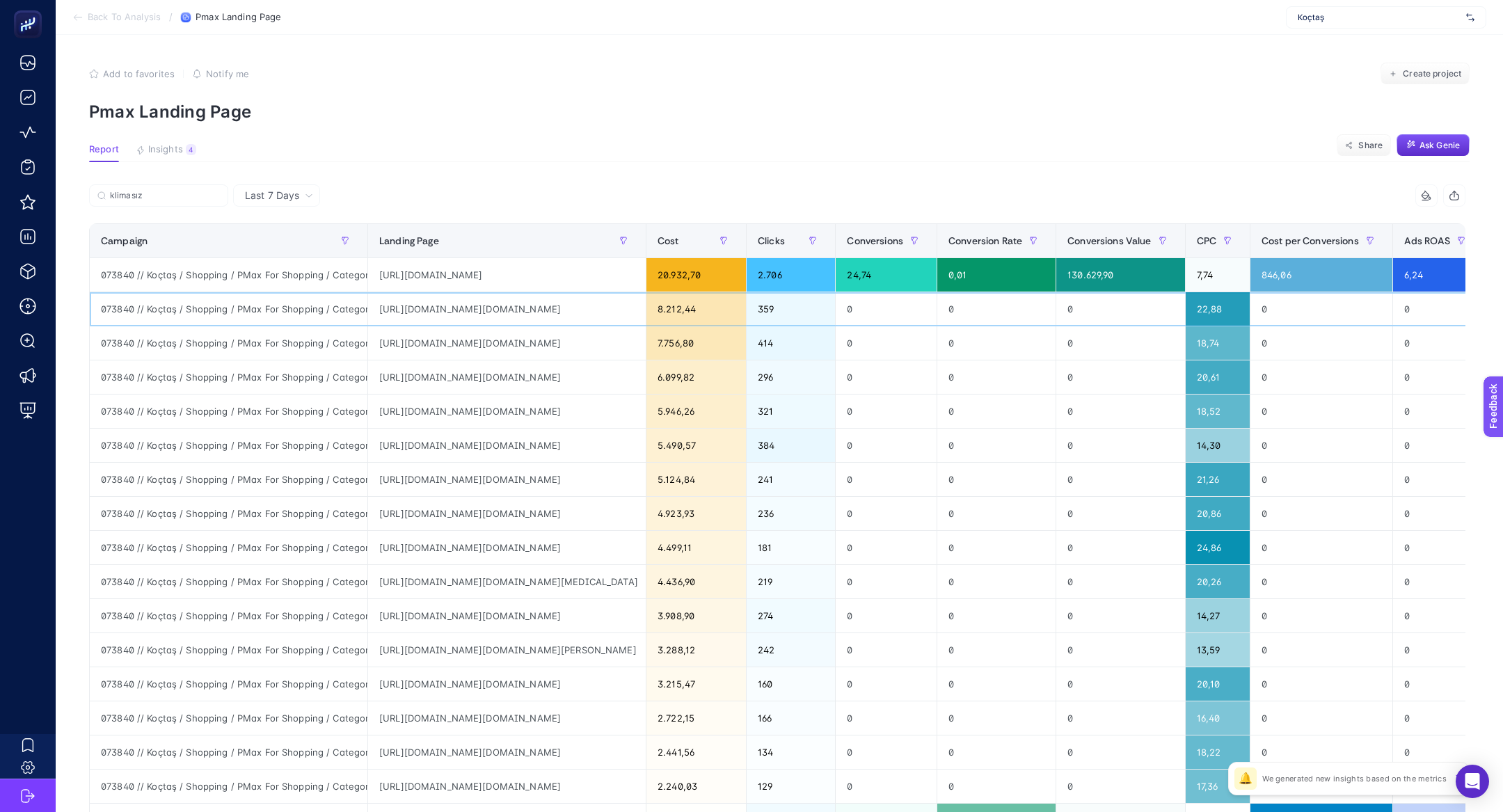
click at [430, 310] on div "https://ad.doubleclick.net/searchads/link/click?lid=58700008624864423&ds_a_cid=…" at bounding box center [507, 309] width 278 height 33
click at [437, 344] on div "https://ad.doubleclick.net/searchads/link/click?lid=58700008624864423&ds_a_cid=…" at bounding box center [507, 343] width 278 height 33
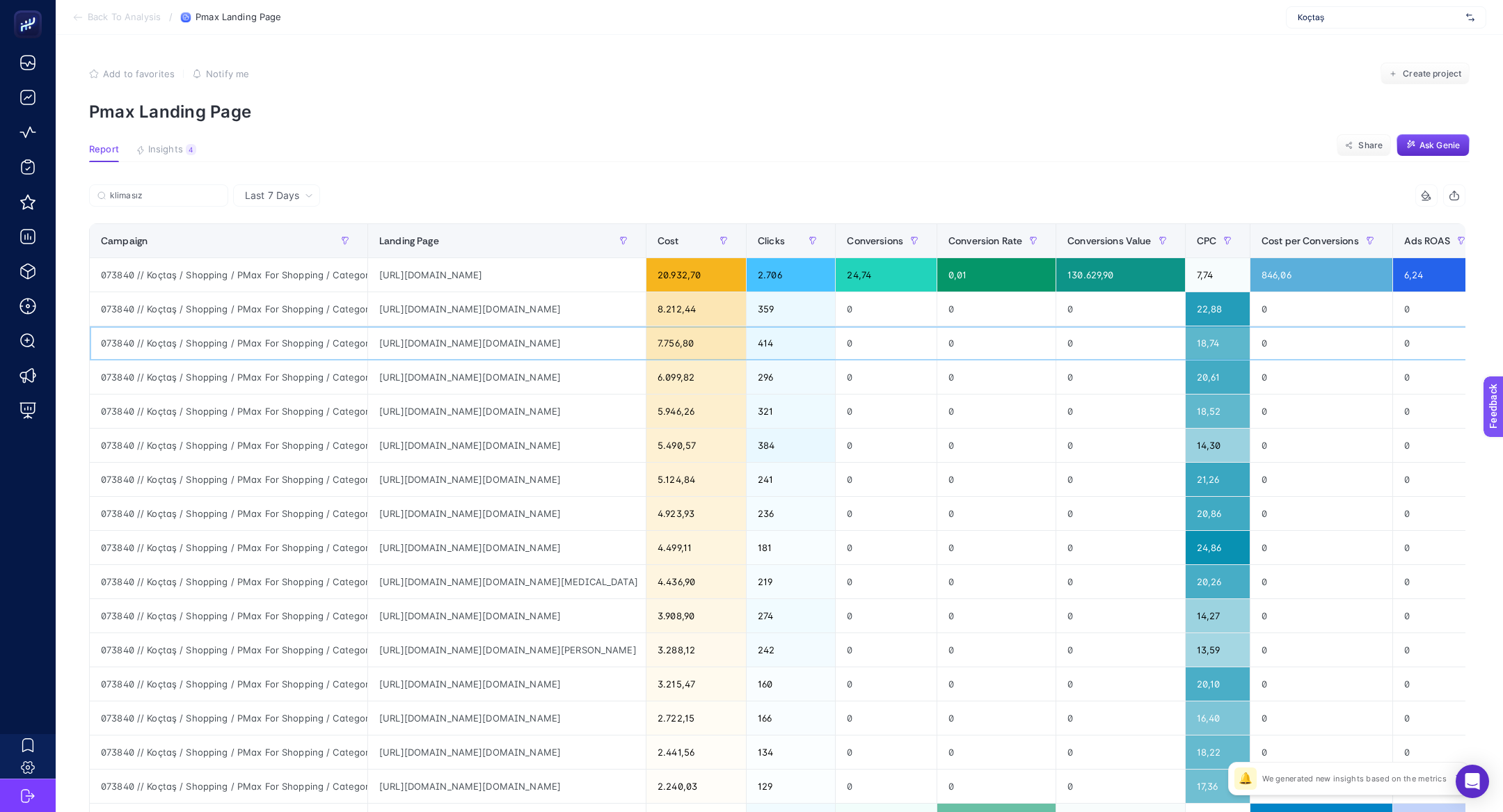
click at [437, 344] on div "https://ad.doubleclick.net/searchads/link/click?lid=58700008624864423&ds_a_cid=…" at bounding box center [507, 343] width 278 height 33
click at [472, 381] on div "https://ad.doubleclick.net/searchads/link/click?lid=58700008624864423&ds_a_cid=…" at bounding box center [507, 377] width 278 height 33
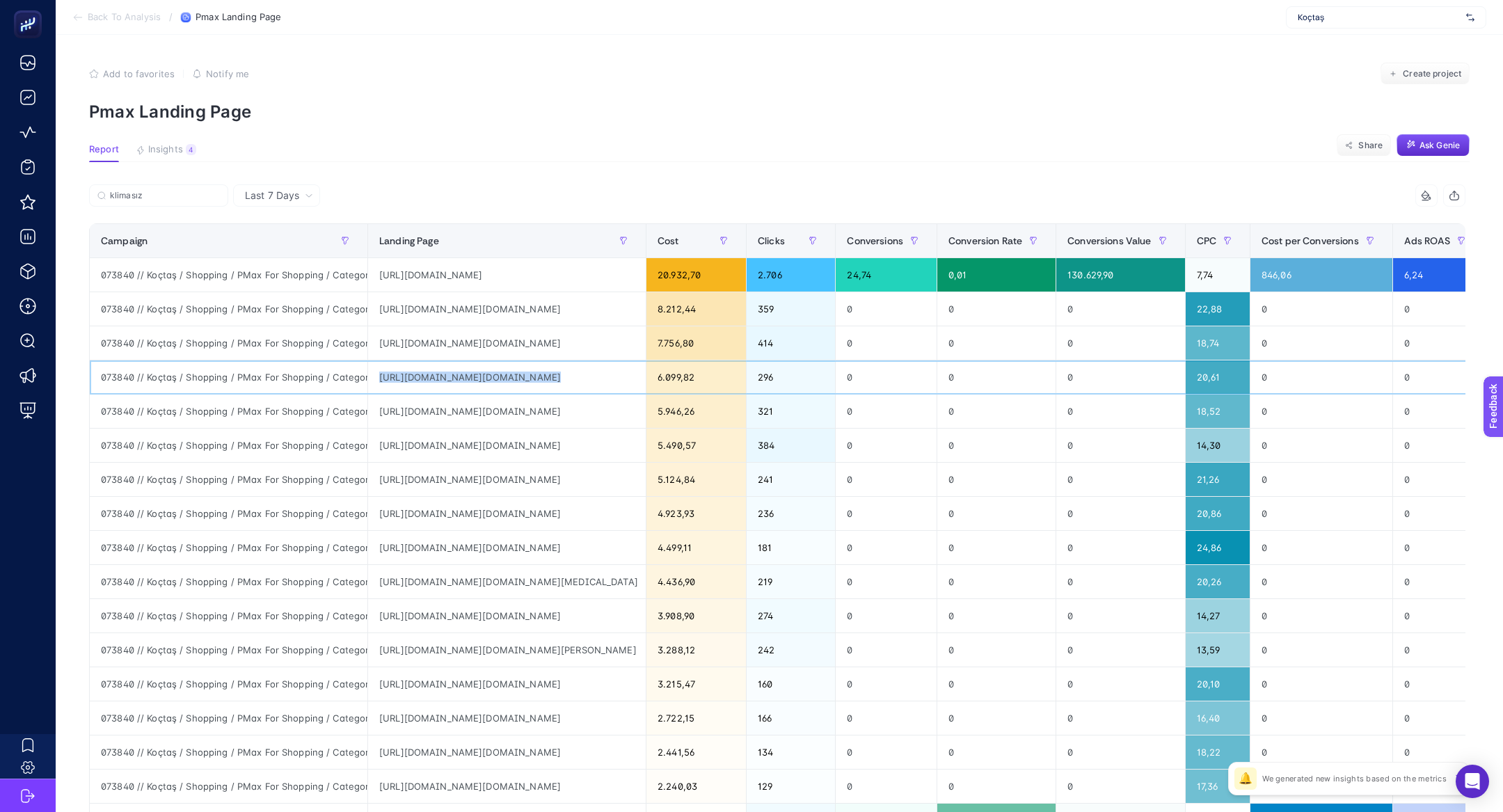
click at [472, 381] on div "https://ad.doubleclick.net/searchads/link/click?lid=58700008624864423&ds_a_cid=…" at bounding box center [507, 377] width 278 height 33
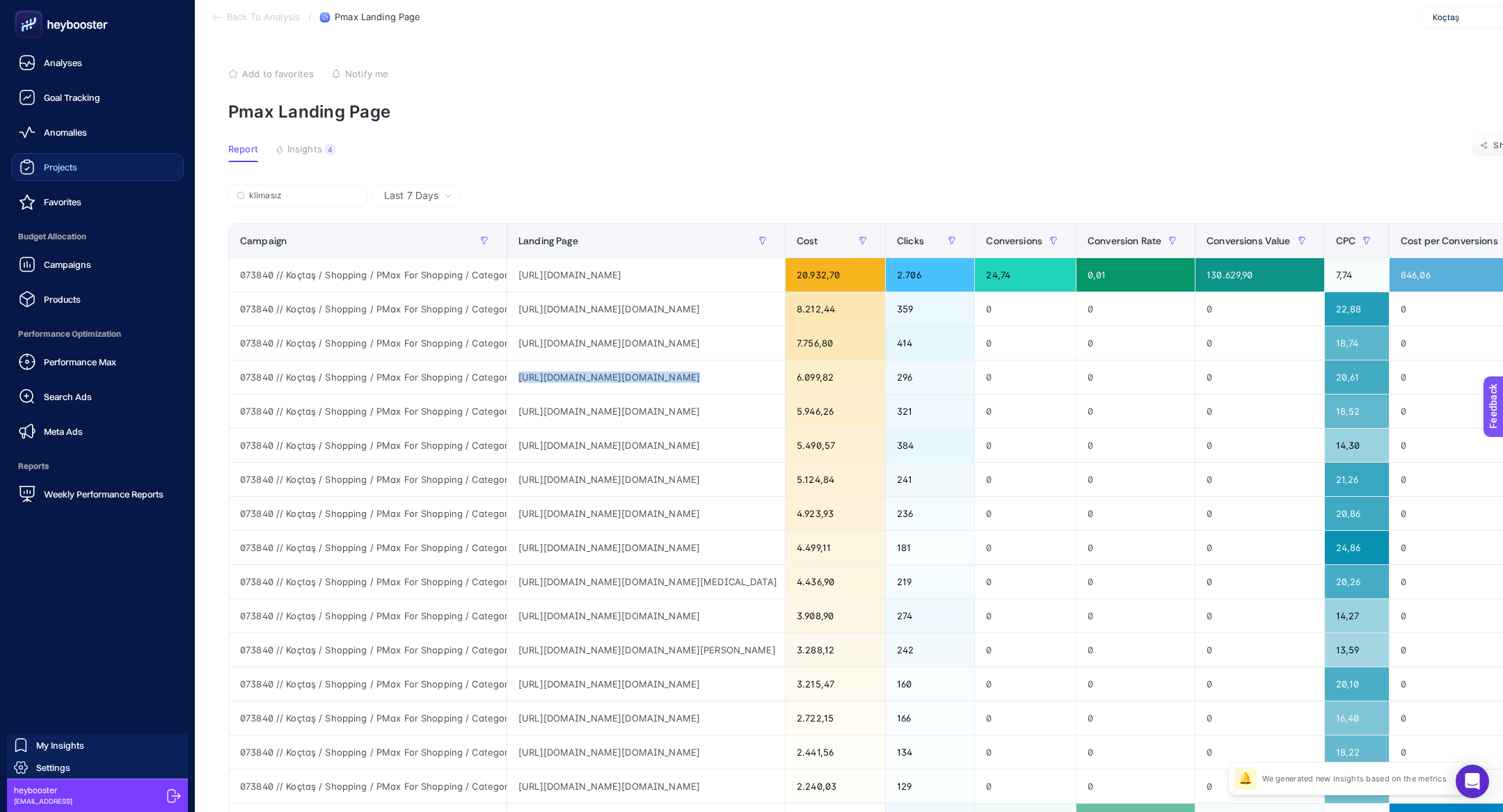
click at [74, 171] on span "Projects" at bounding box center [61, 166] width 33 height 11
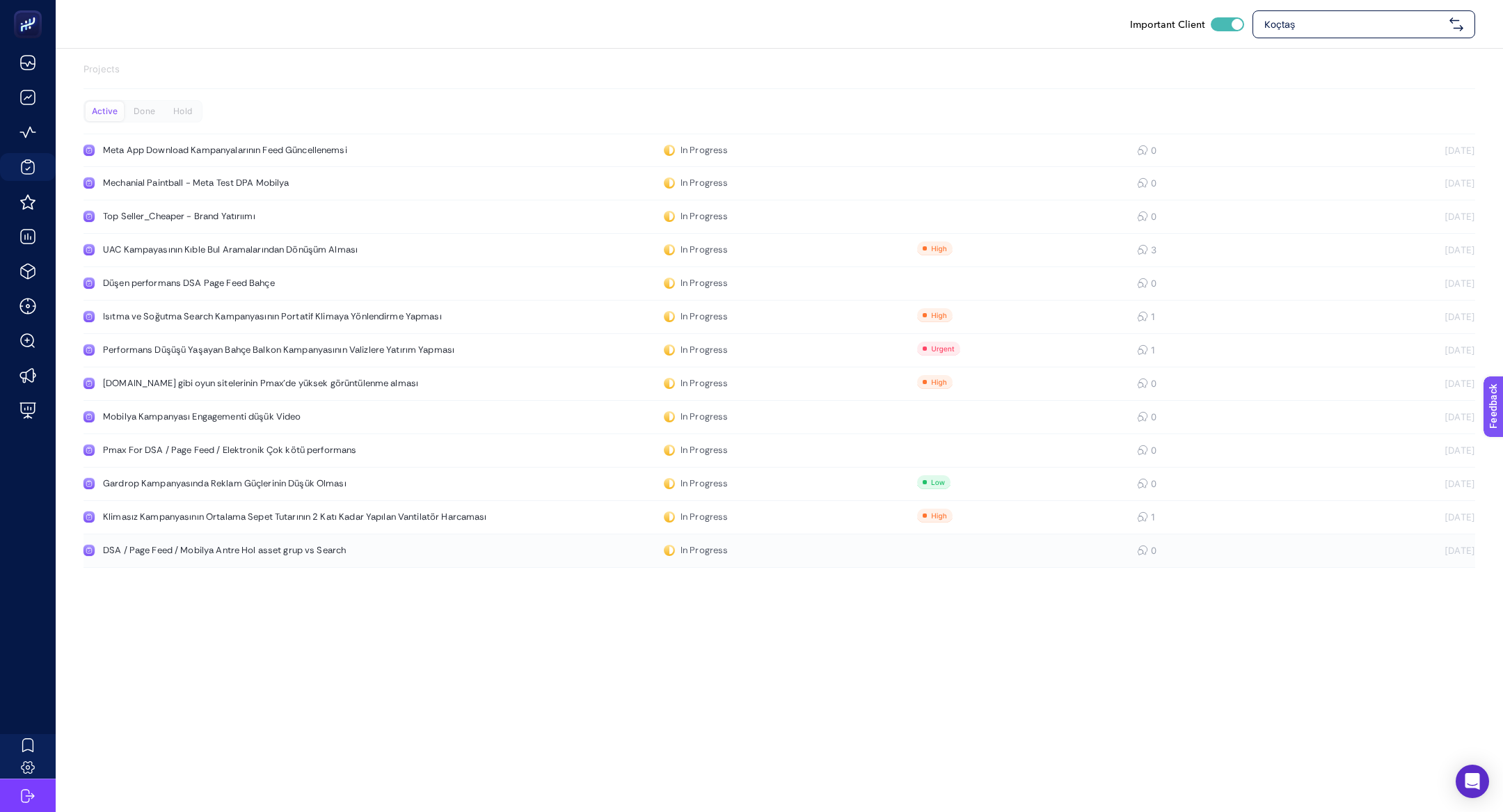
click at [308, 561] on link "DSA / Page Feed / Mobilya Antre Hol asset grup vs Search In Progress 0 24.09.20…" at bounding box center [779, 551] width 1392 height 33
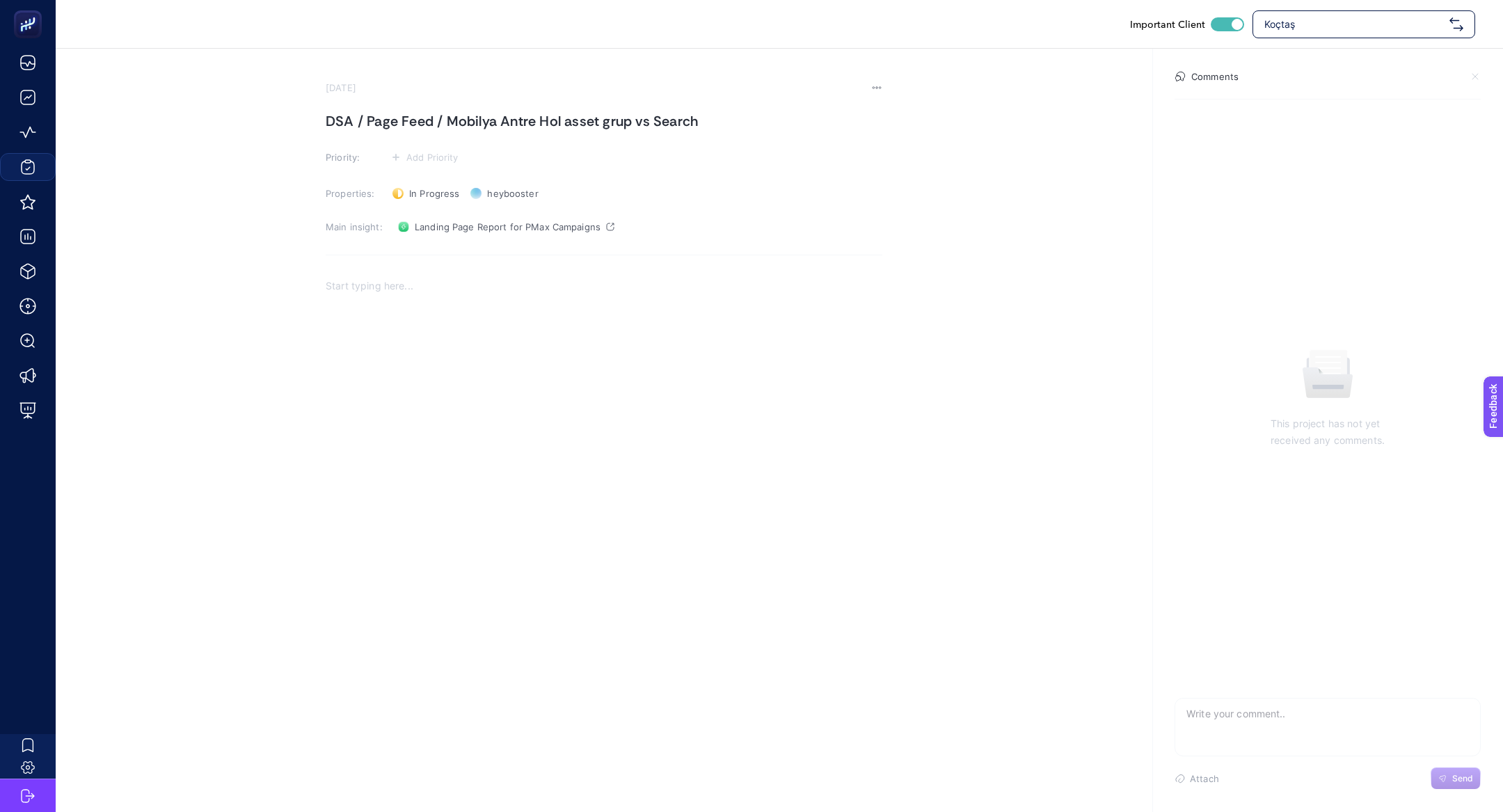
click at [364, 119] on h1 "DSA / Page Feed / Mobilya Antre Hol asset grup vs Search" at bounding box center [604, 121] width 557 height 22
click at [442, 118] on h1 "DSA / Page Feed / Mobilya Antre Hol asset grup vs Search" at bounding box center [604, 121] width 557 height 22
drag, startPoint x: 370, startPoint y: 126, endPoint x: 255, endPoint y: 120, distance: 115.2
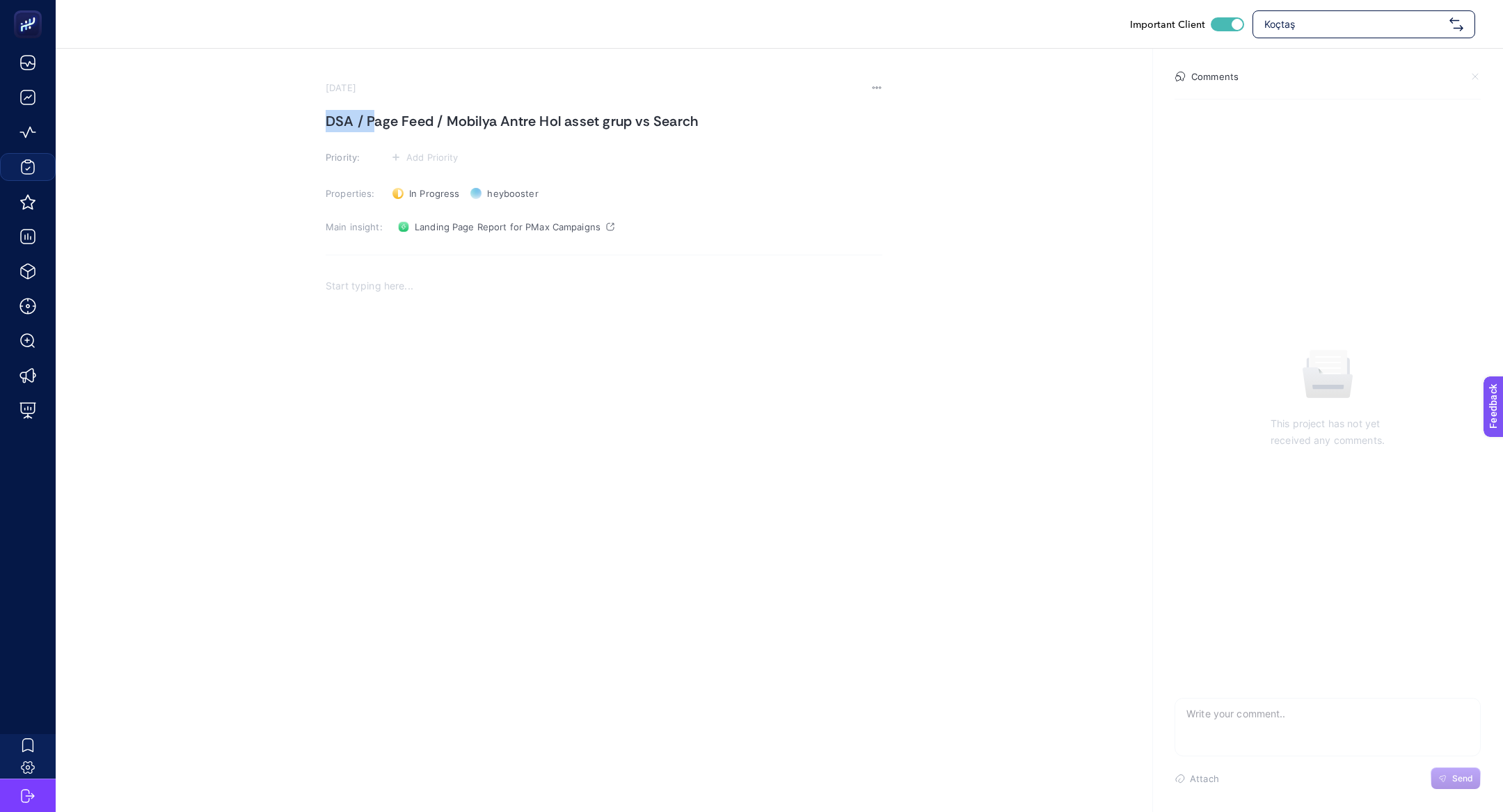
click at [255, 120] on section "September 24, 2025 DSA / Page Feed / Mobilya Antre Hol asset grup vs Search Pri…" at bounding box center [779, 297] width 1447 height 498
drag, startPoint x: 460, startPoint y: 119, endPoint x: 809, endPoint y: 155, distance: 350.9
click at [809, 155] on section "September 24, 2025 Page Feed / Mobilya Antre Hol asset grup vs Search Priority:…" at bounding box center [604, 315] width 557 height 465
click at [534, 229] on span "Landing Page Report for PMax Campaigns" at bounding box center [507, 226] width 186 height 11
click at [767, 119] on h1 "Page Feed / Mobilya Kampanyasının Bütçesinin Büyük Çoğunluğunu" at bounding box center [604, 121] width 557 height 22
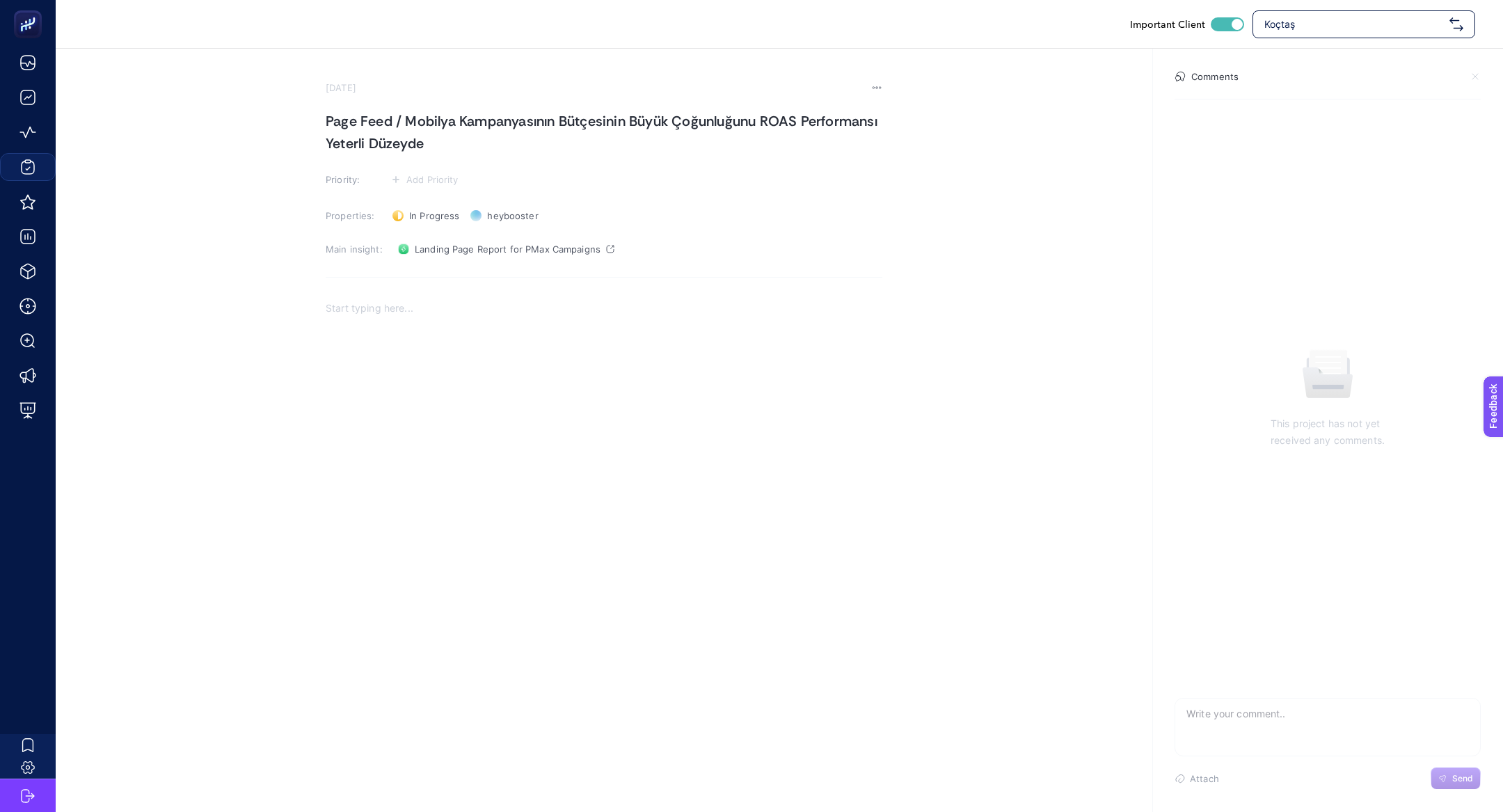
click at [603, 164] on section "September 24, 2025 Page Feed / Mobilya Kampanyasının Bütçesinin Büyük Çoğunluğu…" at bounding box center [604, 325] width 557 height 487
click at [603, 147] on h1 "Page Feed / Mobilya Kampanyasının Bütçesinin Büyük Çoğunluğunu ROAS Performansı…" at bounding box center [604, 132] width 557 height 45
copy h1 "Page Feed / Mobilya"
drag, startPoint x: 326, startPoint y: 120, endPoint x: 453, endPoint y: 129, distance: 127.3
click at [454, 129] on h1 "Page Feed / Mobilya Kampanyasının Bütçesinin Büyük Çoğunluğunu ROAS Performansı…" at bounding box center [604, 132] width 557 height 45
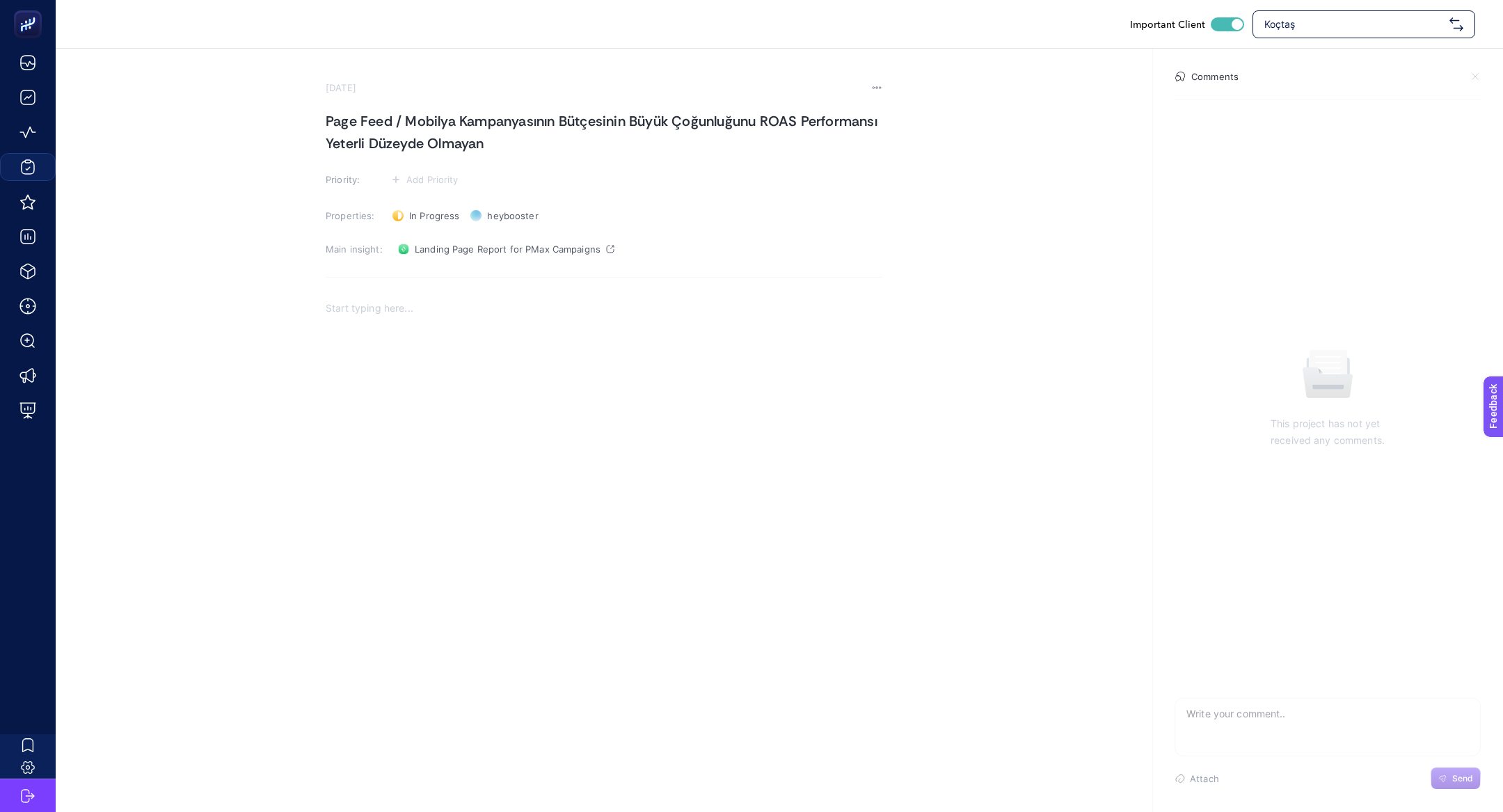
click at [528, 345] on div "Rich Text Editor. Editing area: main" at bounding box center [604, 429] width 557 height 278
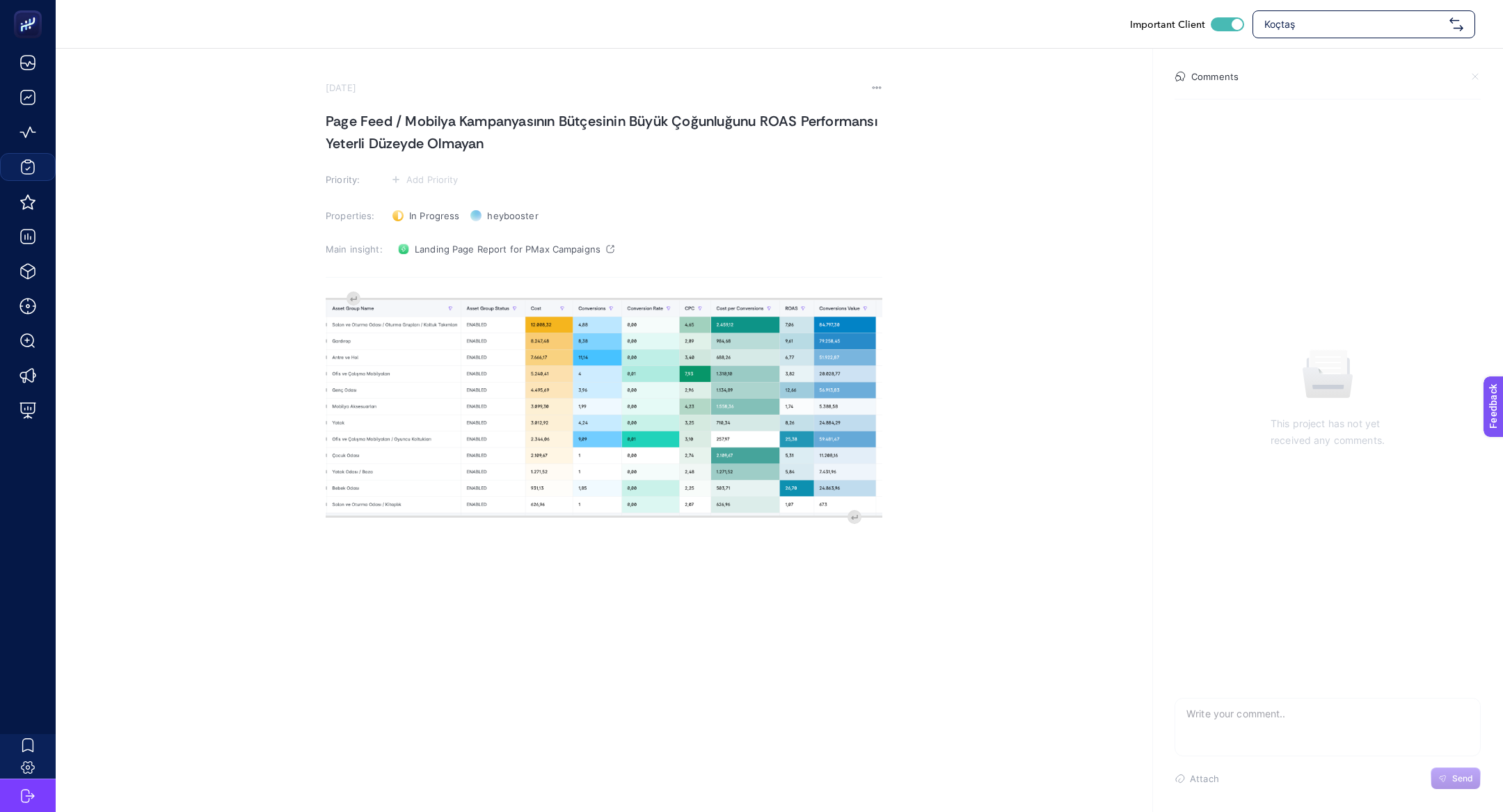
click at [506, 140] on h1 "Page Feed / Mobilya Kampanyasının Bütçesinin Büyük Çoğunluğunu ROAS Performansı…" at bounding box center [604, 132] width 557 height 45
drag, startPoint x: 506, startPoint y: 140, endPoint x: 320, endPoint y: 137, distance: 186.0
click at [320, 137] on section "September 24, 2025 Page Feed / Mobilya Kampanyasının Bütçesinin Büyük Çoğunluğu…" at bounding box center [779, 309] width 1447 height 521
click at [439, 125] on h1 "Page Feed / Mobilya Kampanyasının Bütçesinin Büyük Çoğunluğunu ROAS Performansı…" at bounding box center [604, 132] width 557 height 45
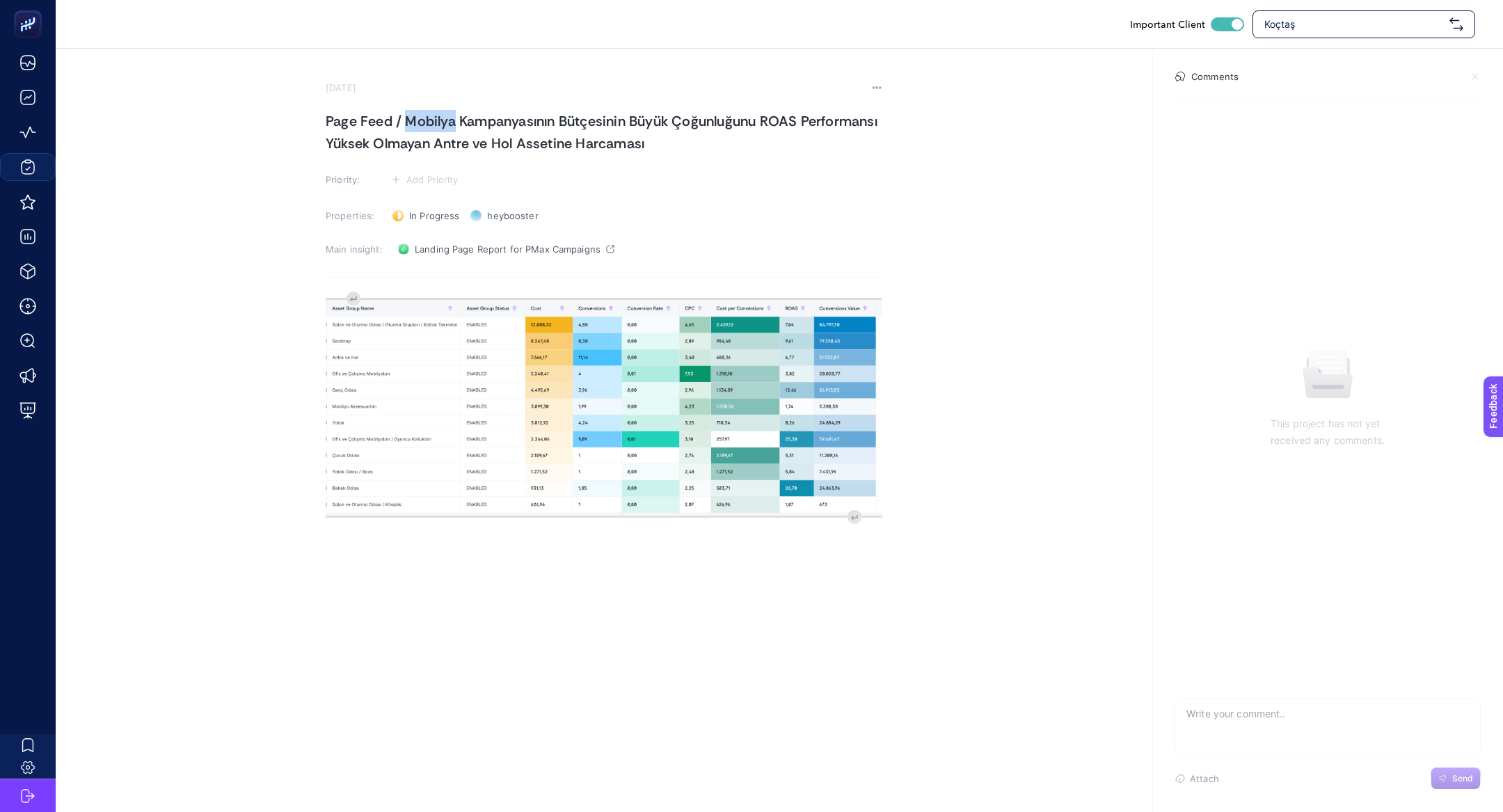
click at [439, 125] on h1 "Page Feed / Mobilya Kampanyasının Bütçesinin Büyük Çoğunluğunu ROAS Performansı…" at bounding box center [604, 132] width 557 height 45
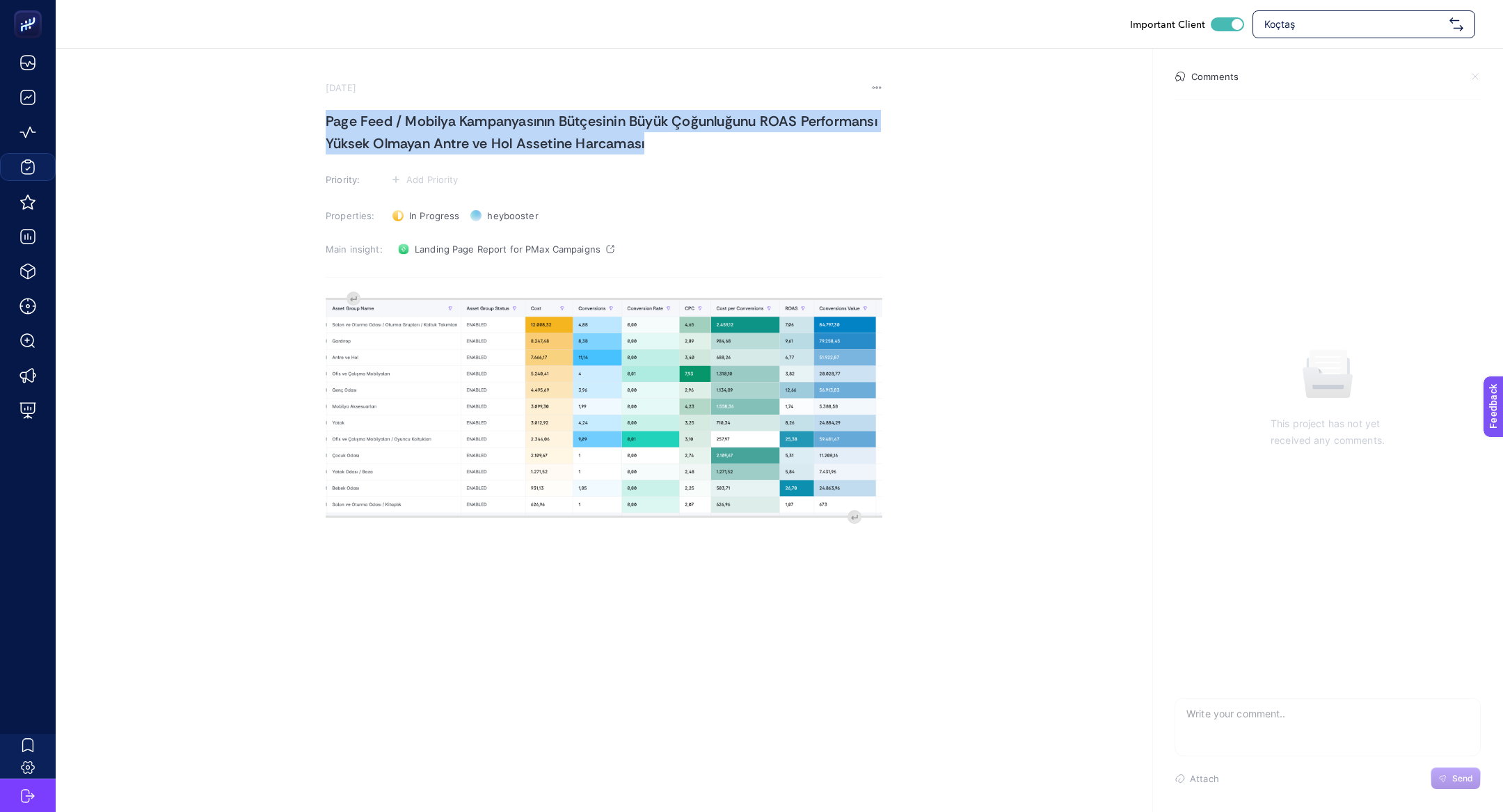
click at [439, 125] on h1 "Page Feed / Mobilya Kampanyasının Bütçesinin Büyük Çoğunluğunu ROAS Performansı…" at bounding box center [604, 132] width 557 height 45
copy h1 "Page Feed / Mobilya Kampanyasının Bütçesinin Büyük Çoğunluğunu ROAS Performansı…"
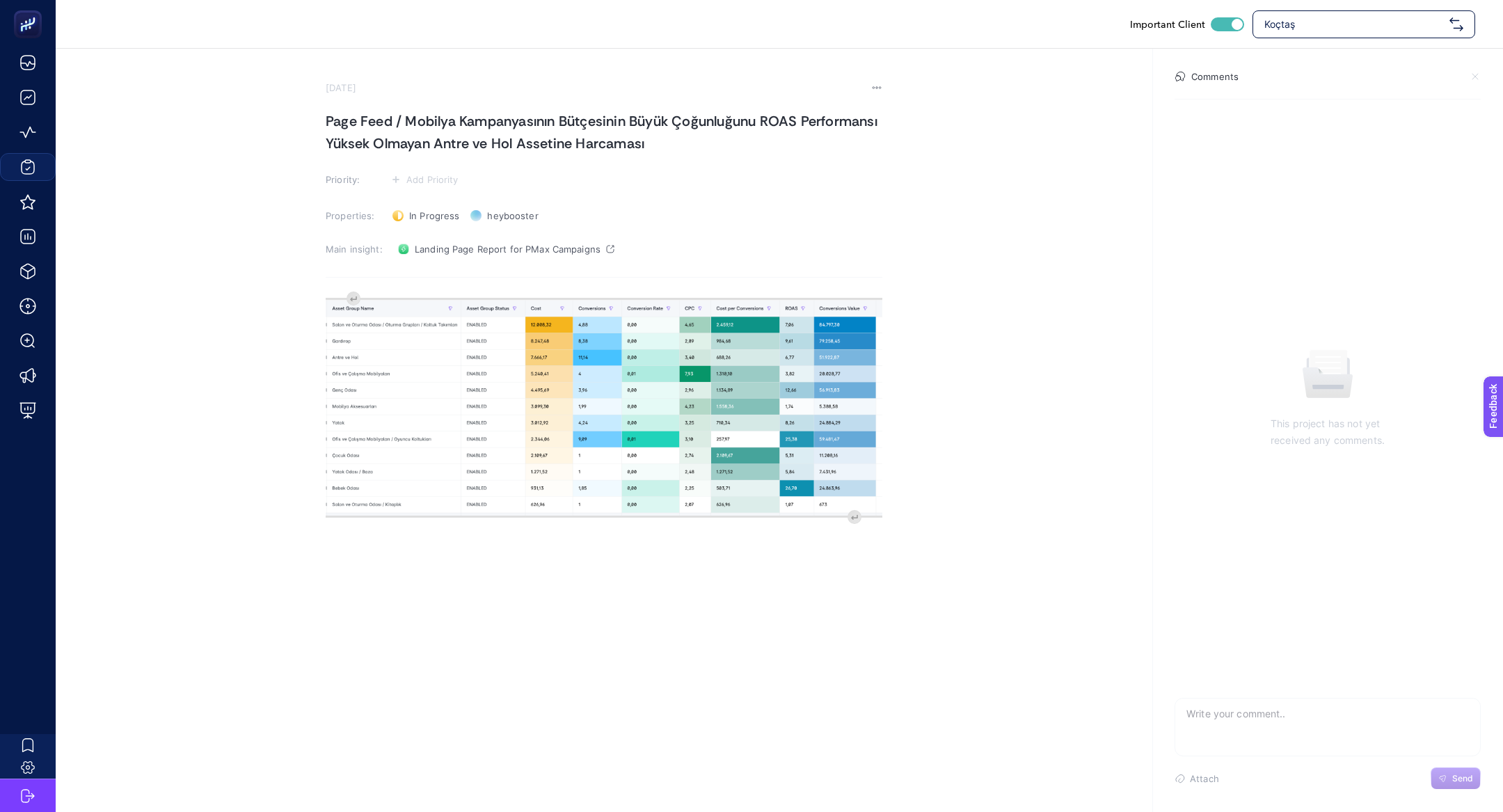
click at [344, 296] on div "image widget. Press Enter to type after or press Shift + Enter to type before t…" at bounding box center [604, 429] width 557 height 278
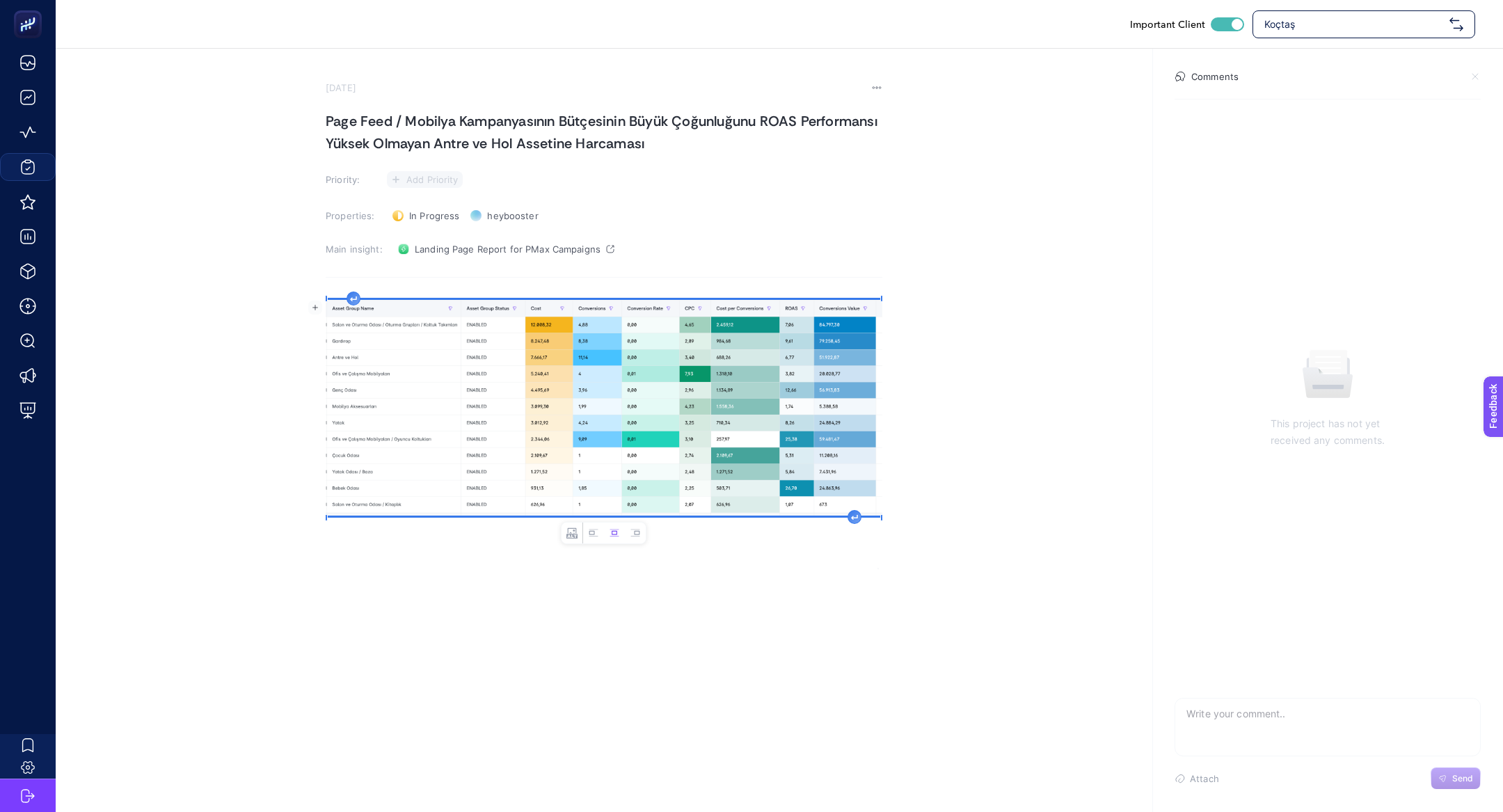
click at [417, 174] on span "Add Priority" at bounding box center [433, 179] width 52 height 11
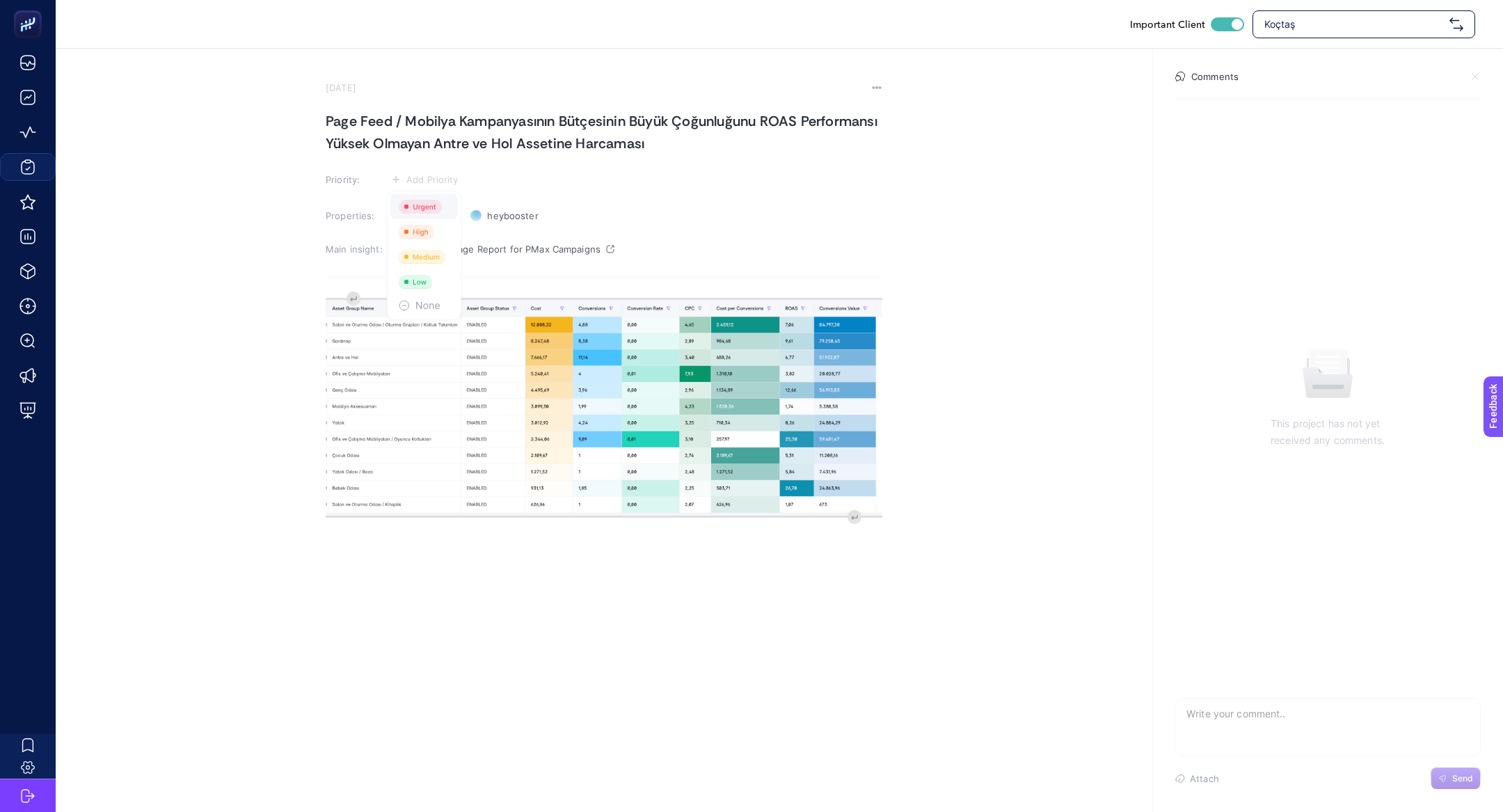
click at [420, 210] on rect at bounding box center [420, 206] width 43 height 14
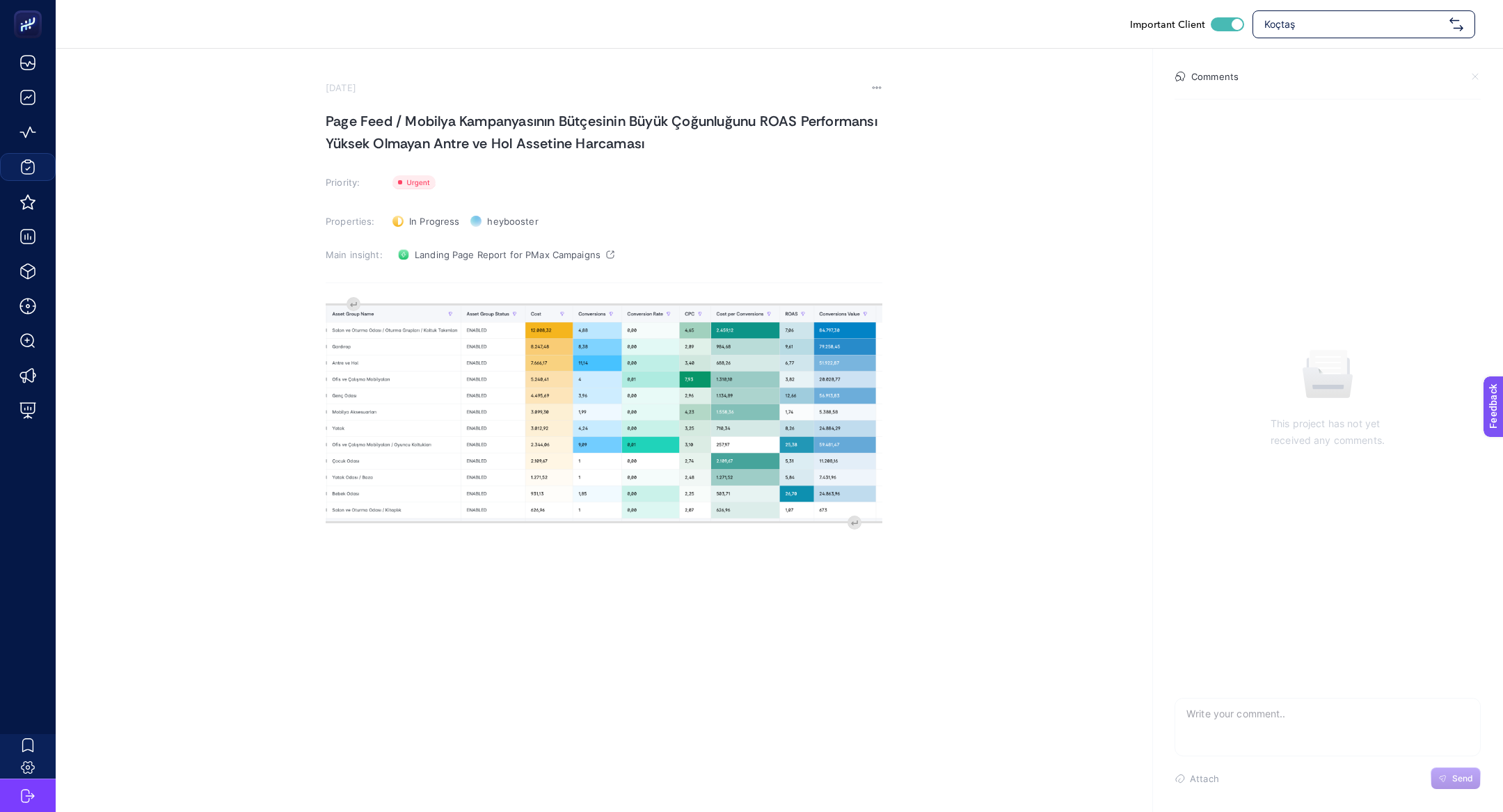
click at [406, 203] on section "September 24, 2025 Page Feed / Mobilya Kampanyasının Bütçesinin Büyük Çoğunluğu…" at bounding box center [604, 328] width 557 height 492
click at [406, 193] on section "September 24, 2025 Page Feed / Mobilya Kampanyasının Bütçesinin Büyük Çoğunluğu…" at bounding box center [604, 328] width 557 height 492
click at [406, 188] on rect at bounding box center [414, 181] width 43 height 14
click at [433, 233] on icon at bounding box center [416, 236] width 35 height 14
click at [356, 304] on div "image widget. Press Enter to type after or press Shift + Enter to type before t…" at bounding box center [604, 435] width 557 height 278
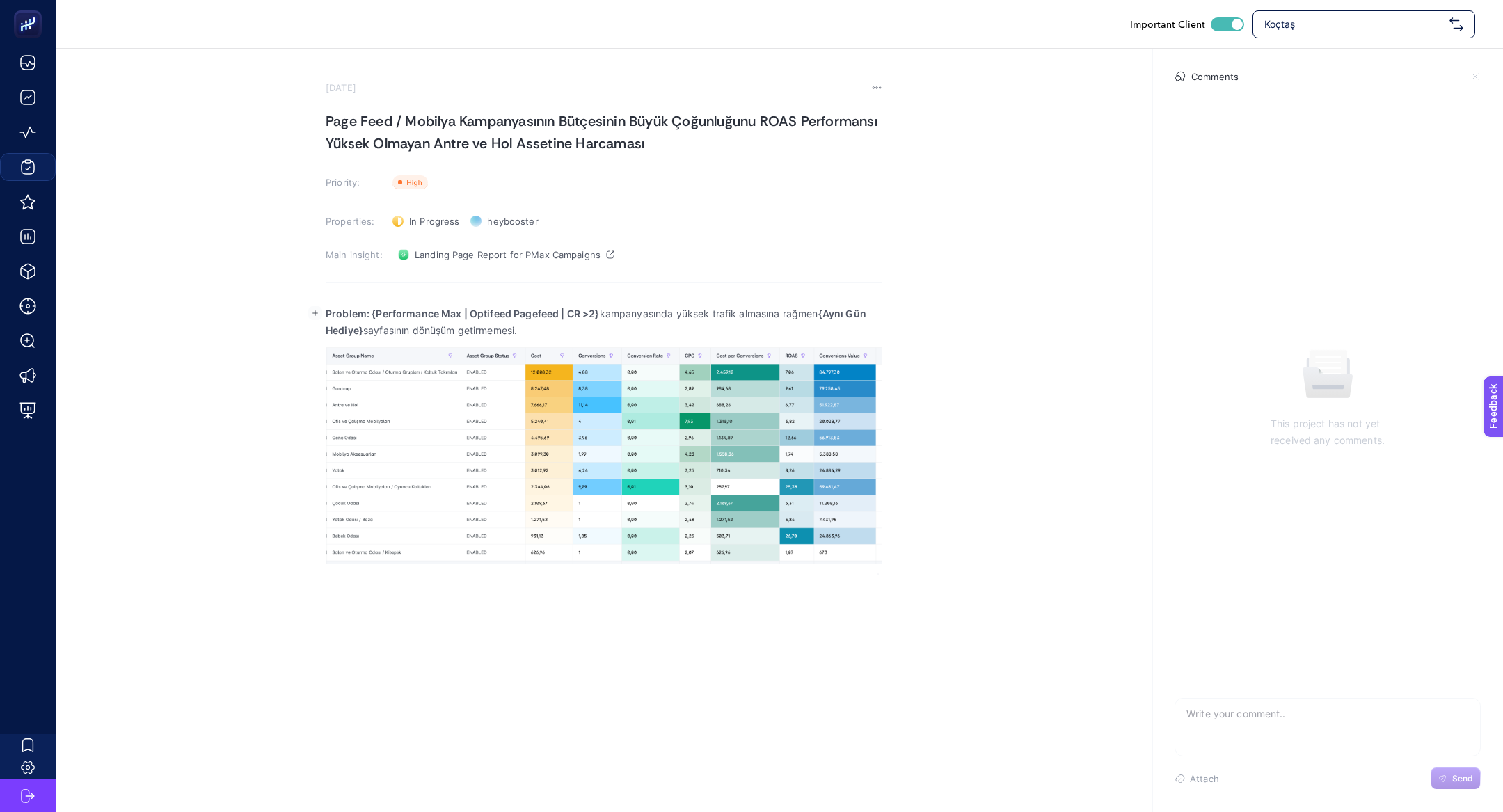
click at [558, 344] on body "Important Client Koçtaş September 24, 2025 Page Feed / Mobilya Kampanyasının Bü…" at bounding box center [752, 406] width 1503 height 812
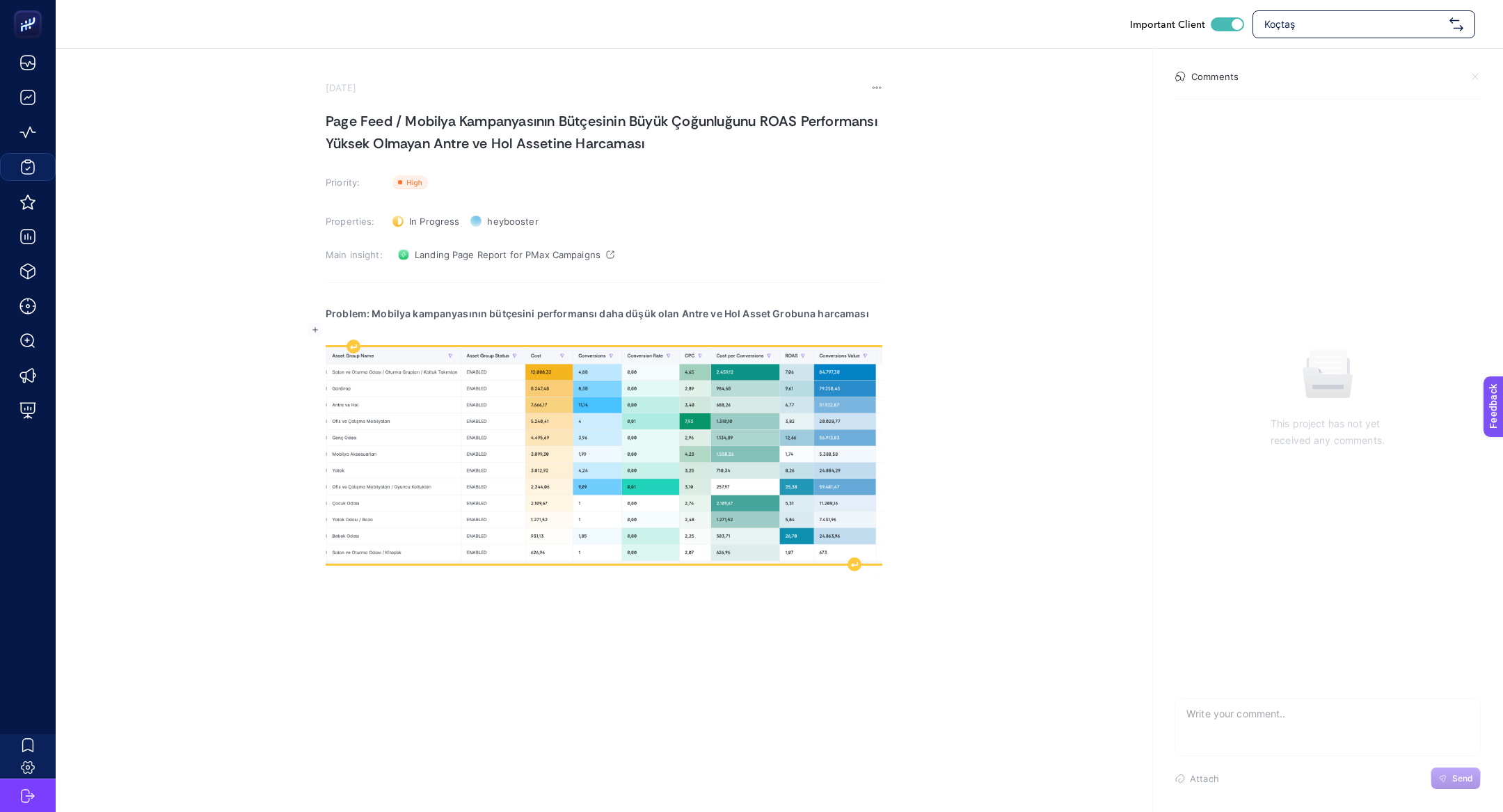
click at [525, 411] on img "Rich Text Editor. Editing area: main" at bounding box center [604, 455] width 557 height 216
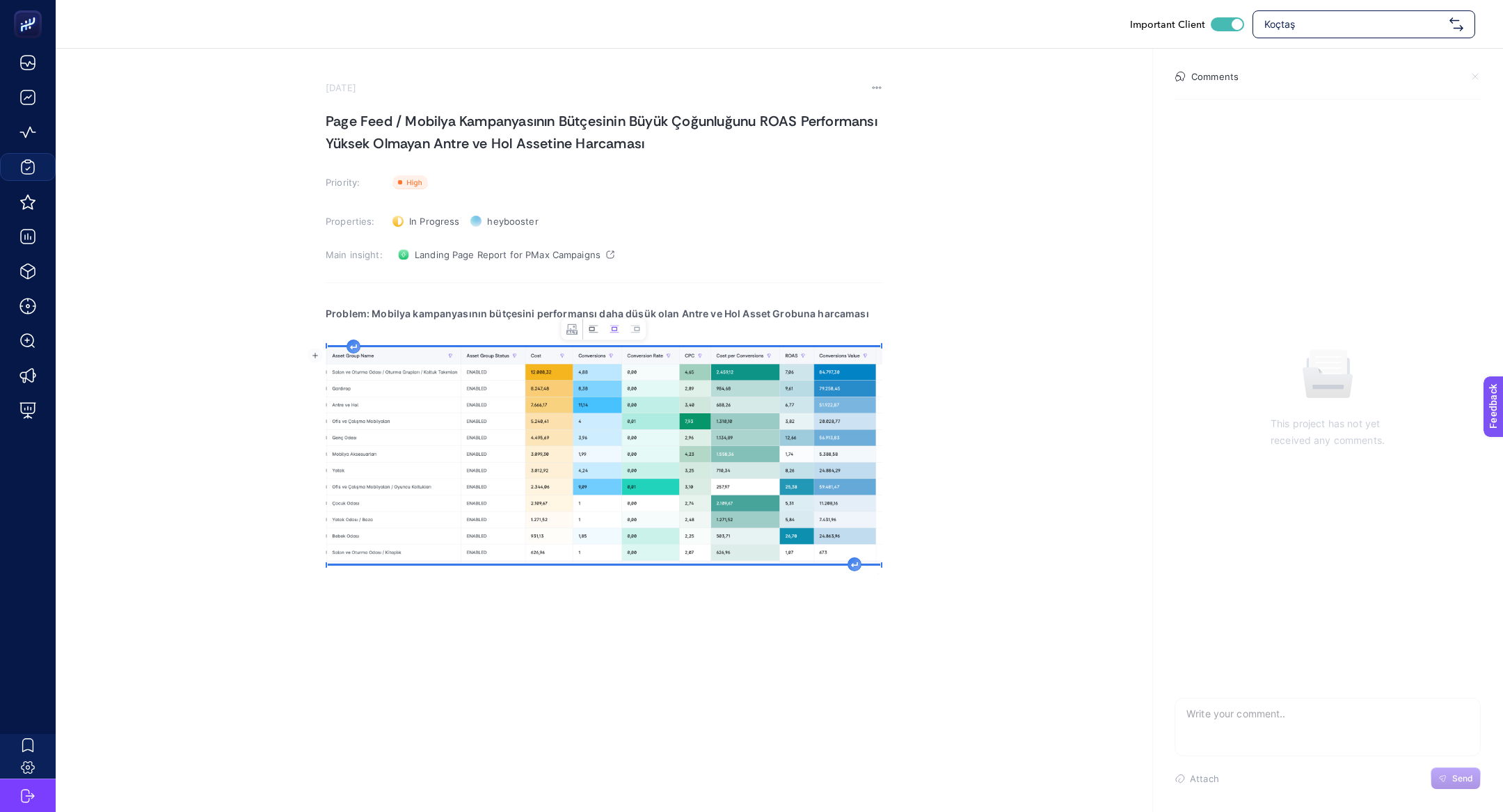
click at [592, 328] on icon "Image toolbar" at bounding box center [593, 328] width 11 height 11
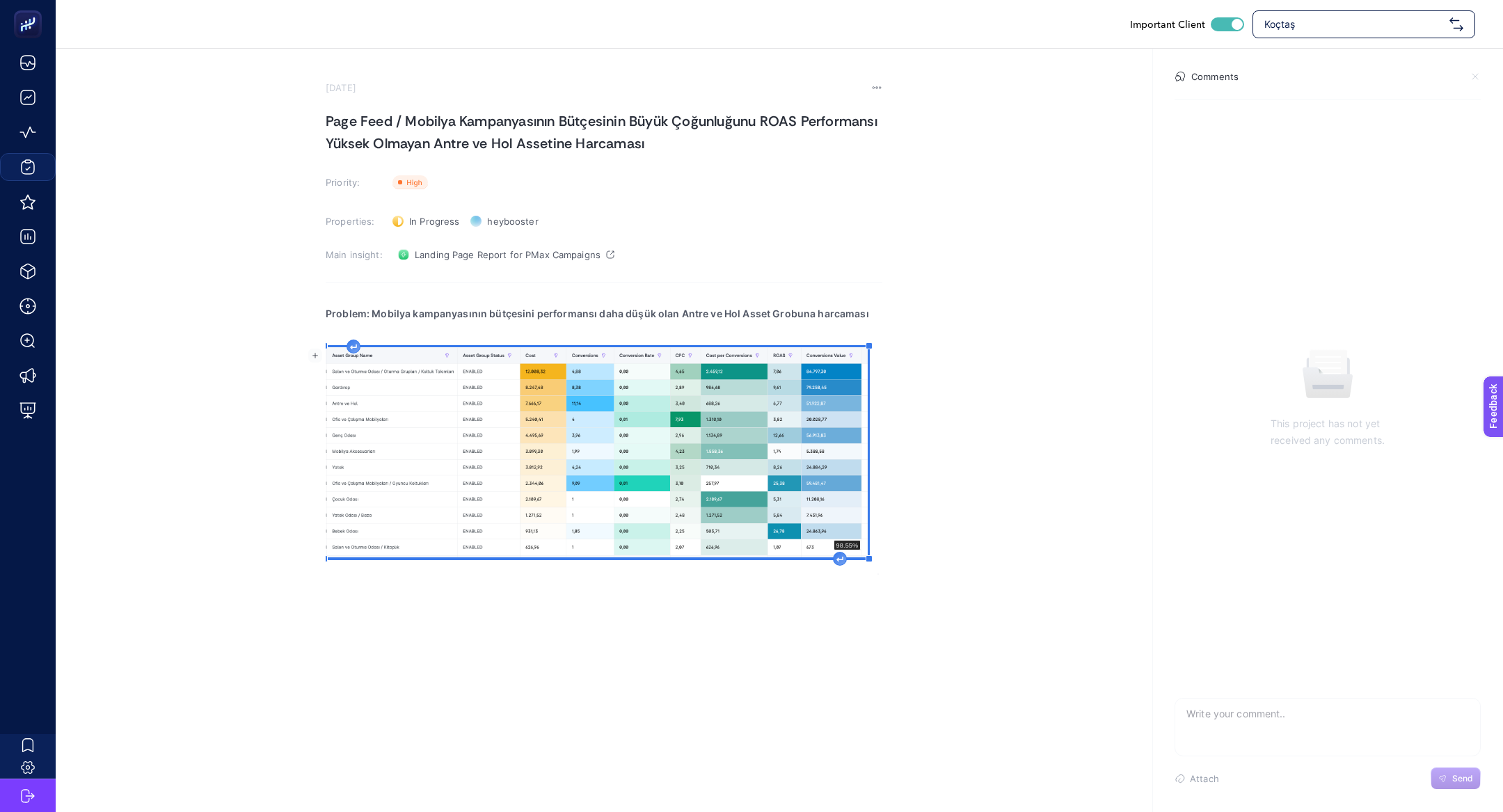
drag, startPoint x: 867, startPoint y: 559, endPoint x: 770, endPoint y: 493, distance: 117.3
click at [770, 494] on div "Problem: Mobilya kampanyasının bütçesini performansı daha düşük olan Antre ve H…" at bounding box center [604, 435] width 557 height 278
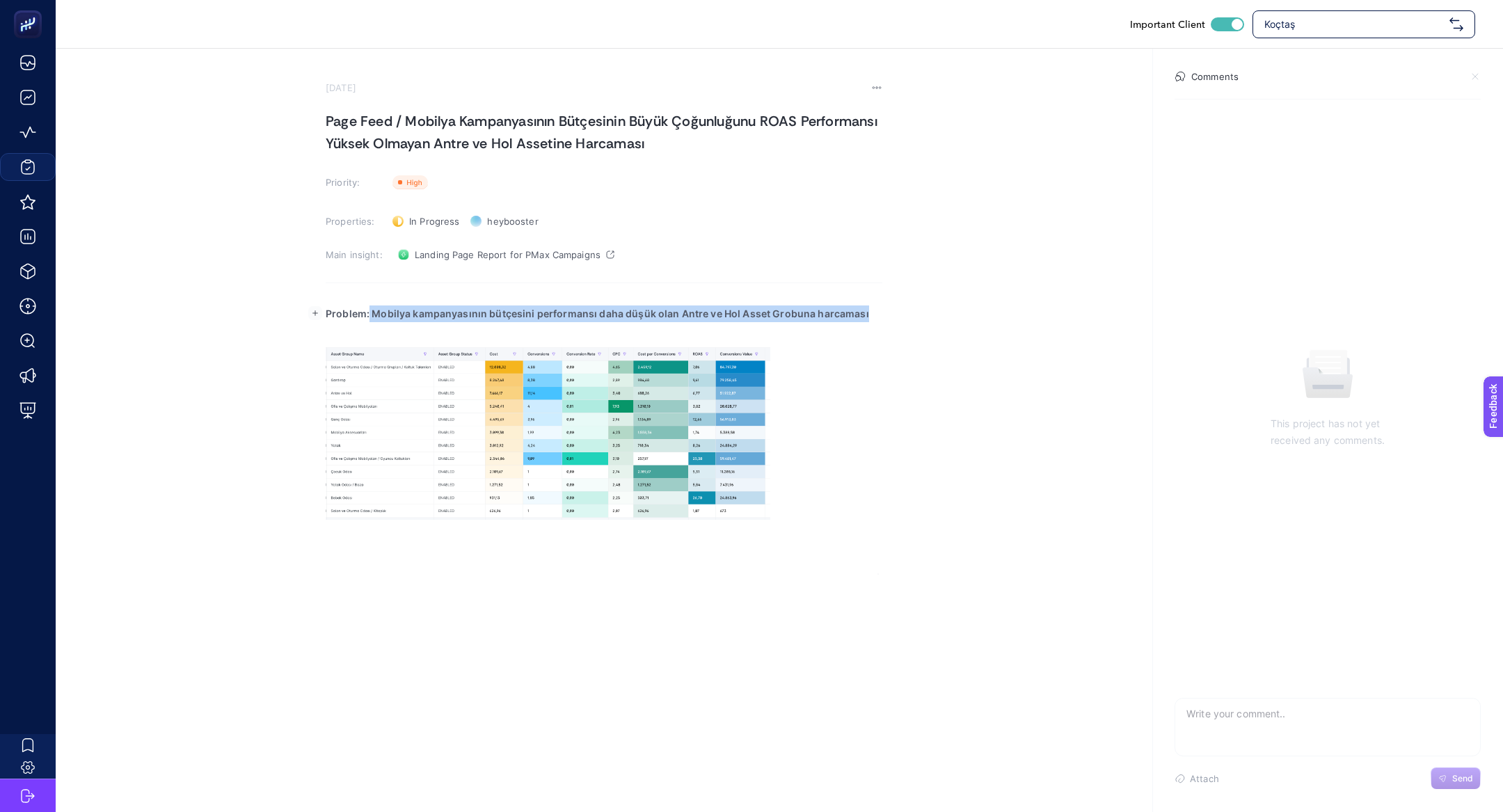
drag, startPoint x: 369, startPoint y: 308, endPoint x: 927, endPoint y: 317, distance: 558.1
click at [927, 317] on section "September 24, 2025 Page Feed / Mobilya Kampanyasının Bütçesinin Büyük Çoğunluğu…" at bounding box center [779, 311] width 1447 height 526
click at [574, 327] on p "Rich Text Editor. Editing area: main" at bounding box center [604, 330] width 557 height 17
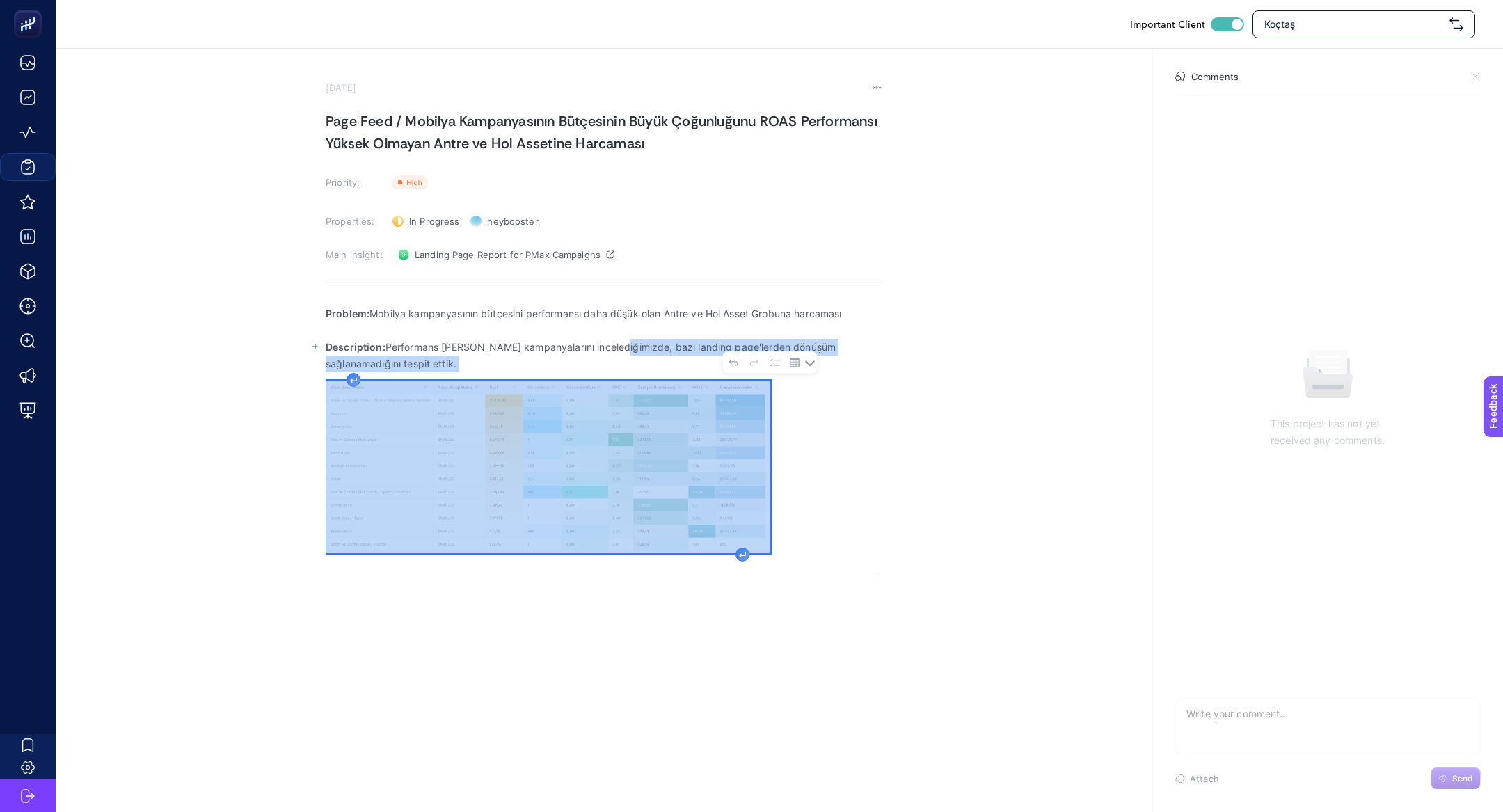
drag, startPoint x: 619, startPoint y: 348, endPoint x: 641, endPoint y: 373, distance: 33.3
click at [641, 373] on div "Problem: Mobilya kampanyasının bütçesini performansı daha düşük olan Antre ve H…" at bounding box center [604, 435] width 557 height 278
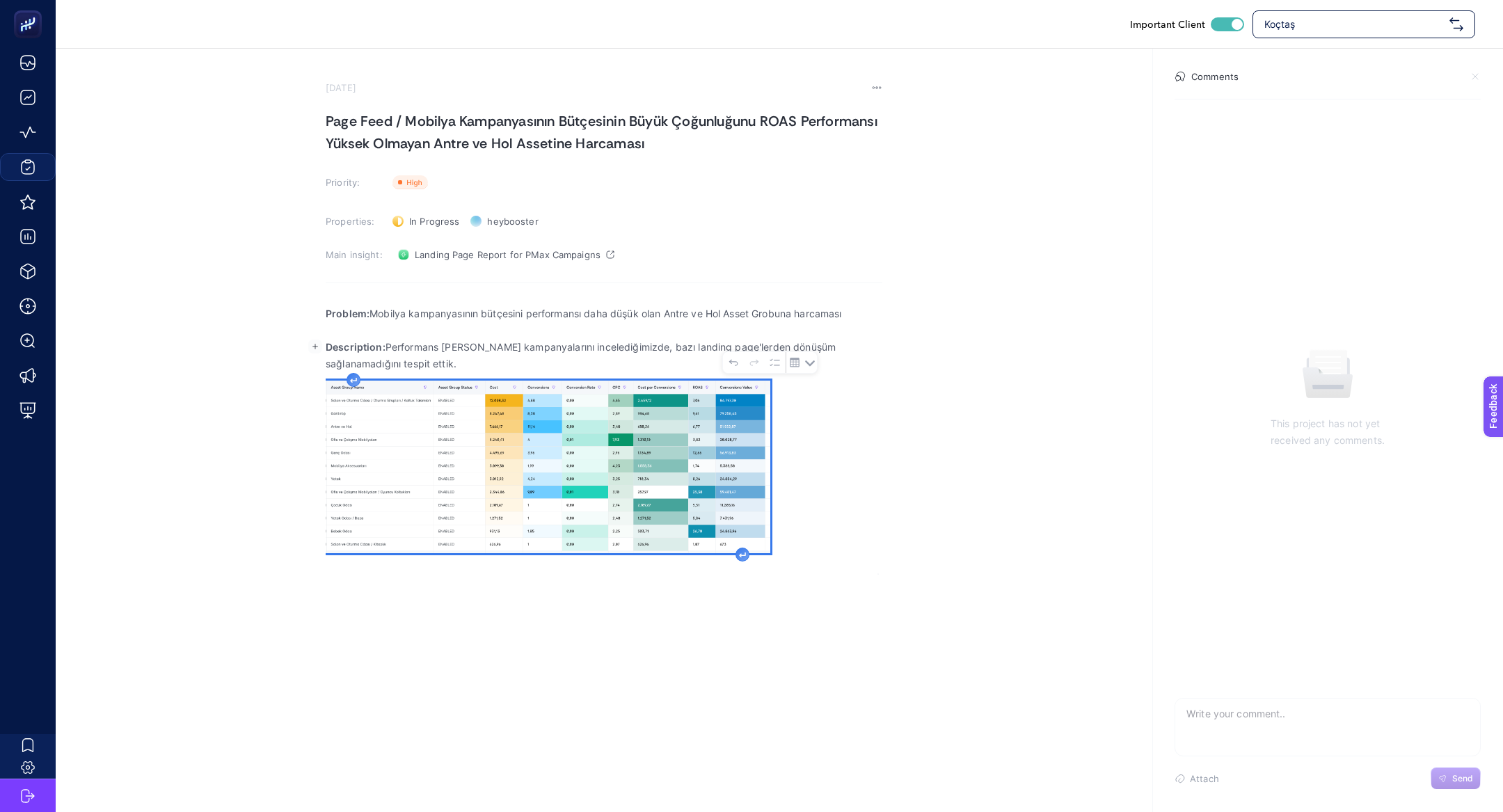
click at [624, 367] on p "Description: Performans Max kampanyalarını incelediğimizde, bazı landing page'l…" at bounding box center [604, 355] width 557 height 33
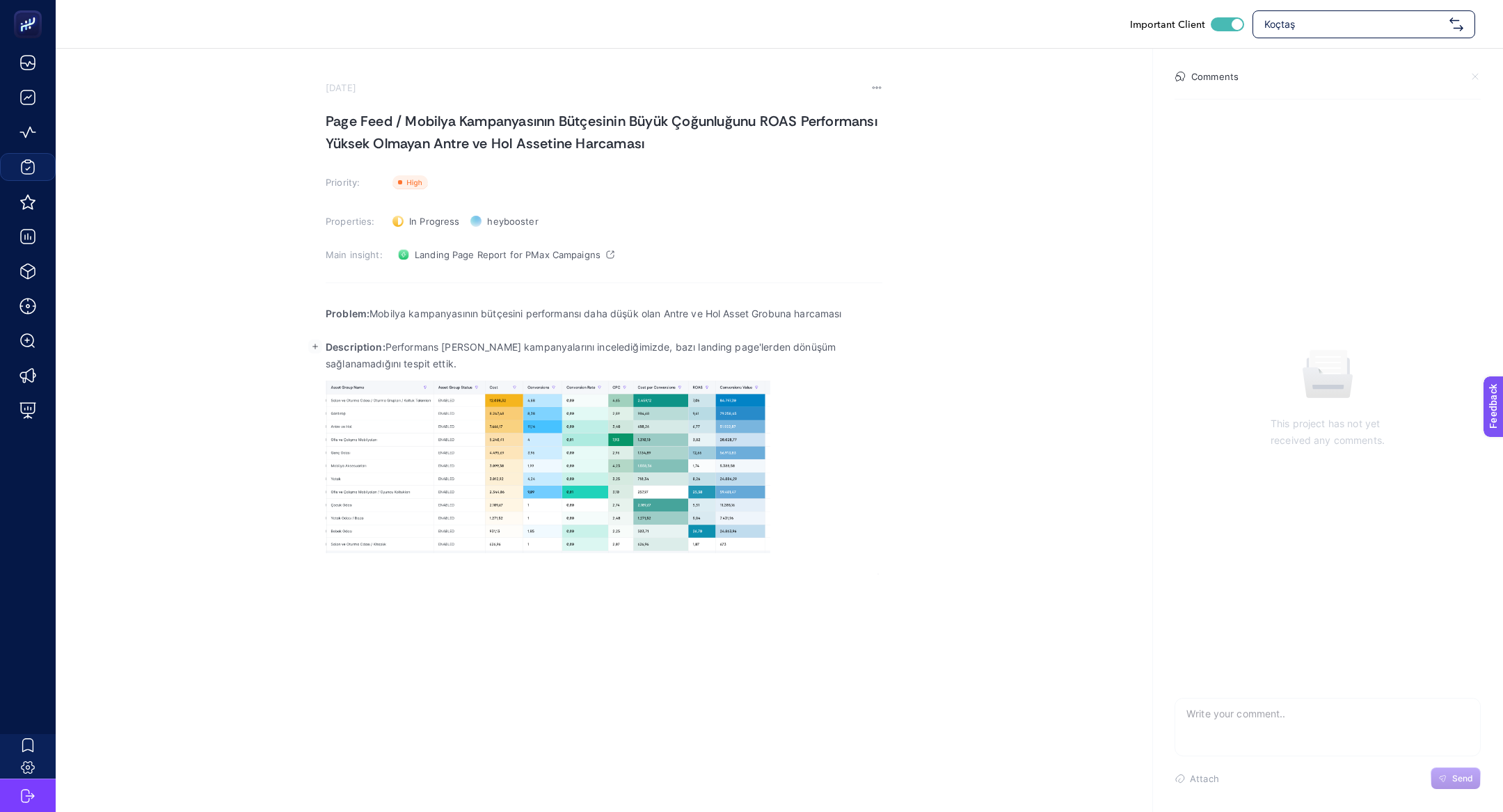
drag, startPoint x: 618, startPoint y: 341, endPoint x: 618, endPoint y: 353, distance: 12.0
click at [618, 353] on p "Description: Performans Max kampanyalarını incelediğimizde, bazı landing page'l…" at bounding box center [604, 355] width 557 height 33
click at [661, 333] on p "Rich Text Editor. Editing area: main" at bounding box center [604, 330] width 557 height 17
click at [661, 339] on p "Description: Performans Max kampanyalarını incelediğimizde," at bounding box center [604, 346] width 557 height 17
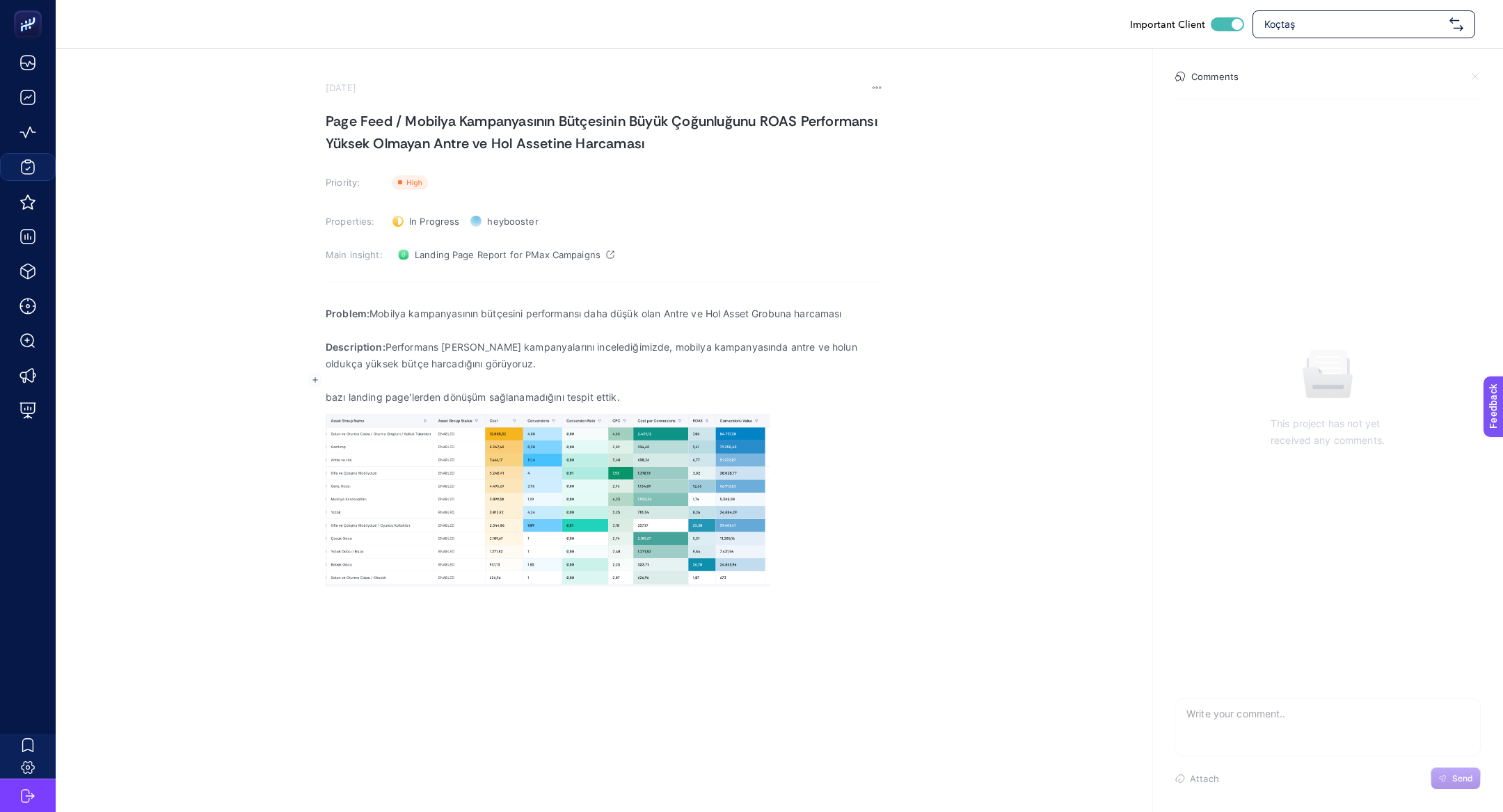
click at [566, 390] on p "bazı landing page'lerden dönüşüm sağlanamadığını tespit ettik." at bounding box center [604, 397] width 557 height 17
click at [566, 390] on p "Rich Text Editor. Editing area: main" at bounding box center [604, 397] width 557 height 17
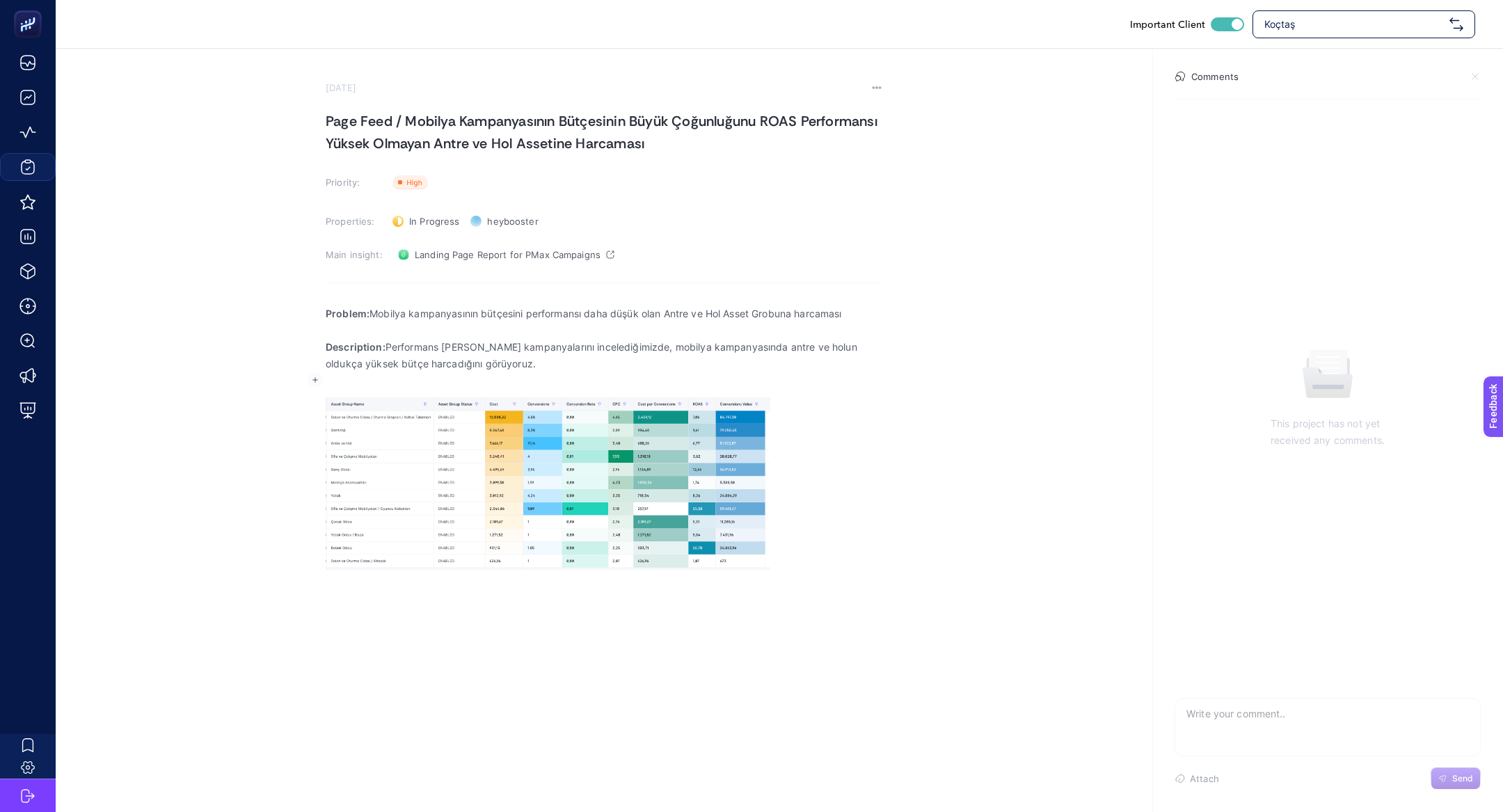
click at [744, 573] on div "Problem: Mobilya kampanyasının bütçesini performansı daha düşük olan Antre ve H…" at bounding box center [604, 437] width 557 height 283
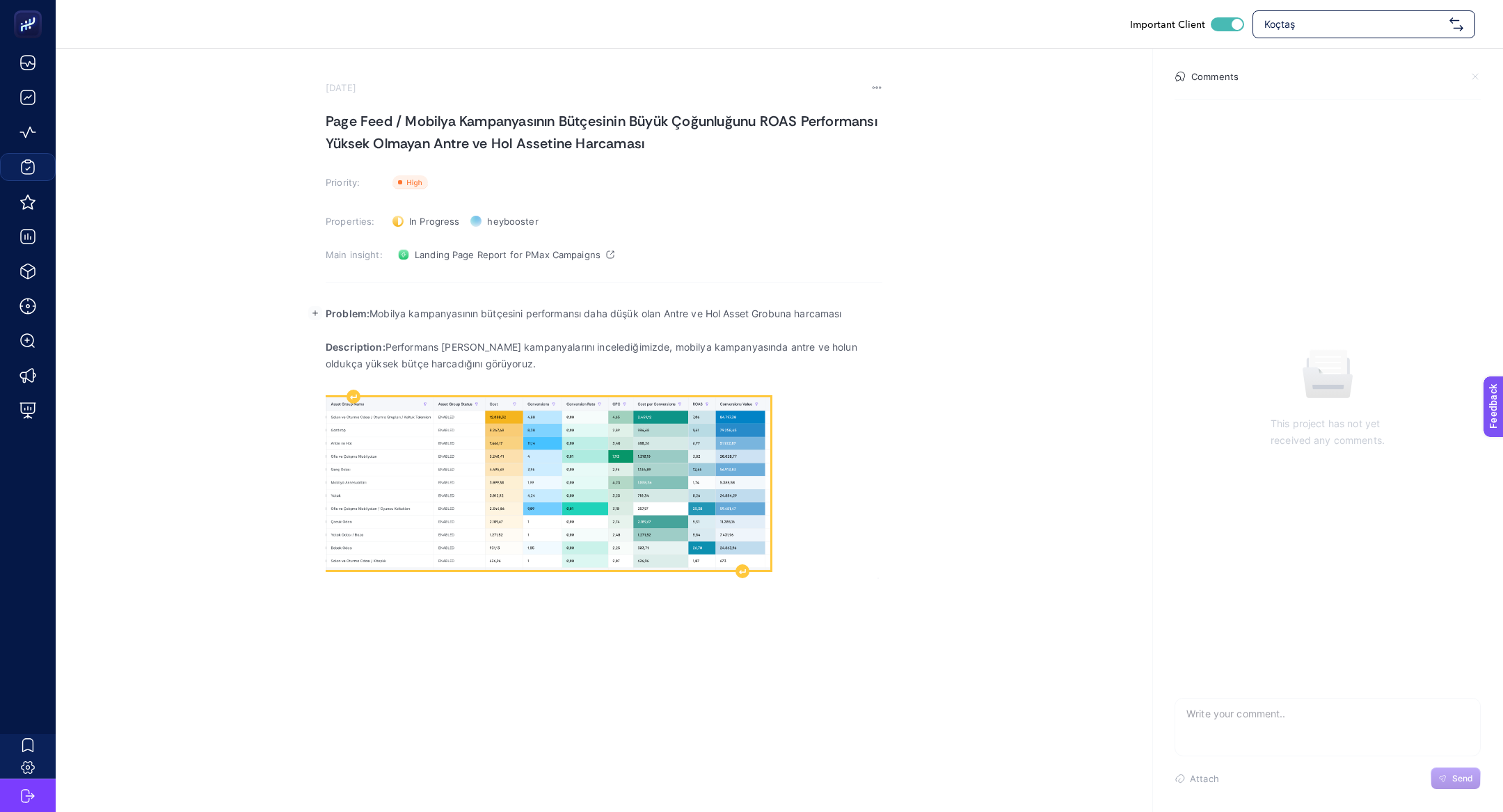
click at [736, 560] on img "Rich Text Editor. Editing area: main" at bounding box center [548, 483] width 445 height 173
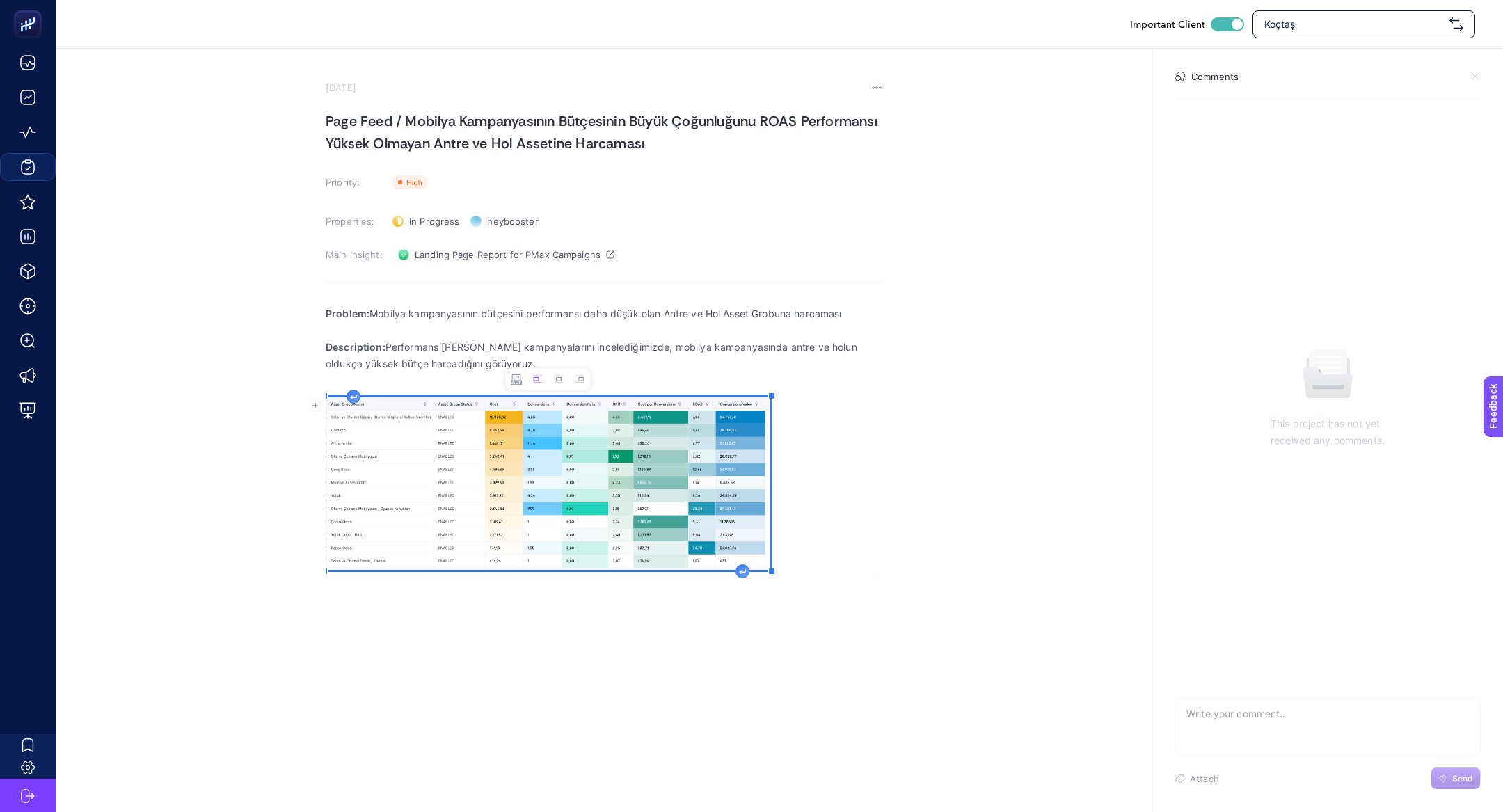
click at [737, 565] on figure "79.88%" at bounding box center [548, 483] width 445 height 173
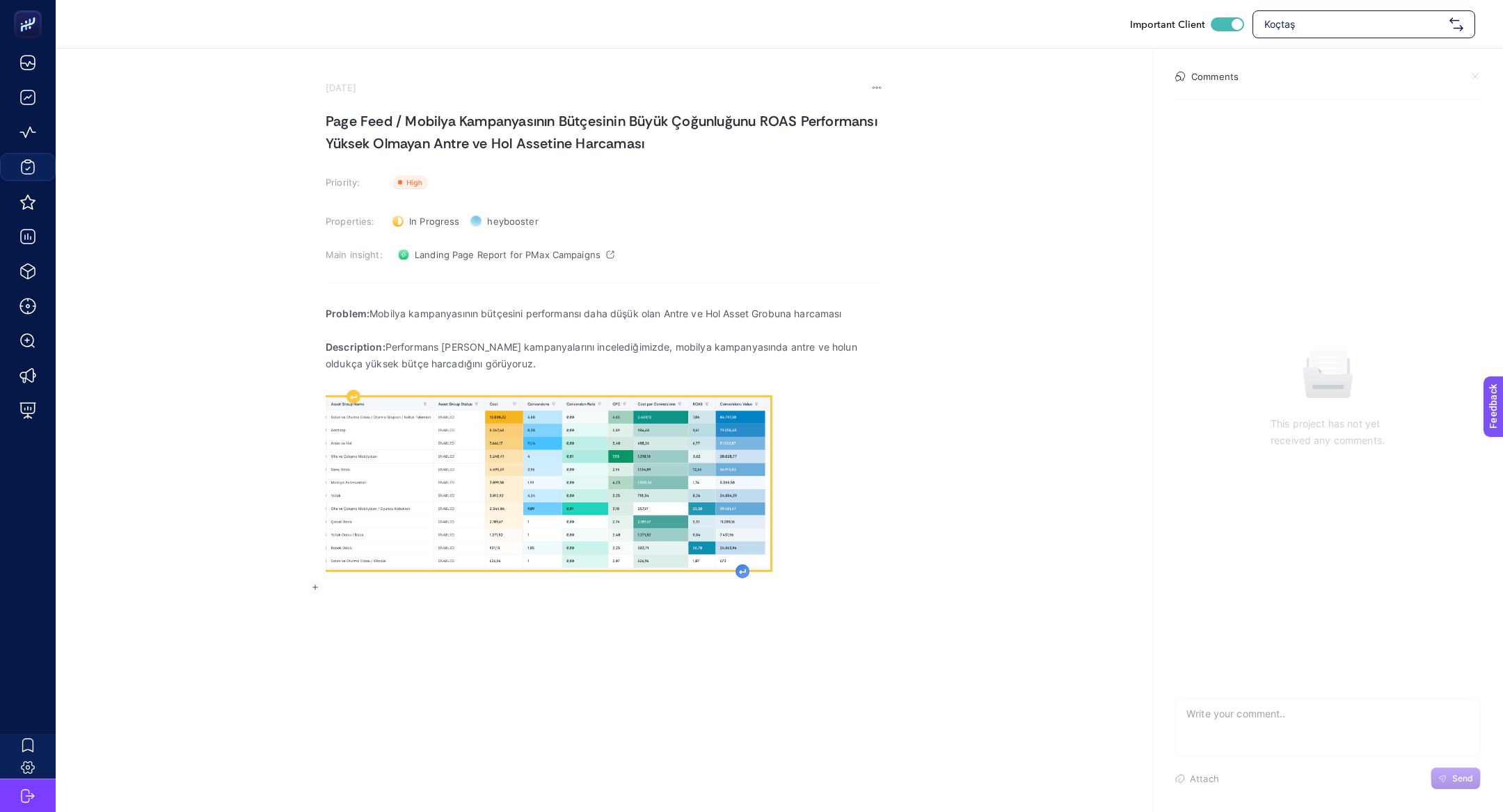
click at [739, 576] on div "Rich Text Editor. Editing area: main" at bounding box center [742, 570] width 14 height 14
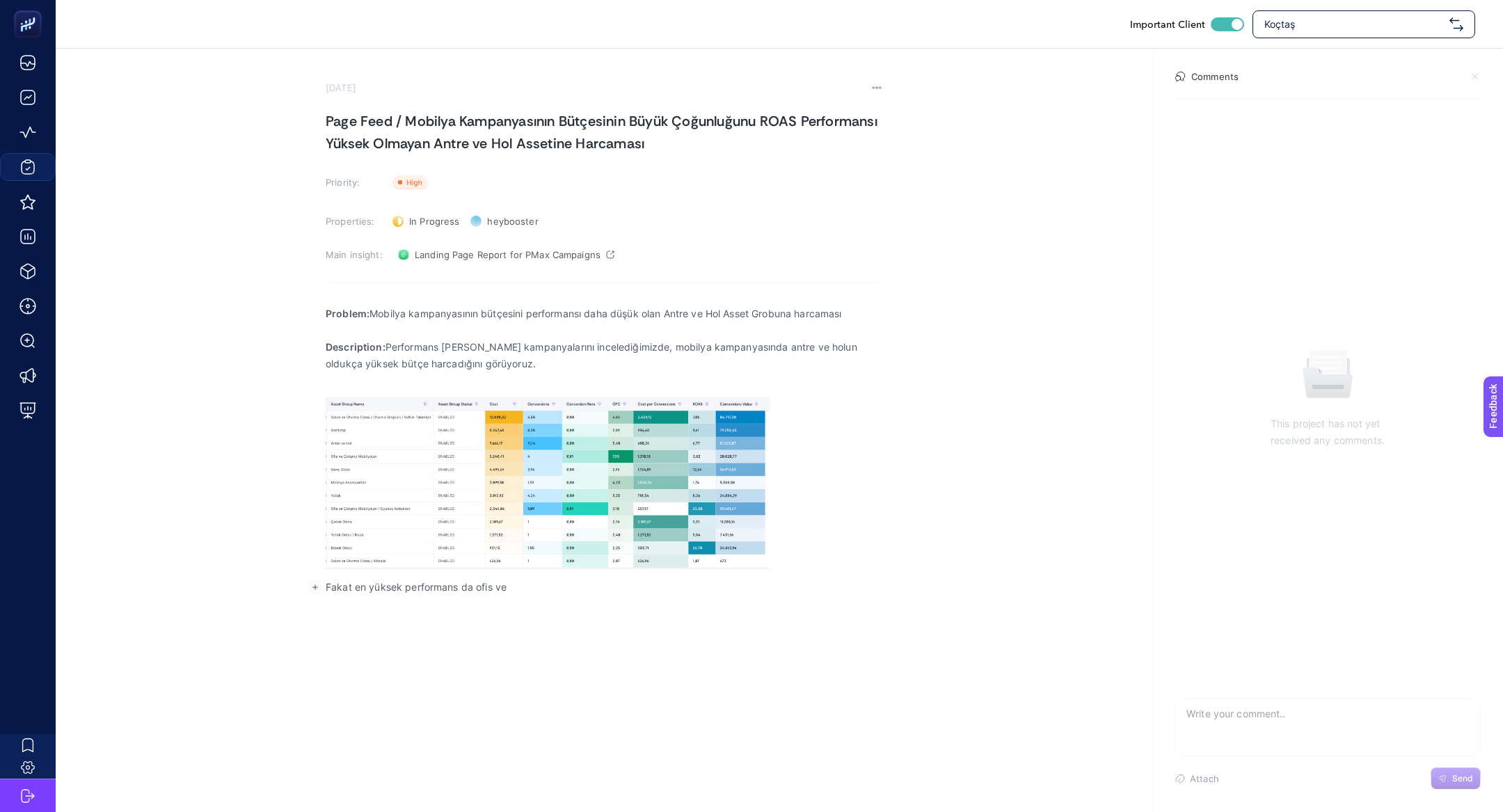
click at [405, 583] on p "Fakat en yüksek performans da ofis ve" at bounding box center [604, 586] width 557 height 17
click at [643, 580] on p "Fakat en yüksek ROAS performansı da ofis ve" at bounding box center [604, 586] width 557 height 17
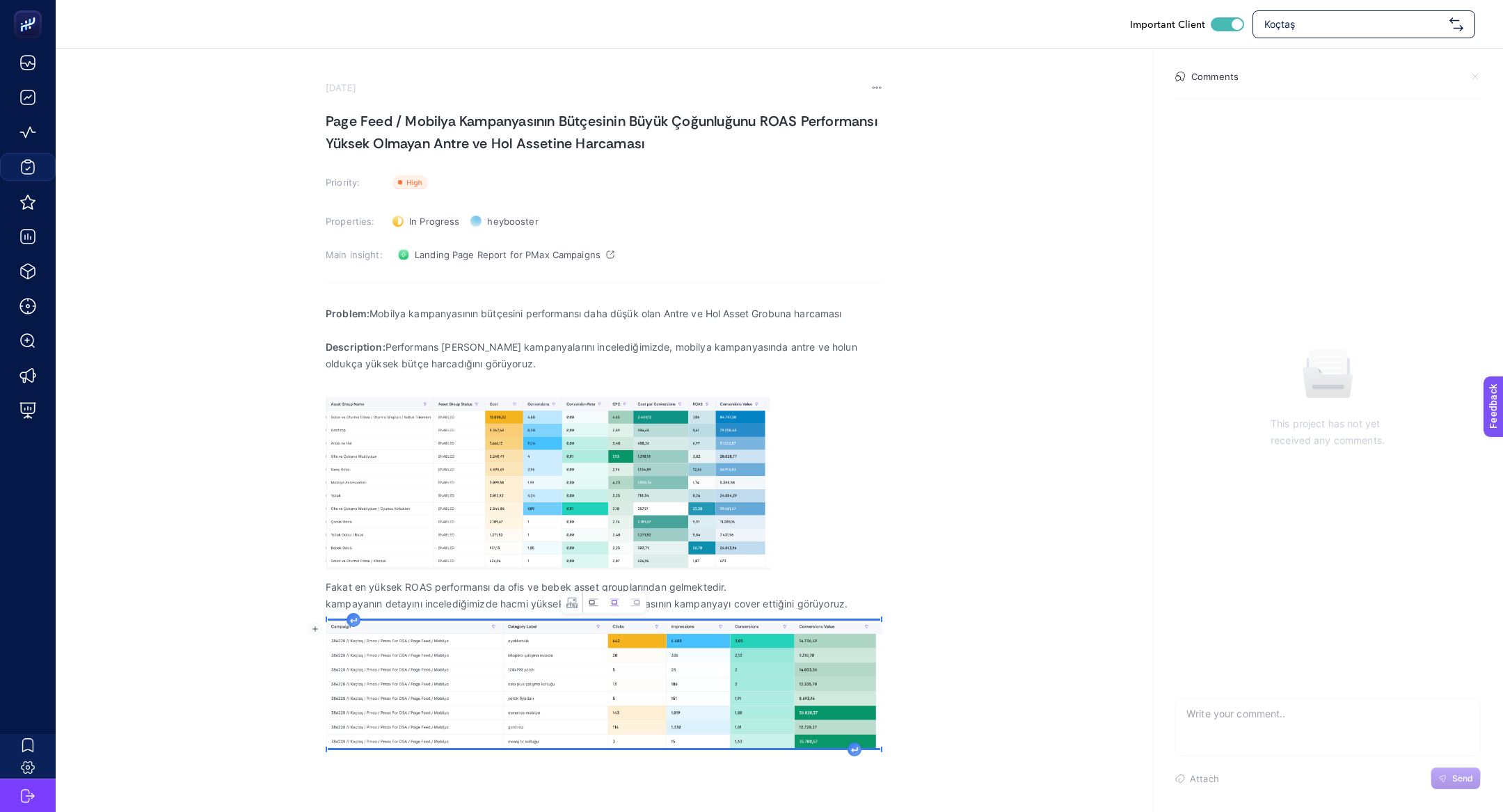
click at [591, 604] on icon "Image toolbar" at bounding box center [592, 602] width 6 height 4
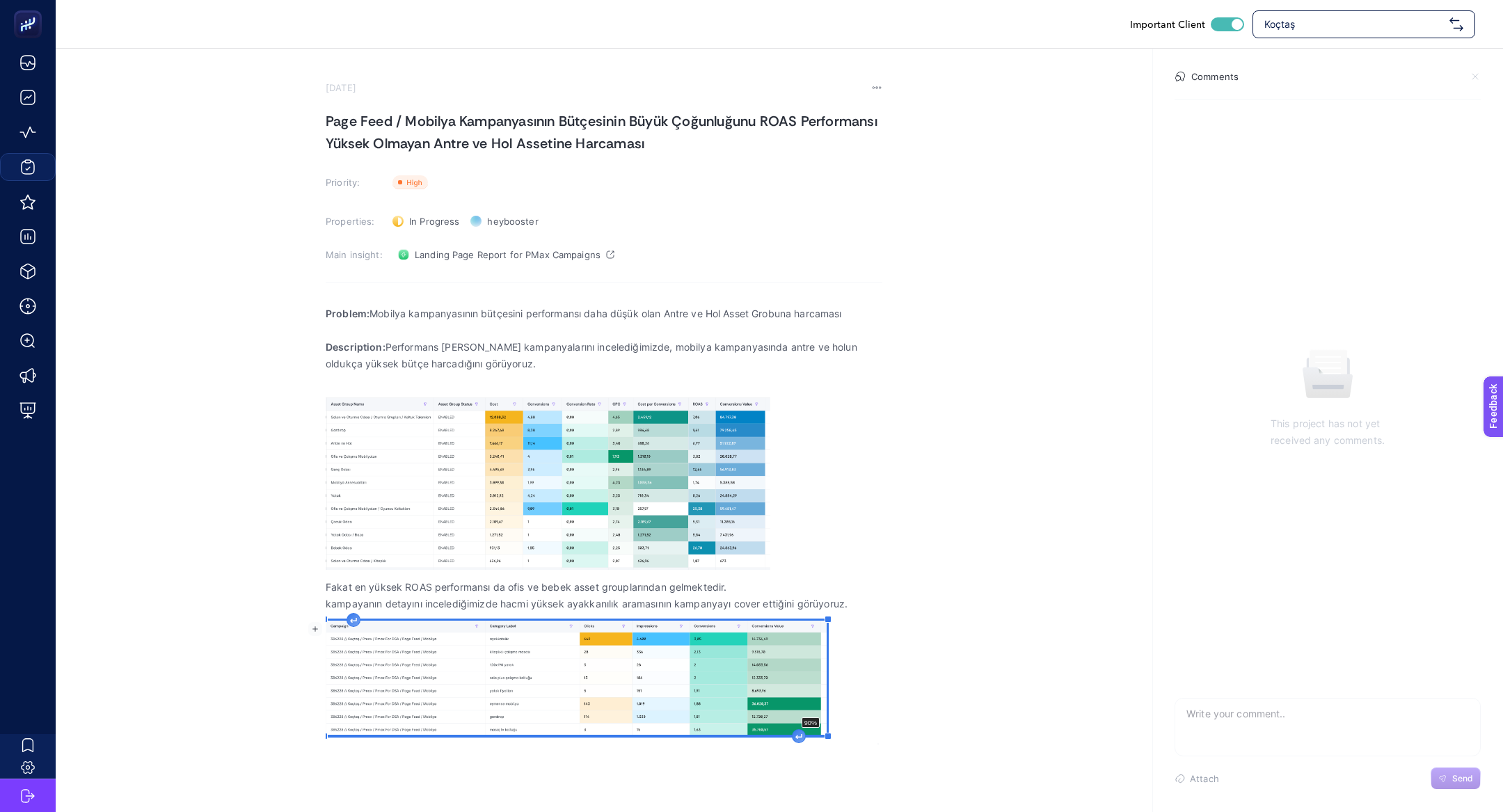
drag, startPoint x: 869, startPoint y: 745, endPoint x: 826, endPoint y: 728, distance: 46.2
click at [826, 730] on div "Problem: Mobilya kampanyasının bütçesini performansı daha düşük olan Antre ve H…" at bounding box center [604, 521] width 557 height 448
click at [798, 735] on icon "Rich Text Editor. Editing area: main" at bounding box center [799, 737] width 7 height 6
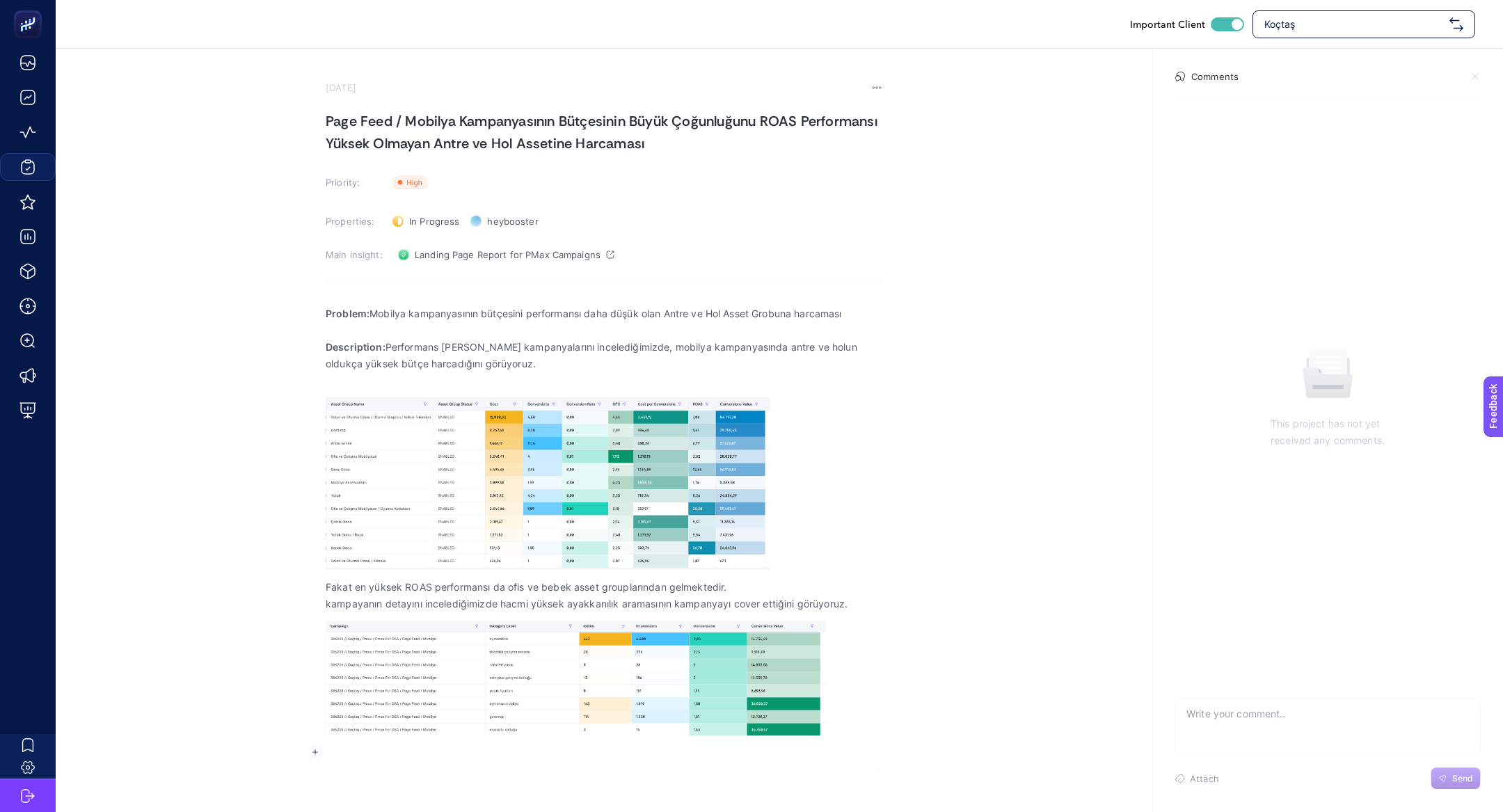
click at [648, 588] on p "Fakat en yüksek ROAS performansı da ofis ve bebek asset grouplarından gelmekted…" at bounding box center [604, 586] width 557 height 17
click at [698, 607] on p "kampayanın detayını incelediğimizde hacmi yüksek ayakkanılık aramasının kampany…" at bounding box center [604, 603] width 557 height 17
click at [698, 608] on p "kampayanın detayını incelediğimizde hacmi yüksek ayakkanılık aramasının kampany…" at bounding box center [604, 603] width 557 height 17
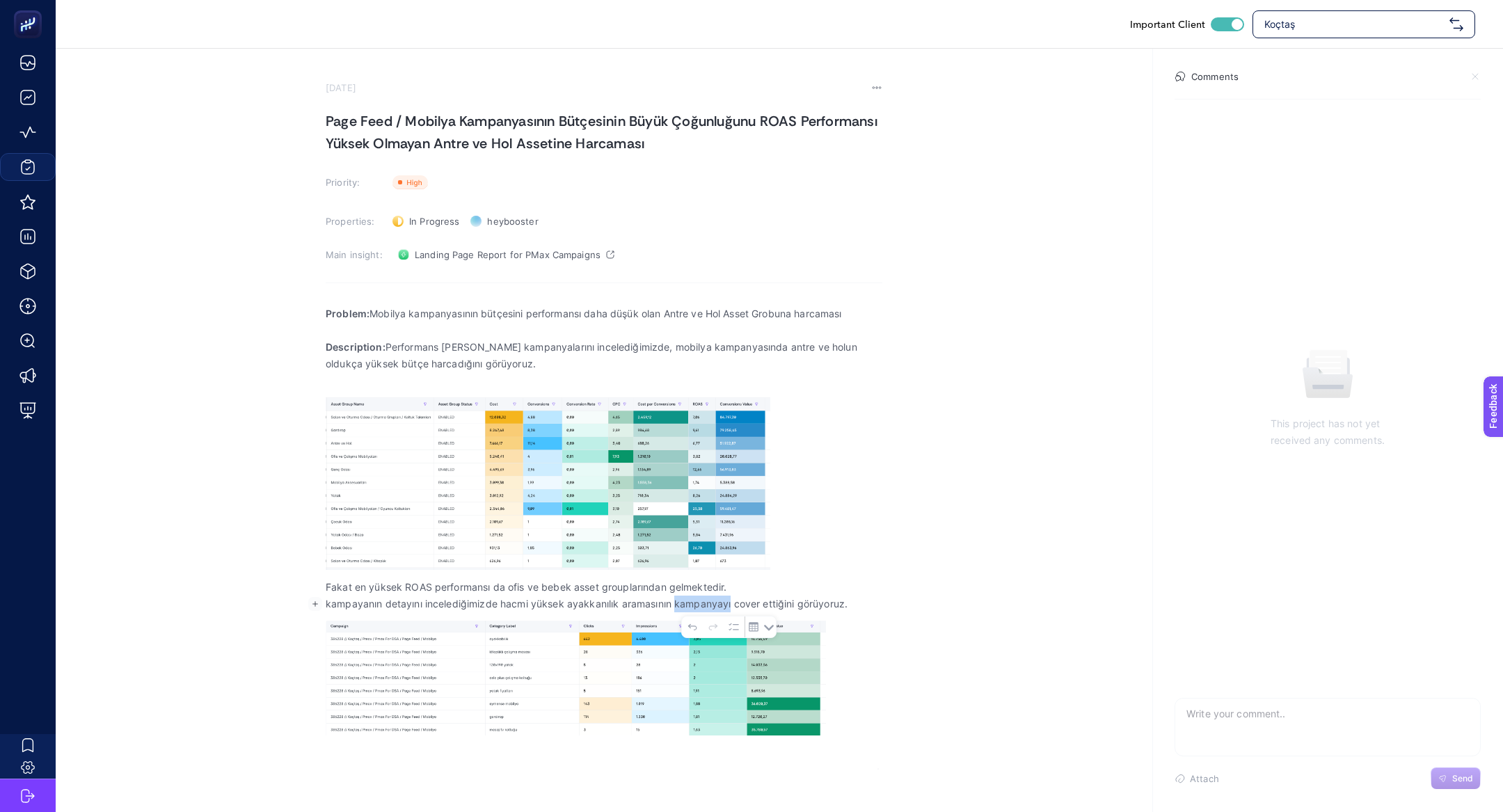
click at [698, 608] on p "kampayanın detayını incelediğimizde hacmi yüksek ayakkanılık aramasının kampany…" at bounding box center [604, 603] width 557 height 17
copy p "kampayanın detayını incelediğimizde hacmi yüksek ayakkanılık aramasının kampany…"
click at [625, 774] on div "Important Client Koçtaş September 24, 2025 Page Feed / Mobilya Kampanyasının Bü…" at bounding box center [752, 406] width 1503 height 812
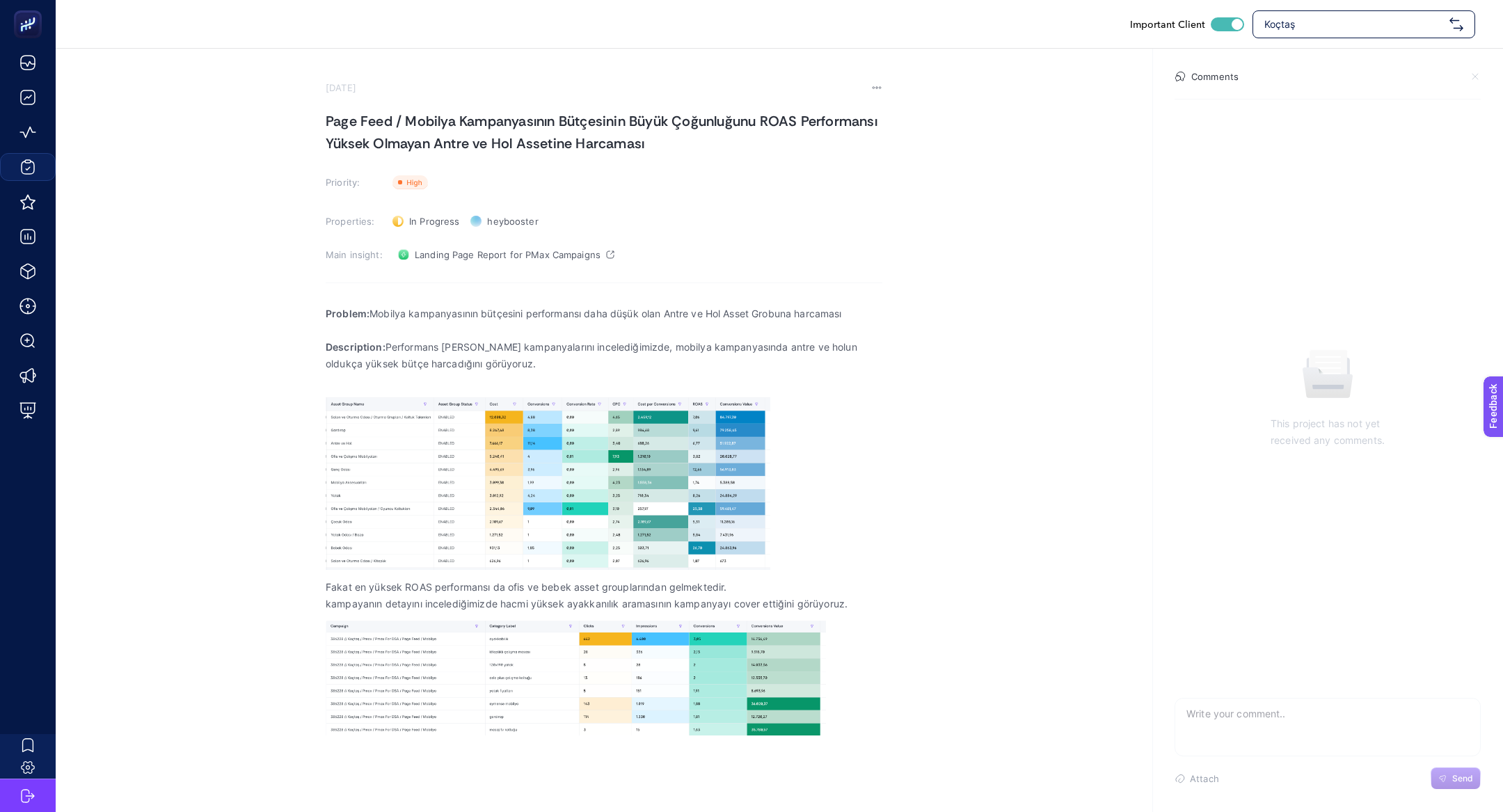
click at [625, 762] on div "Problem: Mobilya kampanyasının bütçesini performansı daha düşük olan Antre ve H…" at bounding box center [604, 533] width 557 height 473
click at [503, 599] on p "kampayanın detayını incelediğimizde hacmi yüksek ayakkanılık aramasının kampany…" at bounding box center [604, 603] width 557 height 17
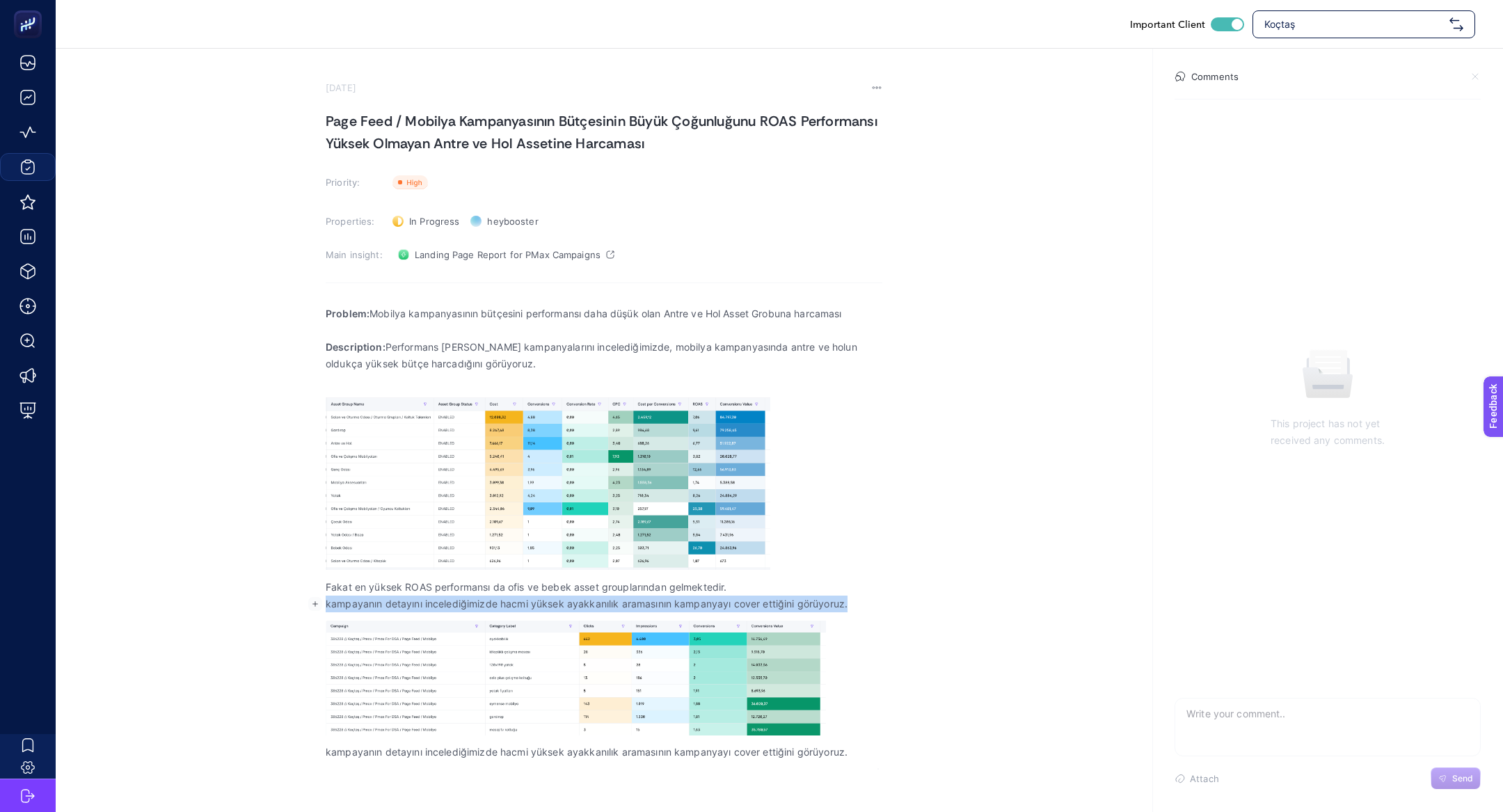
click at [503, 599] on p "kampayanın detayını incelediğimizde hacmi yüksek ayakkanılık aramasının kampany…" at bounding box center [604, 603] width 557 height 17
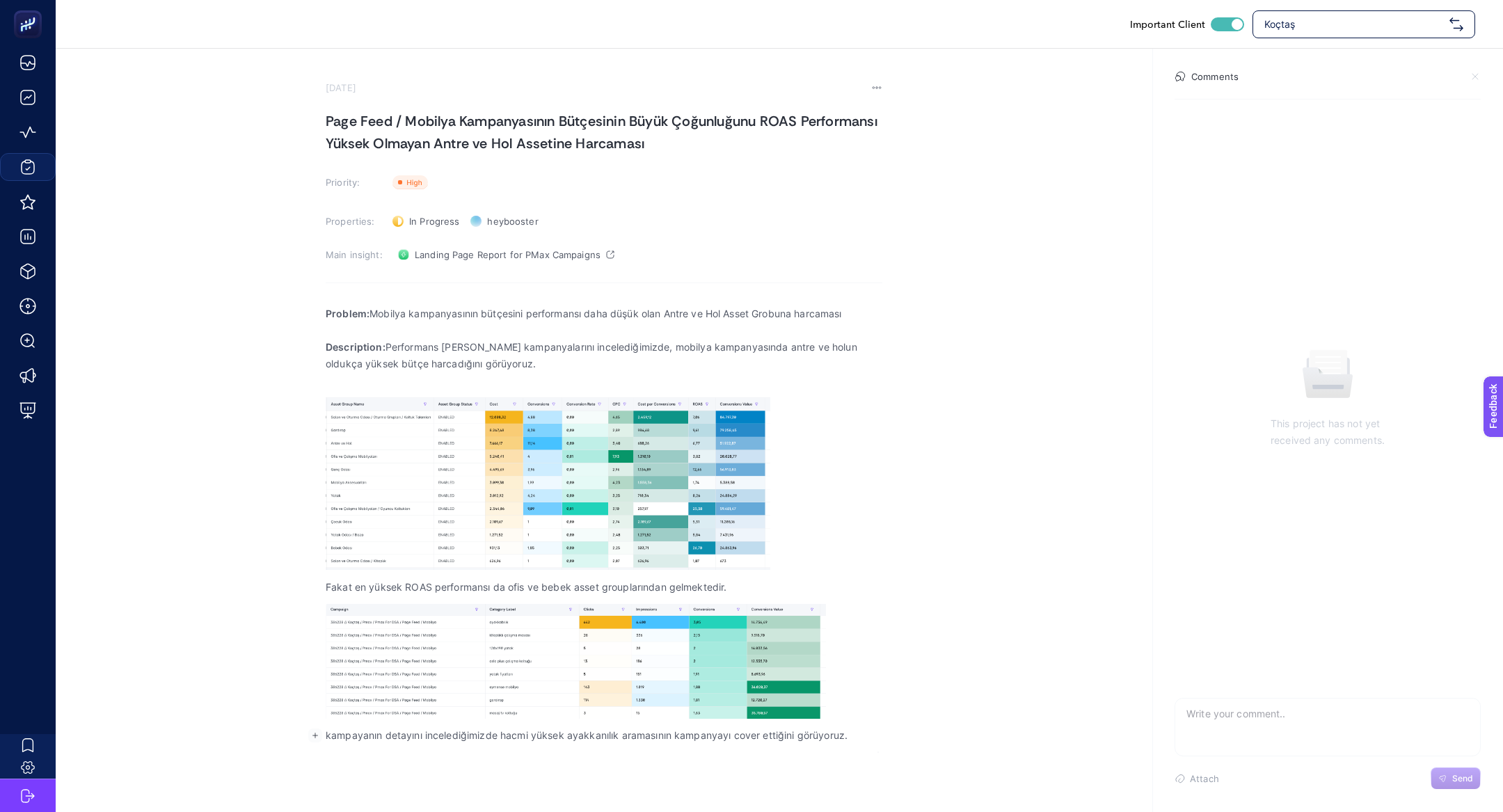
click at [863, 732] on p "kampayanın detayını incelediğimizde hacmi yüksek ayakkanılık aramasının kampany…" at bounding box center [604, 735] width 557 height 17
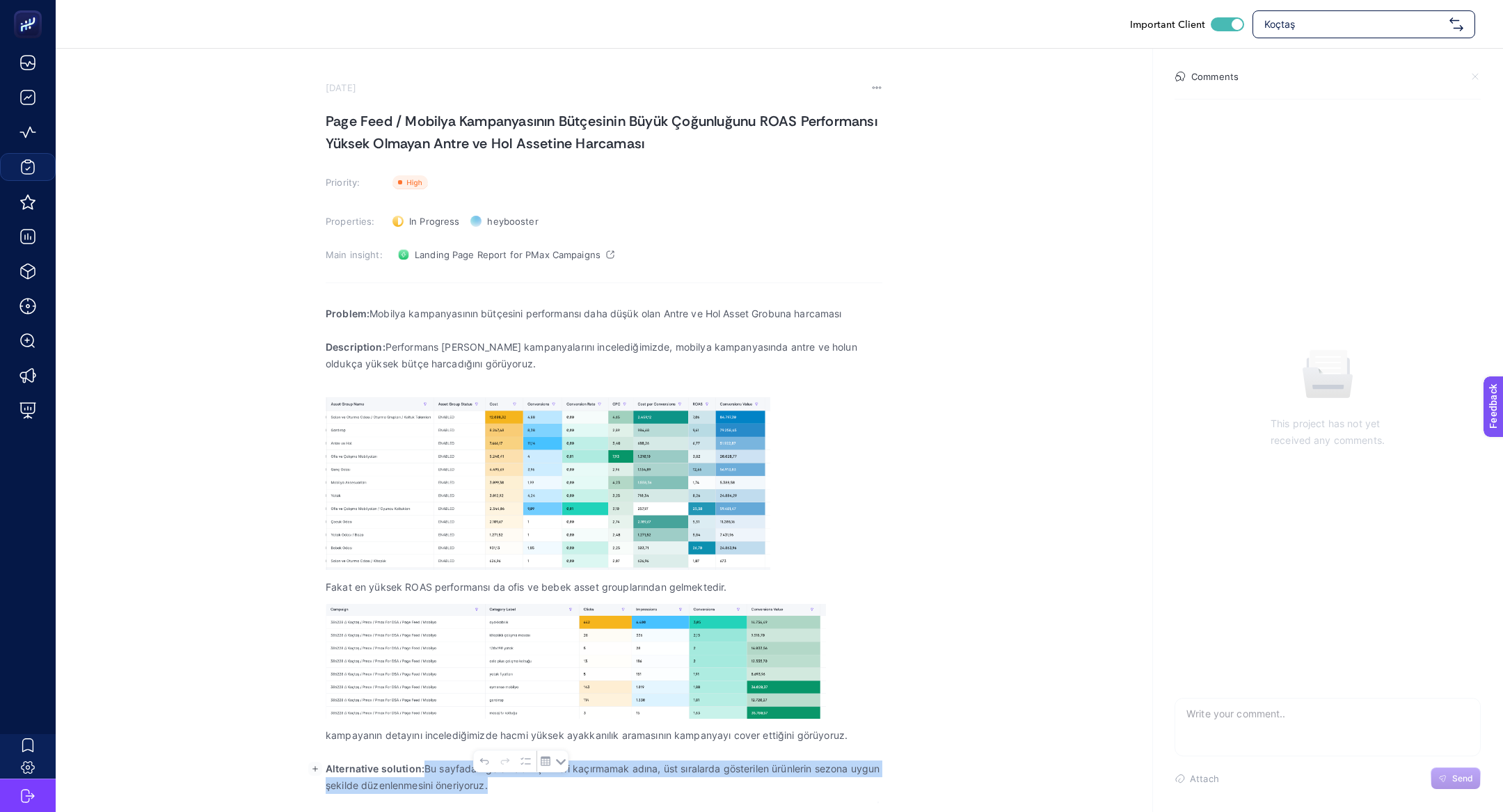
drag, startPoint x: 426, startPoint y: 769, endPoint x: 562, endPoint y: 787, distance: 137.2
click at [563, 790] on p "Alternative solution: Bu sayfadan gelen dönüşümleri kaçırmamak adına, üst sıral…" at bounding box center [604, 777] width 557 height 33
click at [863, 742] on p "kampayanın detayını incelediğimizde hacmi yüksek ayakkanılık aramasının kampany…" at bounding box center [604, 735] width 557 height 17
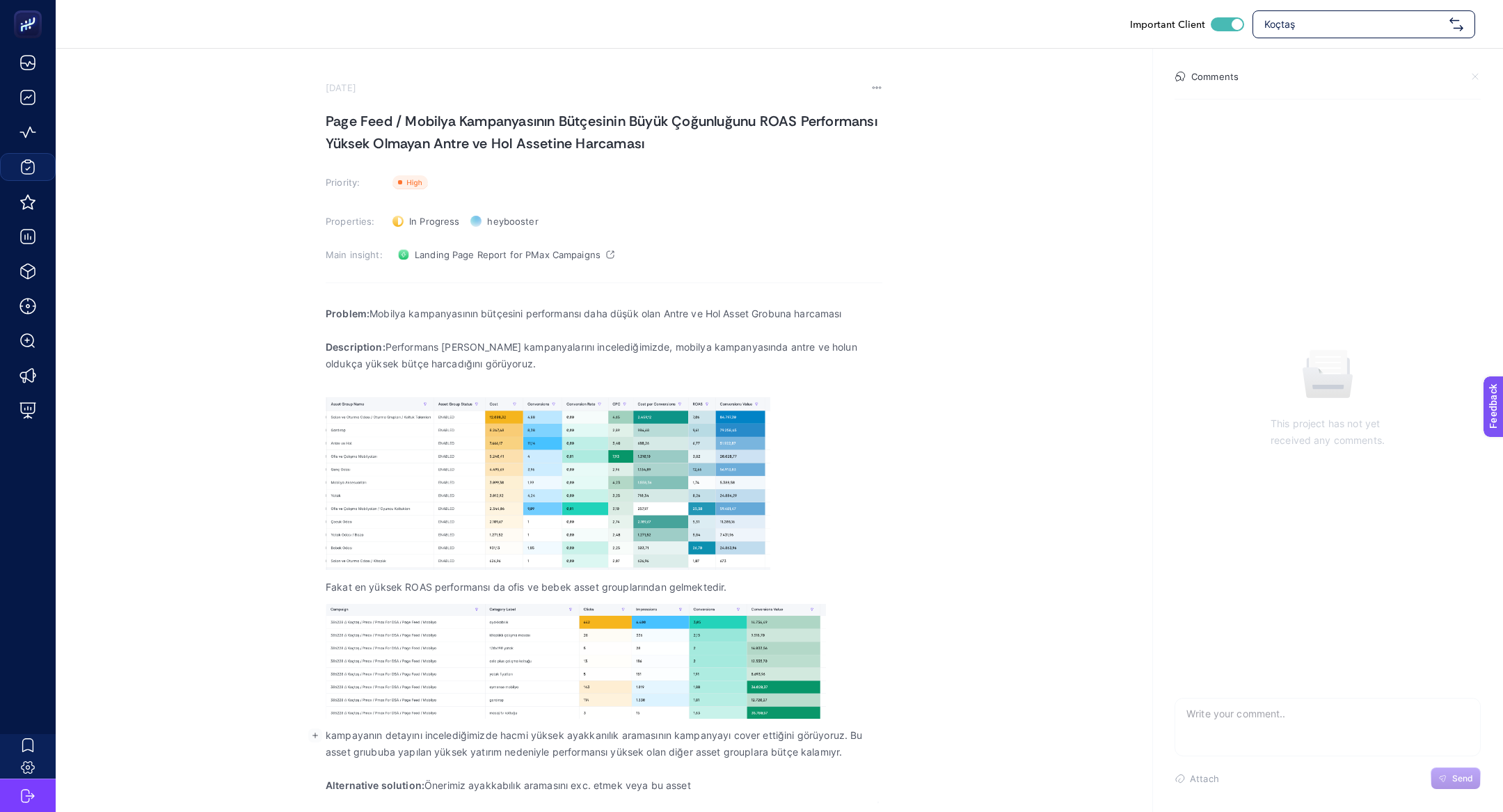
click at [750, 778] on p "Alternative solution: Önerimiz ayakkabılık aramasını exc. etmek veya bu asset" at bounding box center [604, 785] width 557 height 17
click at [752, 789] on p "Alternative solution: Önerimiz ayakkabılık aramasını exc. etmek veya bu asset" at bounding box center [604, 785] width 557 height 17
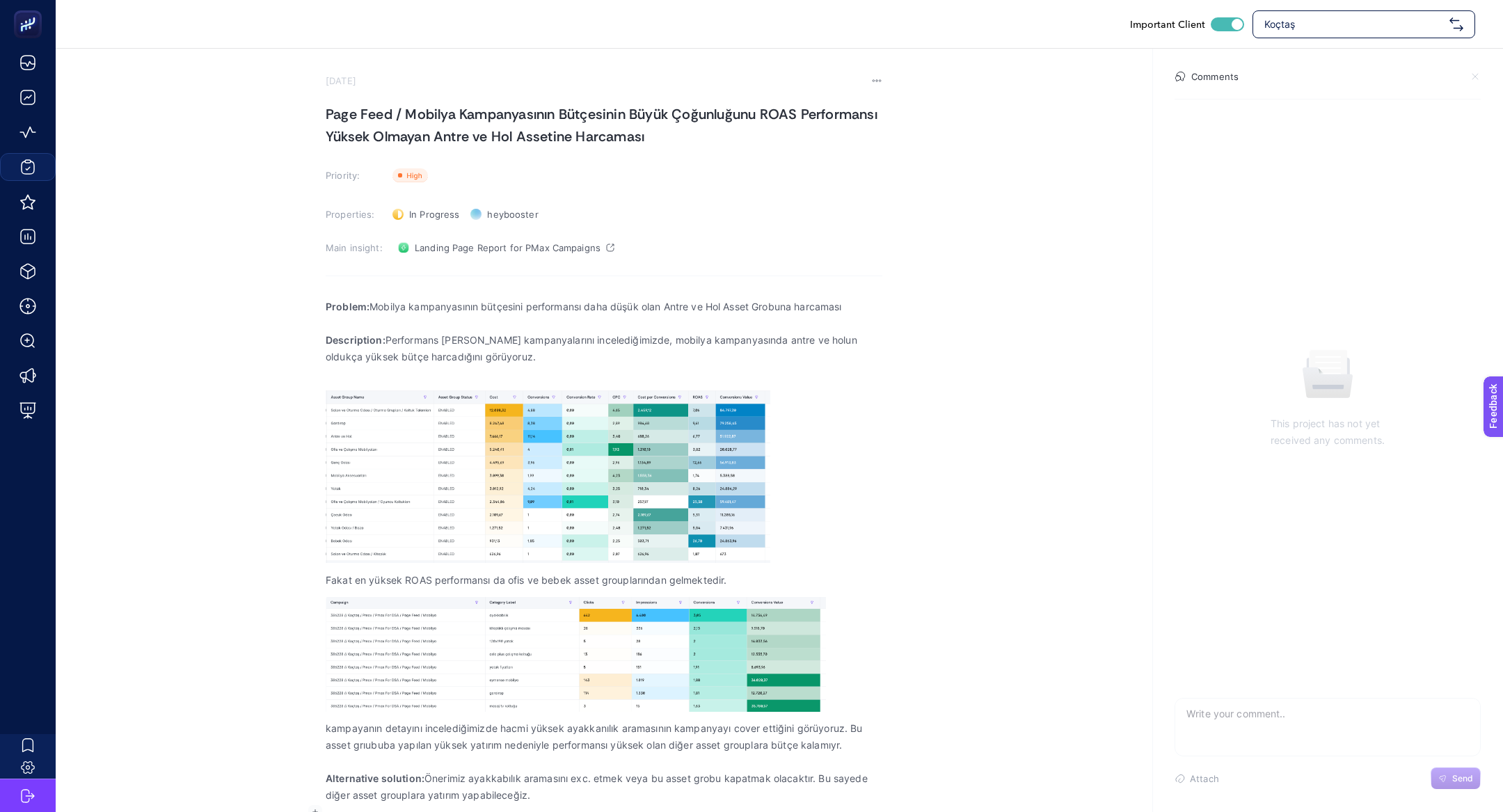
scroll to position [24, 0]
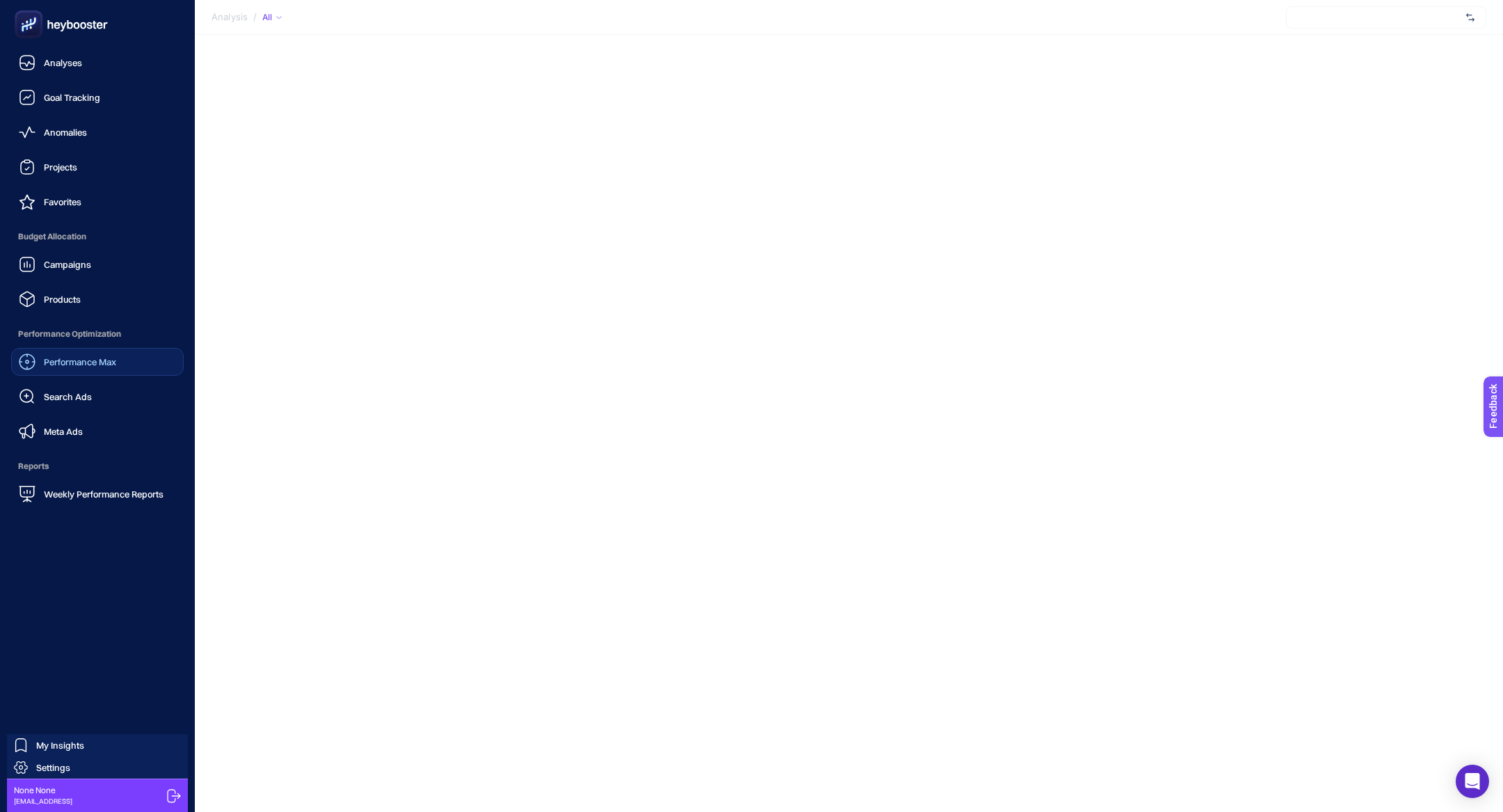
click at [116, 354] on div "Performance Max" at bounding box center [67, 362] width 98 height 17
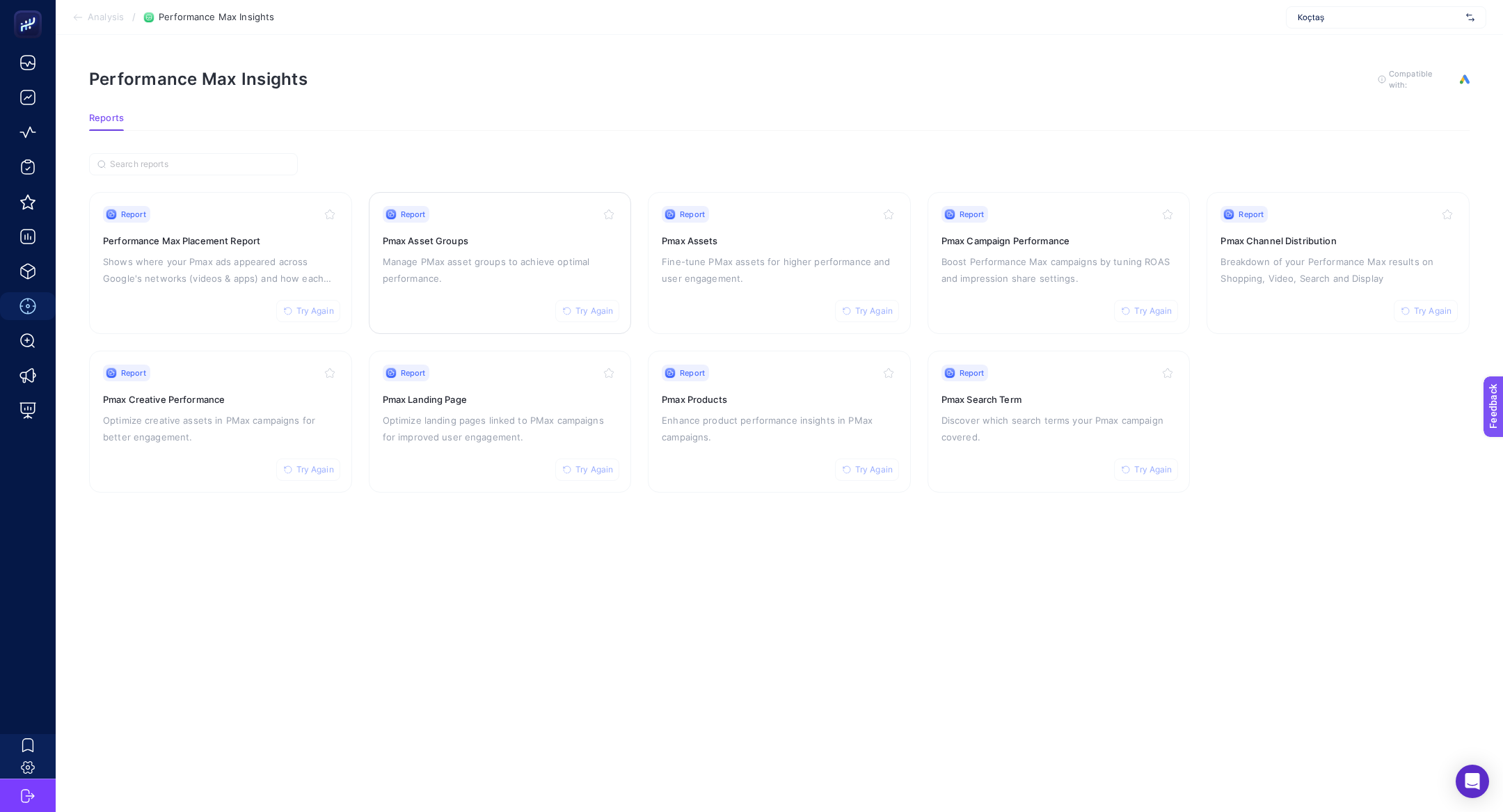
click at [497, 258] on p "Manage PMax asset groups to achieve optimal performance." at bounding box center [500, 270] width 235 height 33
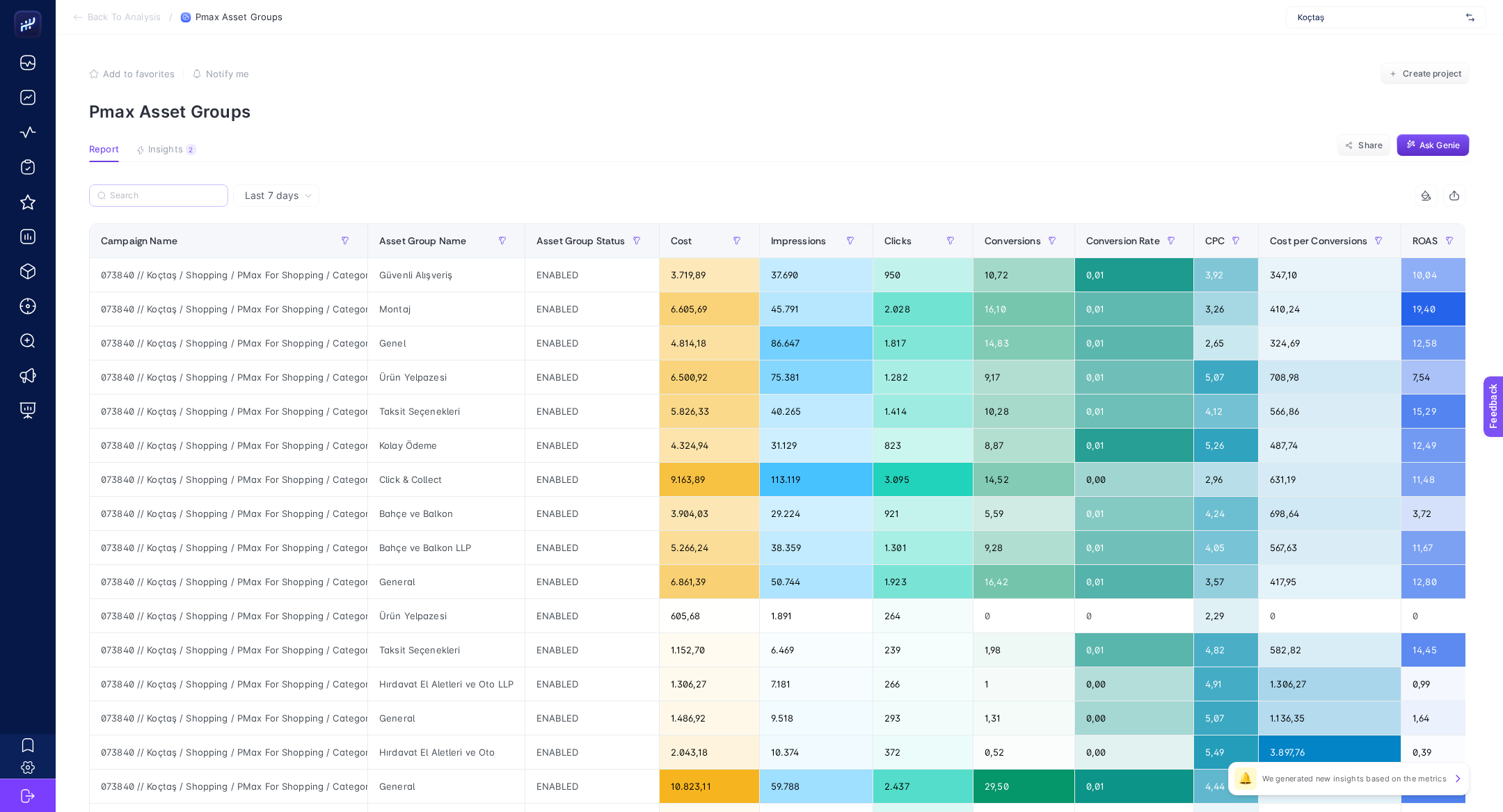
click at [179, 187] on label at bounding box center [158, 195] width 139 height 22
click at [179, 191] on input "Search" at bounding box center [165, 196] width 110 height 10
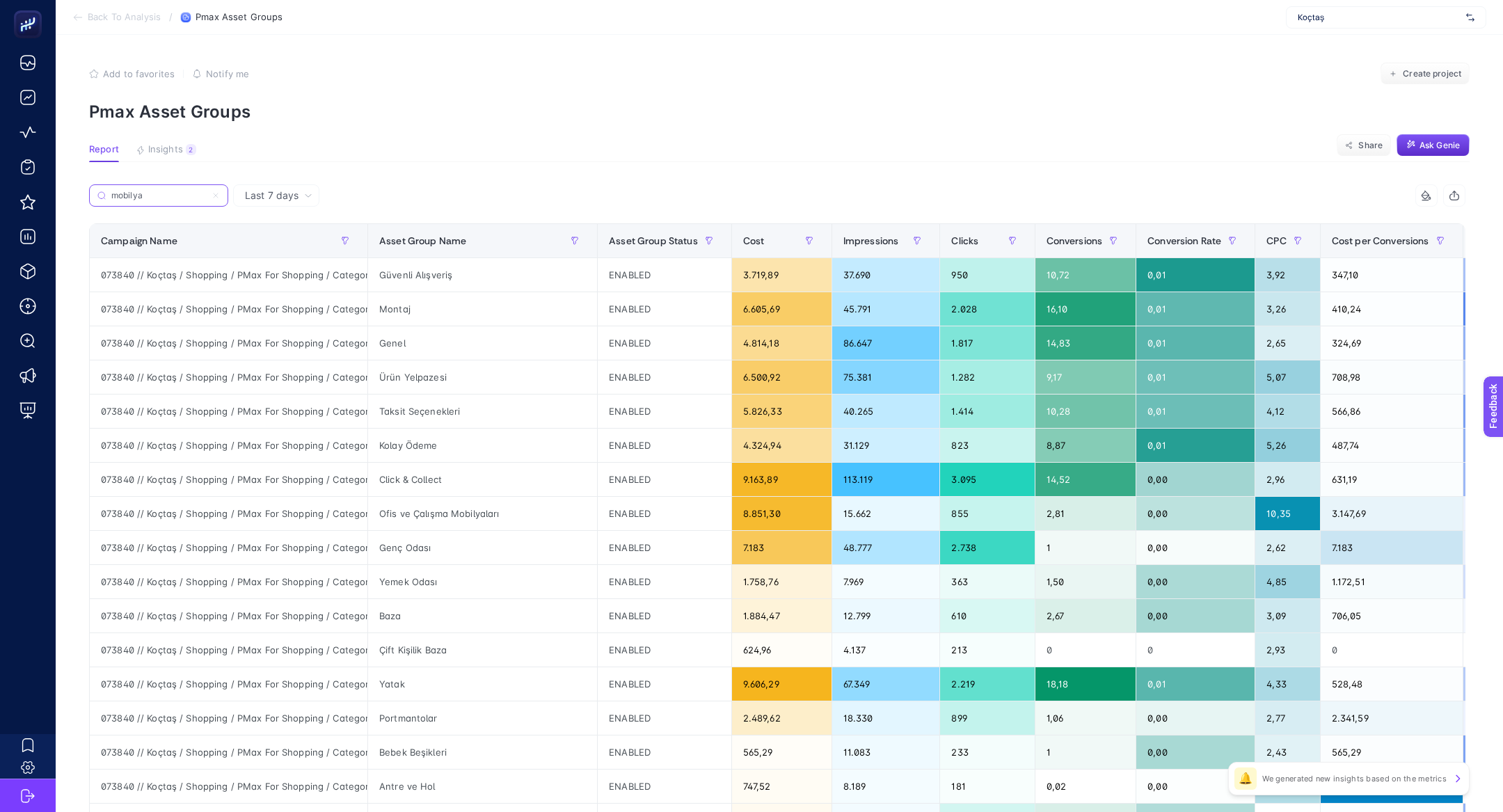
scroll to position [0, 85]
click at [140, 197] on input "mobilya" at bounding box center [158, 196] width 95 height 10
paste input "Page Feed / M"
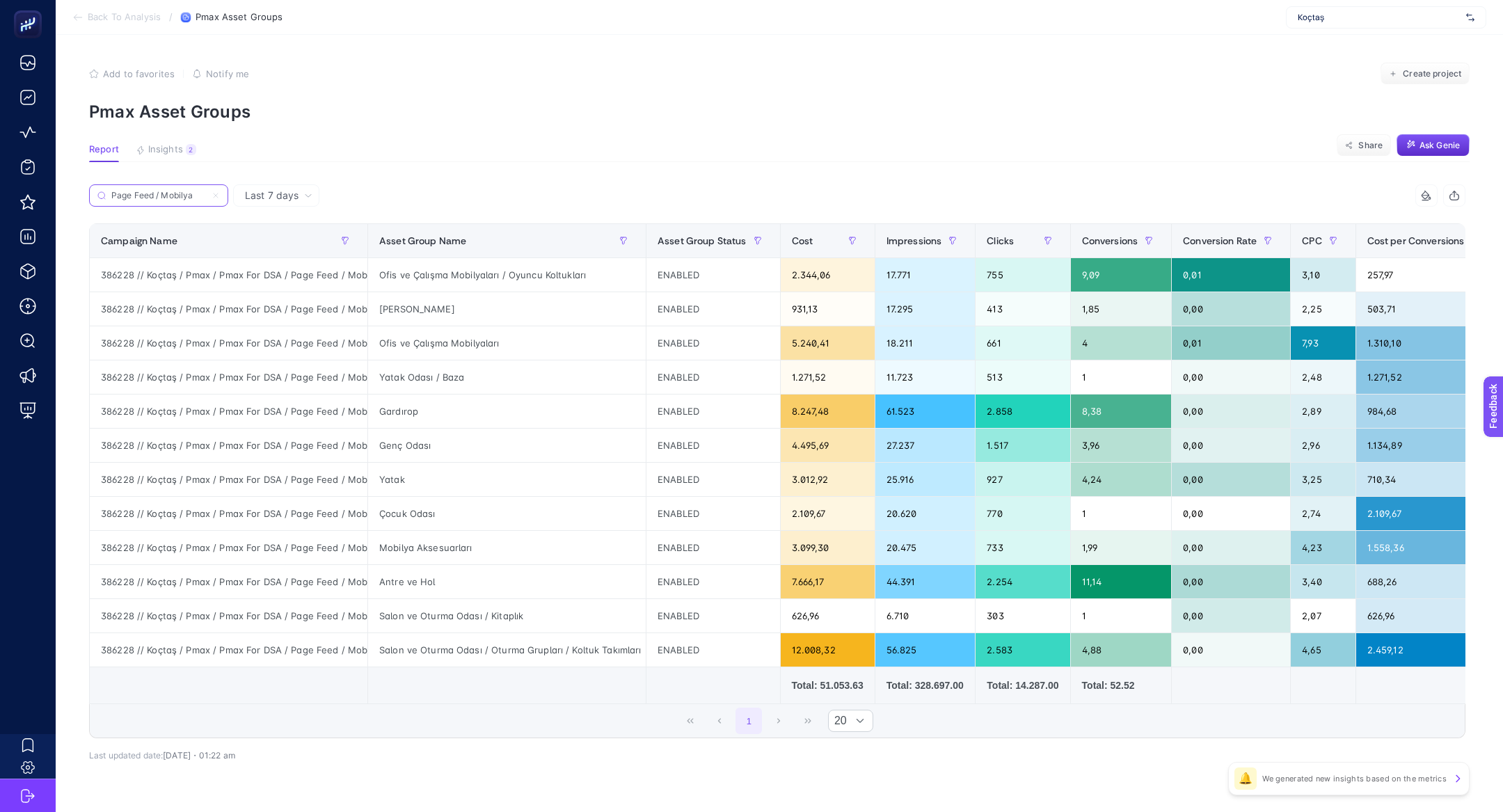
type input "Page Feed / Mobilya"
click at [806, 229] on div "Cost" at bounding box center [827, 240] width 72 height 22
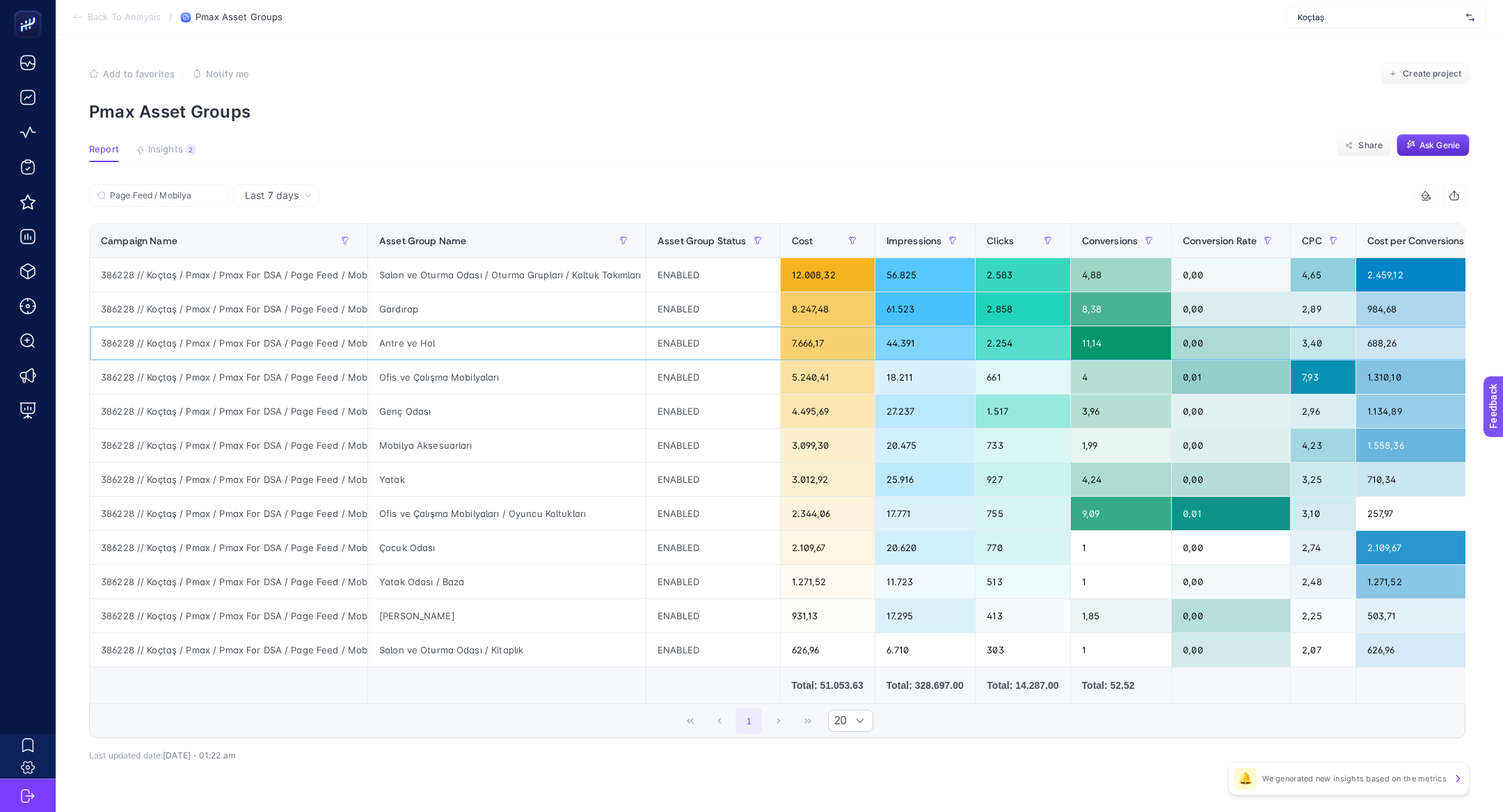
click at [528, 326] on div "Antre ve Hol" at bounding box center [507, 343] width 278 height 33
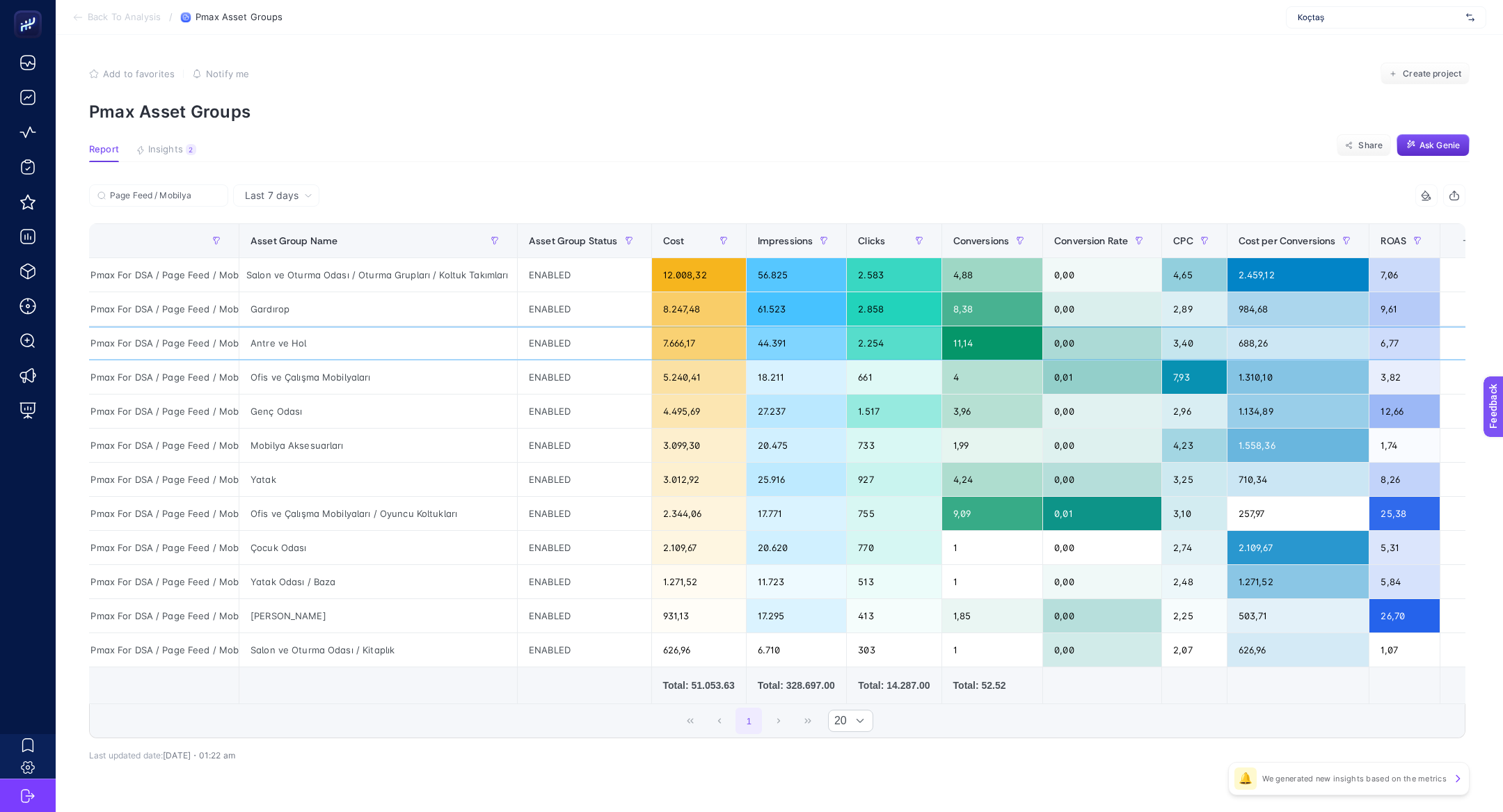
scroll to position [0, 165]
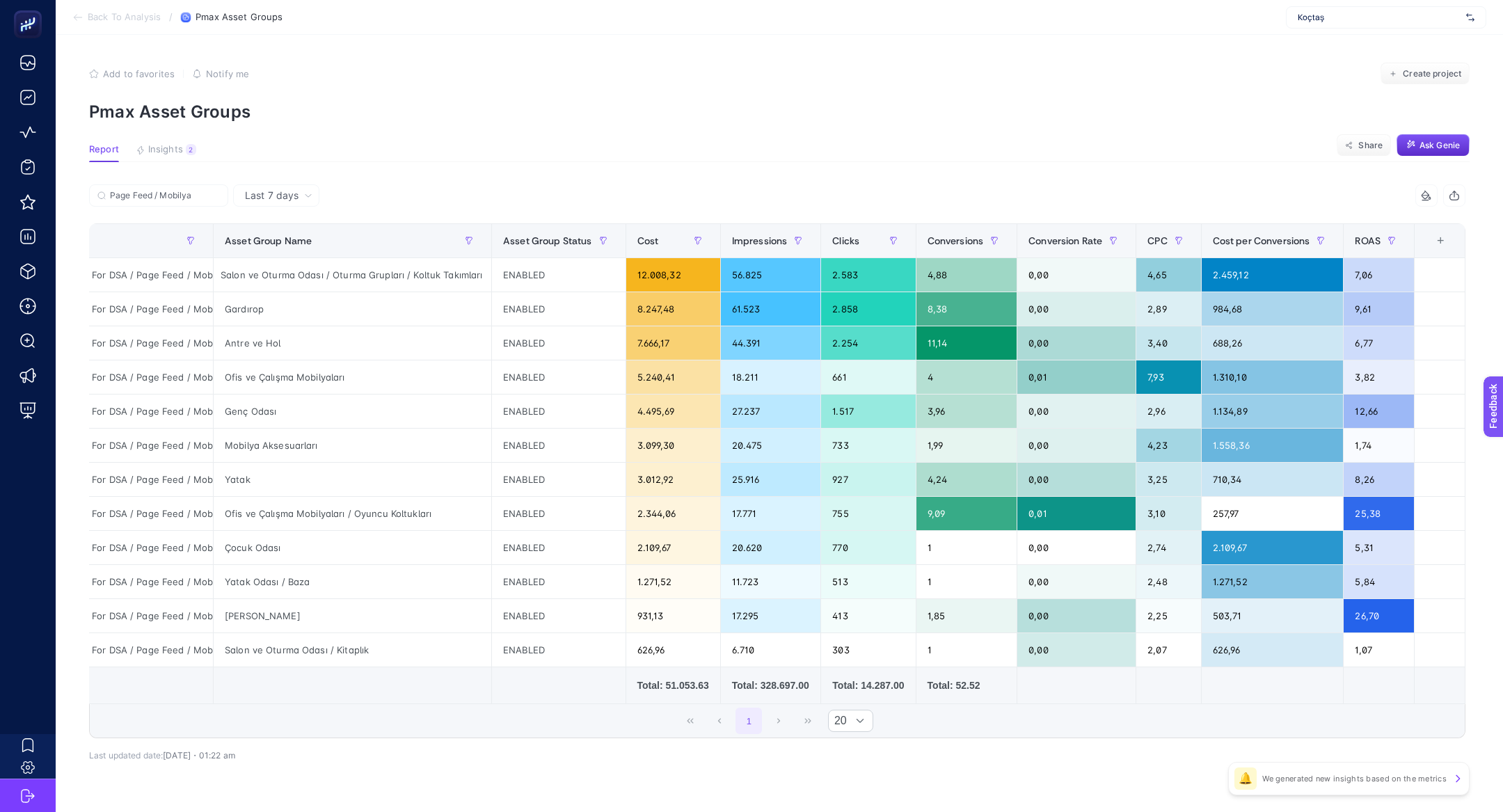
click at [1433, 239] on div "+" at bounding box center [1440, 240] width 27 height 11
click at [1395, 338] on div "Conversions Value" at bounding box center [1395, 333] width 64 height 12
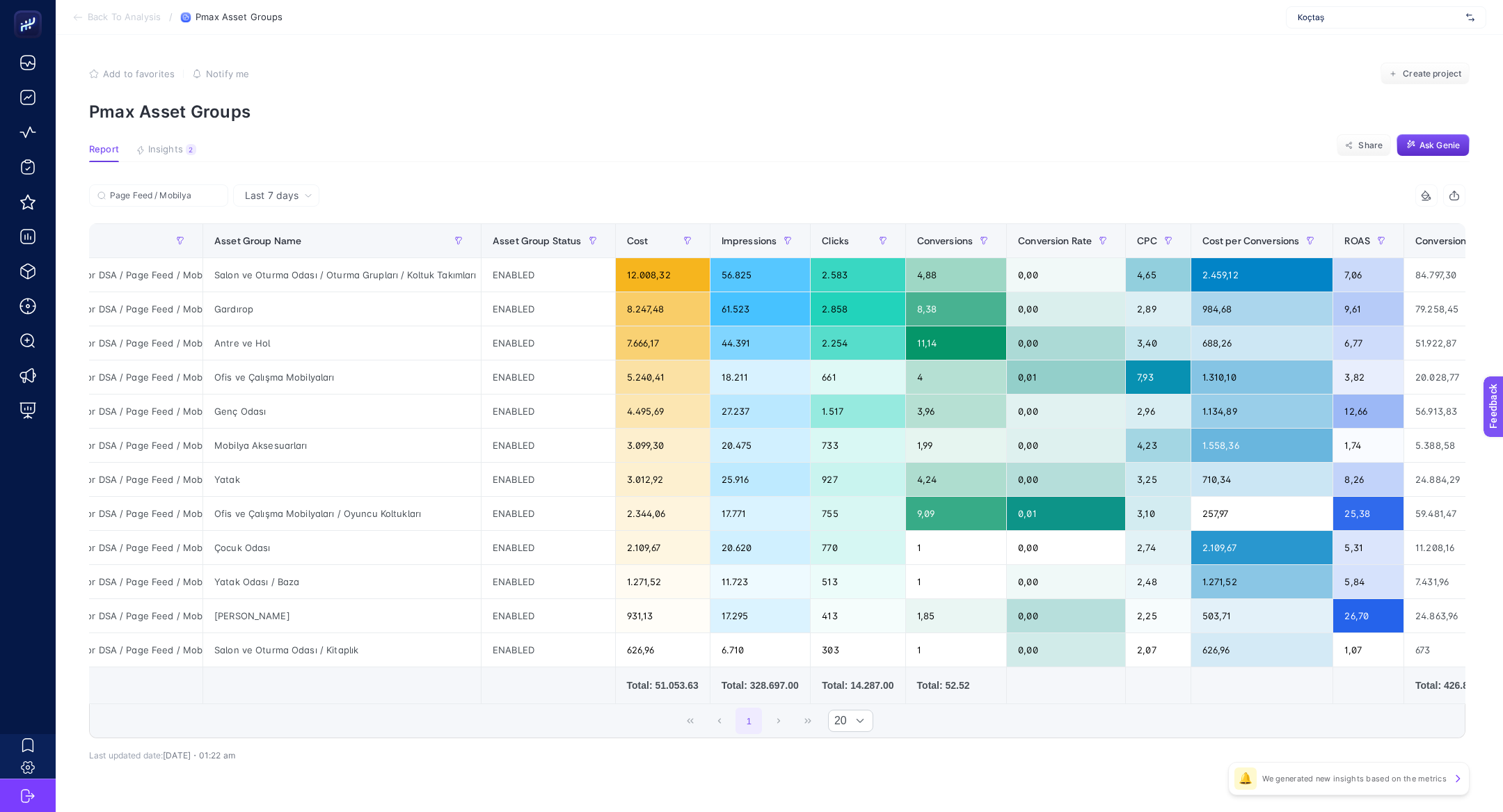
click at [1430, 189] on div "8 items selected" at bounding box center [1426, 195] width 22 height 22
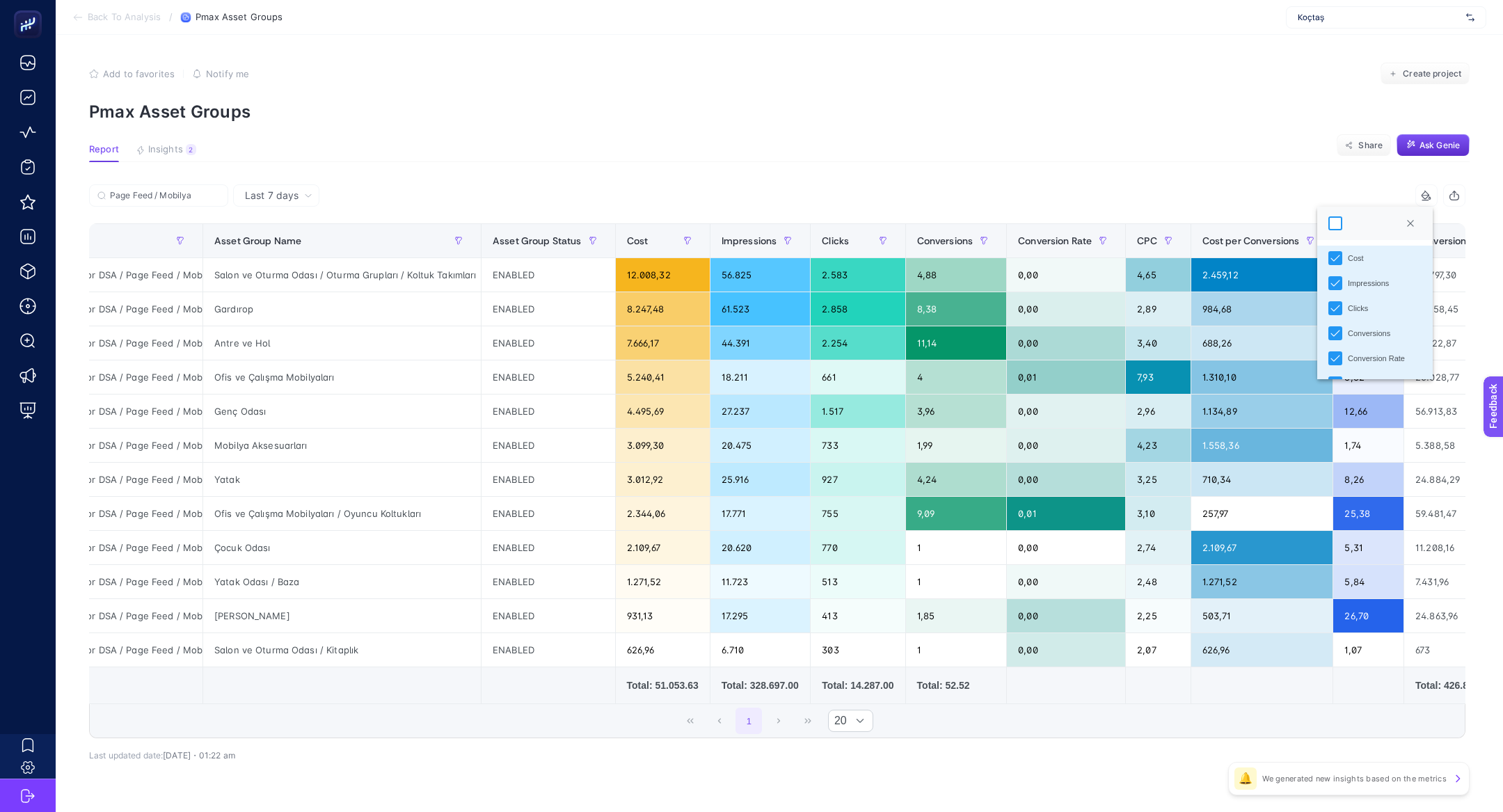
click at [1337, 222] on div at bounding box center [1334, 223] width 14 height 14
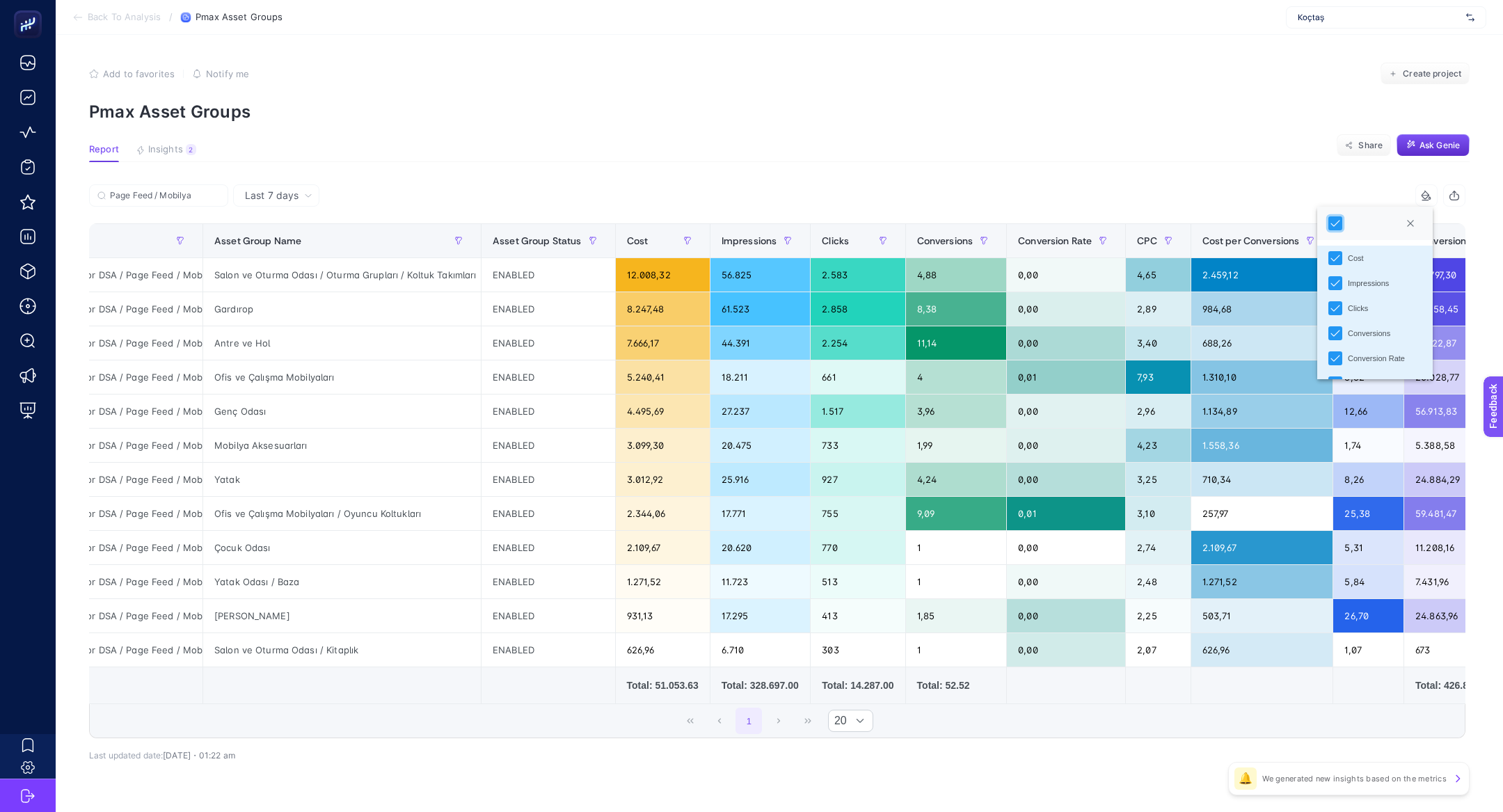
click at [1238, 185] on div "9 items selected" at bounding box center [1121, 195] width 688 height 22
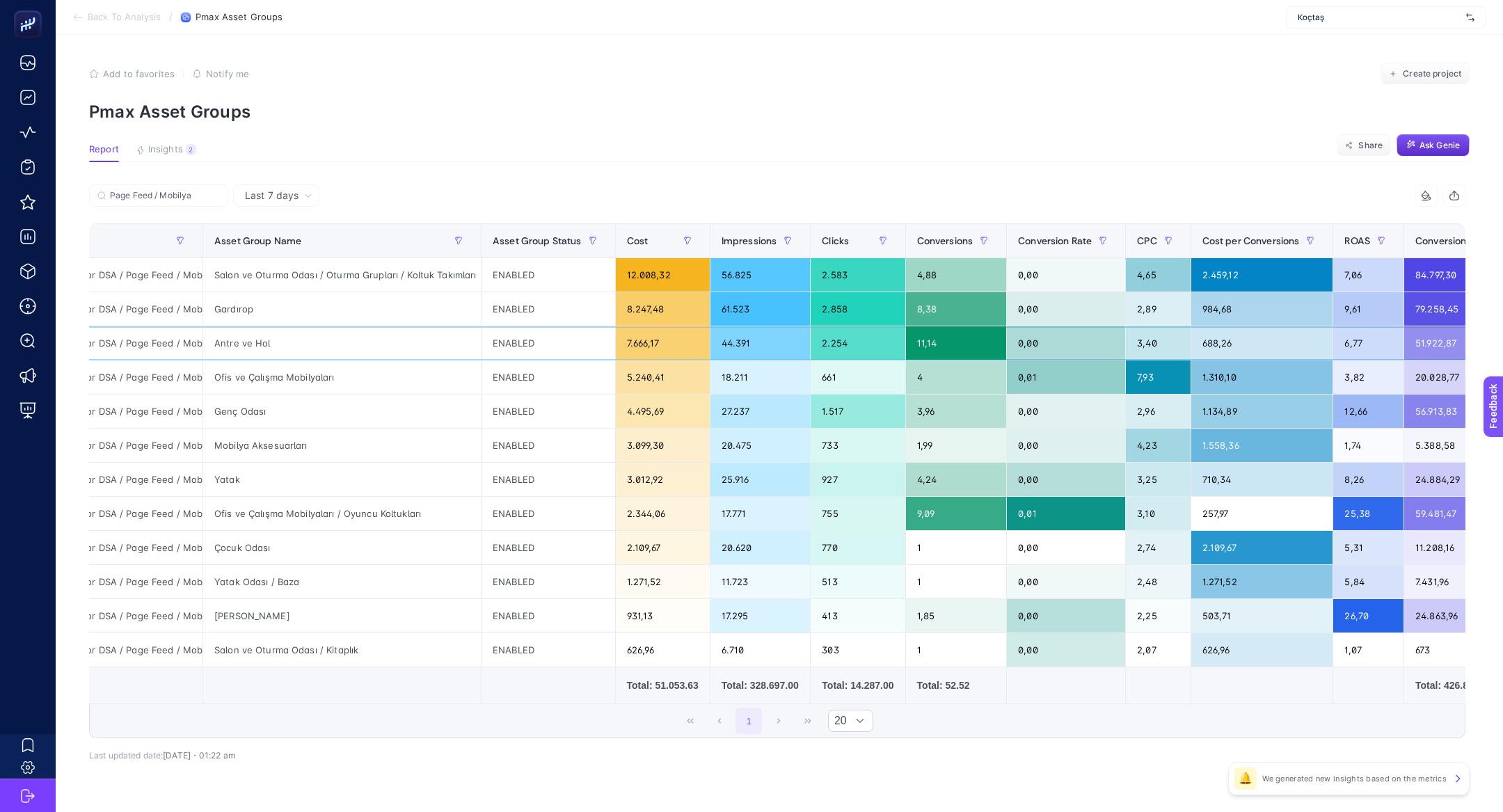
click at [1159, 354] on div "3,40" at bounding box center [1157, 343] width 64 height 33
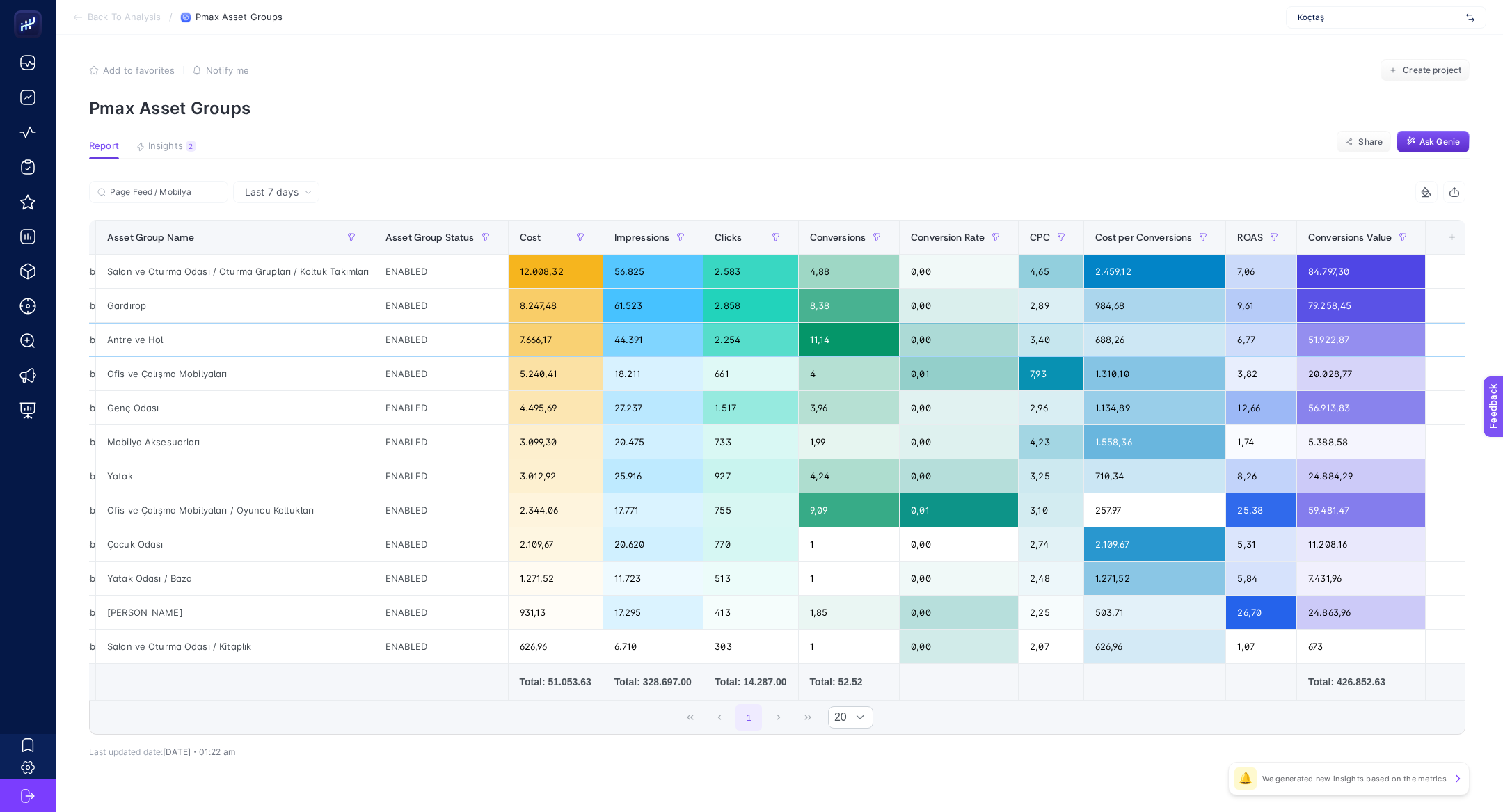
scroll to position [0, 294]
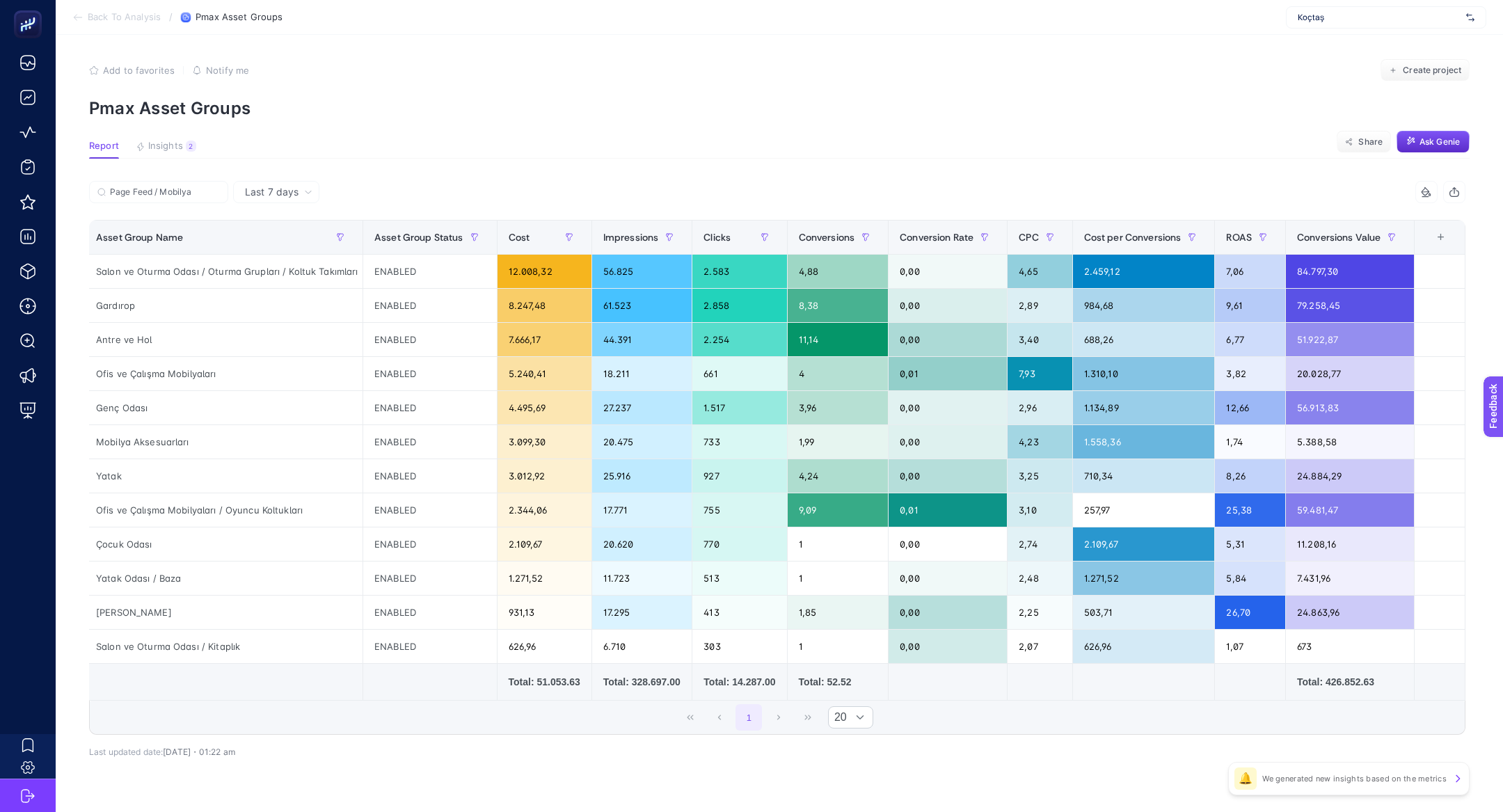
click at [1441, 236] on div "+" at bounding box center [1441, 236] width 27 height 11
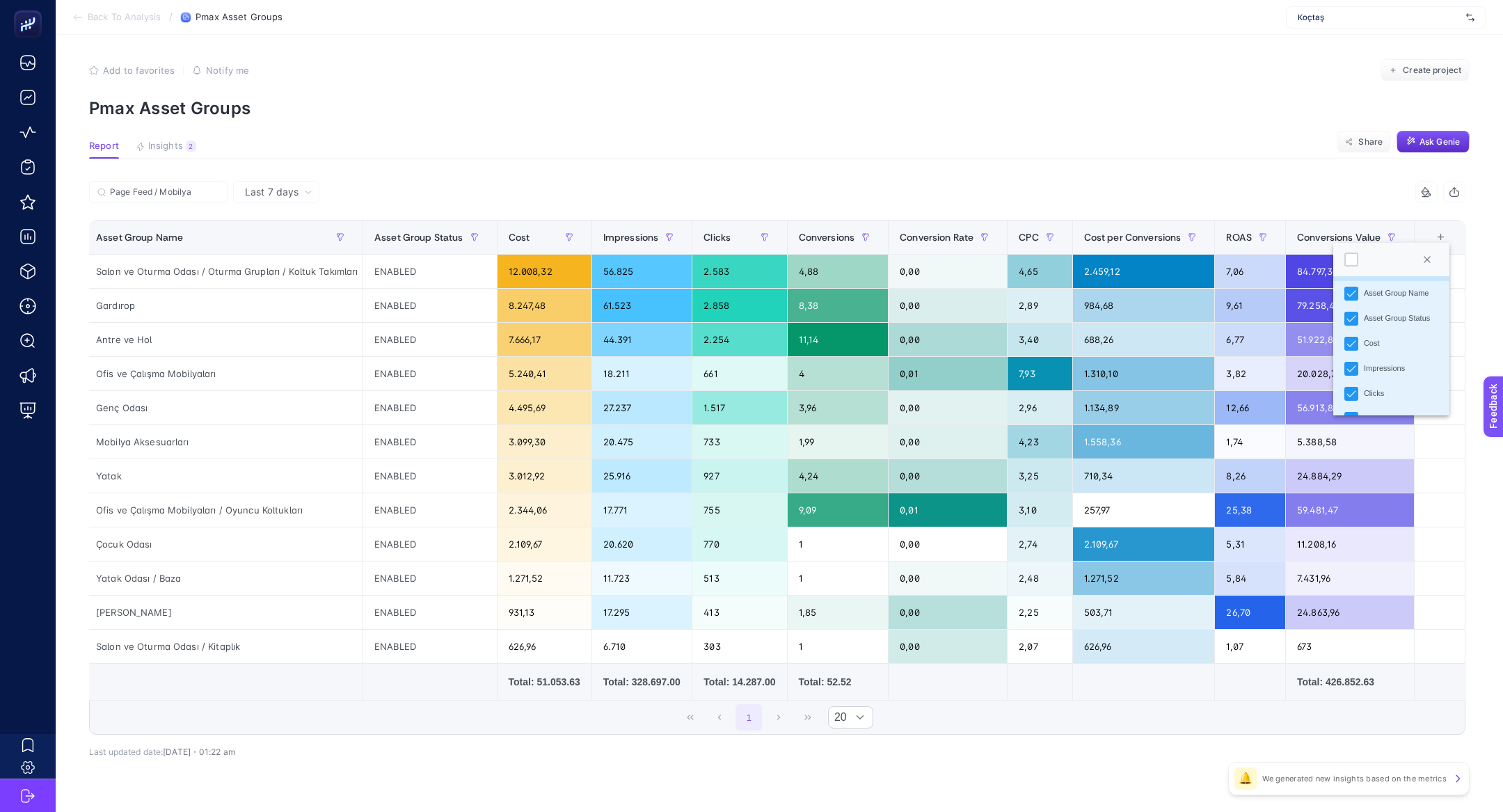
scroll to position [25, 0]
click at [1356, 371] on div "Impressions" at bounding box center [1351, 369] width 14 height 14
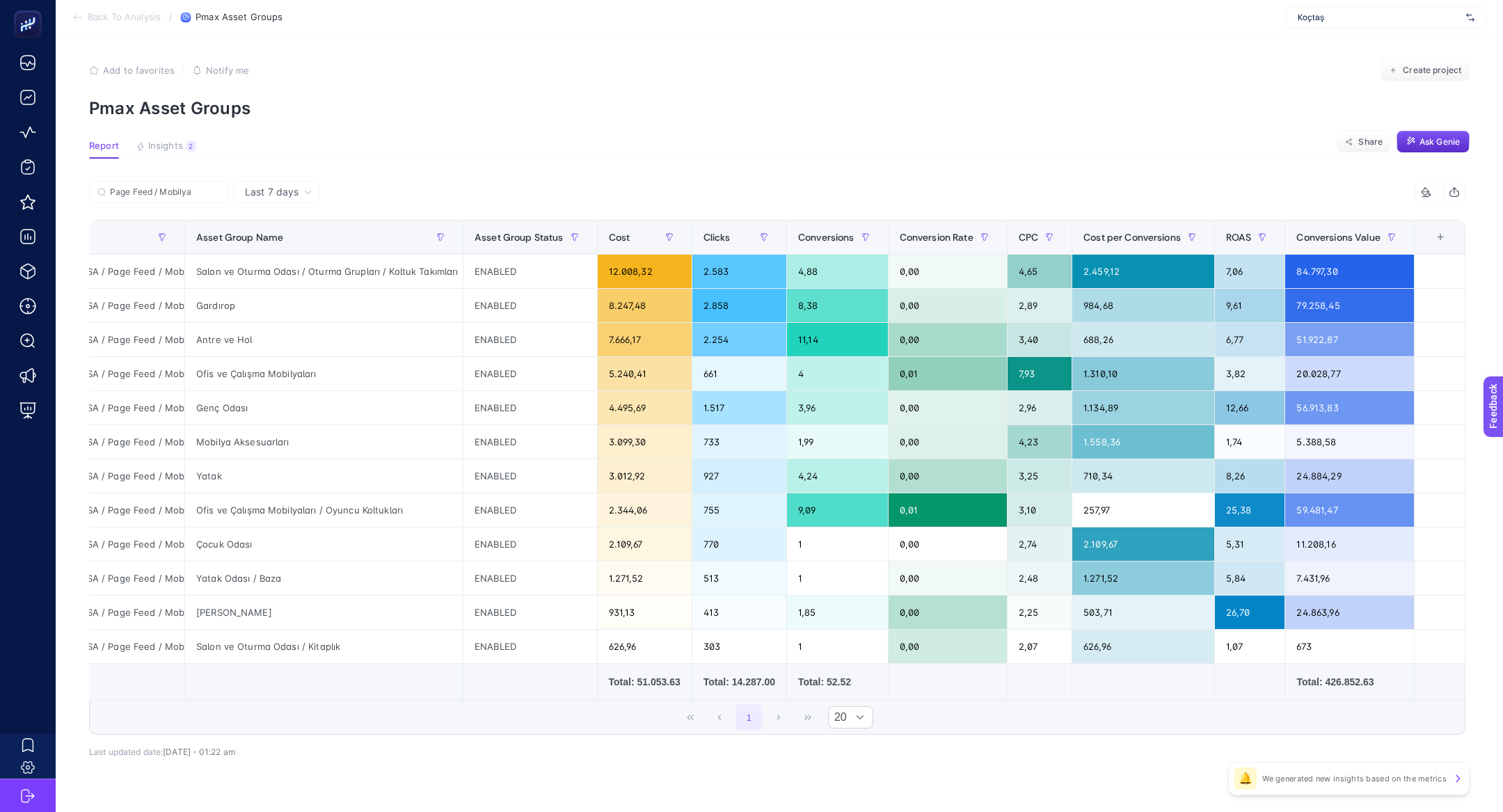
click at [1447, 251] on th "11 items selected +" at bounding box center [1439, 237] width 51 height 34
click at [1447, 249] on th "11 items selected +" at bounding box center [1439, 237] width 51 height 34
click at [1442, 235] on div "+" at bounding box center [1440, 236] width 27 height 11
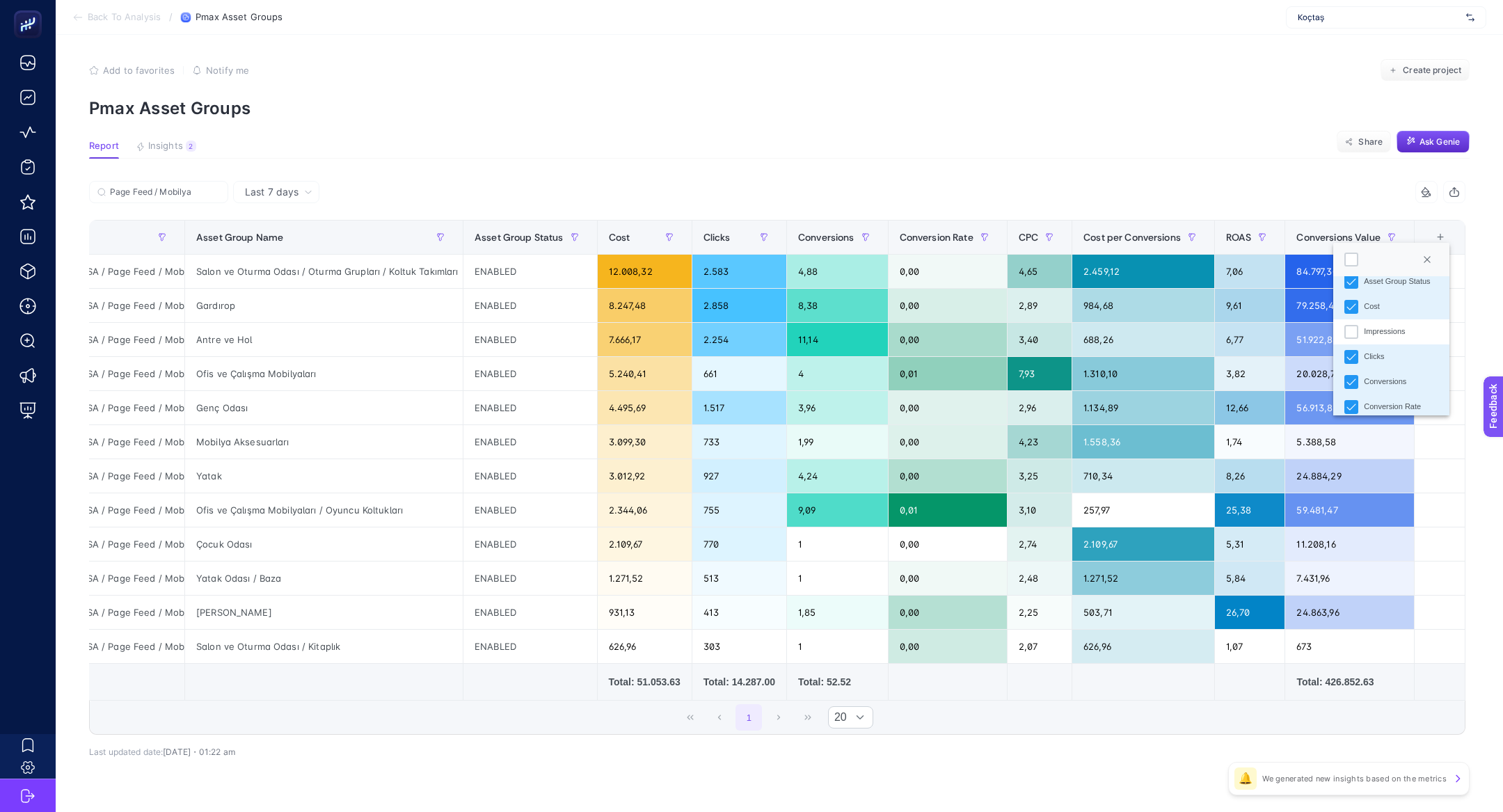
scroll to position [76, 0]
click at [1385, 341] on li "Clicks" at bounding box center [1391, 343] width 116 height 25
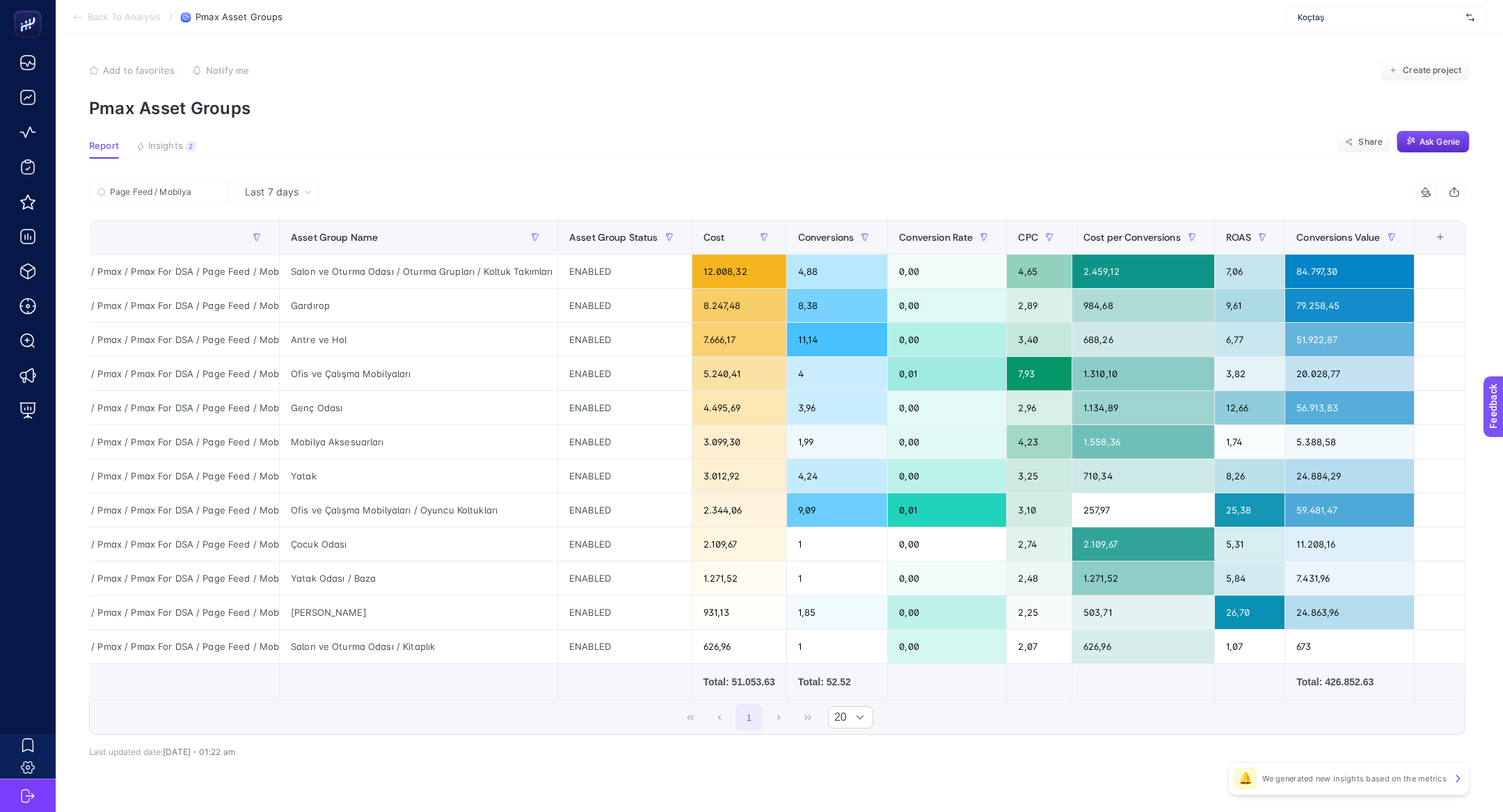
click at [1308, 146] on section "Report Insights 2 We generated new insights based on the metrics Share Ask Genie" at bounding box center [779, 149] width 1381 height 18
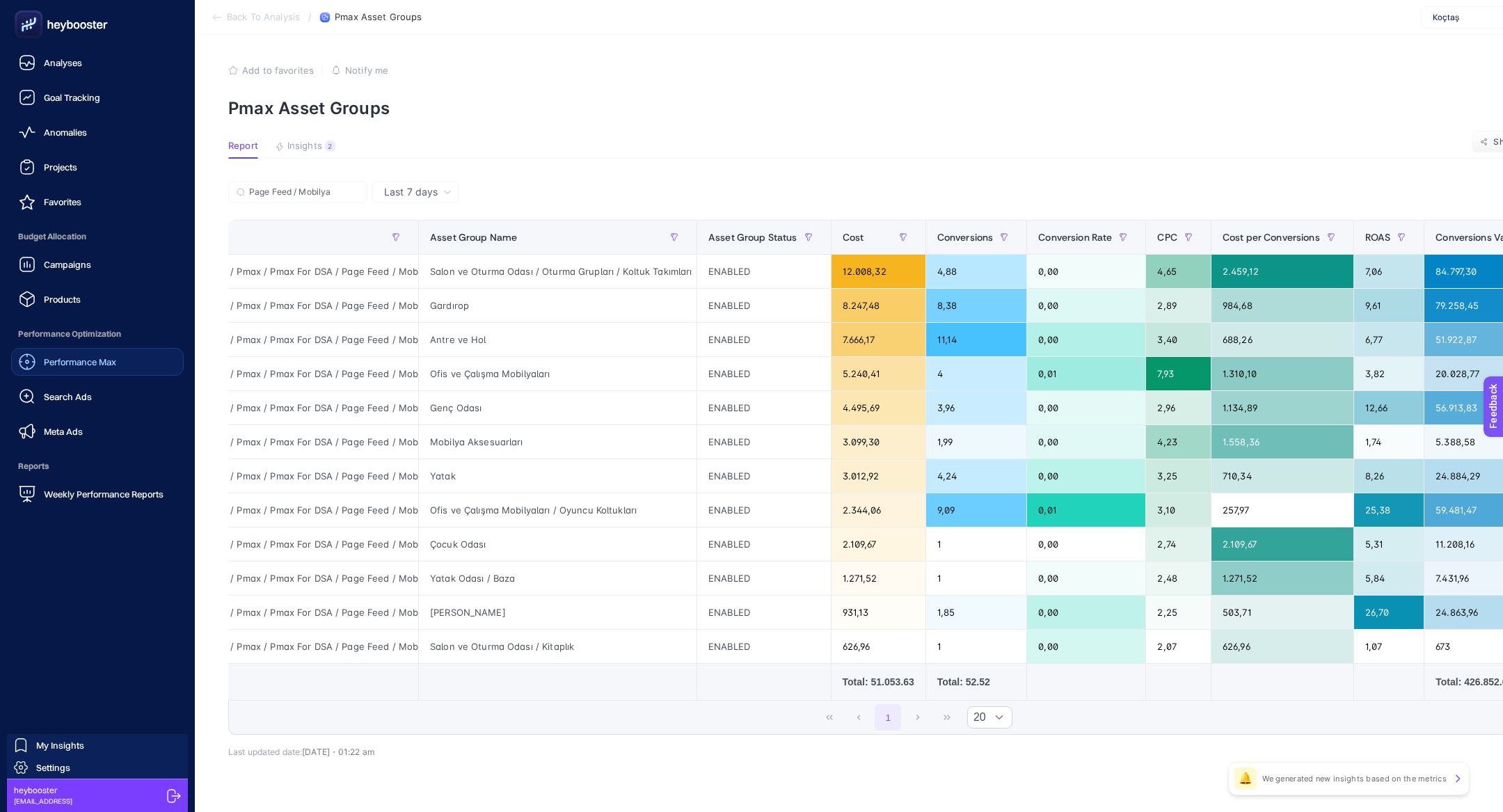
click at [91, 354] on div "Performance Max" at bounding box center [67, 362] width 98 height 17
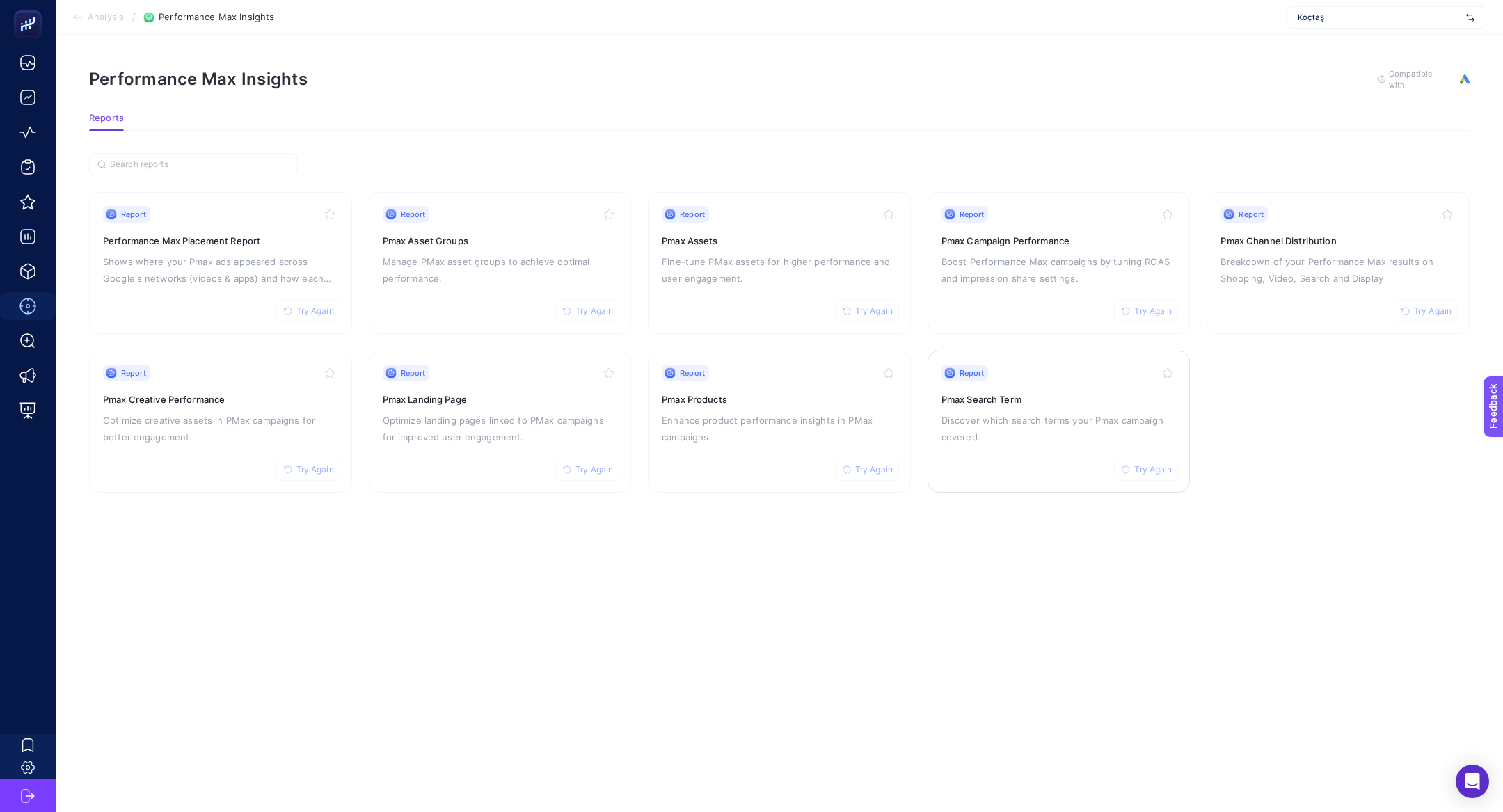
click at [979, 395] on h3 "Pmax Search Term" at bounding box center [1059, 399] width 235 height 14
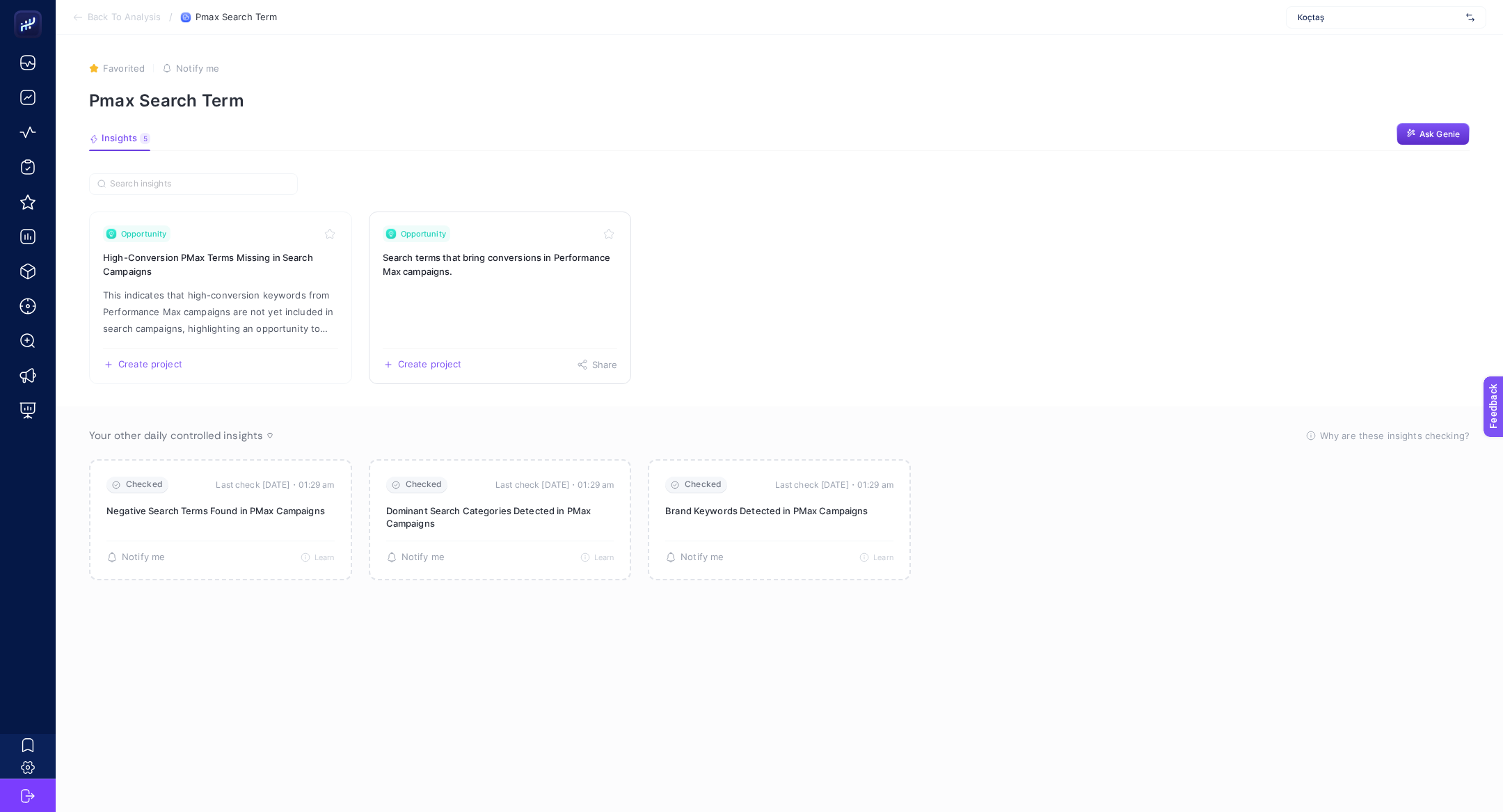
click at [472, 298] on link "Opportunity Search terms that bring conversions in Performance Max campaigns. C…" at bounding box center [501, 297] width 263 height 173
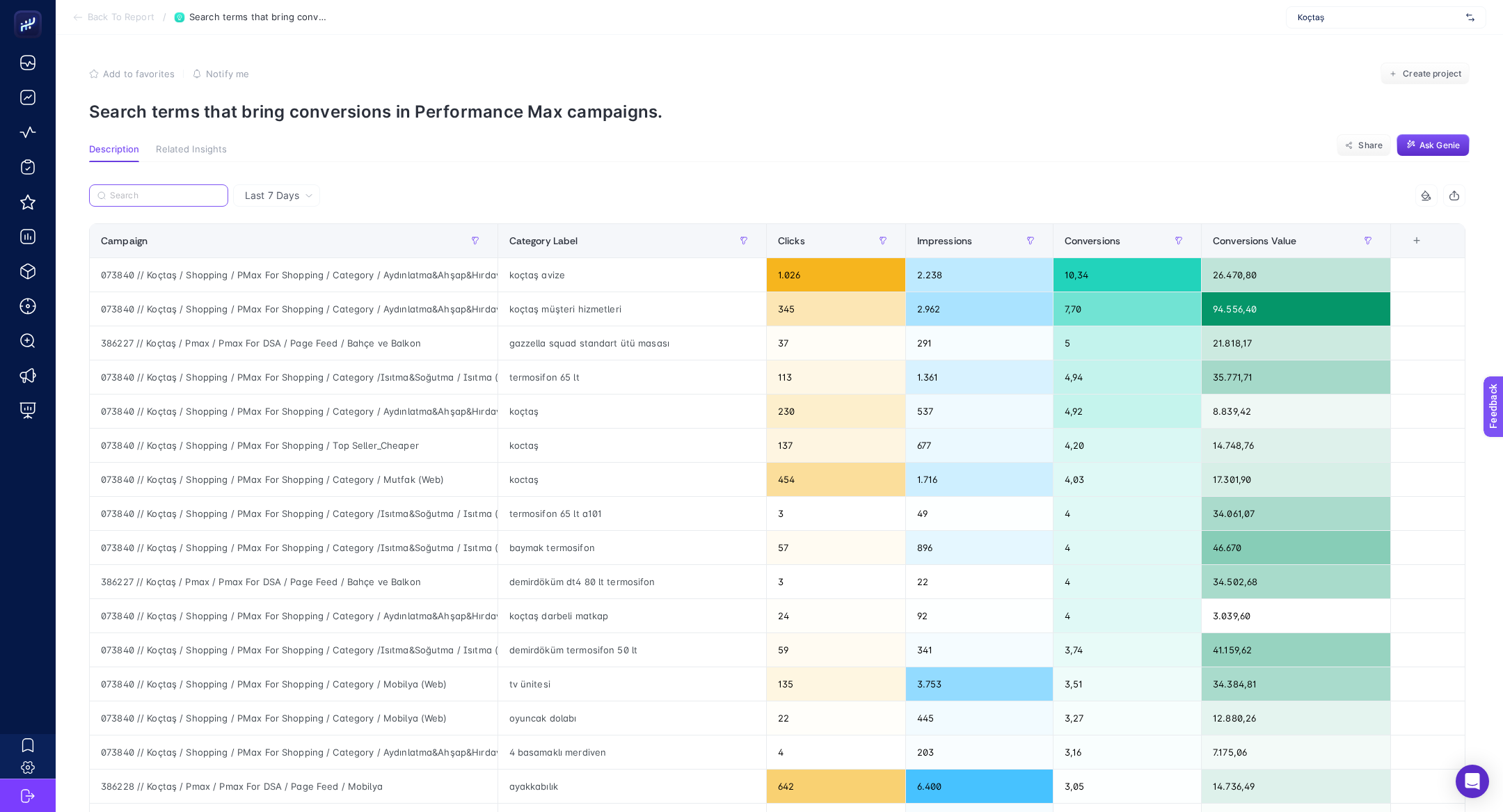
click at [127, 195] on input "Search" at bounding box center [165, 196] width 110 height 10
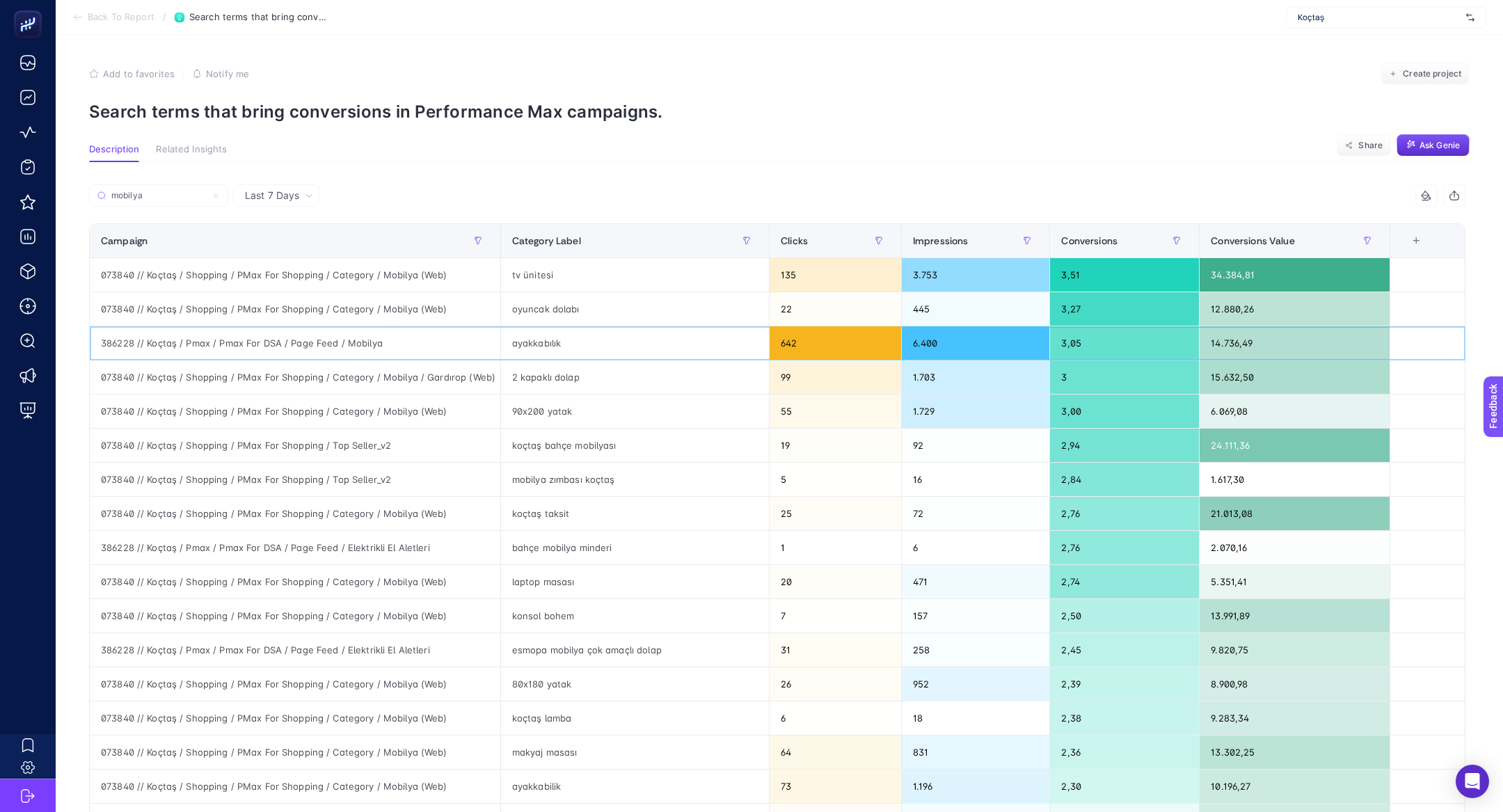
click at [309, 342] on div "386228 // Koçtaş / Pmax / Pmax For DSA / Page Feed / Mobilya" at bounding box center [295, 343] width 411 height 33
copy tr "386228 // Koçtaş / Pmax / Pmax For DSA / Page Feed / Mobilya"
click at [176, 208] on div "mobilya" at bounding box center [433, 200] width 688 height 30
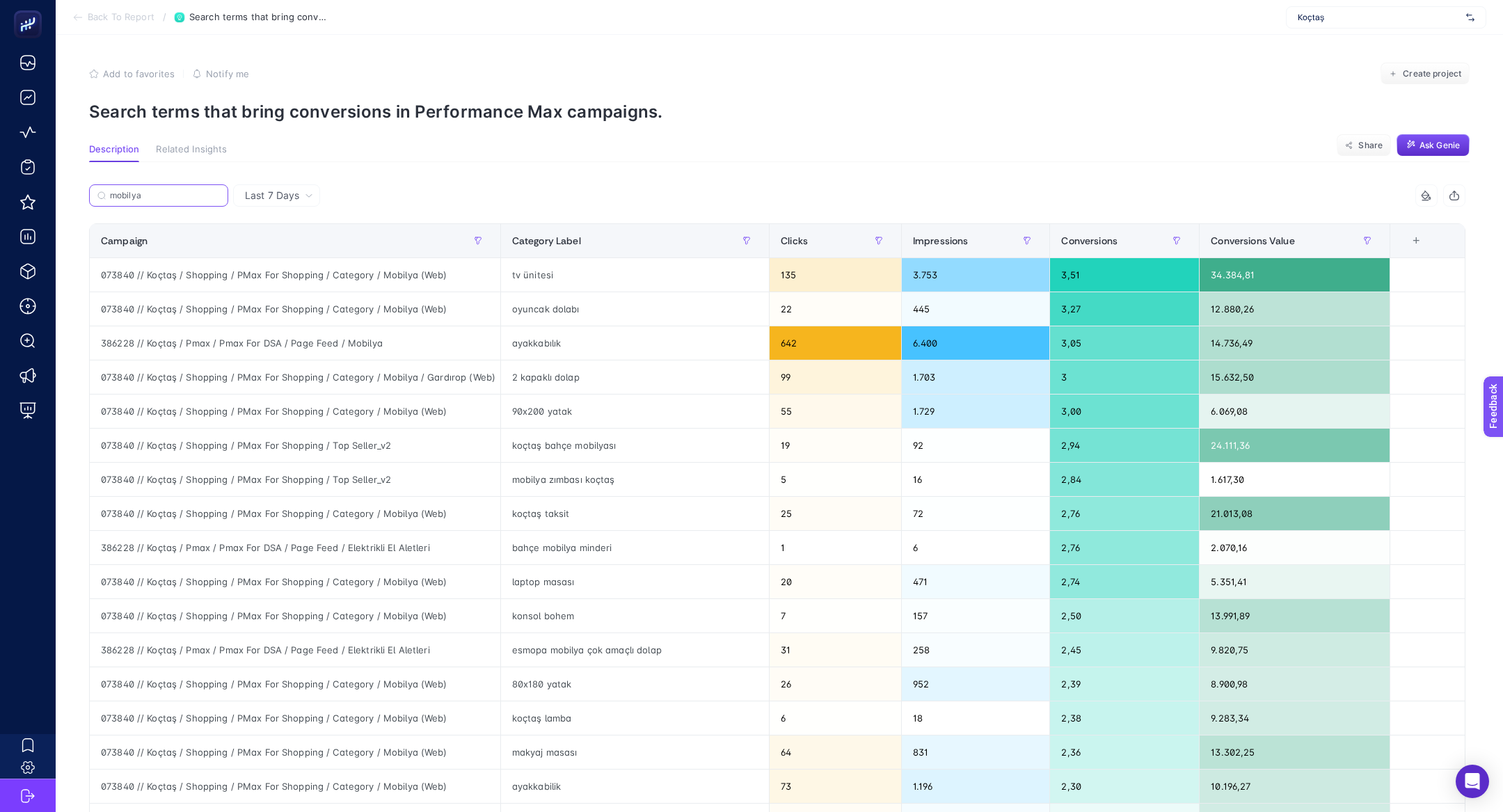
click at [157, 198] on input "mobilya" at bounding box center [165, 196] width 110 height 10
paste input "386228 // Koçtaş / Pmax / Pmax For DSA / Page Feed / M"
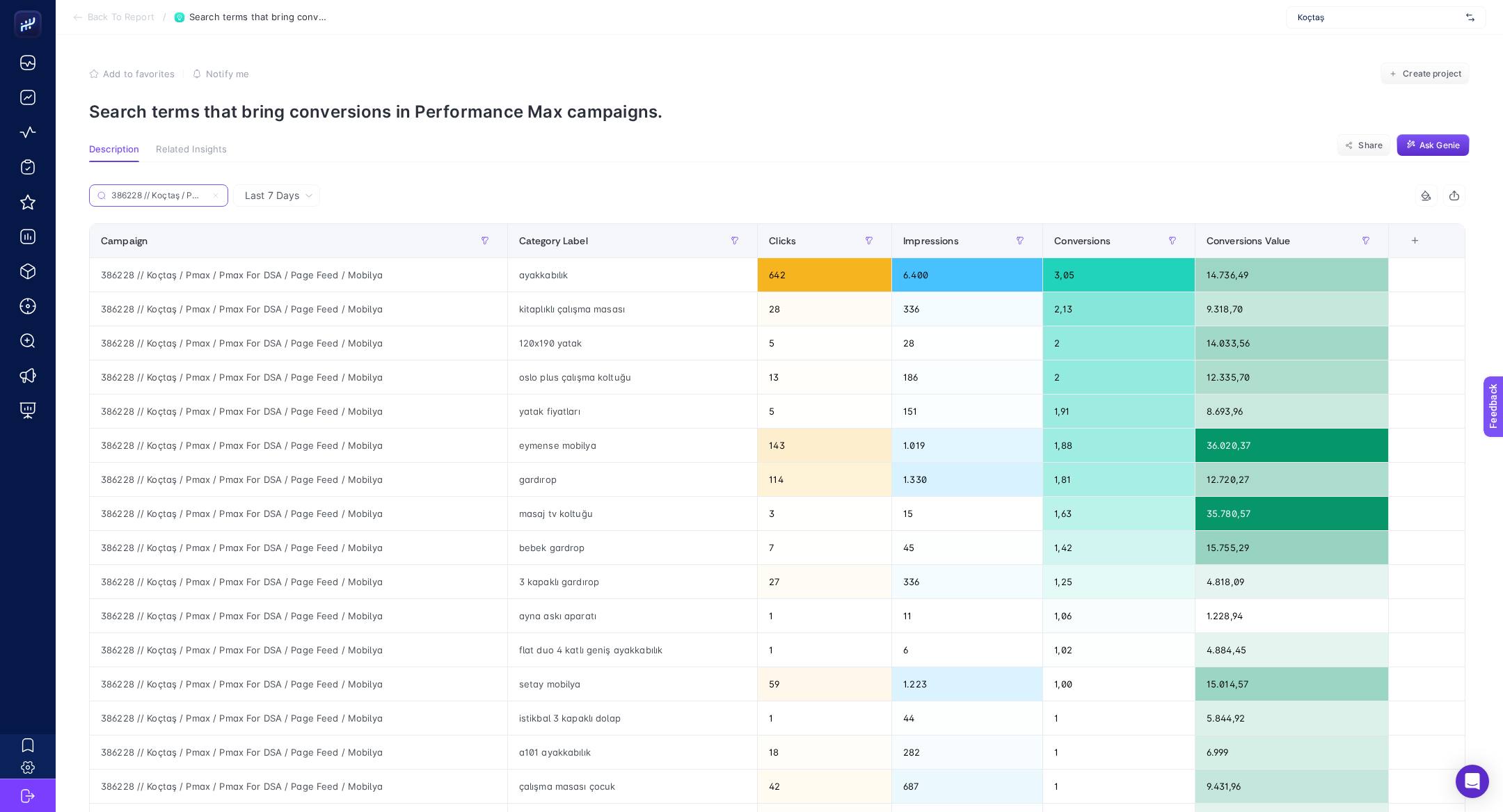
scroll to position [0, 158]
type input "386228 // Koçtaş / Pmax / Pmax For DSA / Page Feed / Mobilya"
